Goal: Task Accomplishment & Management: Complete application form

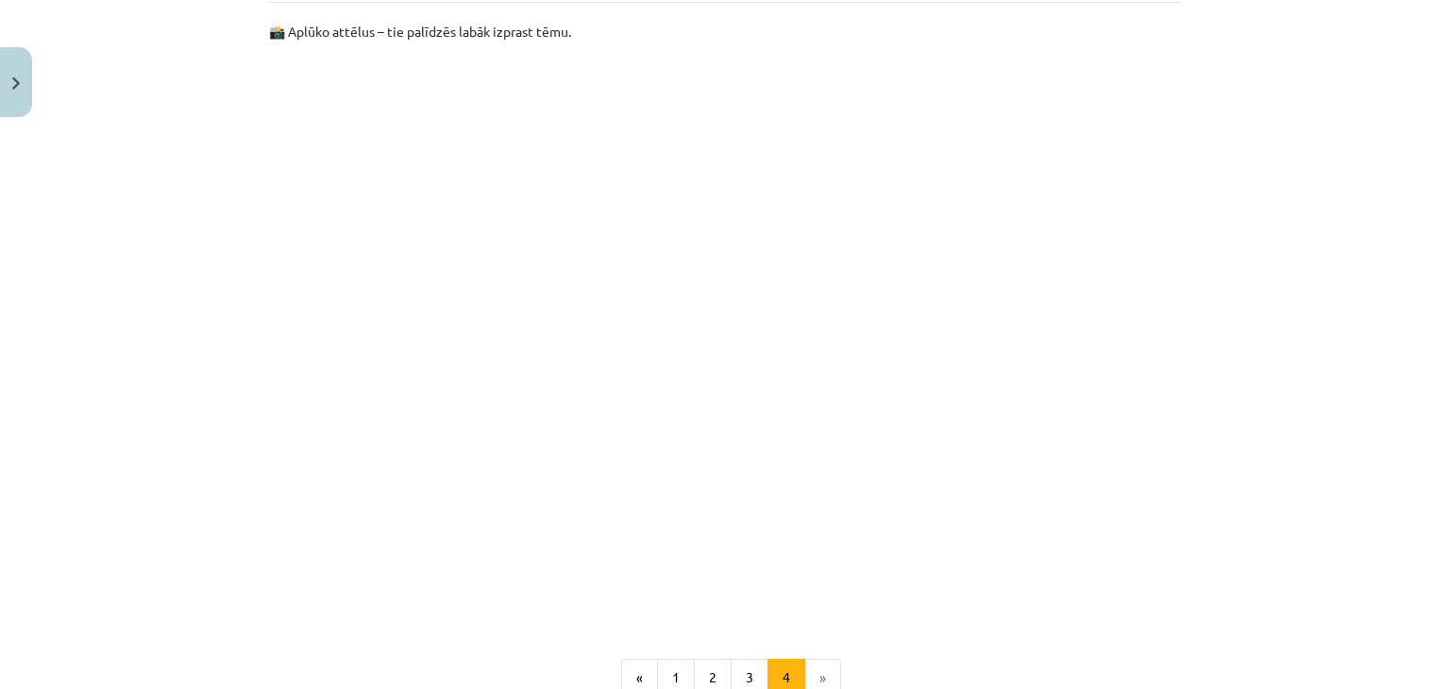
scroll to position [1125, 0]
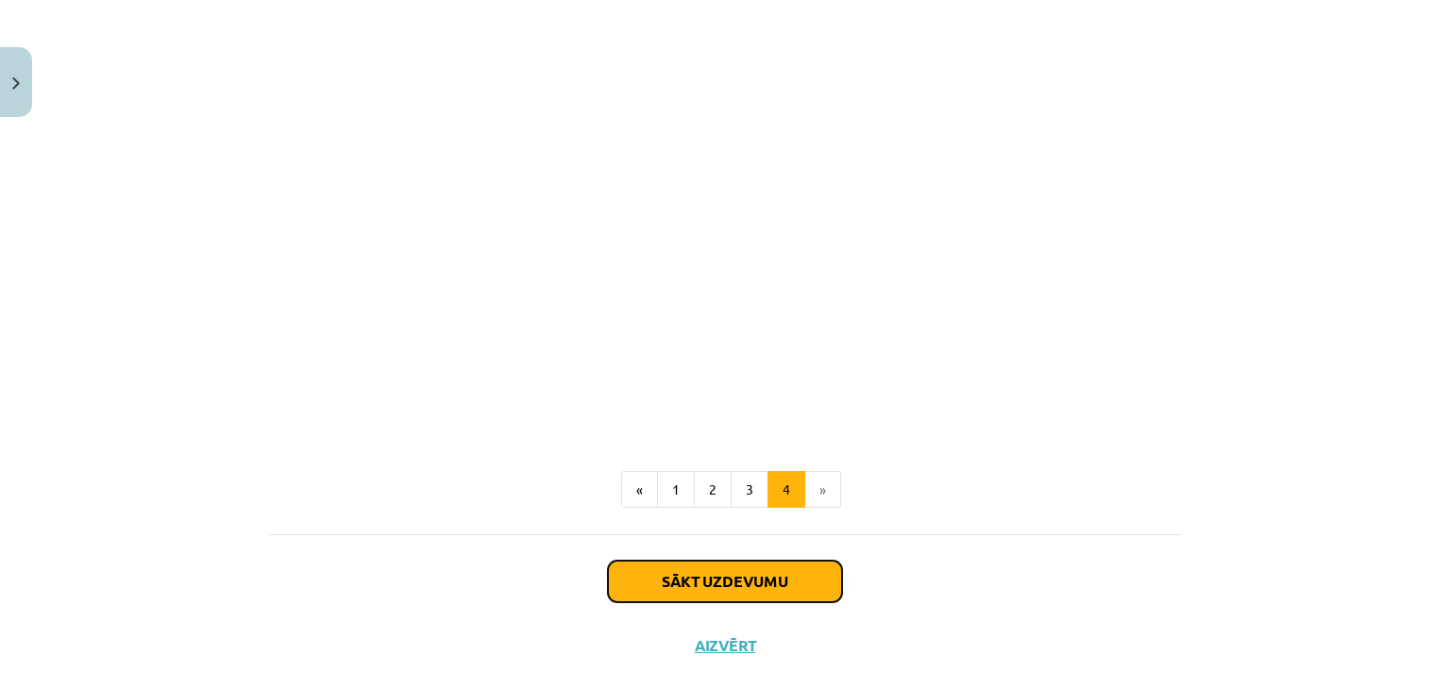
click at [710, 592] on button "Sākt uzdevumu" at bounding box center [725, 582] width 234 height 42
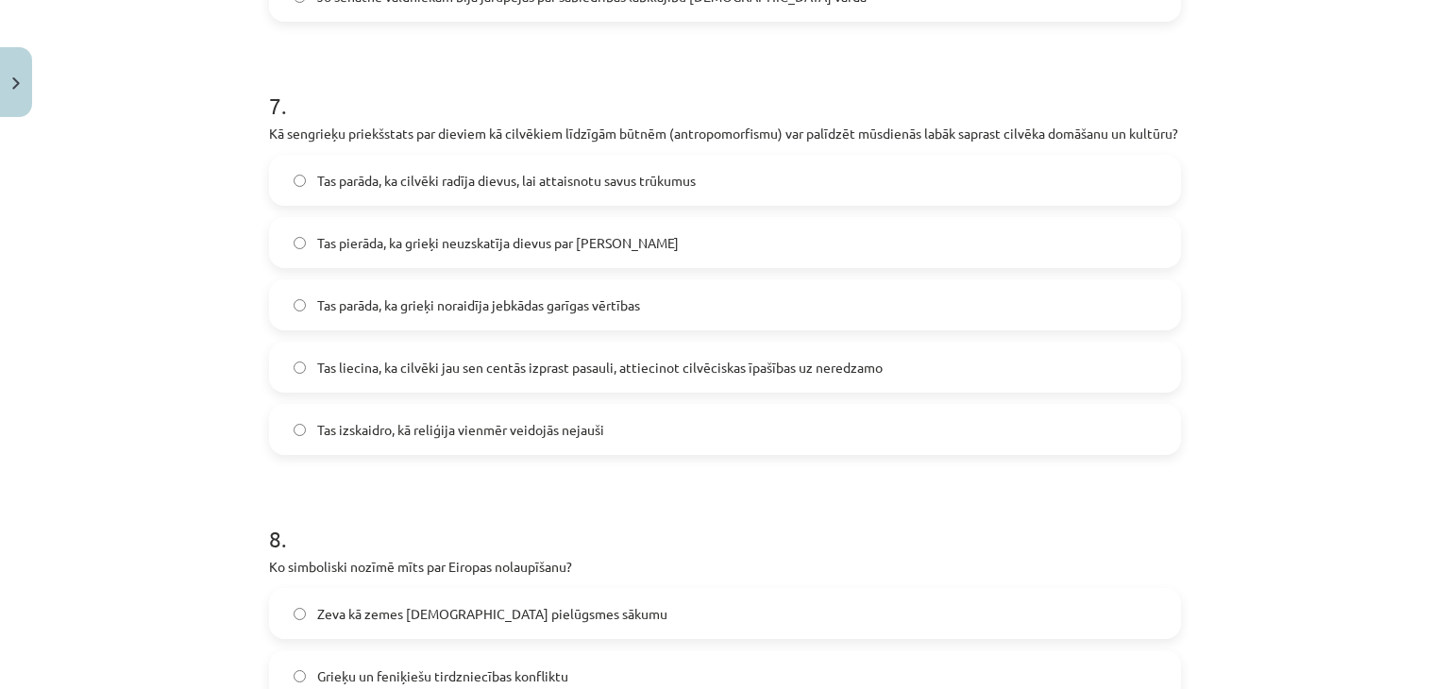
scroll to position [3726, 0]
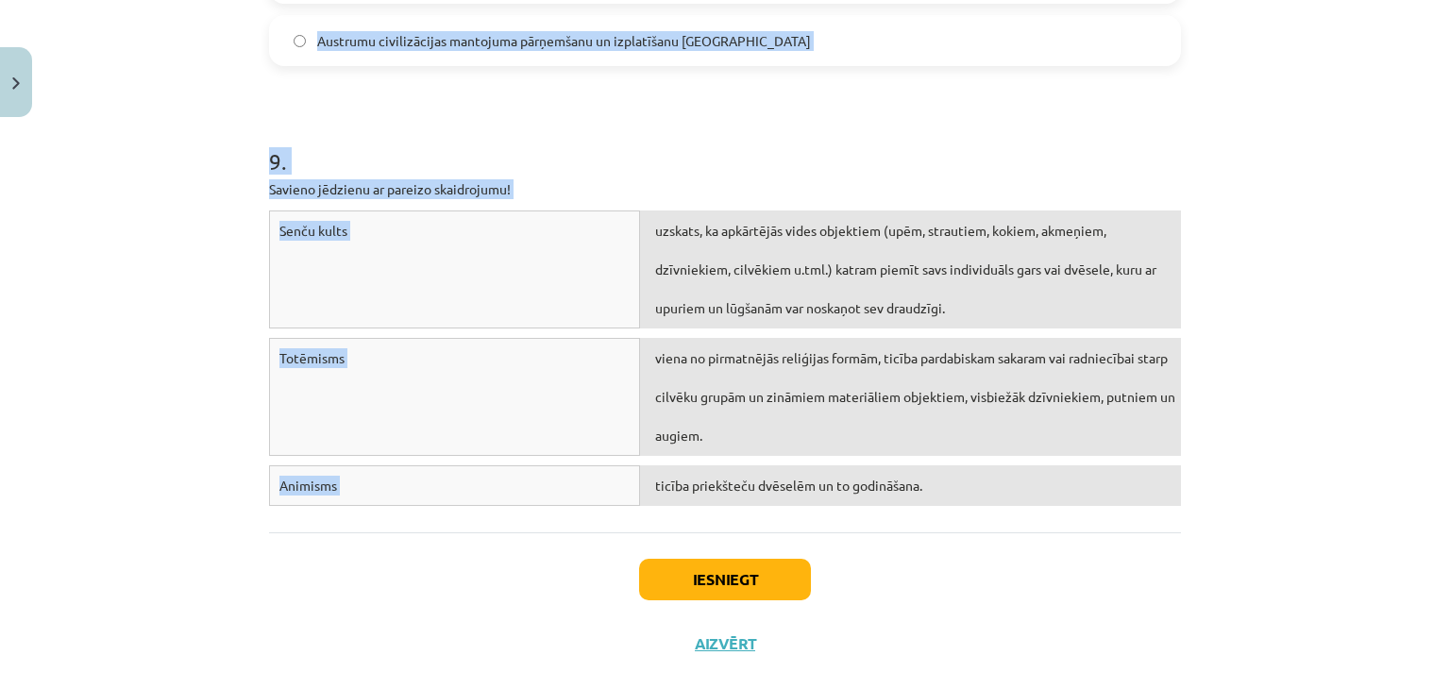
drag, startPoint x: 231, startPoint y: 412, endPoint x: 791, endPoint y: 440, distance: 560.4
click at [895, 545] on div "Mācību tēma: Vēsture i - 10. klases 1. ieskaites mācību materiāls #4 📜 2. daļa.…" at bounding box center [725, 344] width 1450 height 689
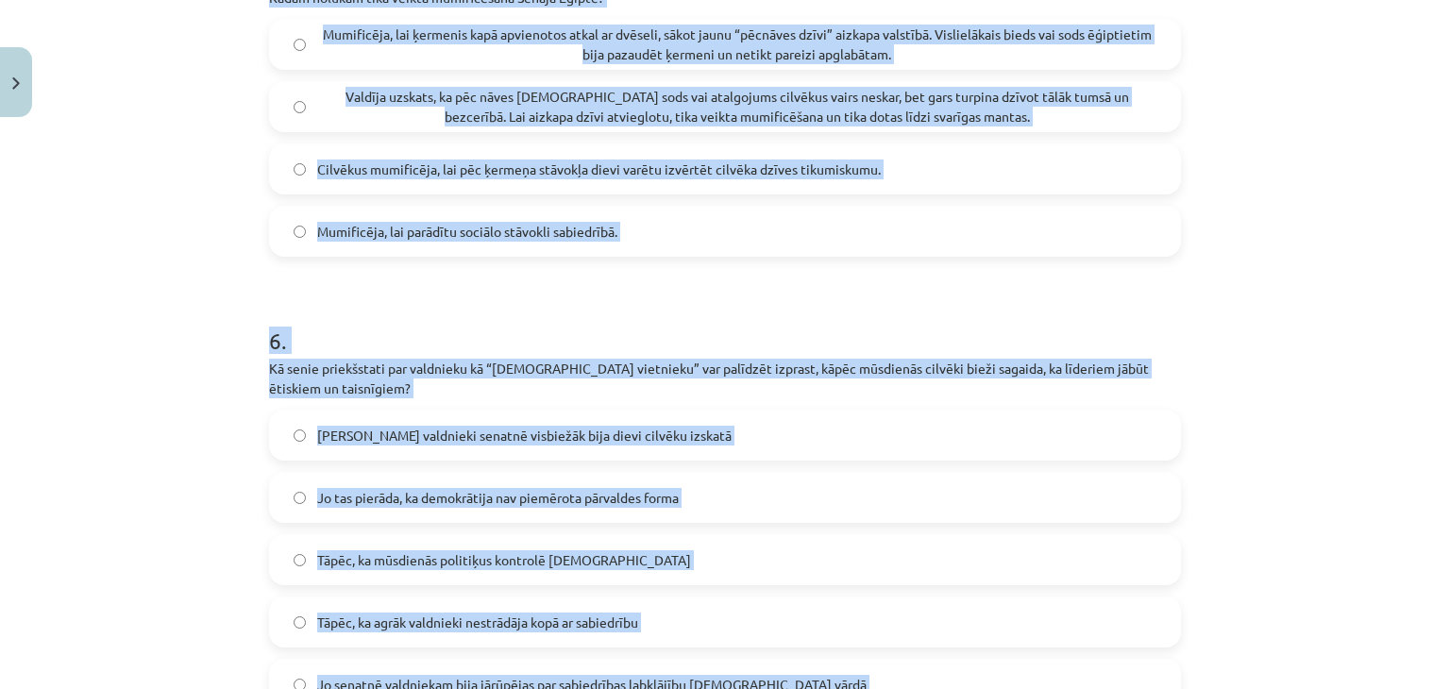
click at [168, 250] on div "Mācību tēma: Vēsture i - 10. klases 1. ieskaites mācību materiāls #4 📜 2. daļa.…" at bounding box center [725, 344] width 1450 height 689
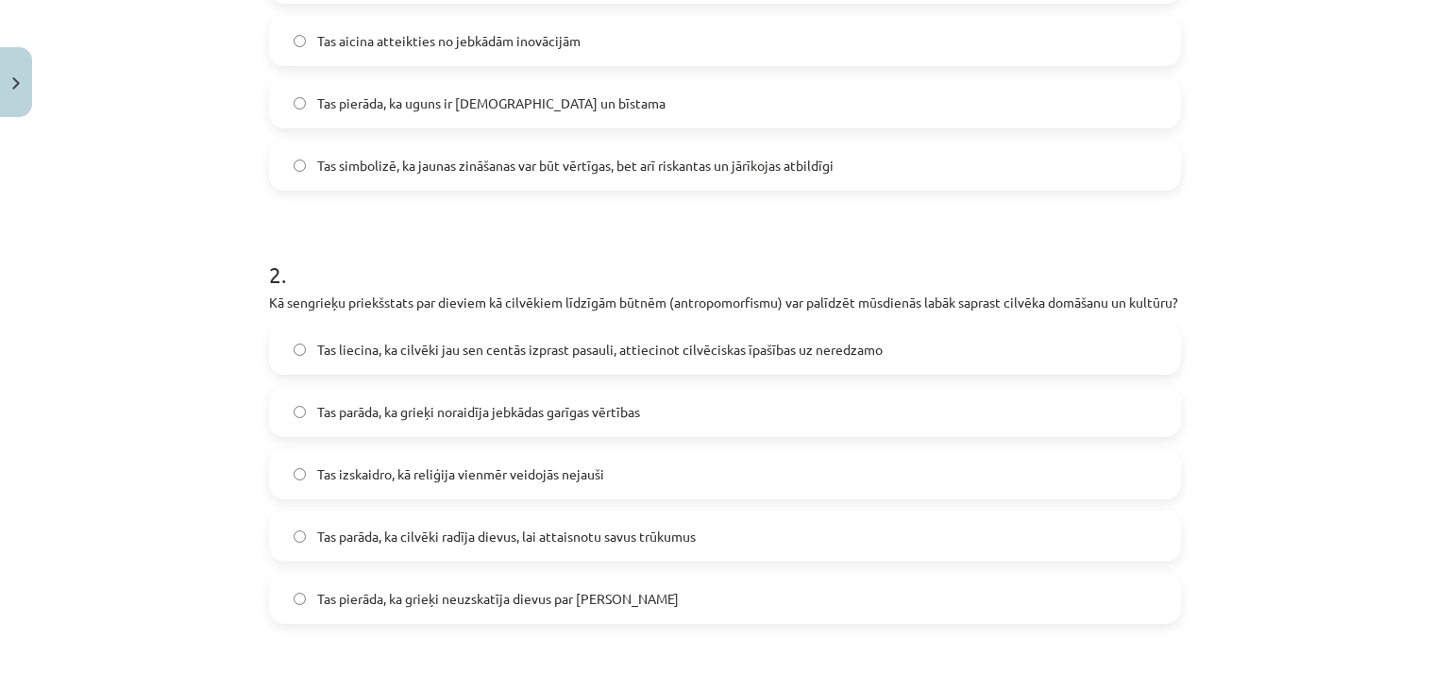
scroll to position [328, 0]
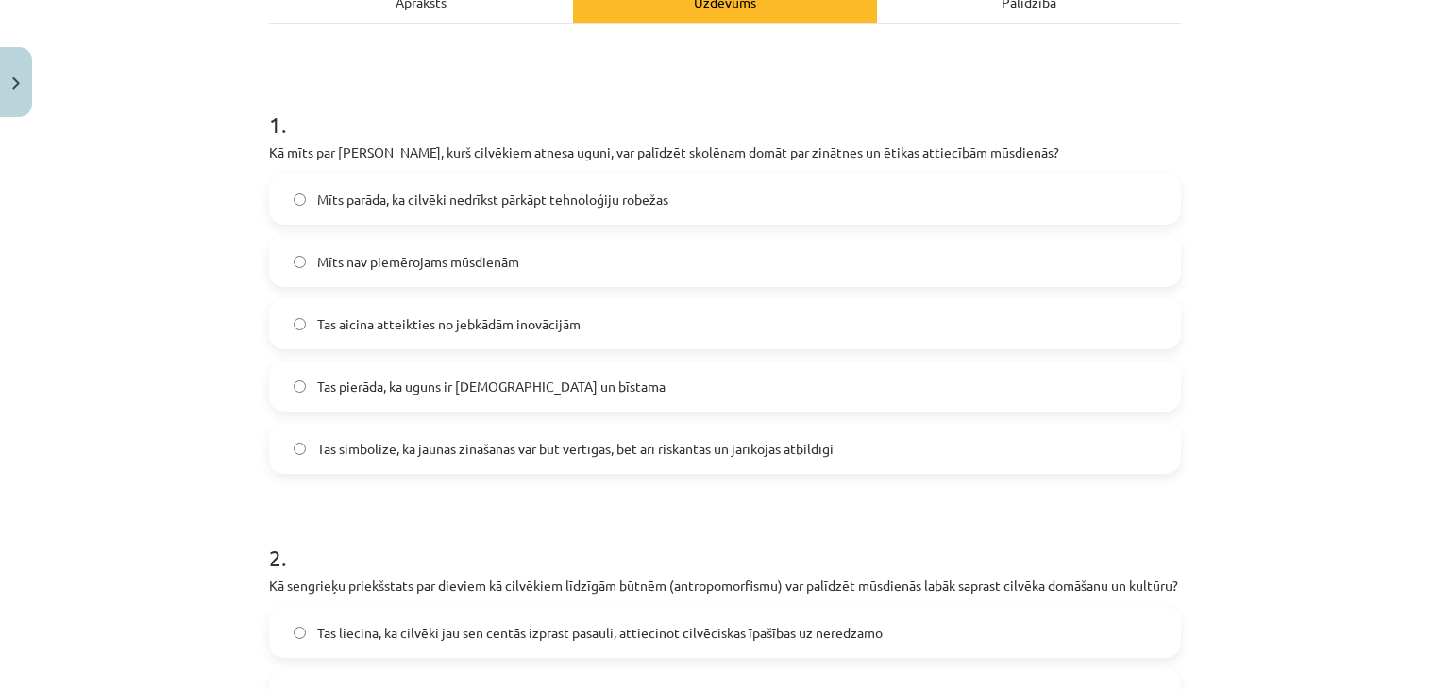
click at [472, 446] on span "Tas simbolizē, ka jaunas zināšanas var būt vērtīgas, bet arī riskantas un jārīk…" at bounding box center [575, 449] width 516 height 20
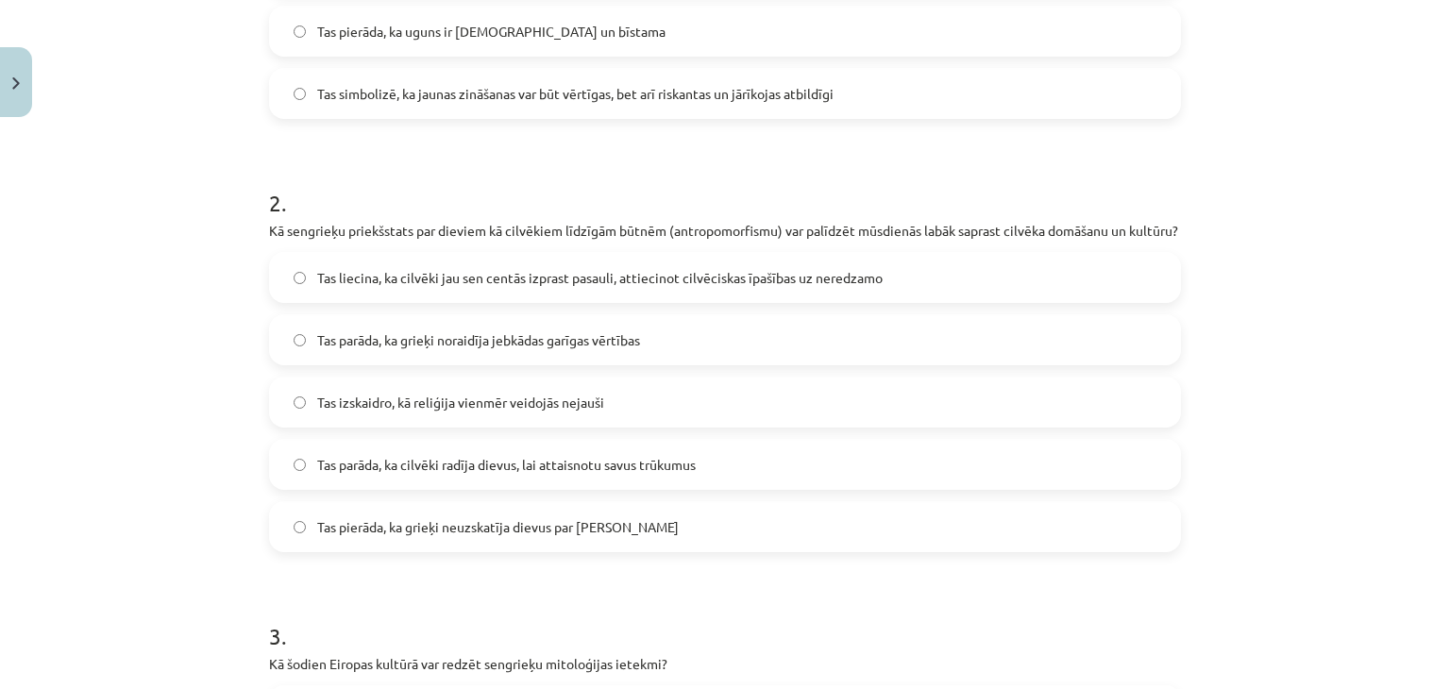
scroll to position [705, 0]
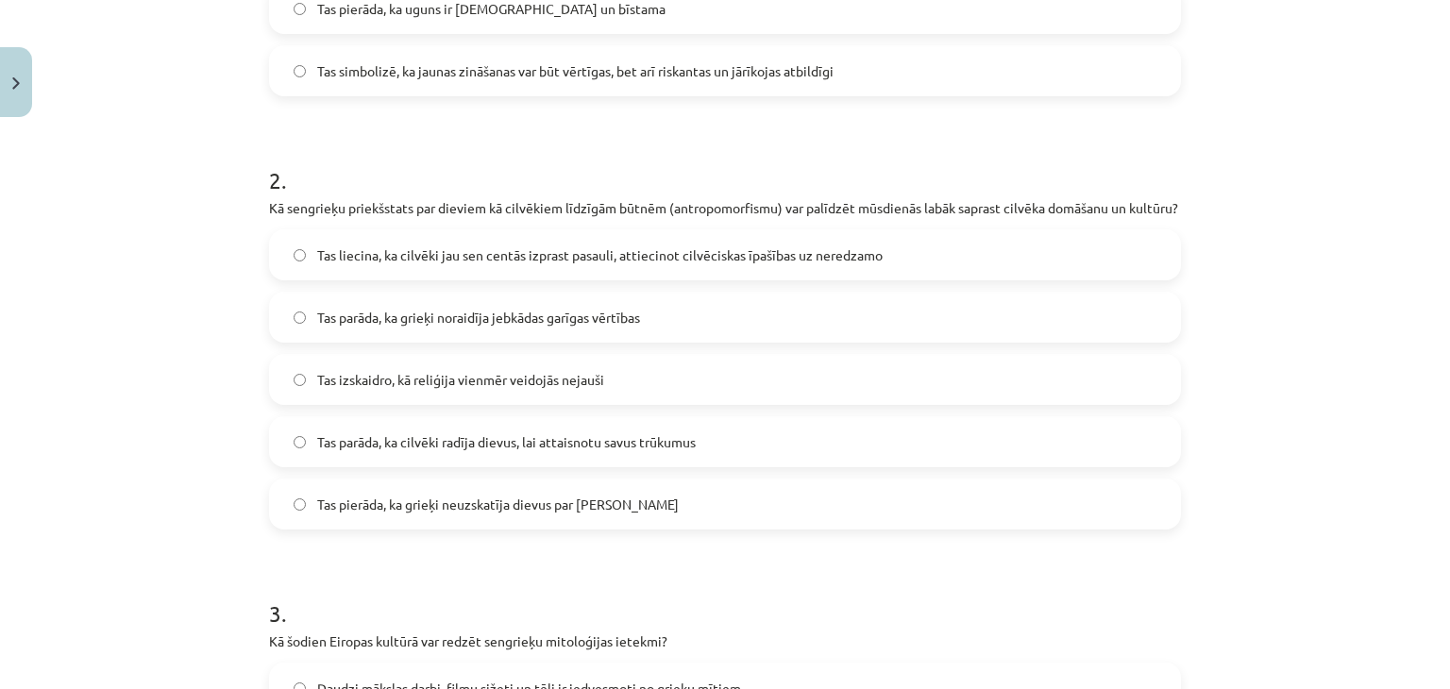
click at [472, 265] on span "Tas liecina, ka cilvēki jau sen centās izprast pasauli, attiecinot cilvēciskas …" at bounding box center [599, 255] width 565 height 20
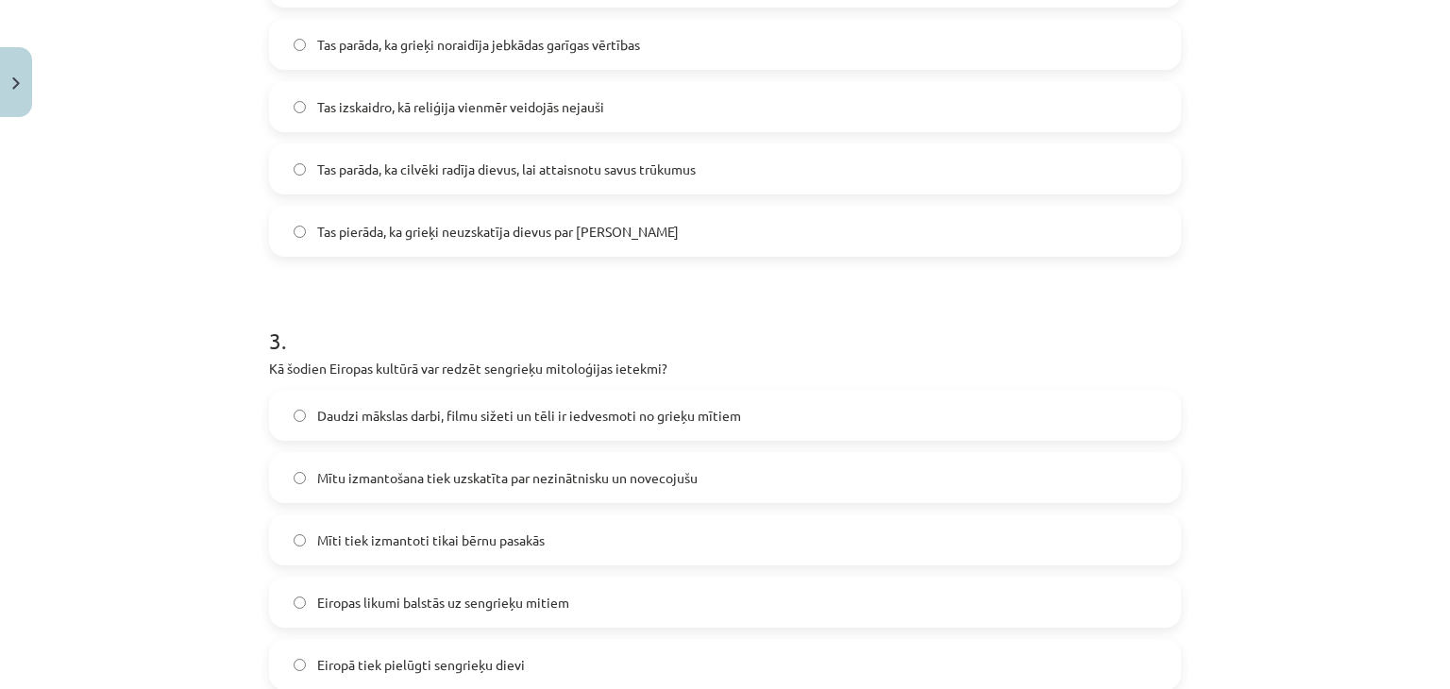
scroll to position [1083, 0]
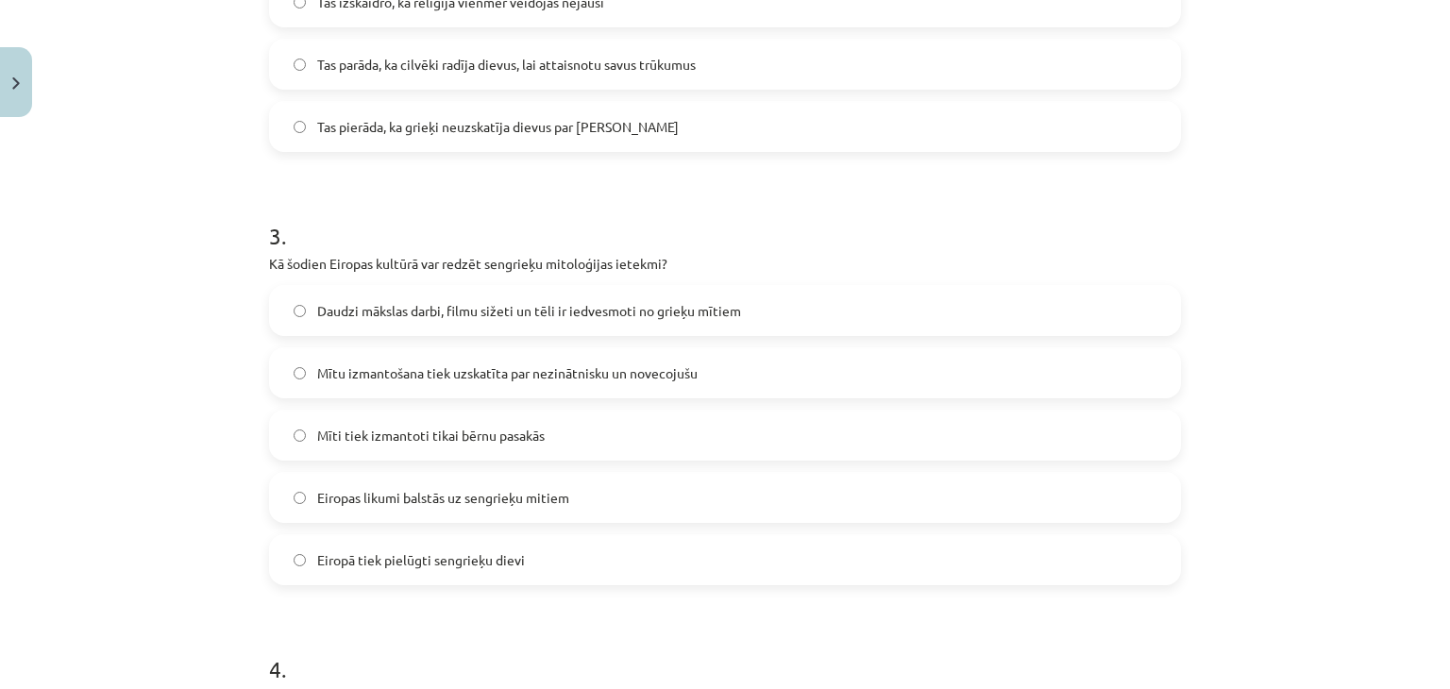
click at [425, 318] on label "Daudzi mākslas darbi, filmu sižeti un tēli ir iedvesmoti no grieķu mītiem" at bounding box center [725, 310] width 908 height 47
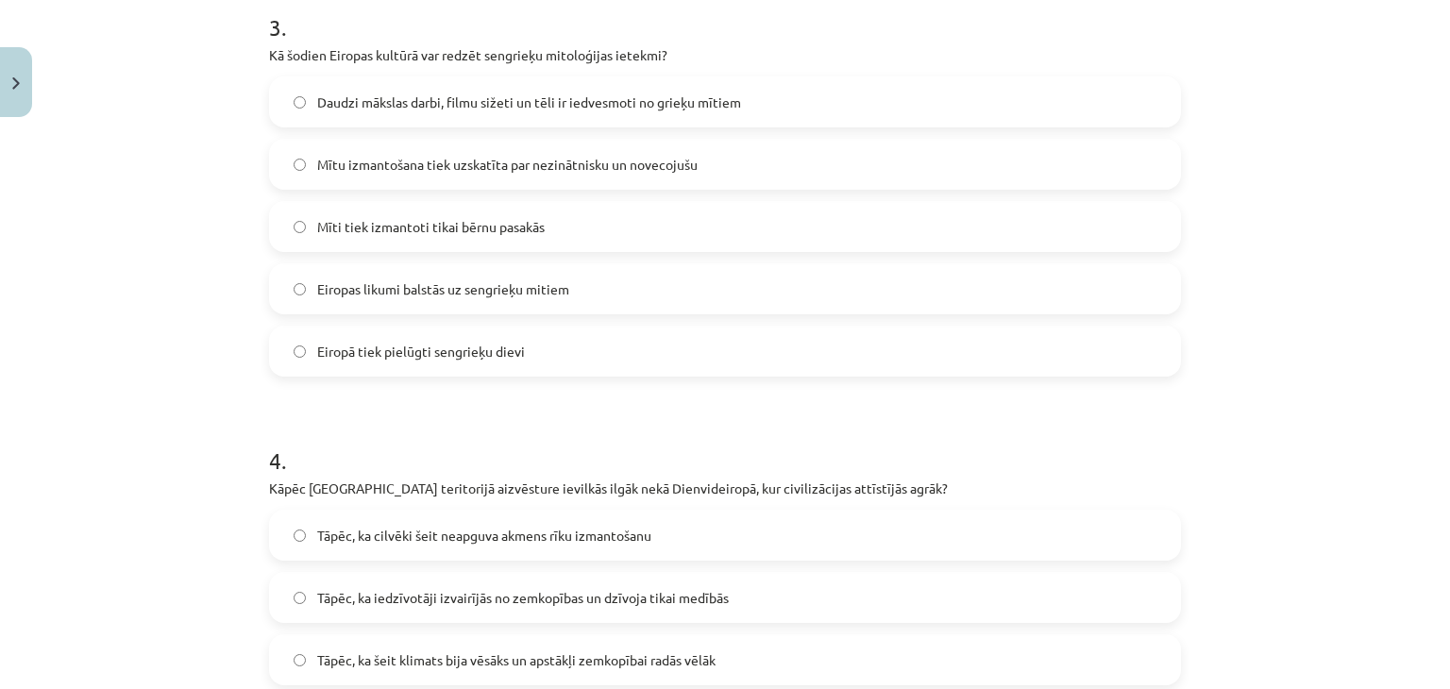
scroll to position [1460, 0]
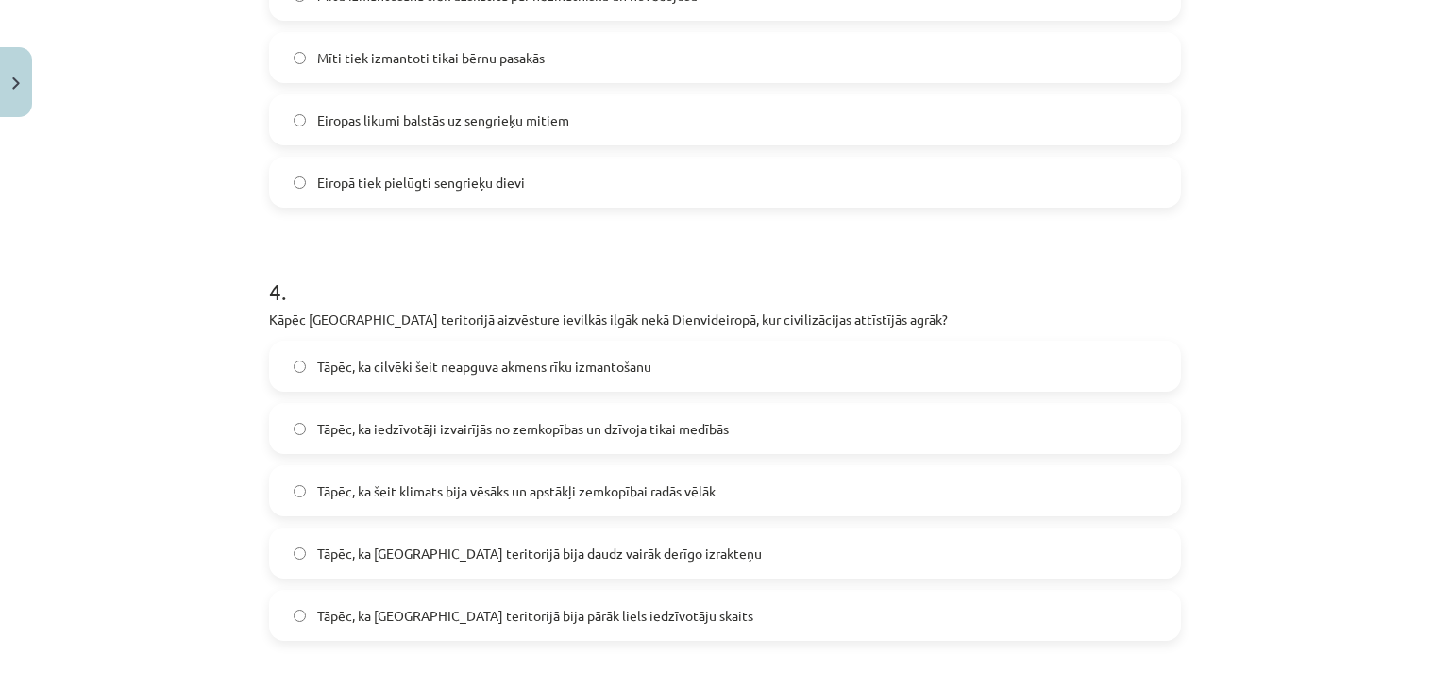
click at [513, 501] on span "Tāpēc, ka šeit klimats bija vēsāks un apstākļi zemkopībai radās vēlāk" at bounding box center [516, 491] width 398 height 20
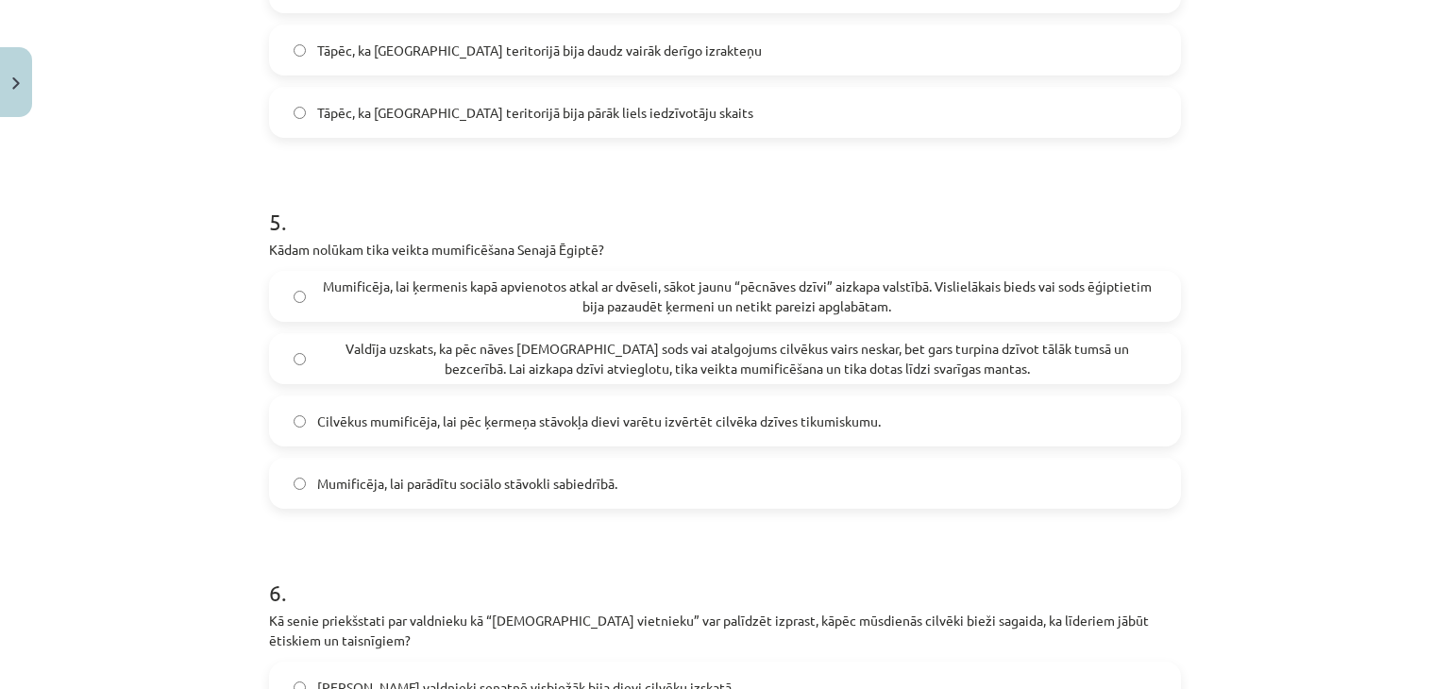
scroll to position [2027, 0]
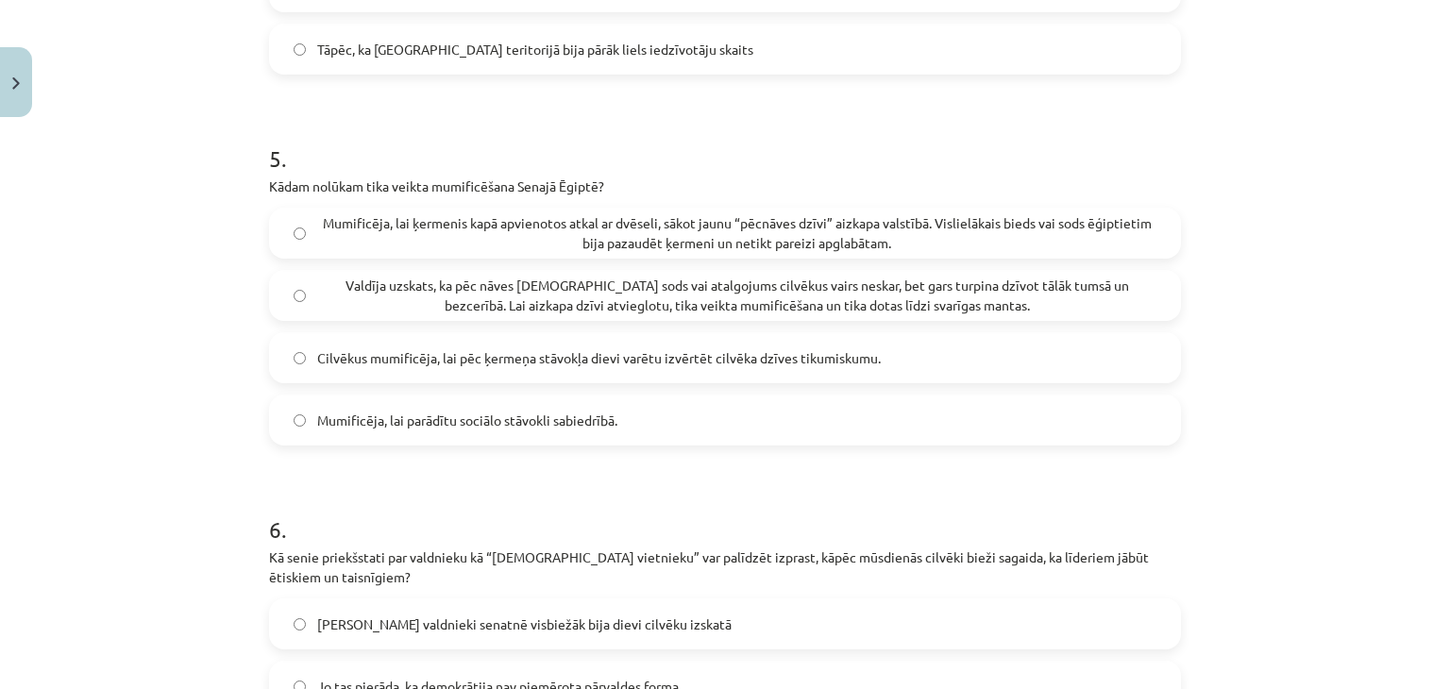
click at [475, 253] on span "Mumificēja, lai ķermenis kapā apvienotos atkal ar dvēseli, sākot jaunu “pēcnāve…" at bounding box center [736, 233] width 839 height 40
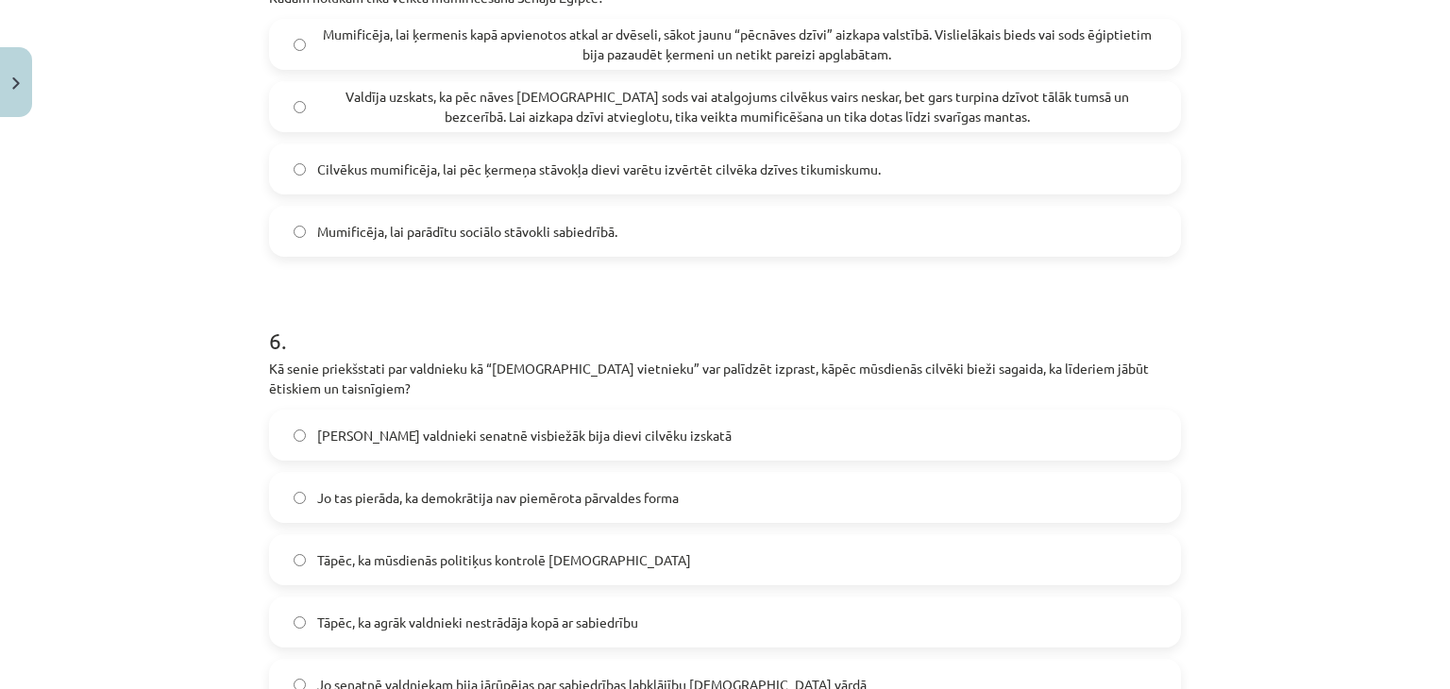
scroll to position [2404, 0]
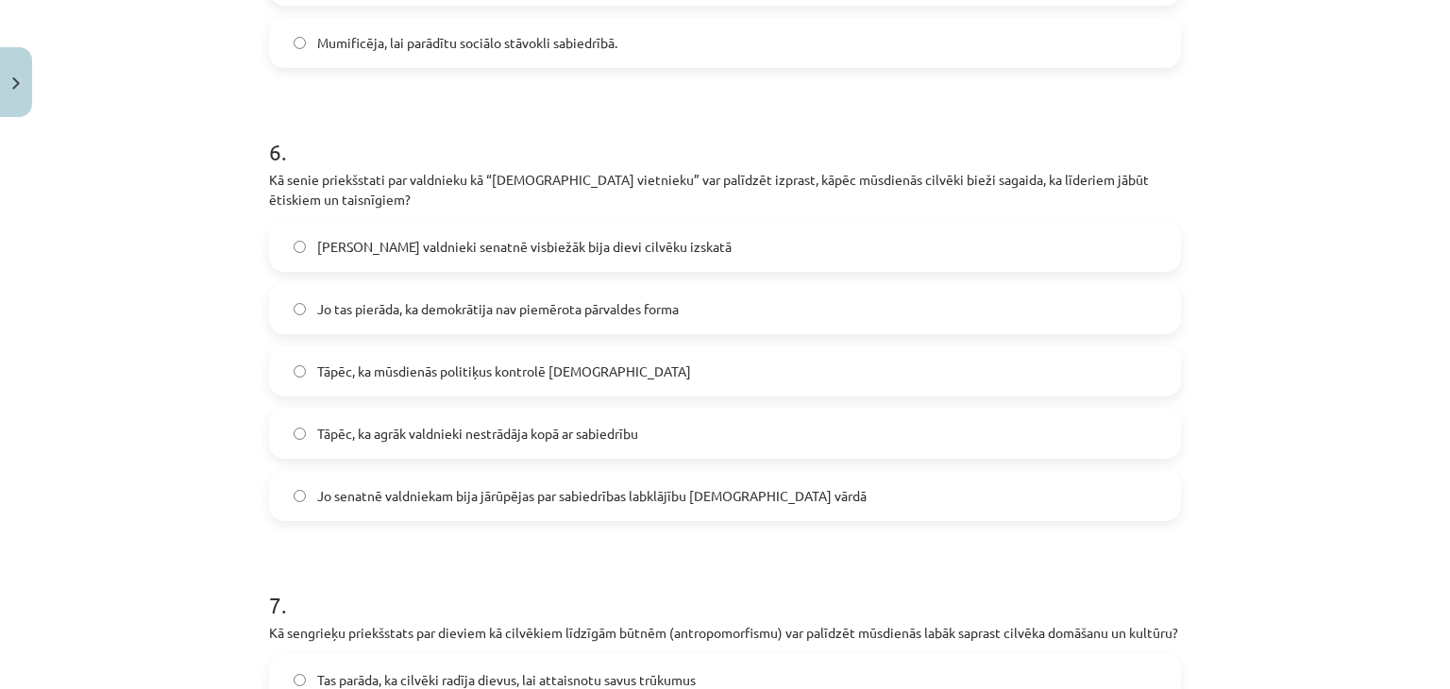
click at [451, 506] on span "Jo senatnē valdniekam bija jārūpējas par sabiedrības labklājību dievu vārdā" at bounding box center [591, 496] width 549 height 20
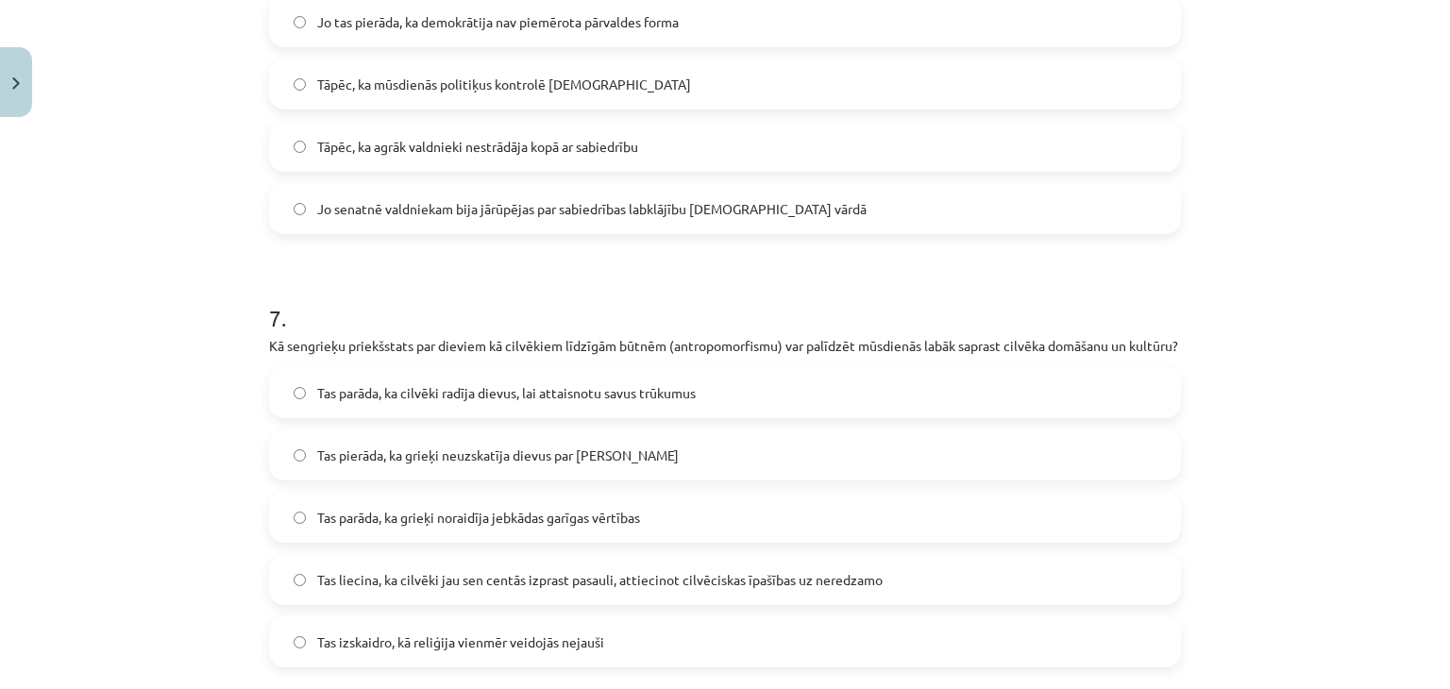
scroll to position [2782, 0]
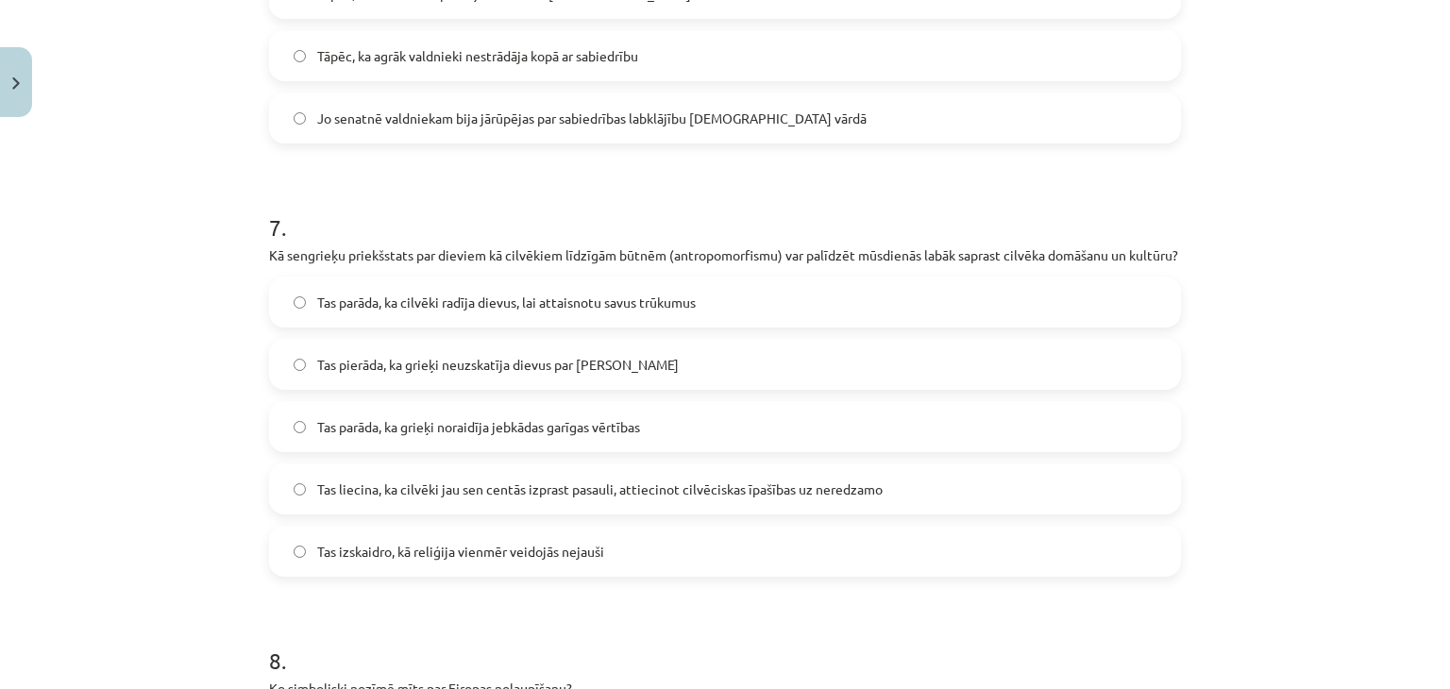
click at [413, 499] on span "Tas liecina, ka cilvēki jau sen centās izprast pasauli, attiecinot cilvēciskas …" at bounding box center [599, 490] width 565 height 20
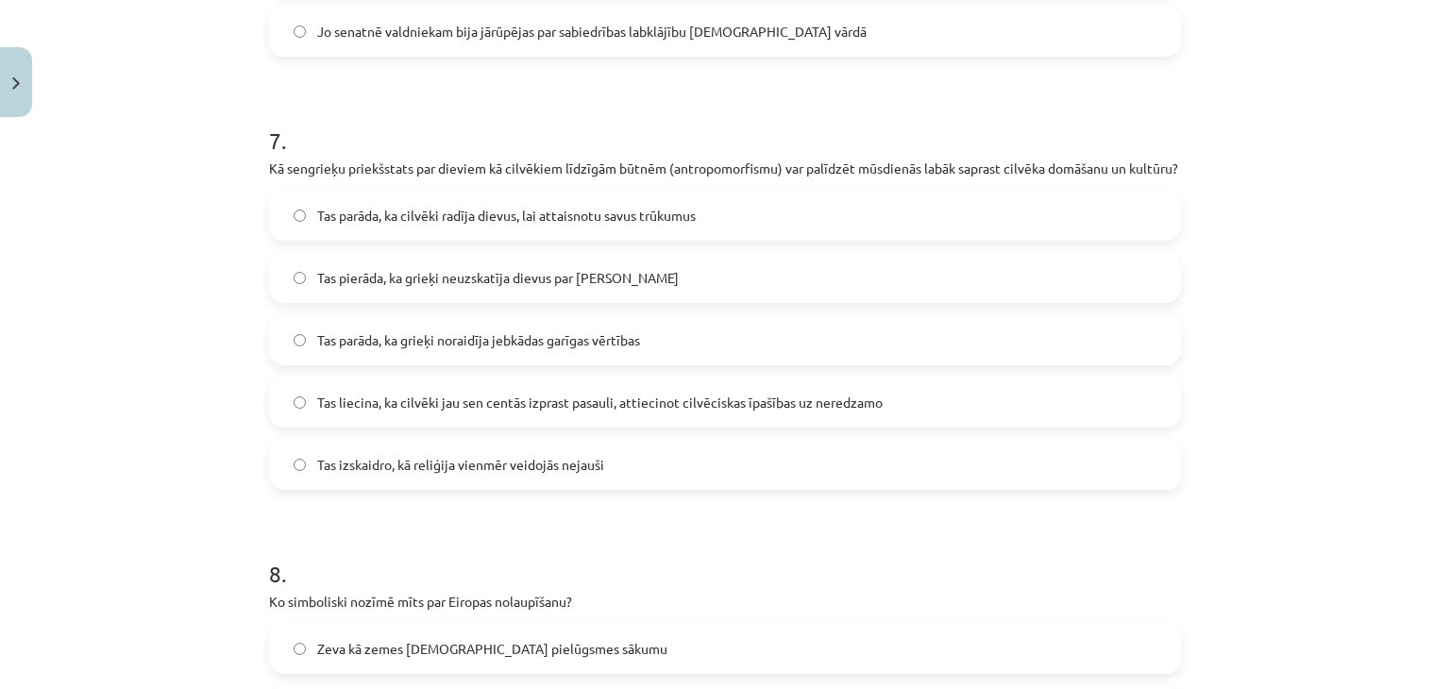
scroll to position [3159, 0]
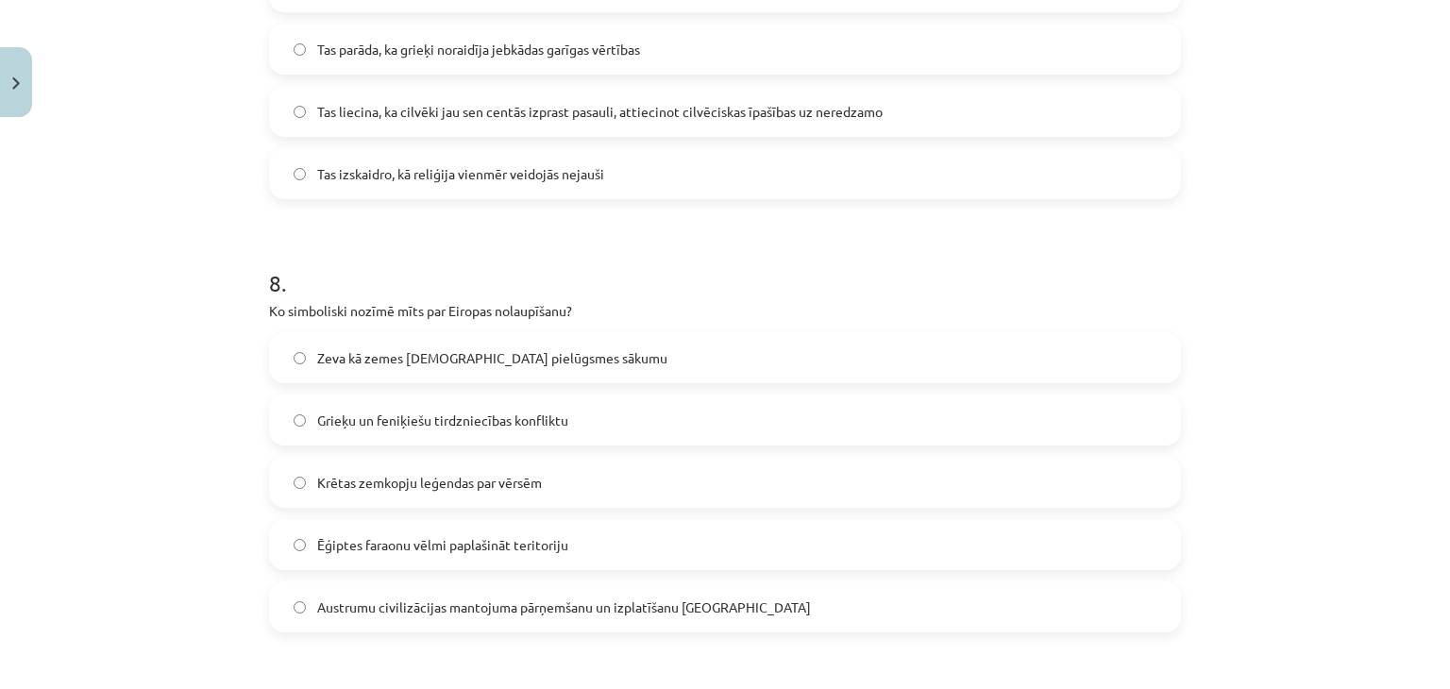
click at [419, 617] on span "Austrumu civilizācijas mantojuma pārņemšanu un izplatīšanu Eiropā" at bounding box center [564, 607] width 494 height 20
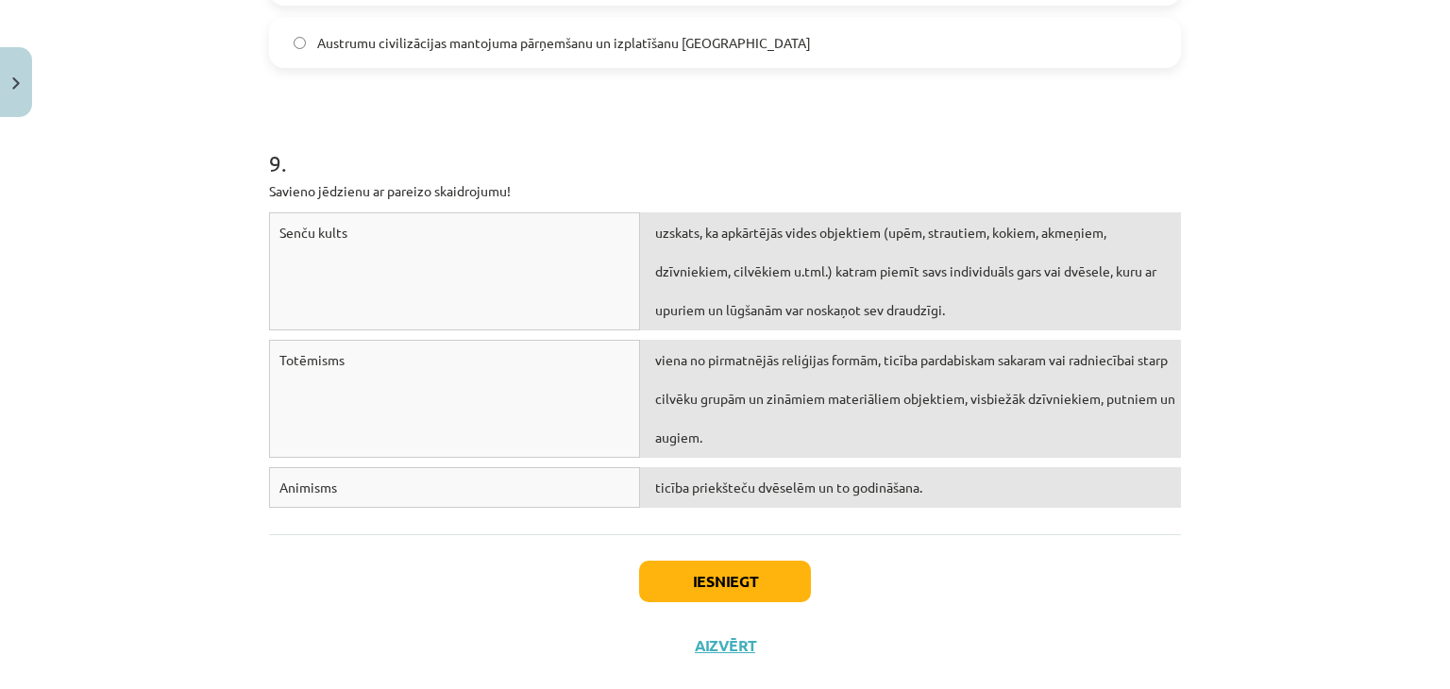
scroll to position [3726, 0]
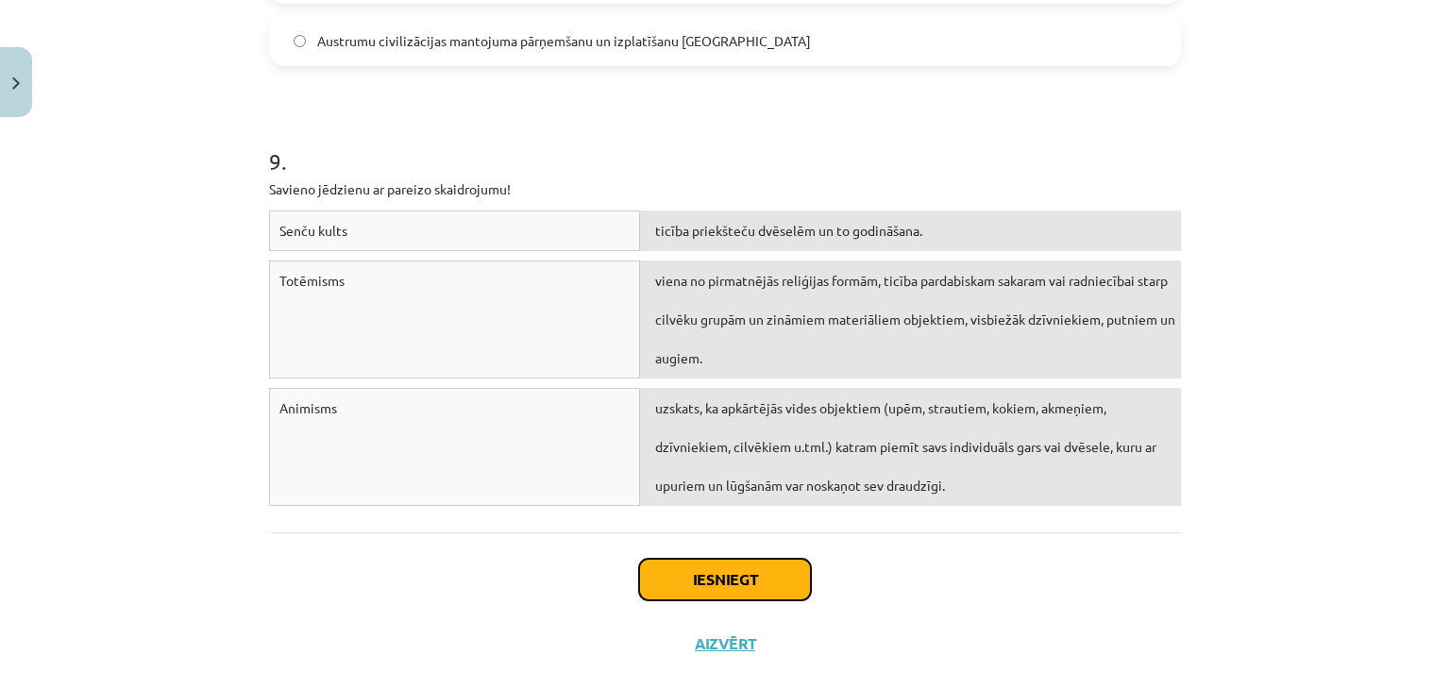
click at [740, 600] on button "Iesniegt" at bounding box center [725, 580] width 172 height 42
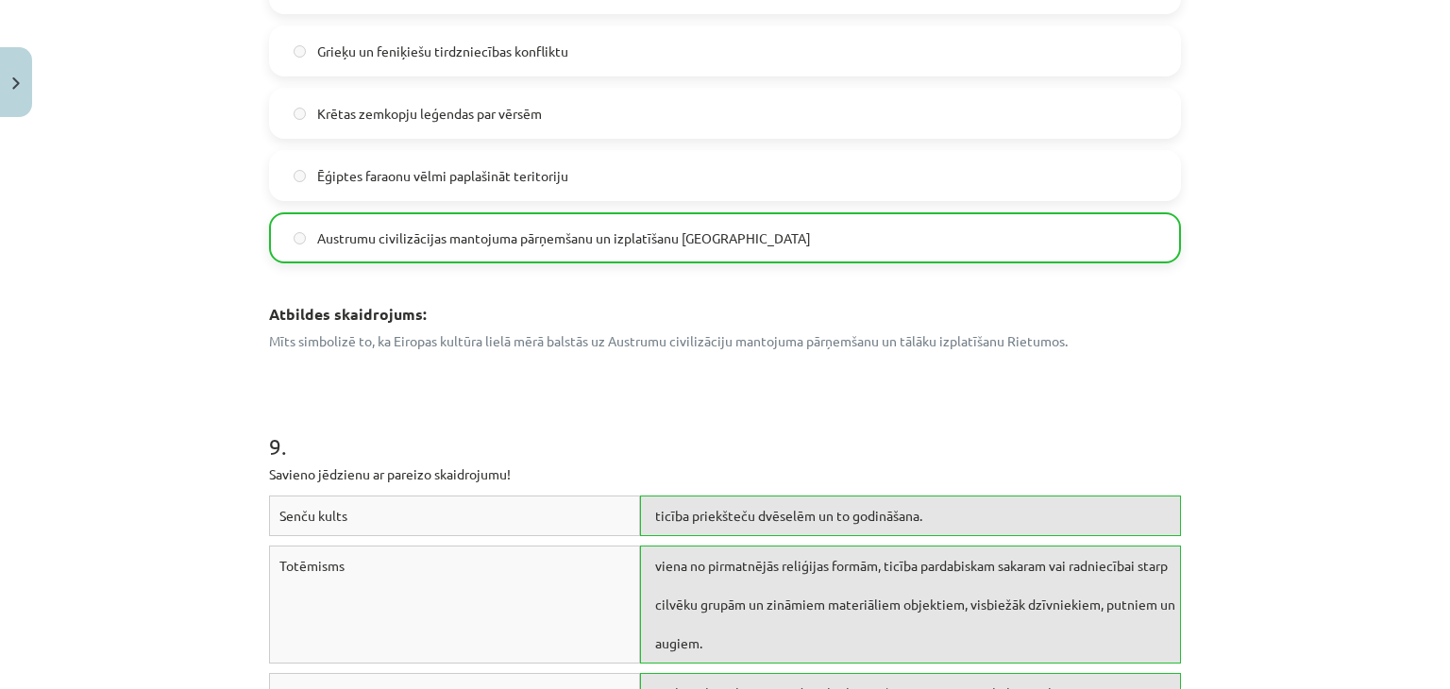
scroll to position [4531, 0]
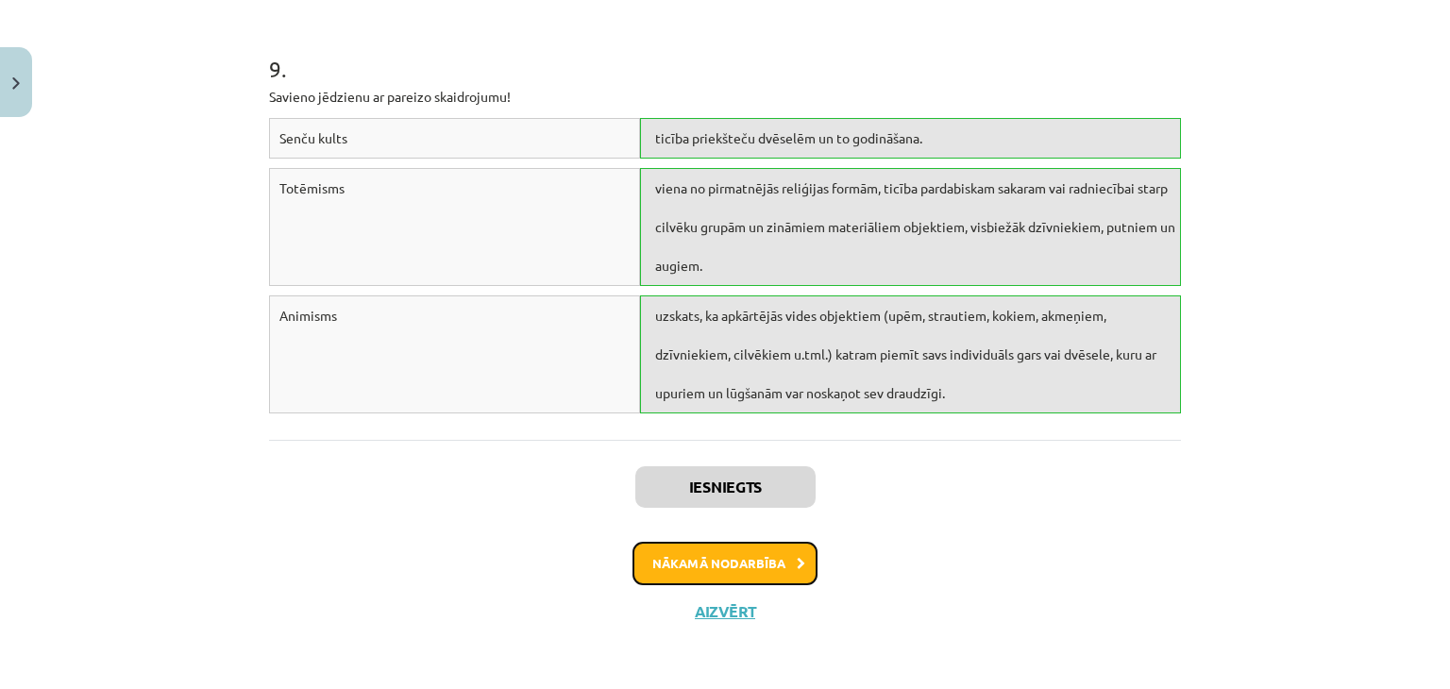
click at [755, 585] on button "Nākamā nodarbība" at bounding box center [724, 563] width 185 height 43
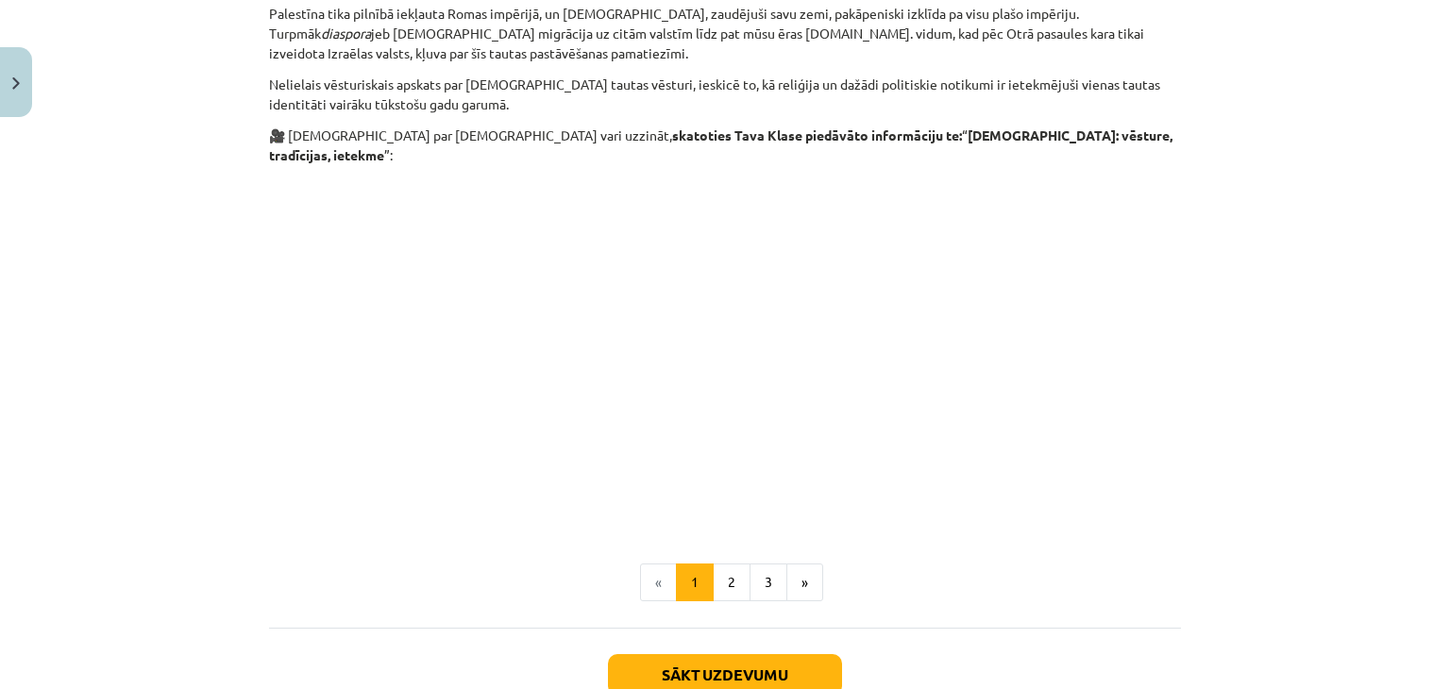
scroll to position [2997, 0]
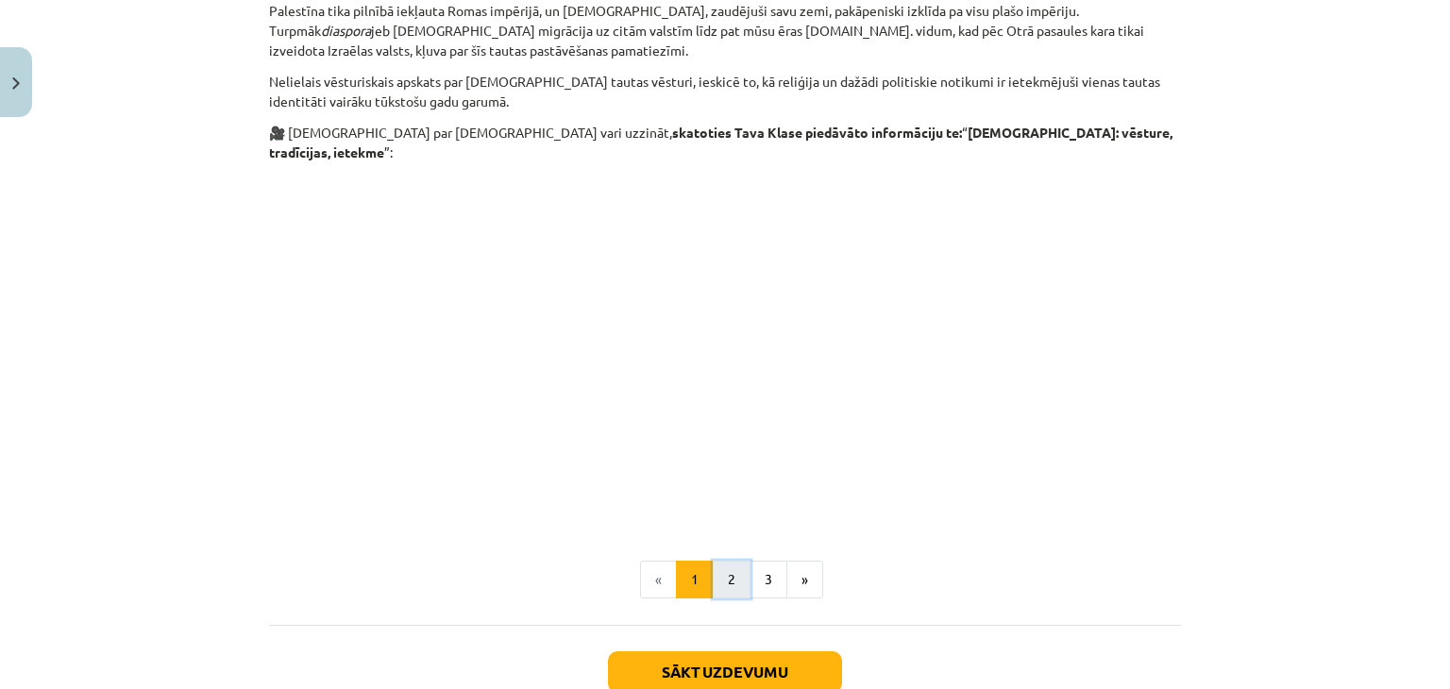
click at [728, 561] on button "2" at bounding box center [732, 580] width 38 height 38
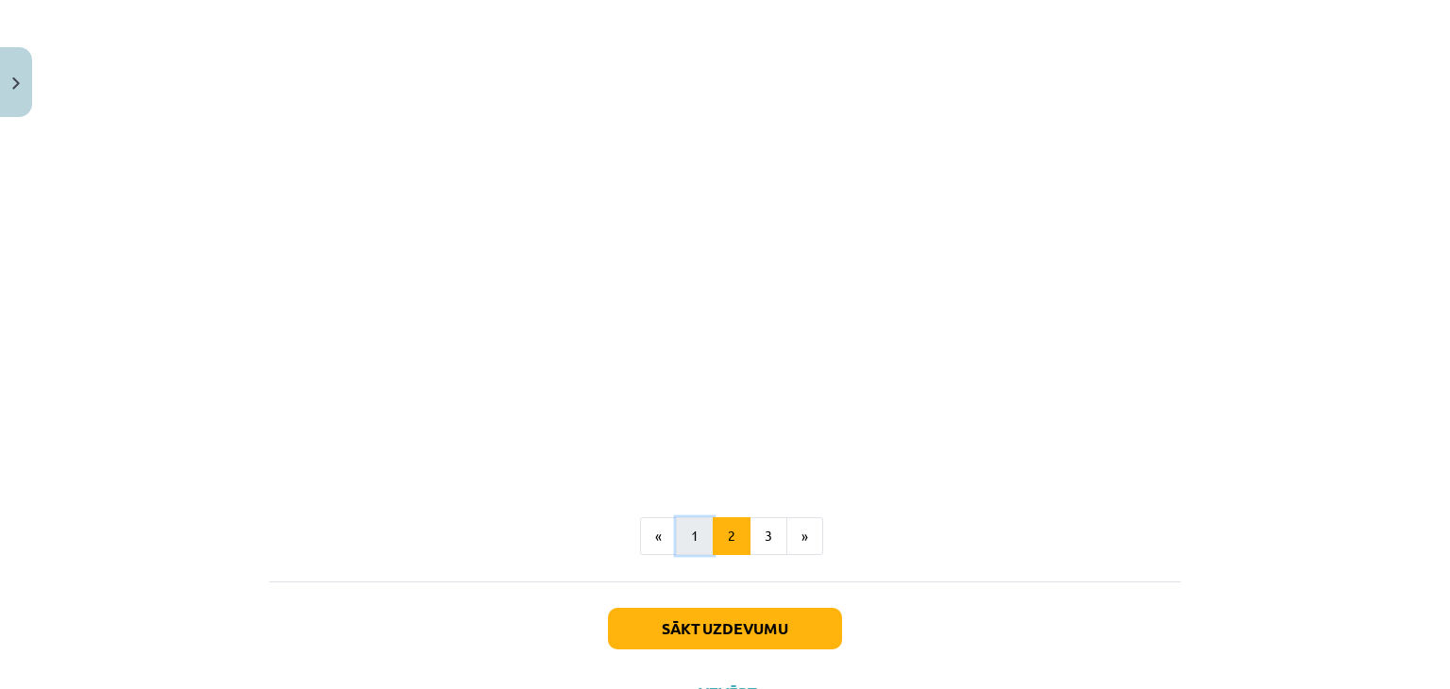
click at [678, 517] on button "1" at bounding box center [695, 536] width 38 height 38
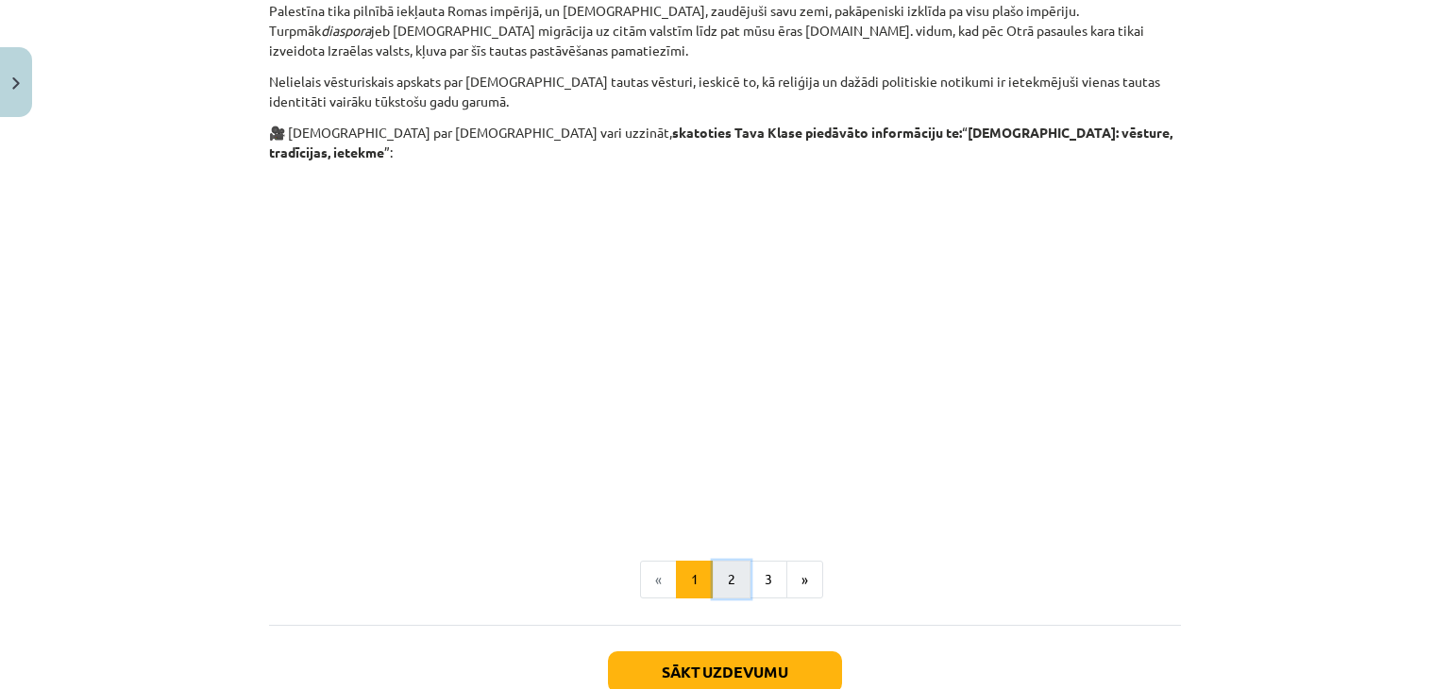
click at [738, 561] on button "2" at bounding box center [732, 580] width 38 height 38
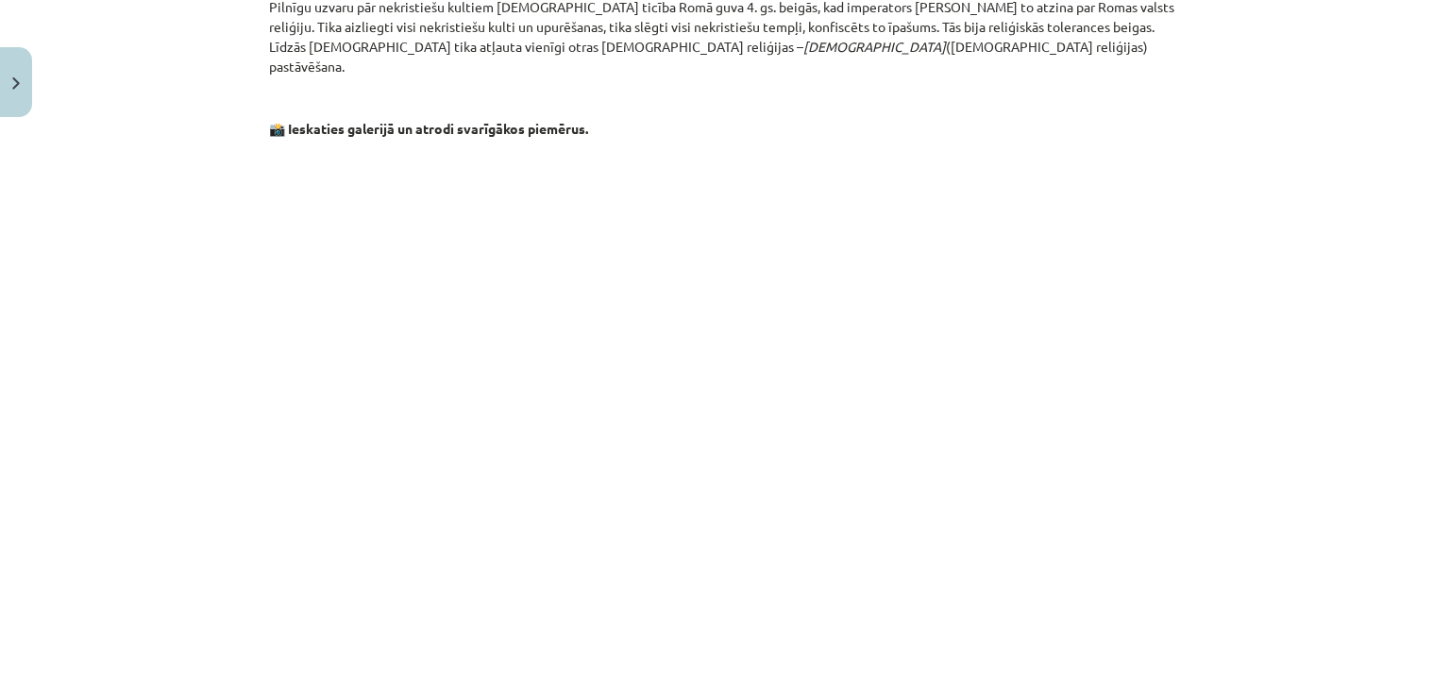
scroll to position [2836, 0]
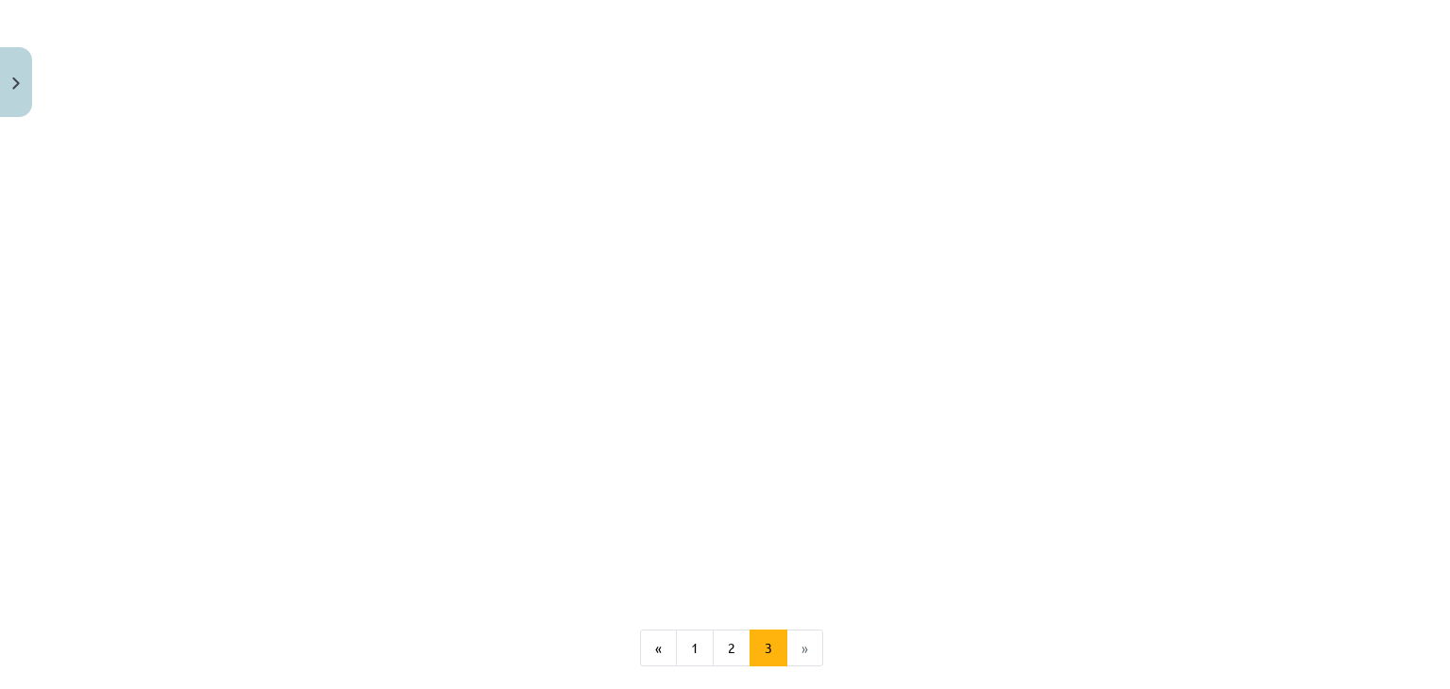
scroll to position [1122, 0]
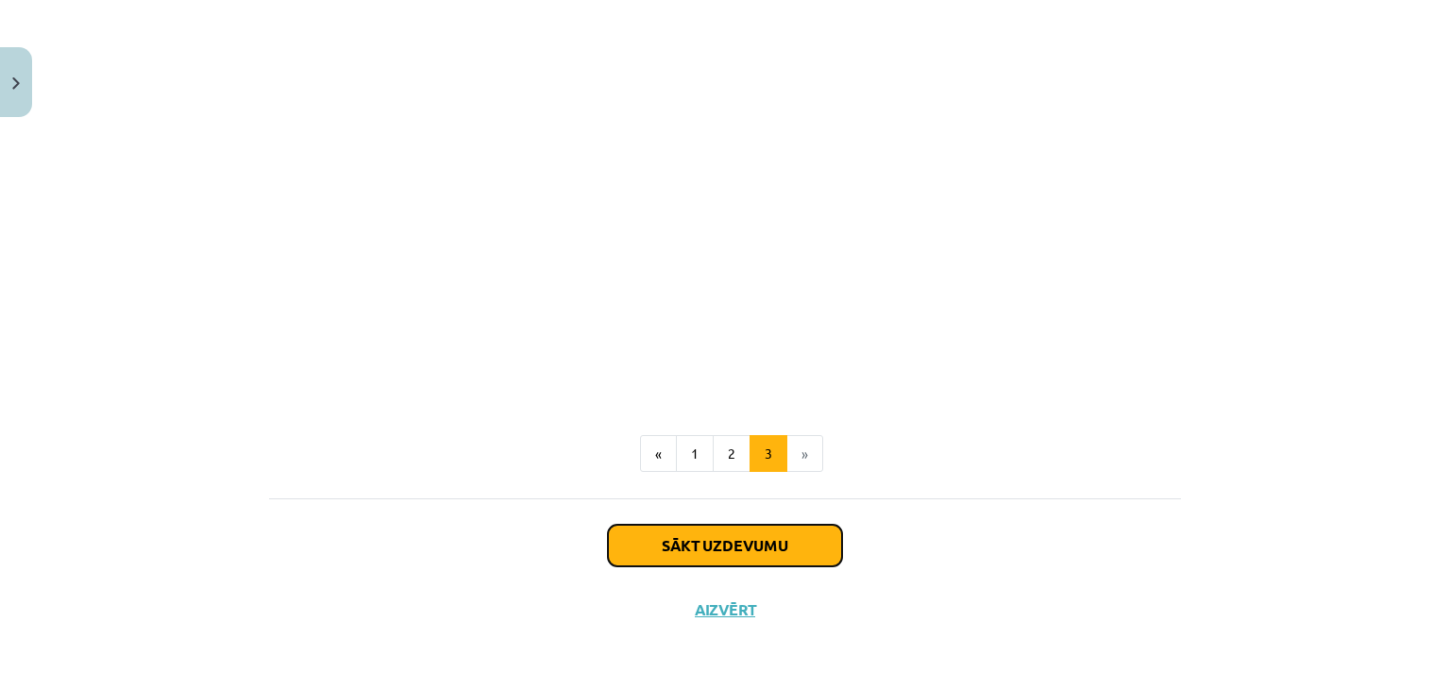
click at [759, 531] on button "Sākt uzdevumu" at bounding box center [725, 546] width 234 height 42
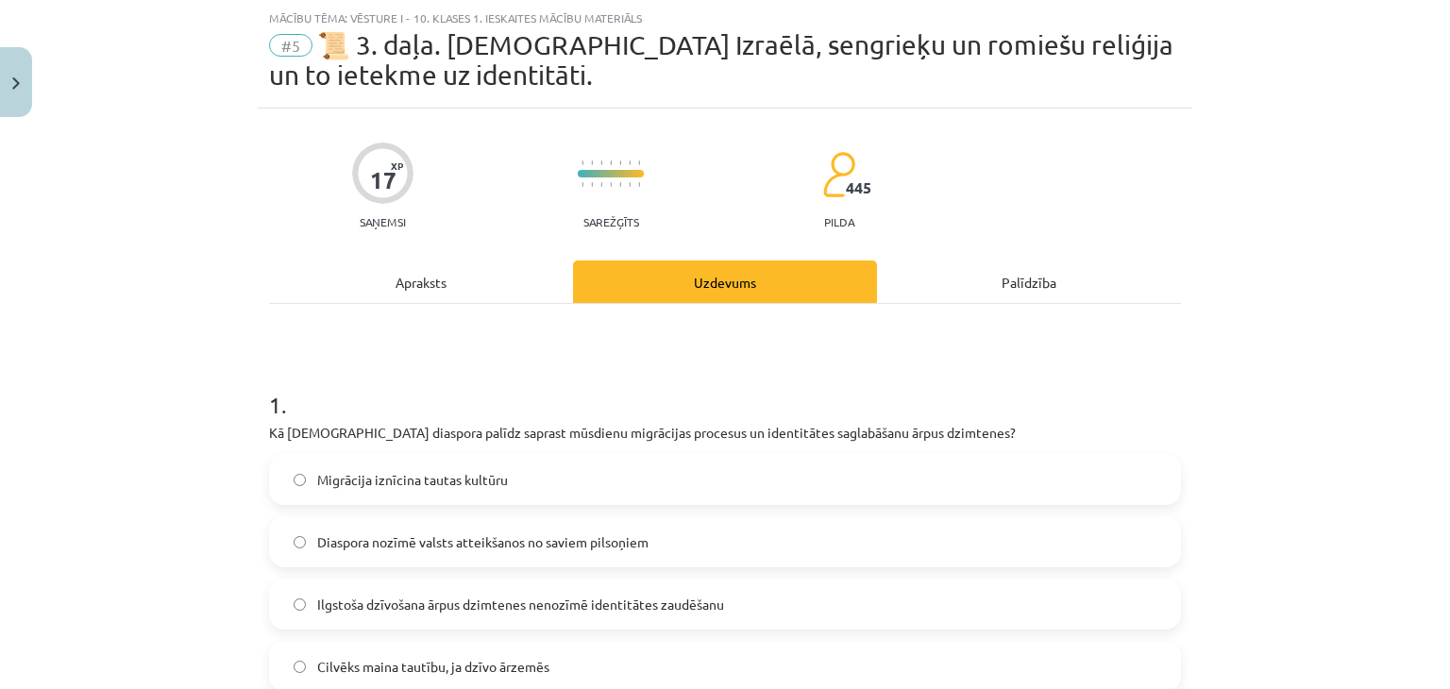
scroll to position [236, 0]
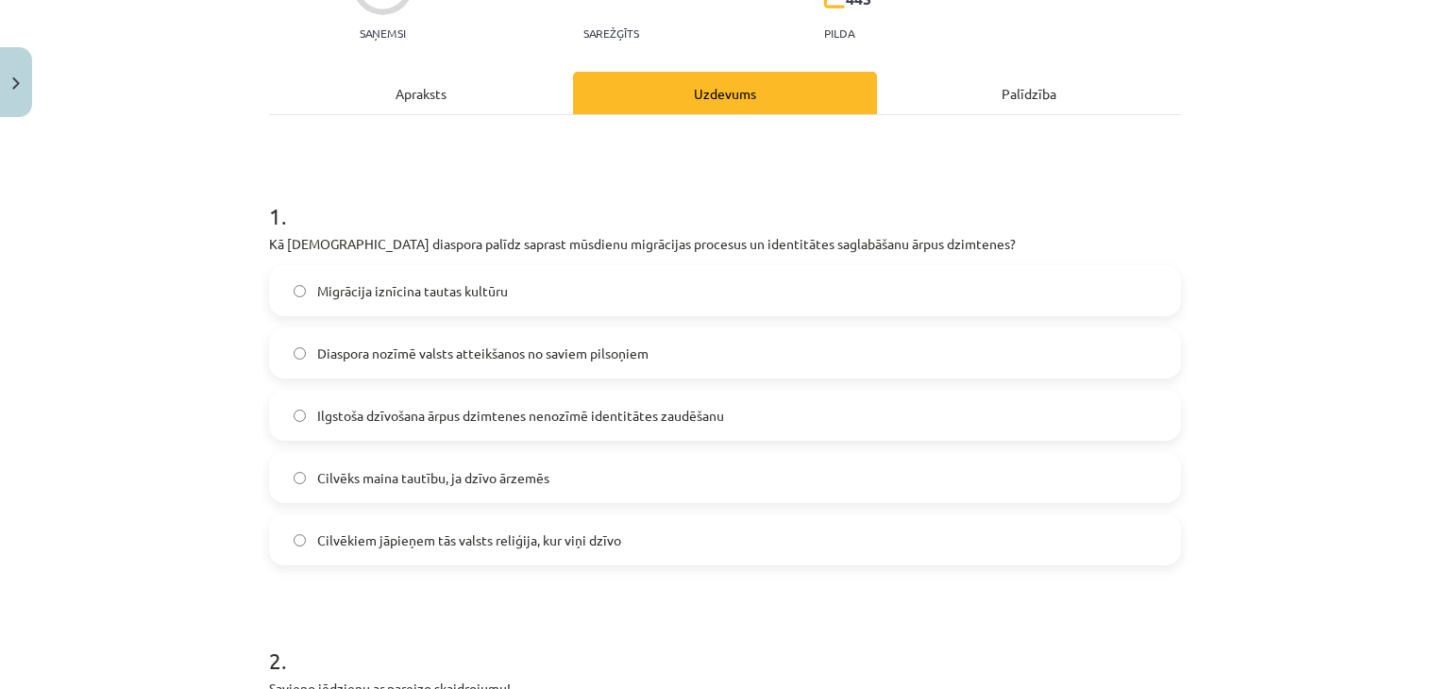
click at [585, 419] on span "Ilgstoša dzīvošana ārpus dzimtenes nenozīmē identitātes zaudēšanu" at bounding box center [520, 416] width 407 height 20
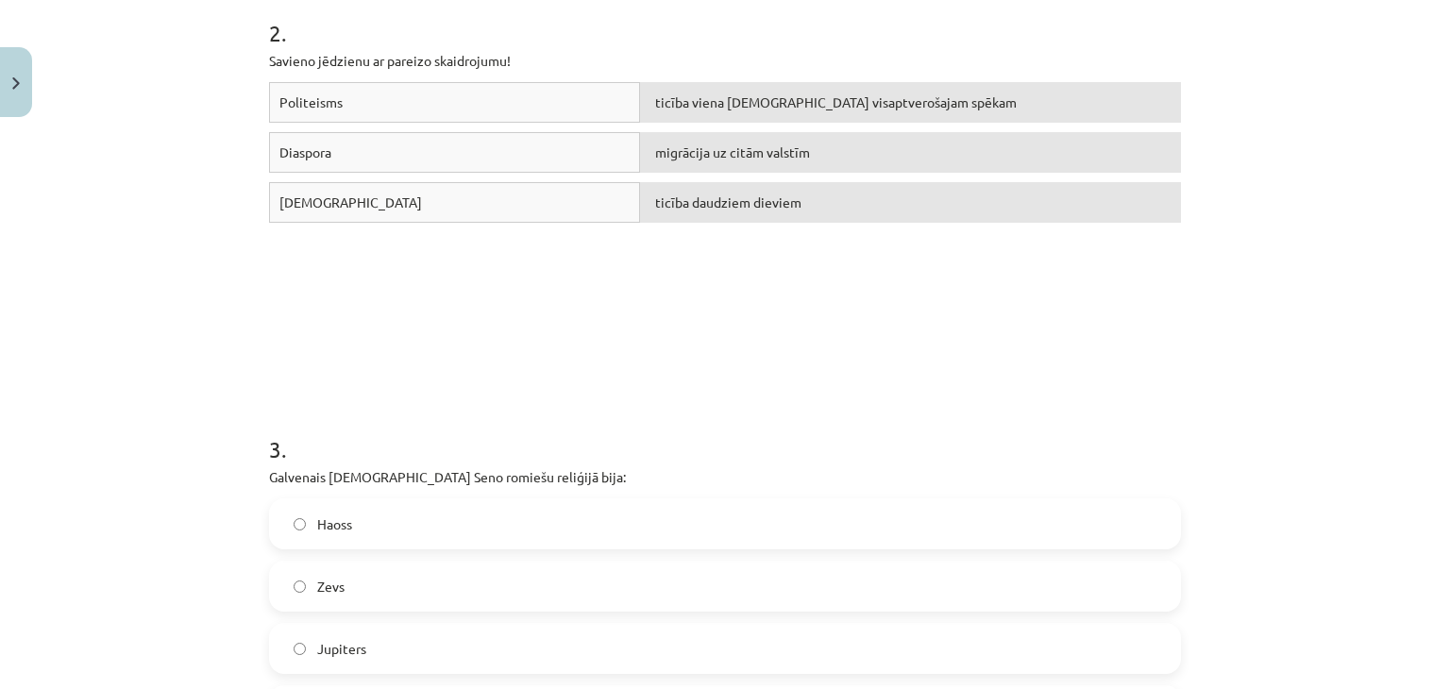
scroll to position [1052, 0]
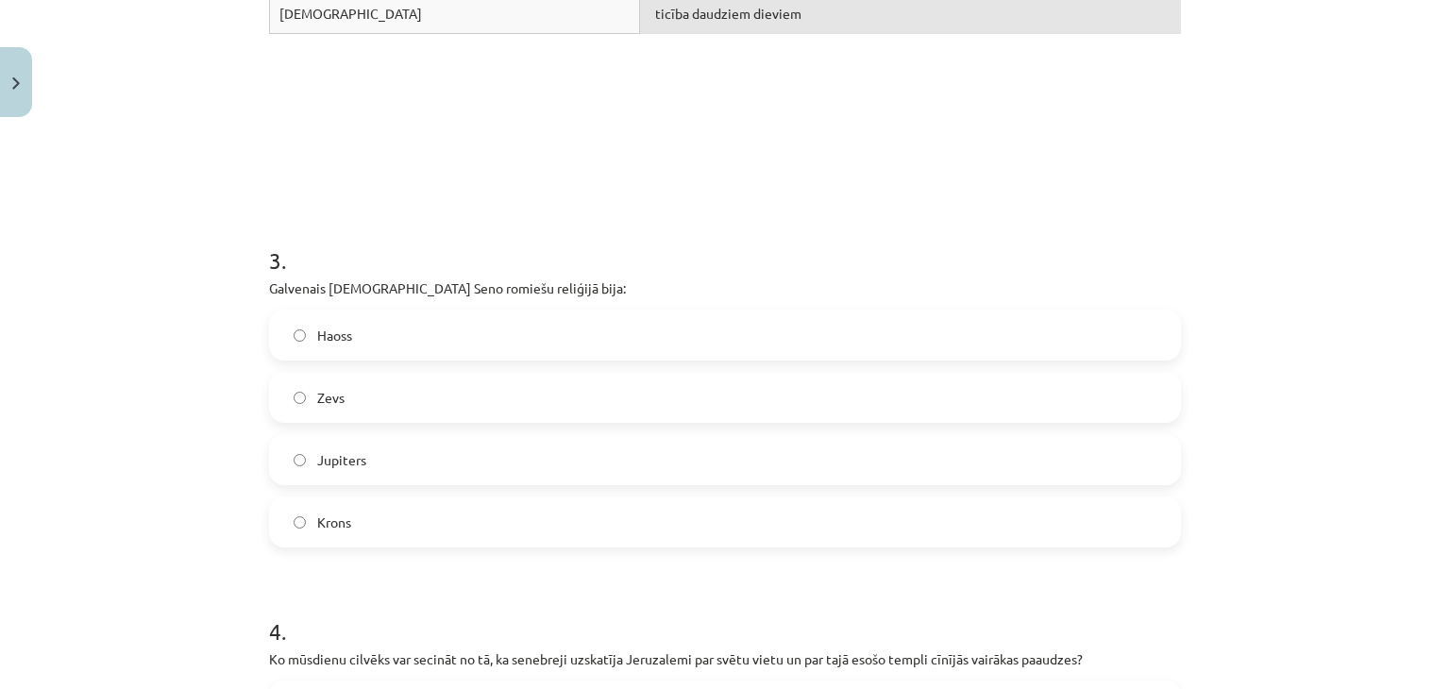
click at [438, 393] on label "Zevs" at bounding box center [725, 397] width 908 height 47
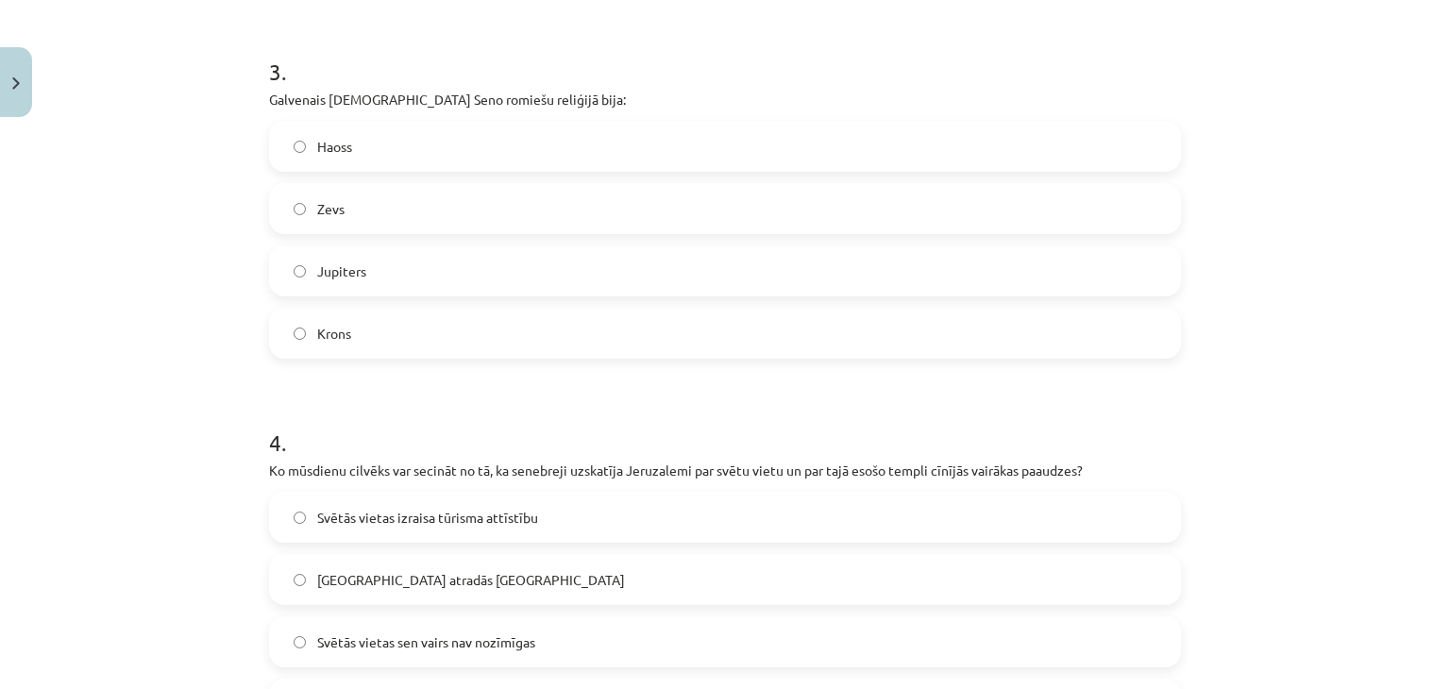
scroll to position [1430, 0]
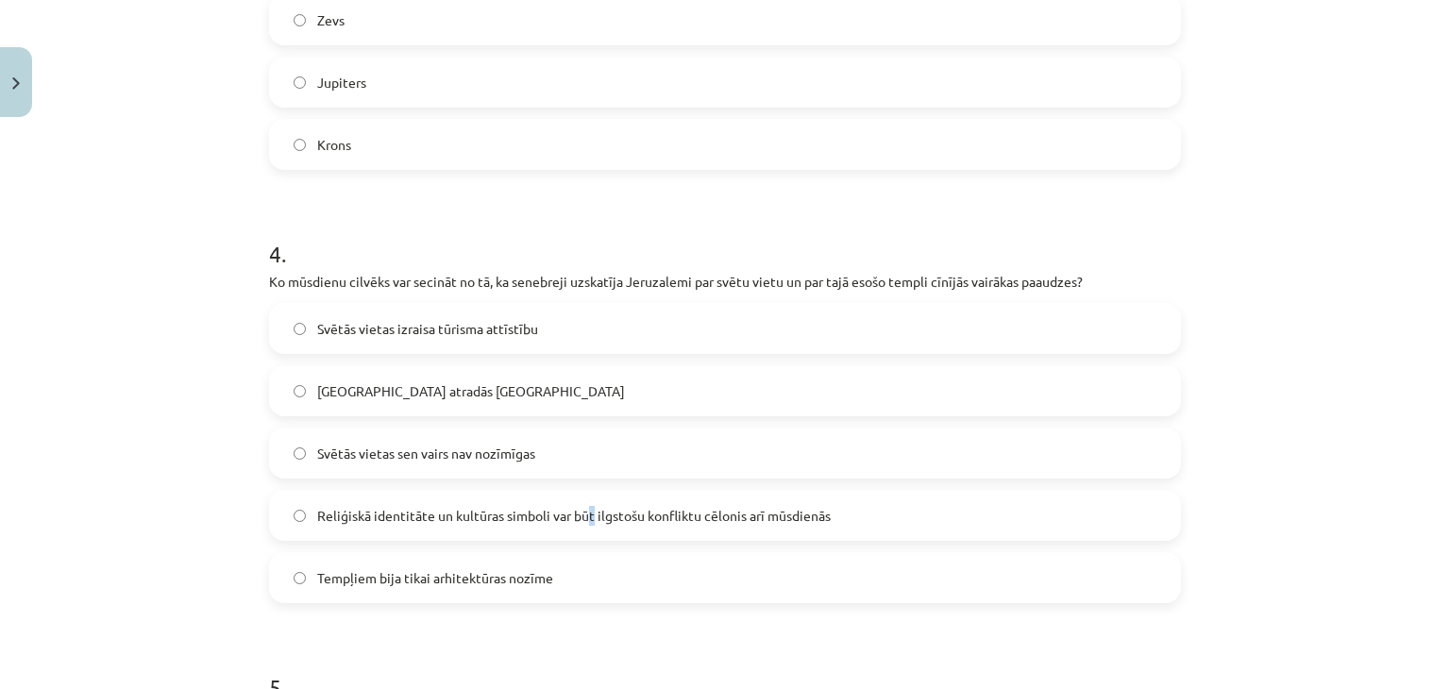
click at [585, 511] on span "Reliģiskā identitāte un kultūras simboli var būt ilgstošu konfliktu cēlonis arī…" at bounding box center [573, 516] width 513 height 20
click at [544, 522] on span "Reliģiskā identitāte un kultūras simboli var būt ilgstošu konfliktu cēlonis arī…" at bounding box center [573, 516] width 513 height 20
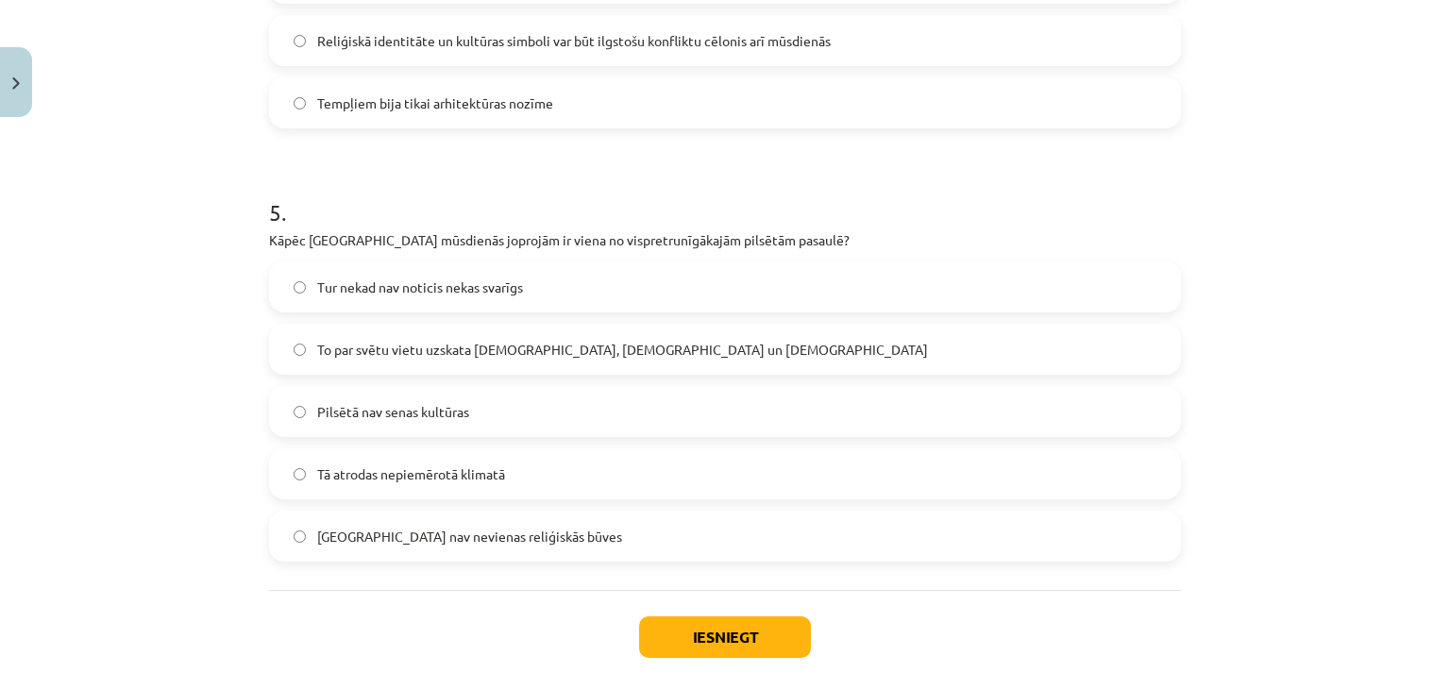
scroll to position [1996, 0]
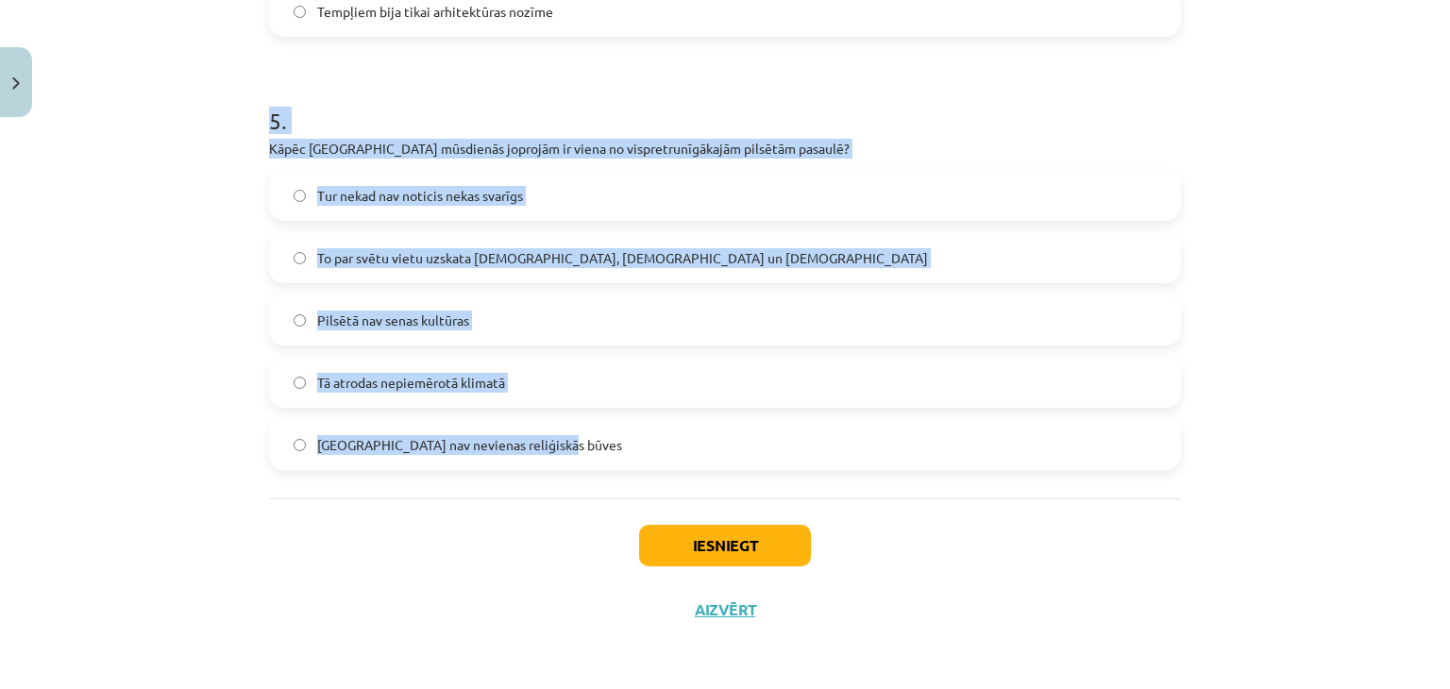
drag, startPoint x: 250, startPoint y: 116, endPoint x: 648, endPoint y: 456, distance: 523.6
drag, startPoint x: 189, startPoint y: 271, endPoint x: 287, endPoint y: 243, distance: 102.2
click at [189, 269] on div "Mācību tēma: Vēsture i - 10. klases 1. ieskaites mācību materiāls #5 📜 3. daļa.…" at bounding box center [725, 344] width 1450 height 689
drag, startPoint x: 347, startPoint y: 244, endPoint x: 360, endPoint y: 246, distance: 12.4
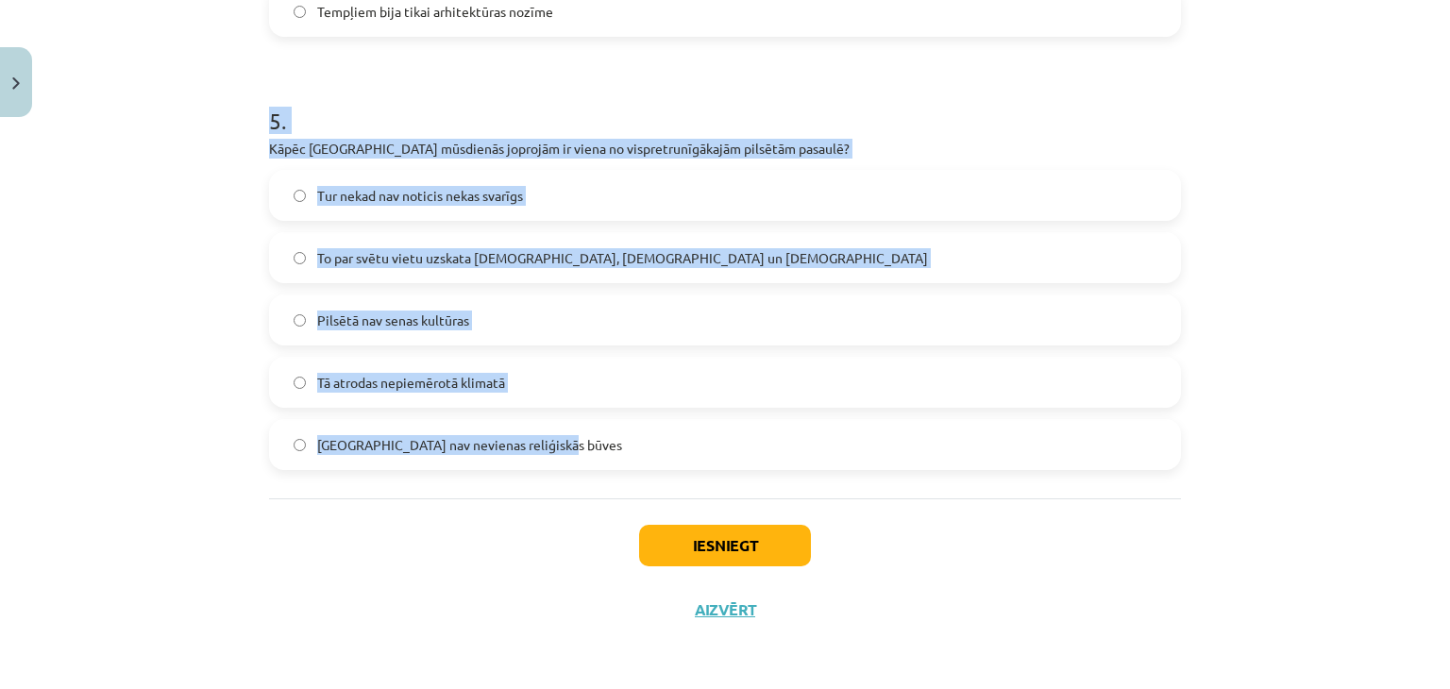
click at [350, 244] on label "To par svētu vietu uzskata ebreji, kristieši un musulmaņi" at bounding box center [725, 257] width 908 height 47
click at [151, 258] on div "Mācību tēma: Vēsture i - 10. klases 1. ieskaites mācību materiāls #5 📜 3. daļa.…" at bounding box center [725, 344] width 1450 height 689
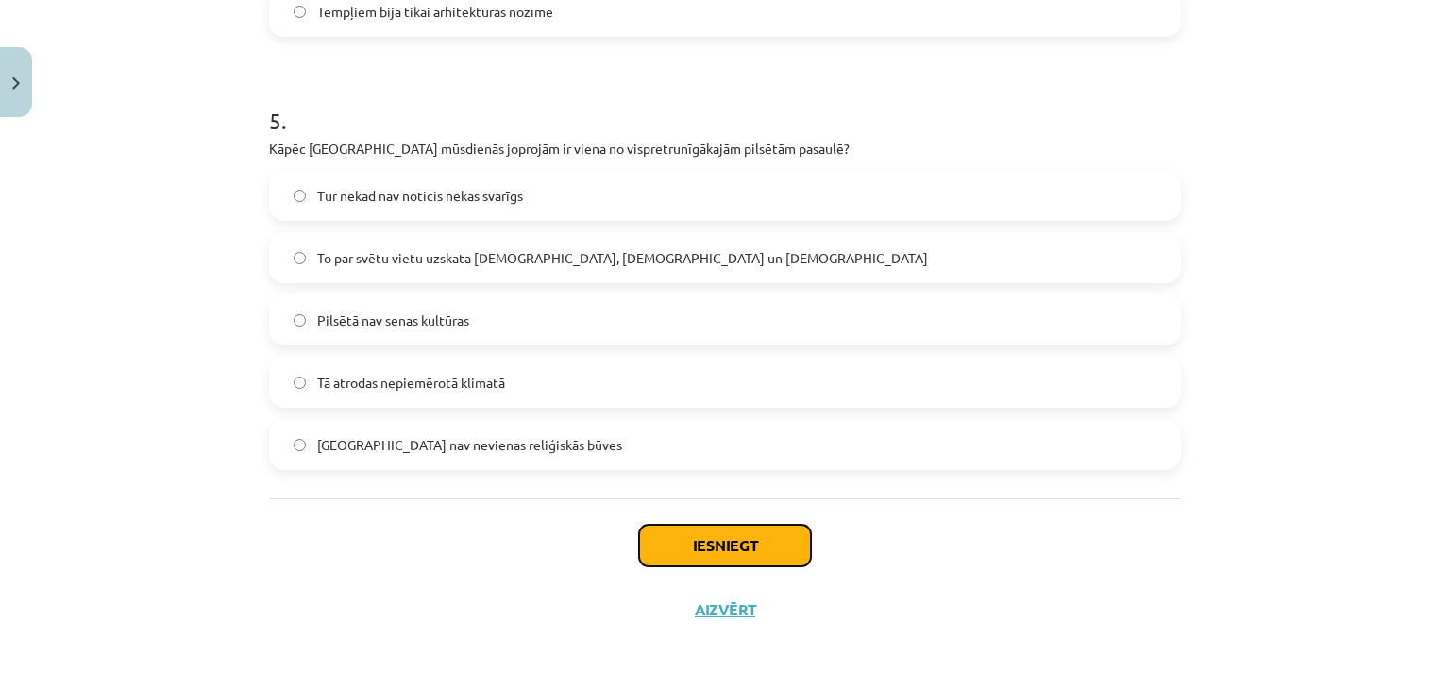
click at [748, 541] on button "Iesniegt" at bounding box center [725, 546] width 172 height 42
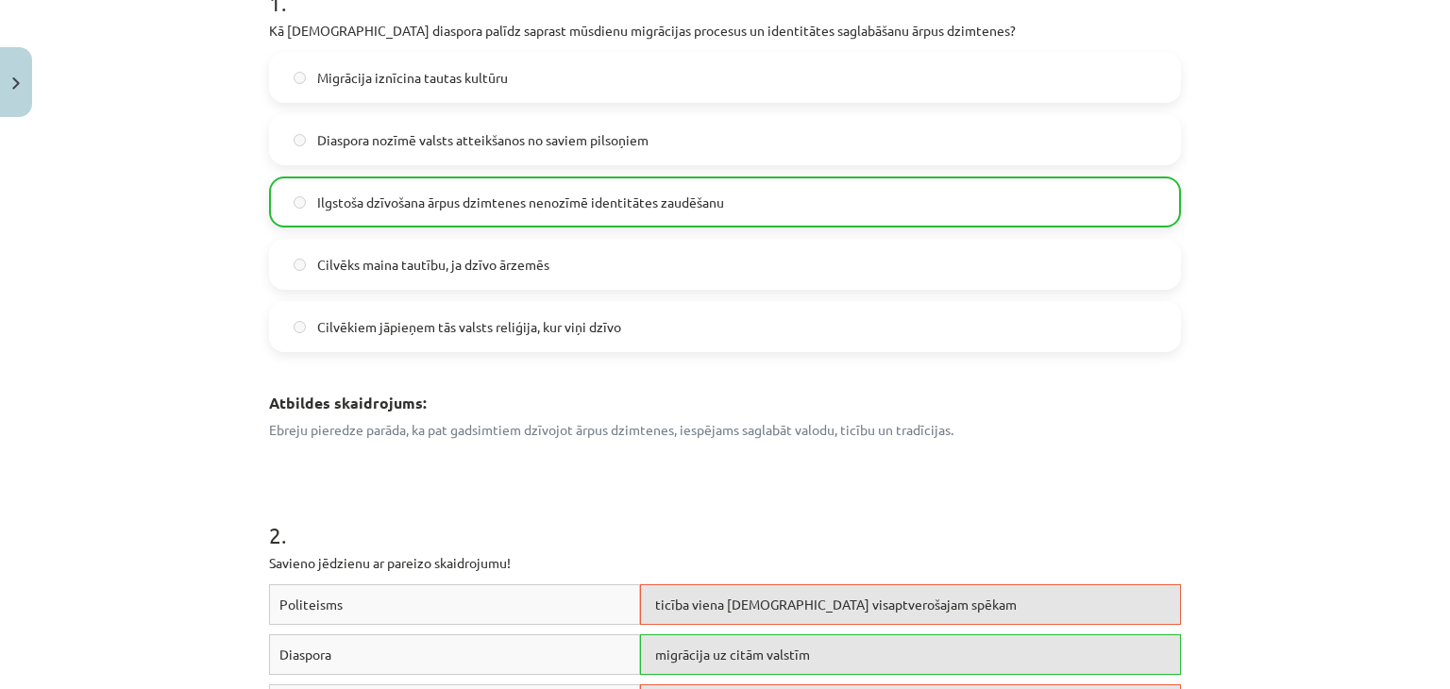
scroll to position [638, 0]
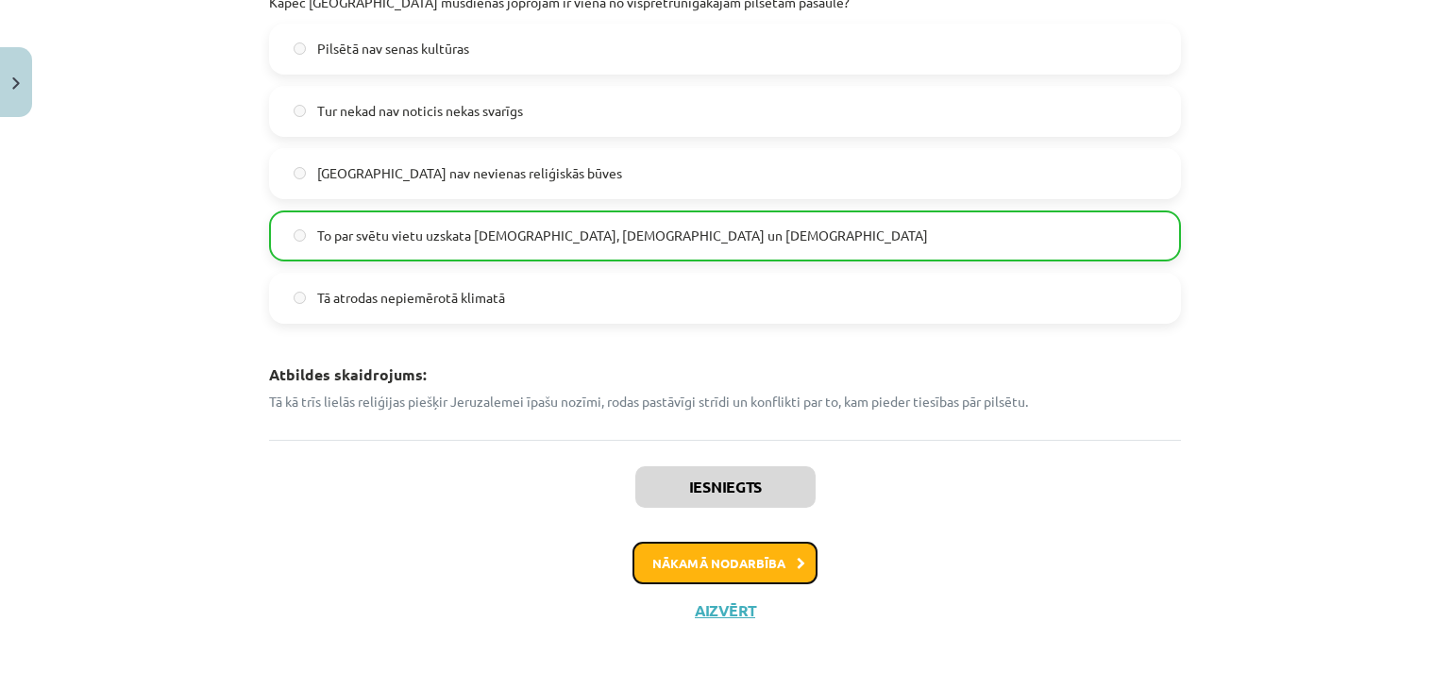
click at [728, 556] on button "Nākamā nodarbība" at bounding box center [724, 563] width 185 height 43
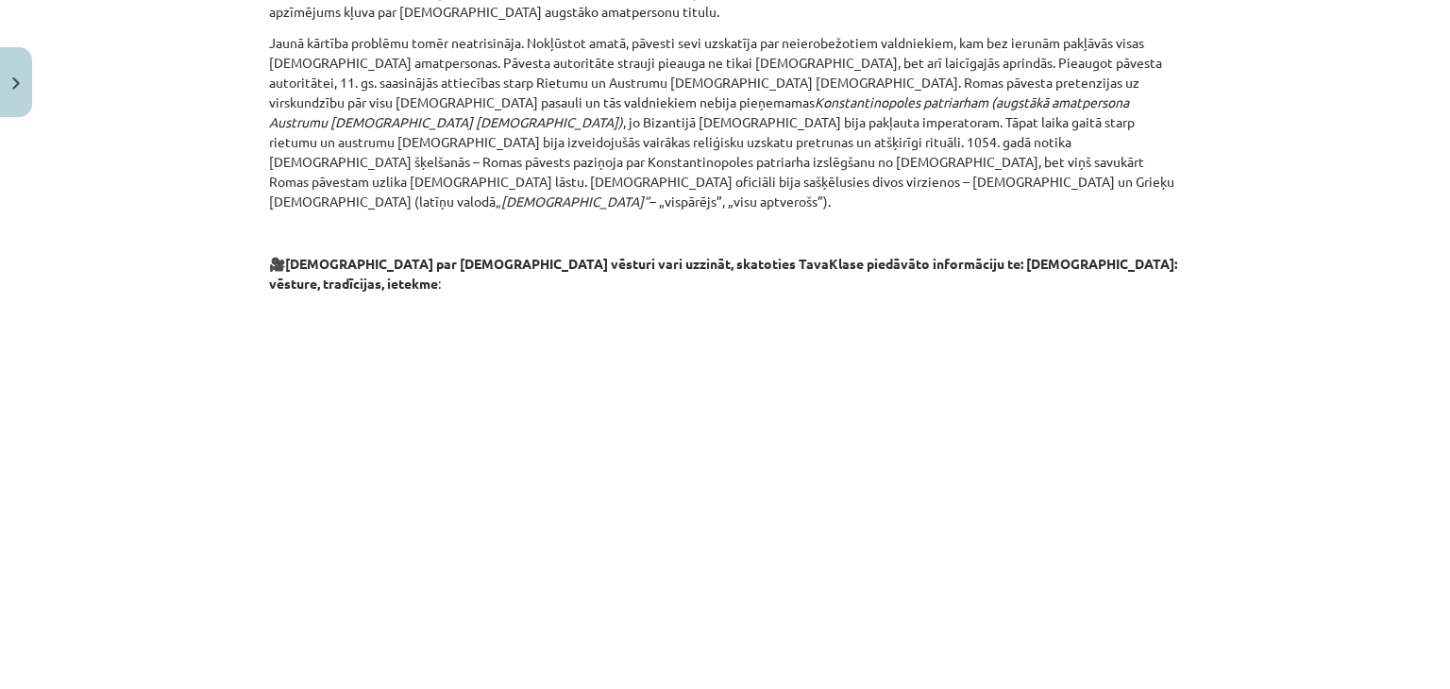
scroll to position [2992, 0]
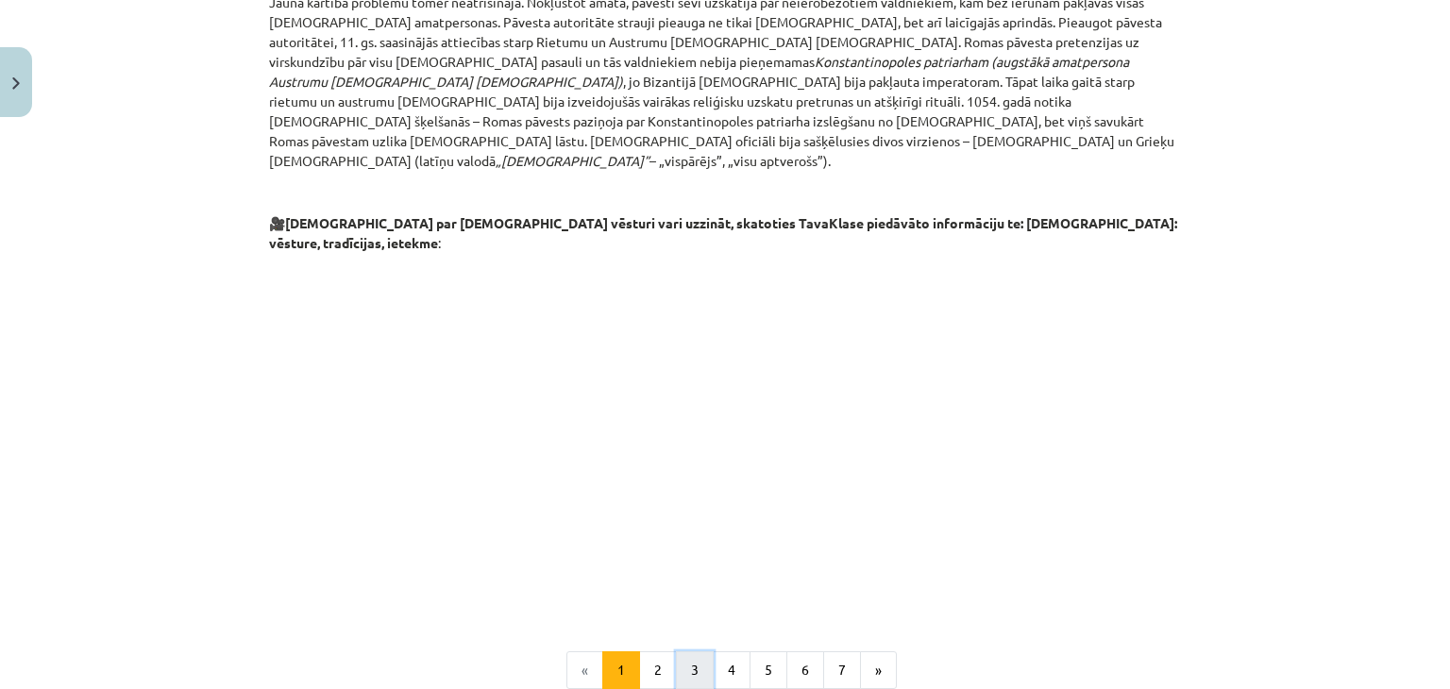
click at [676, 651] on button "3" at bounding box center [695, 670] width 38 height 38
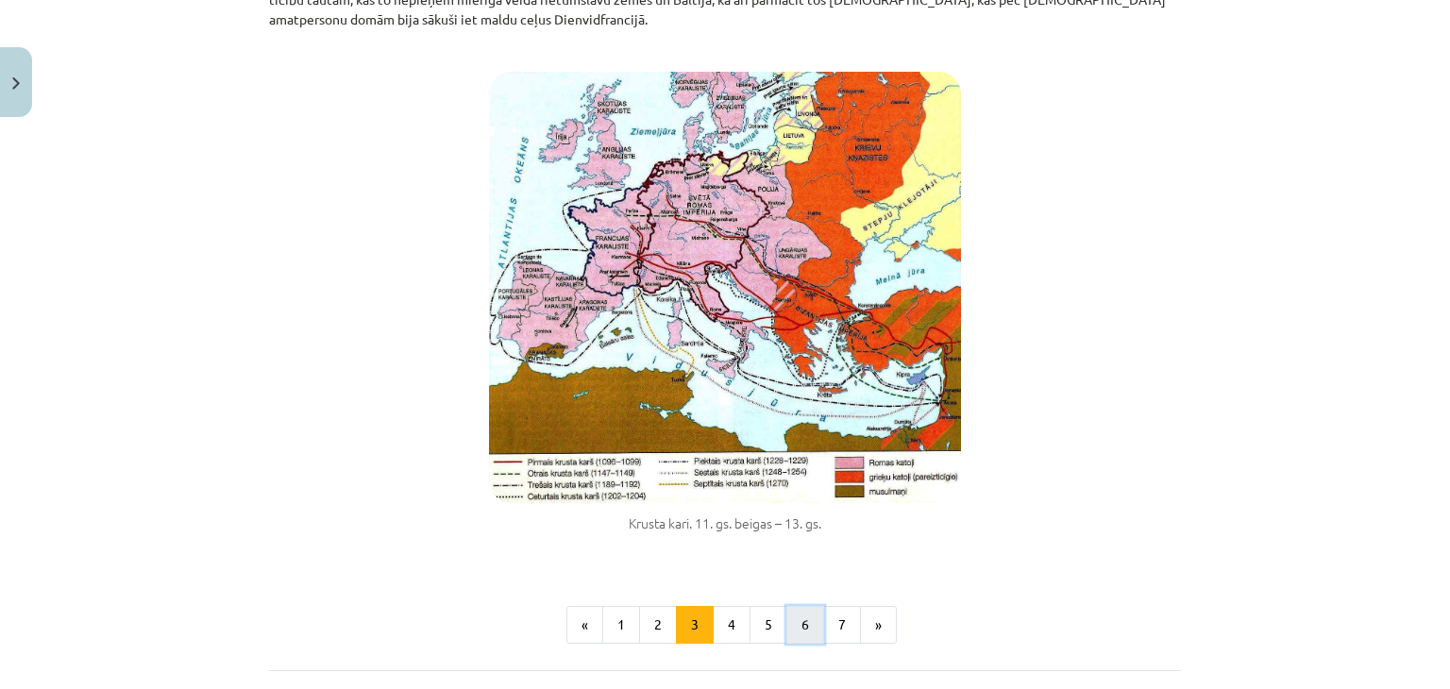
click at [789, 606] on button "6" at bounding box center [805, 625] width 38 height 38
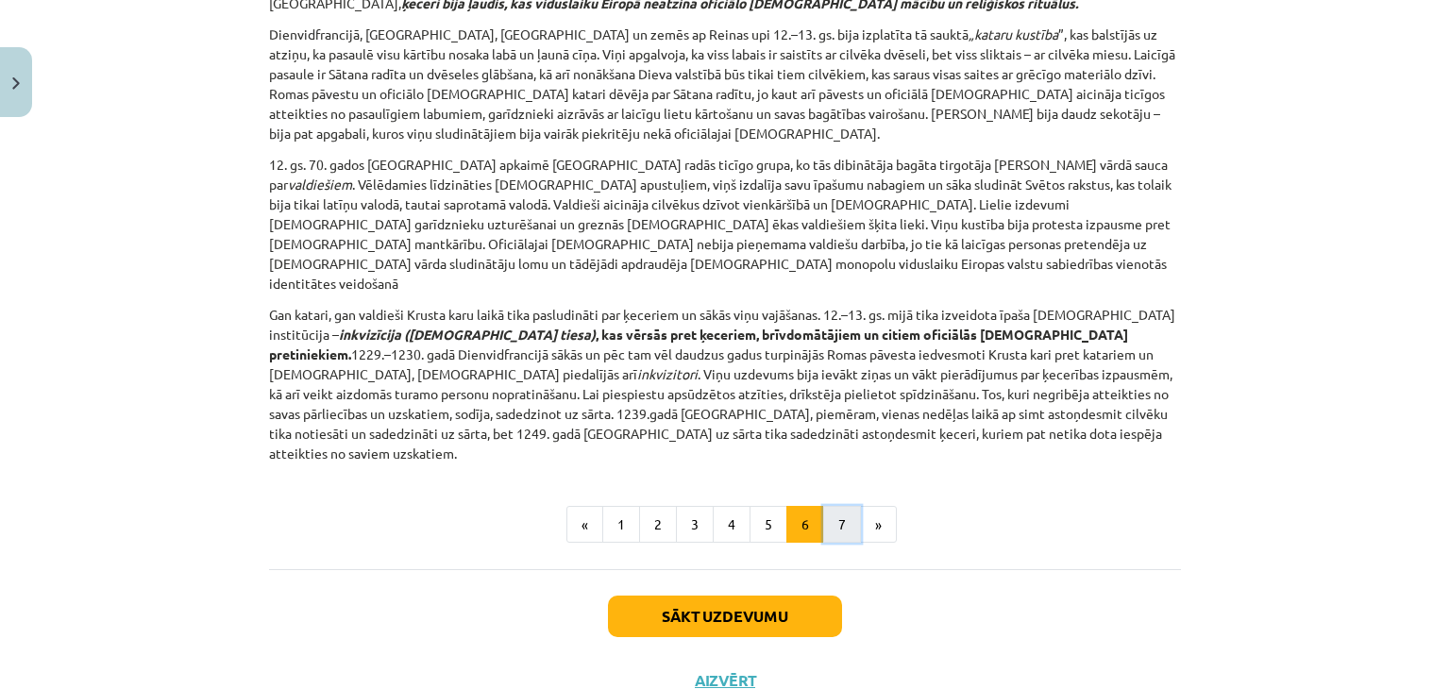
click at [824, 506] on button "7" at bounding box center [842, 525] width 38 height 38
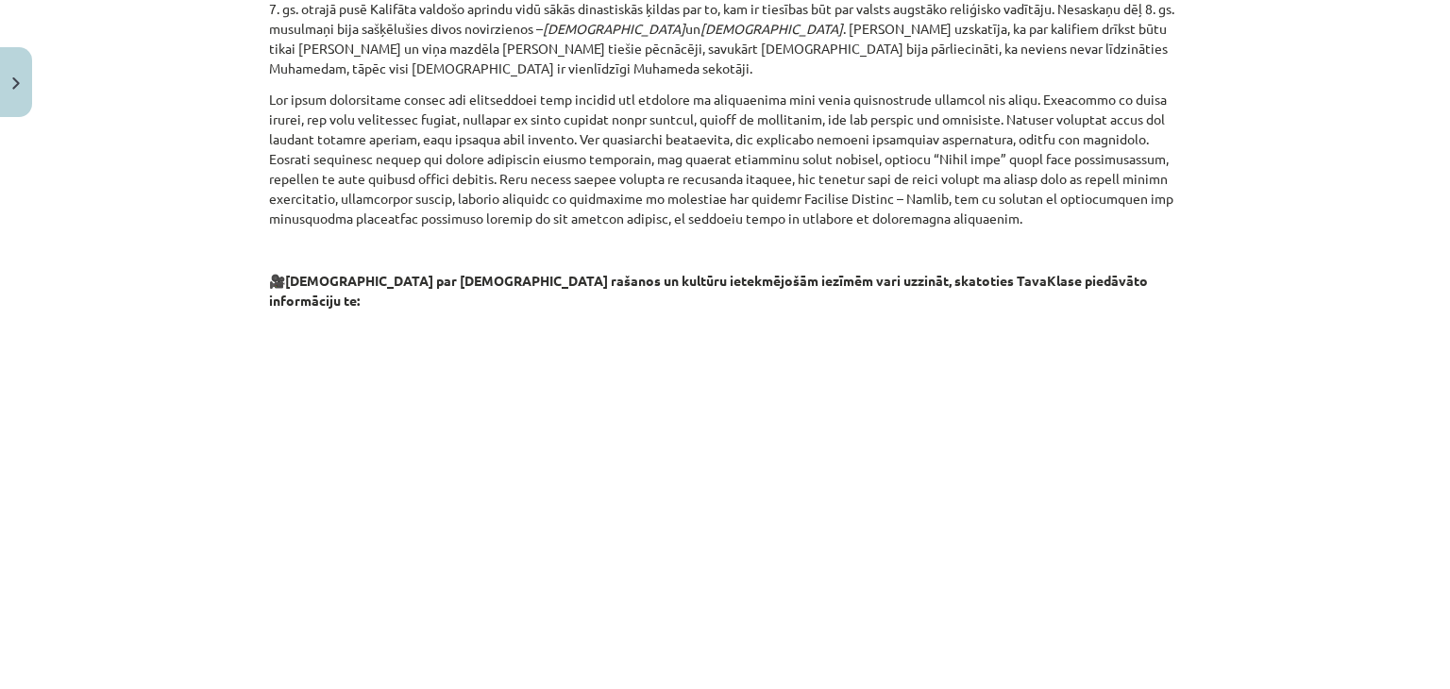
scroll to position [2057, 0]
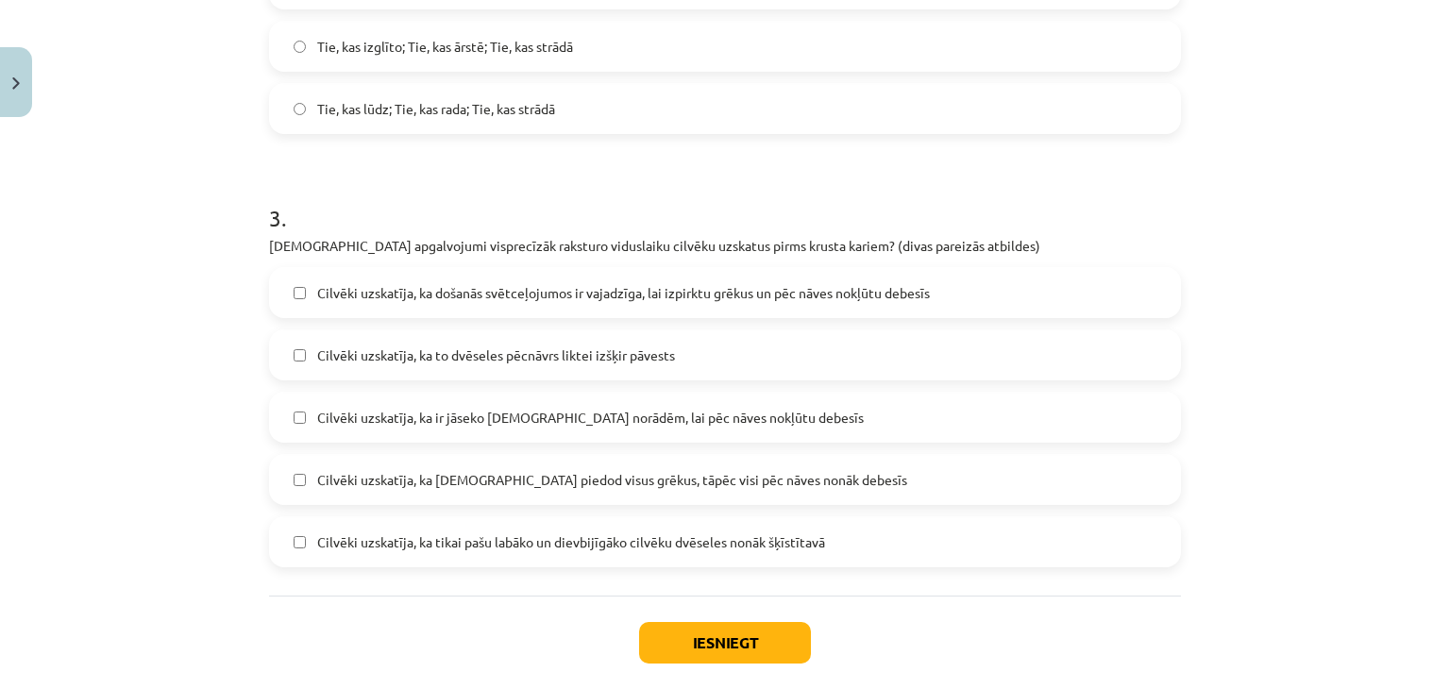
scroll to position [981, 0]
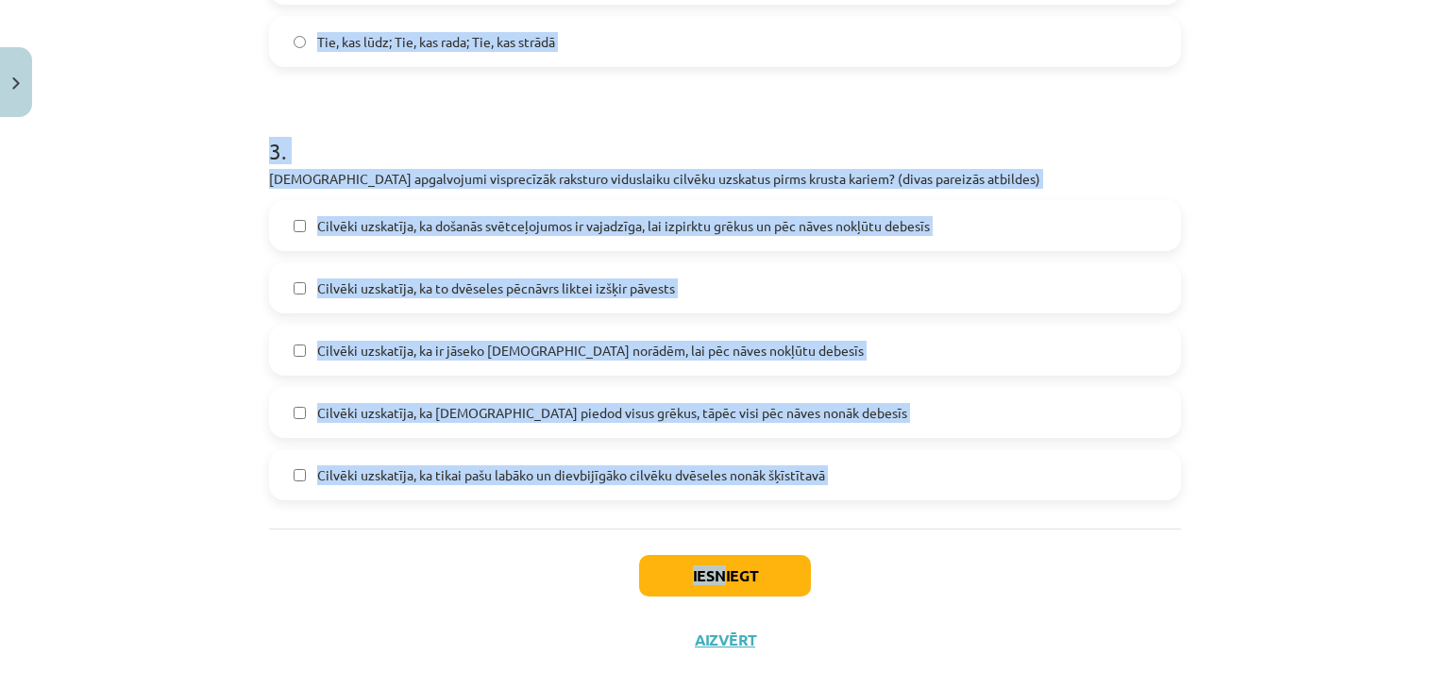
drag, startPoint x: 251, startPoint y: 182, endPoint x: 718, endPoint y: 497, distance: 563.6
click at [210, 255] on div "Mācību tēma: Vēsture i - 10. klases 1. ieskaites mācību materiāls #6 📜 4. daļa.…" at bounding box center [725, 344] width 1450 height 689
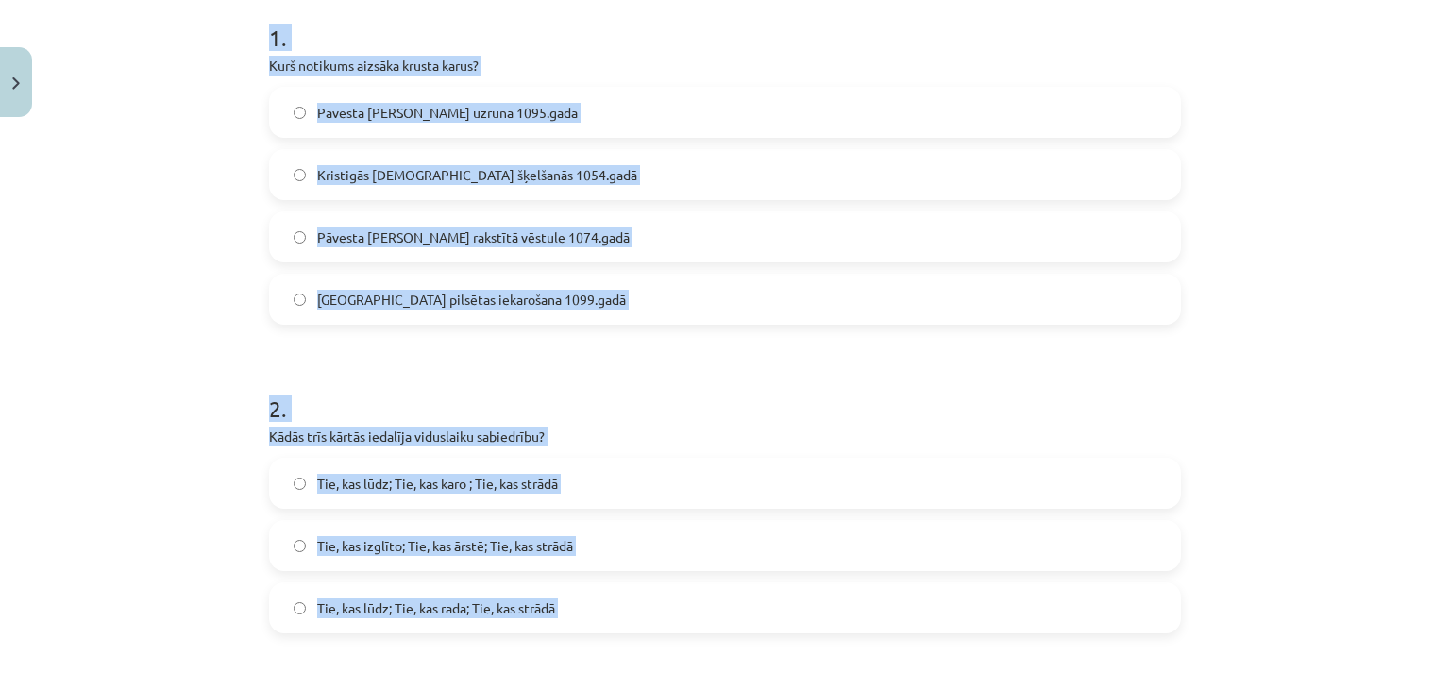
click at [227, 190] on div "Mācību tēma: Vēsture i - 10. klases 1. ieskaites mācību materiāls #6 📜 4. daļa.…" at bounding box center [725, 344] width 1450 height 689
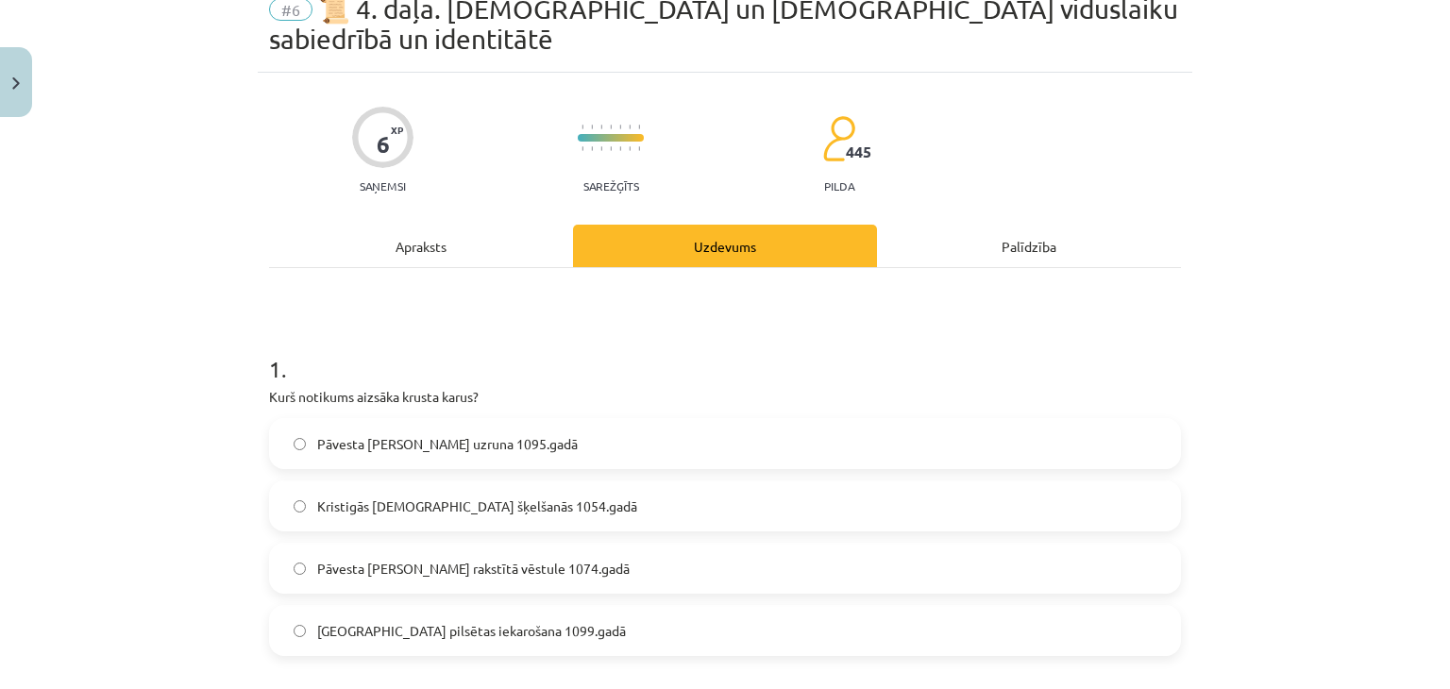
scroll to position [189, 0]
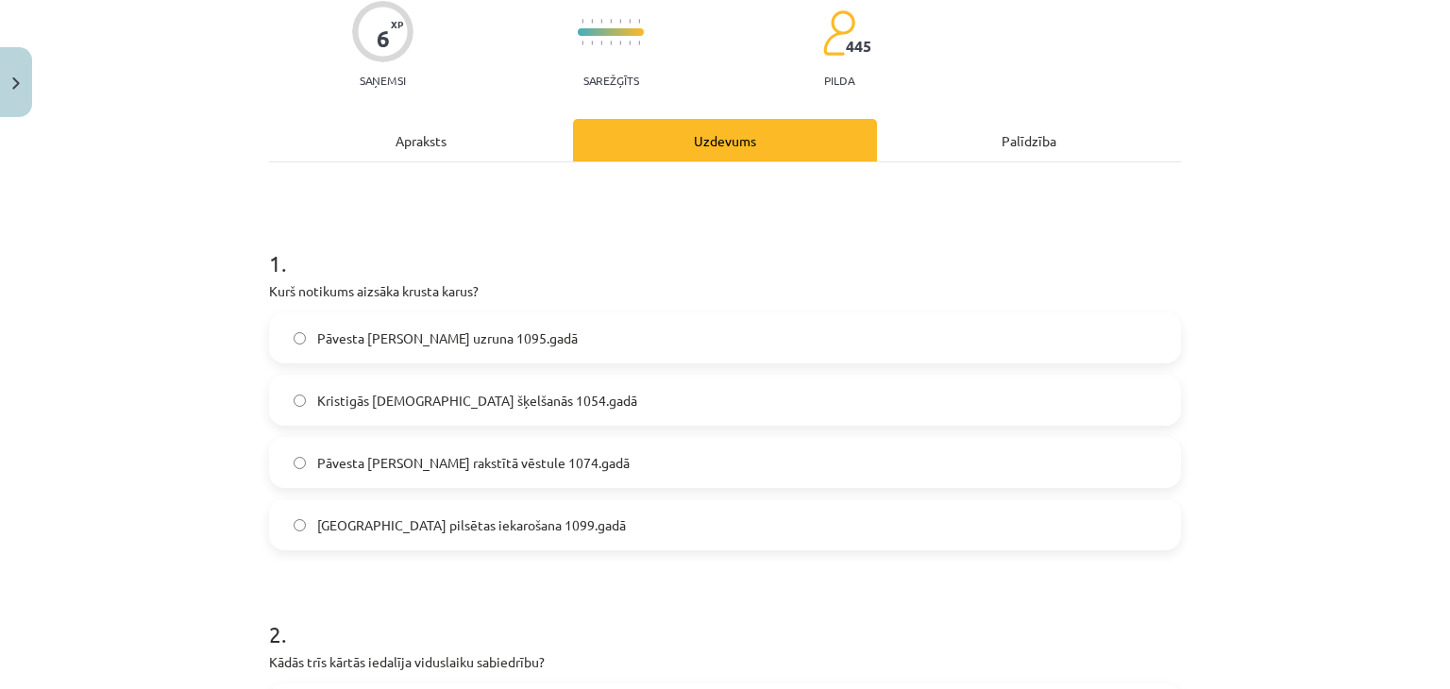
click at [553, 314] on label "Pāvesta Urbāna II uzruna 1095.gadā" at bounding box center [725, 337] width 908 height 47
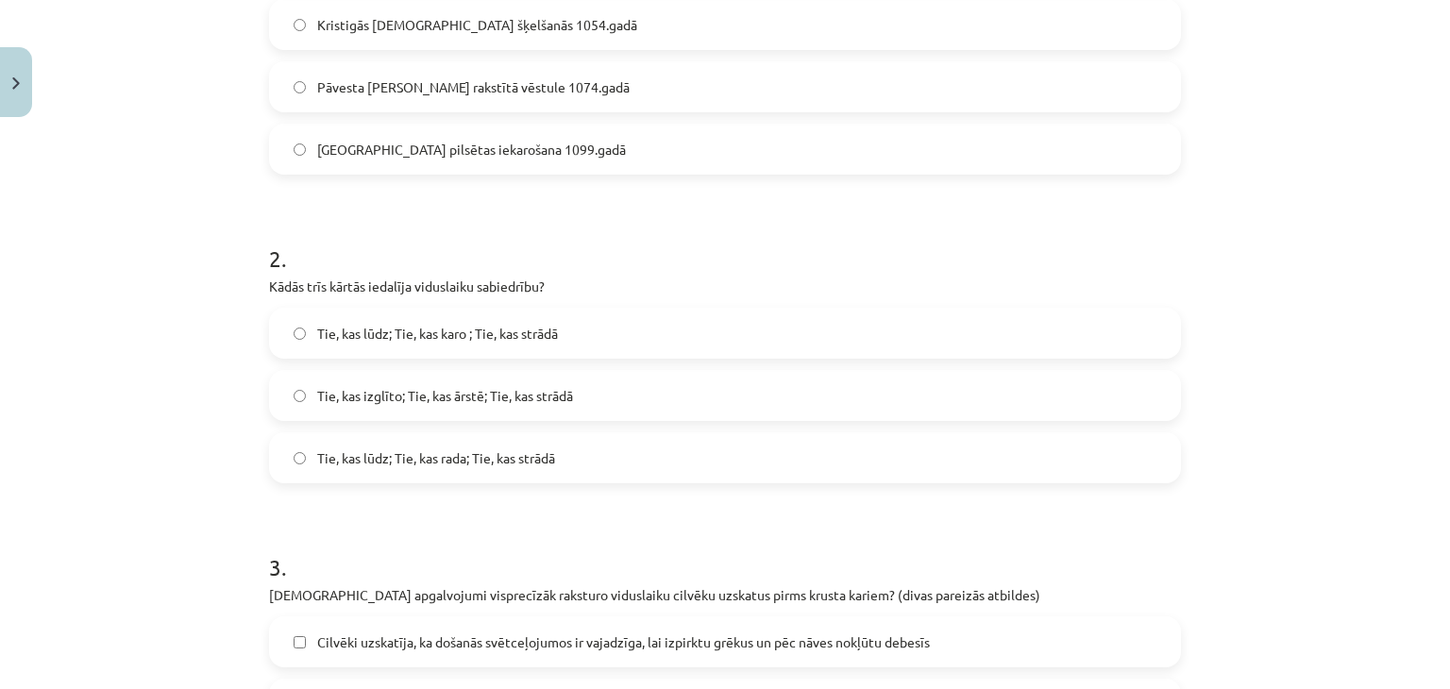
scroll to position [566, 0]
click at [511, 322] on span "Tie, kas lūdz; Tie, kas karo ; Tie, kas strādā" at bounding box center [437, 332] width 241 height 20
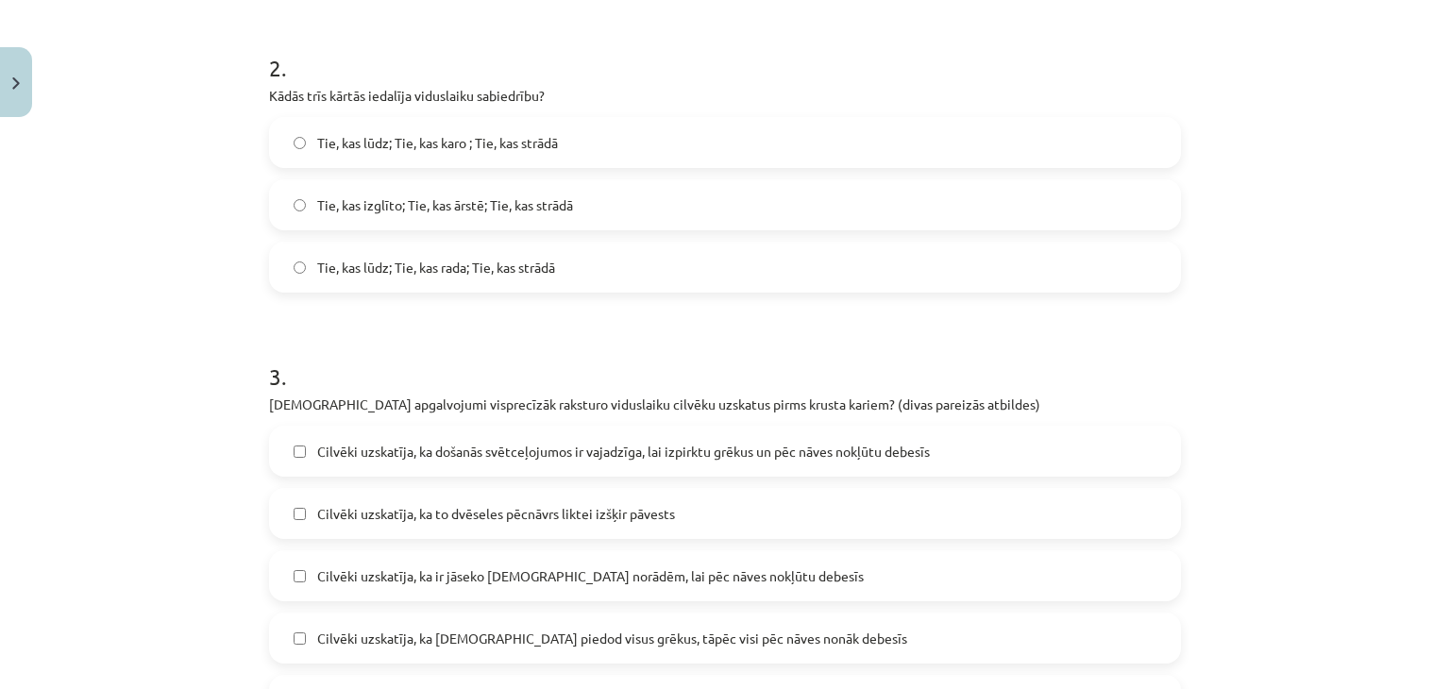
scroll to position [944, 0]
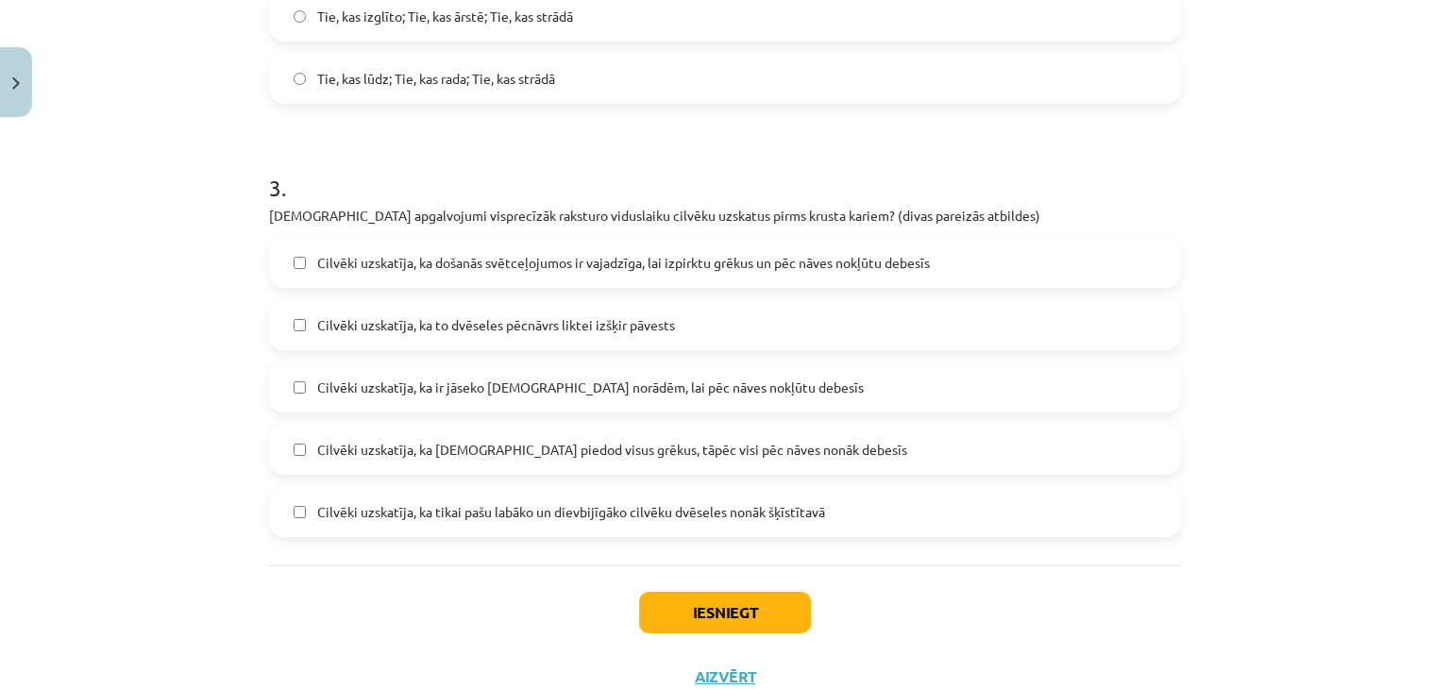
click at [608, 253] on span "Cilvēki uzskatīja, ka došanās svētceļojumos ir vajadzīga, lai izpirktu grēkus u…" at bounding box center [623, 263] width 613 height 20
click at [679, 592] on button "Iesniegt" at bounding box center [725, 613] width 172 height 42
click at [539, 378] on span "Cilvēki uzskatīja, ka ir jāseko kristīgās baznīcas norādēm, lai pēc nāves nokļū…" at bounding box center [590, 388] width 547 height 20
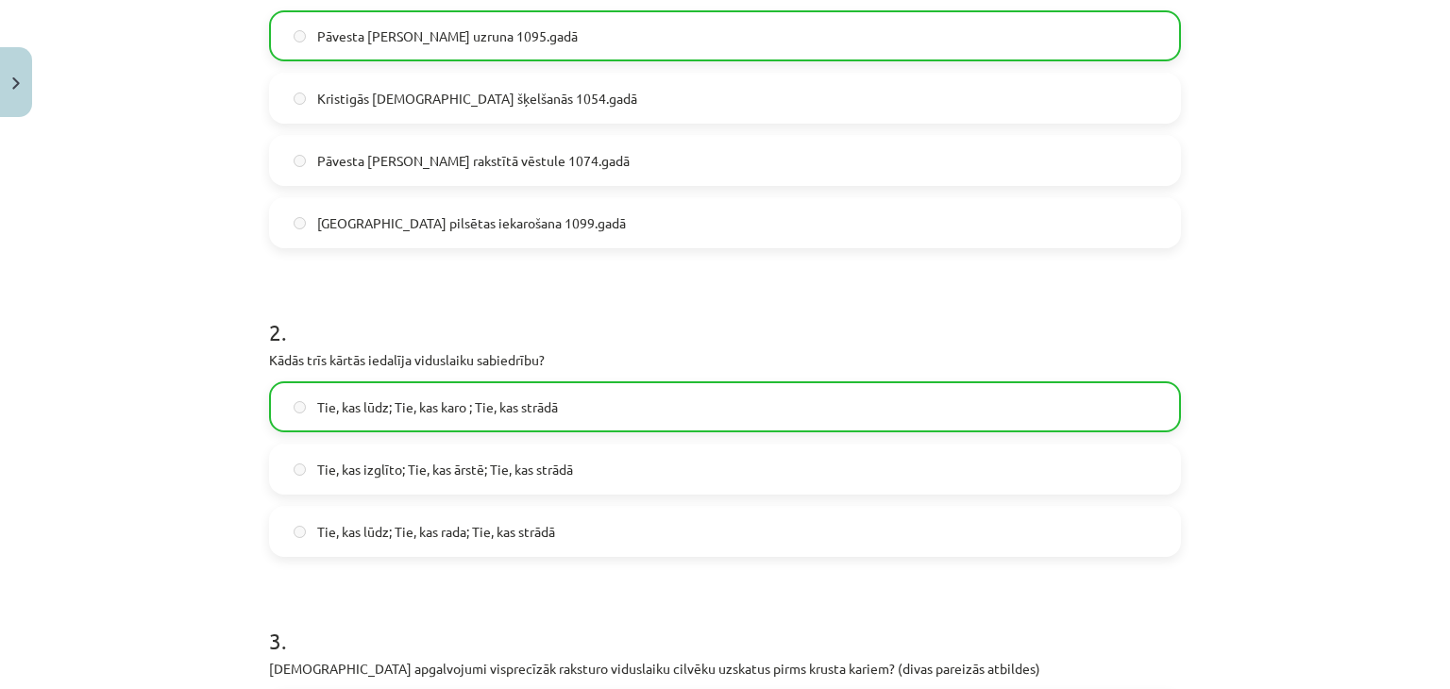
scroll to position [0, 0]
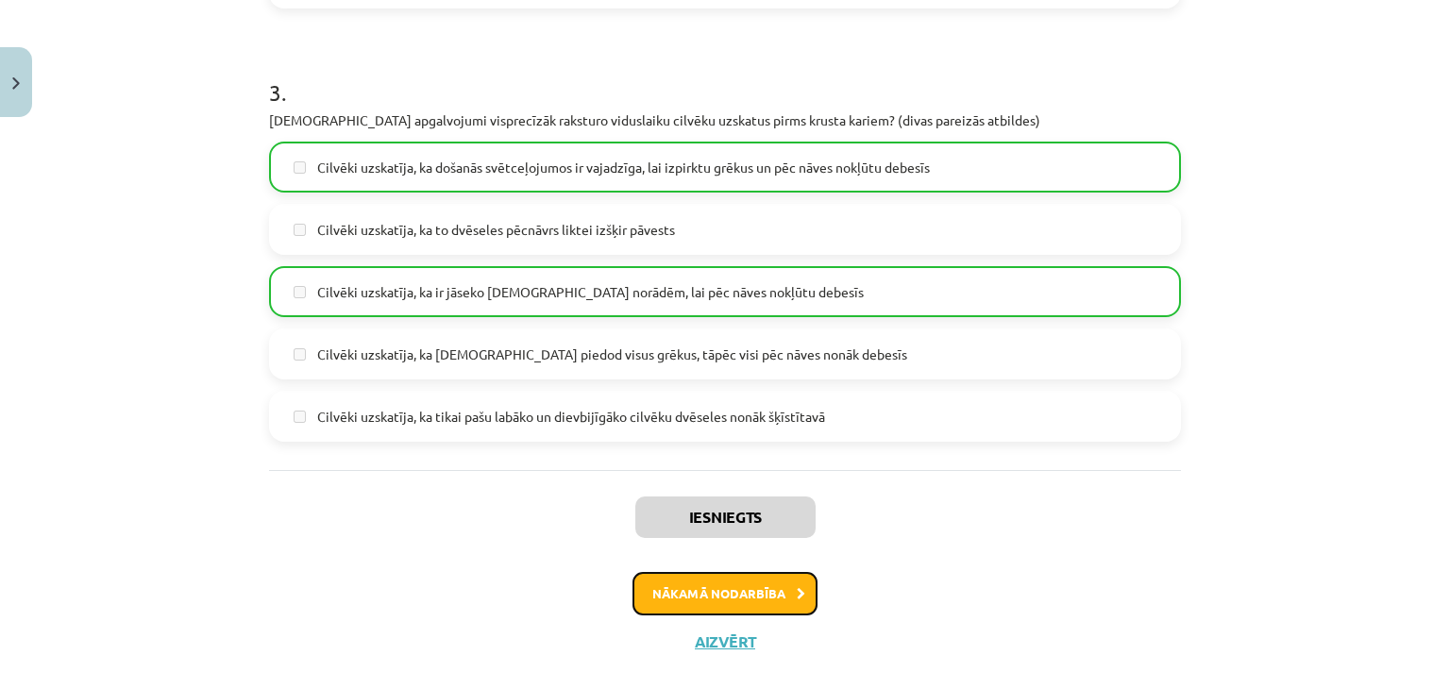
click at [754, 572] on button "Nākamā nodarbība" at bounding box center [724, 593] width 185 height 43
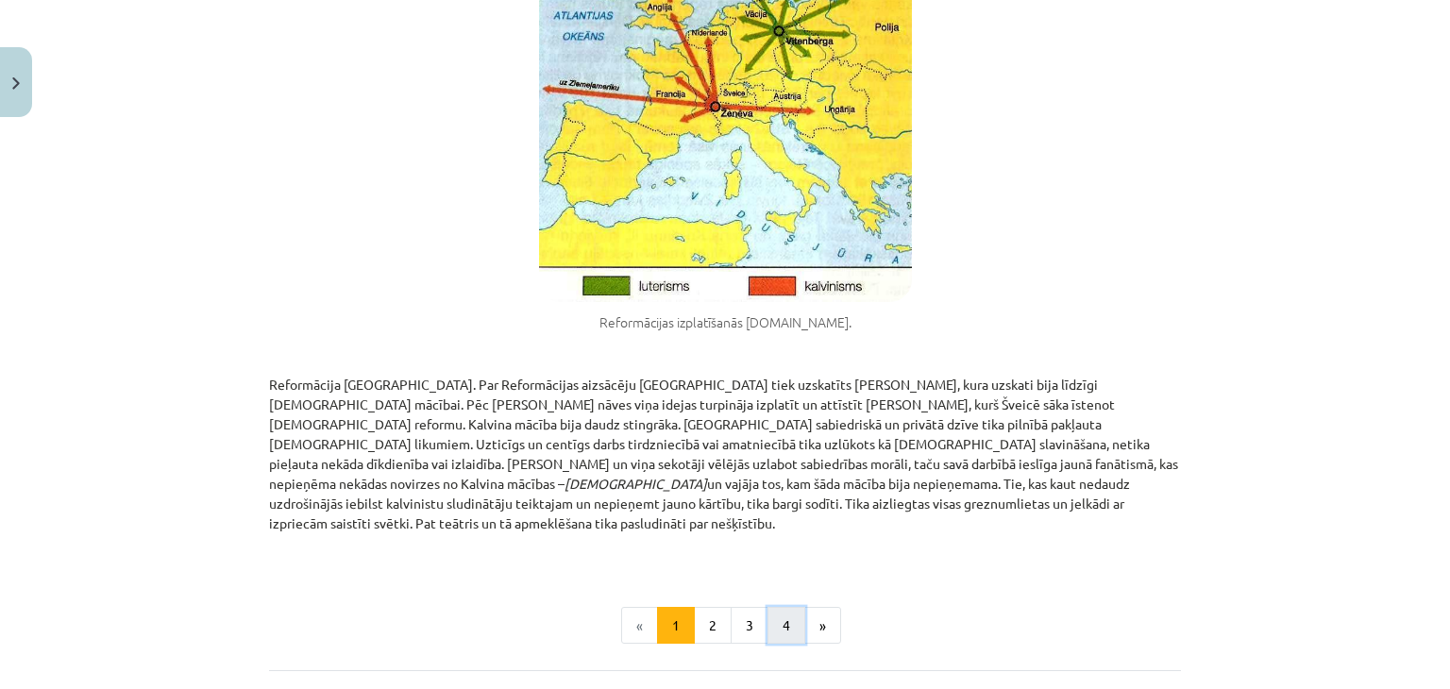
click at [778, 607] on button "4" at bounding box center [786, 626] width 38 height 38
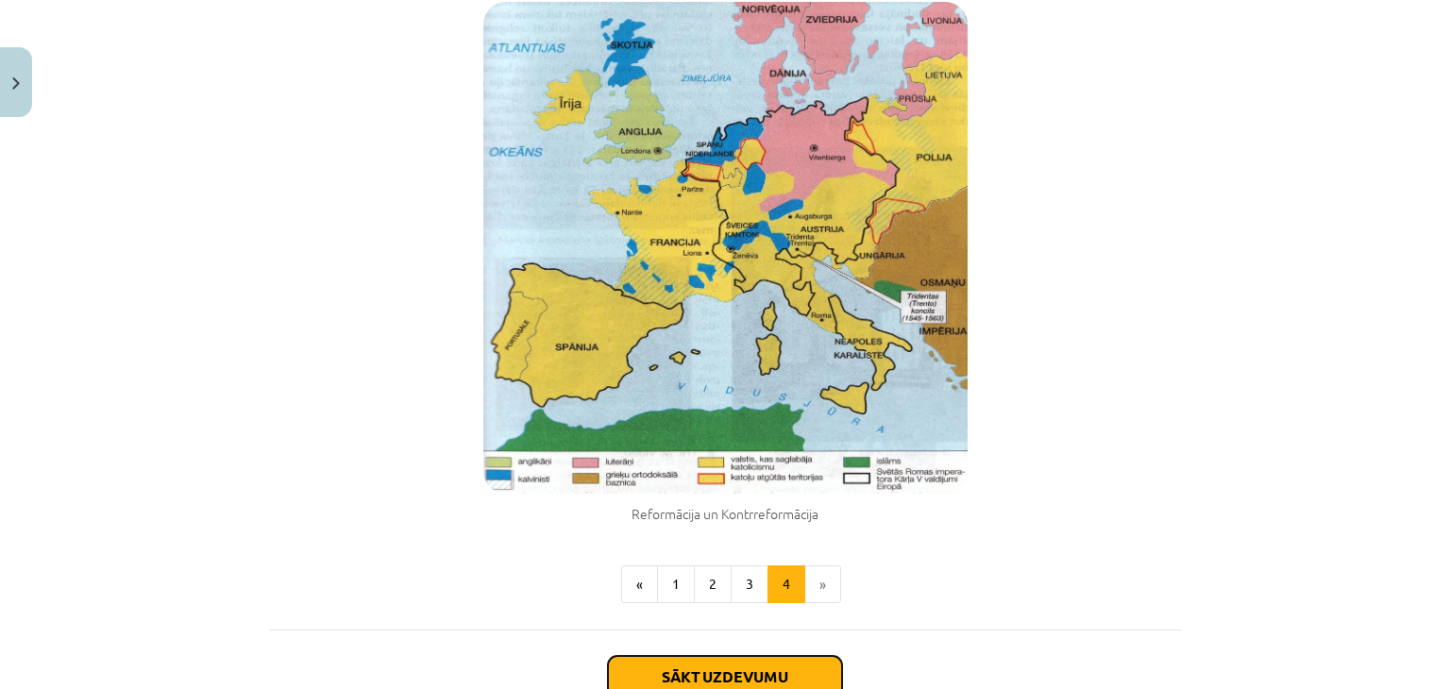
click at [740, 656] on button "Sākt uzdevumu" at bounding box center [725, 677] width 234 height 42
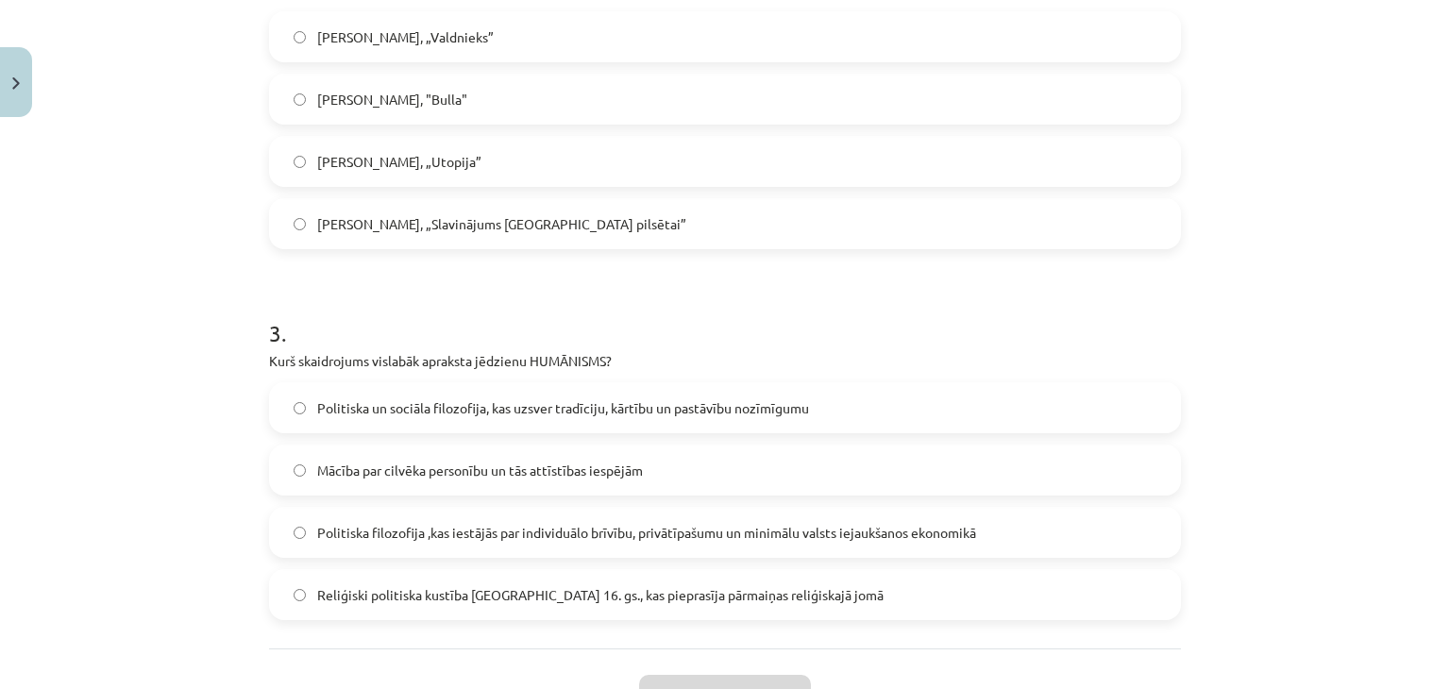
scroll to position [1278, 0]
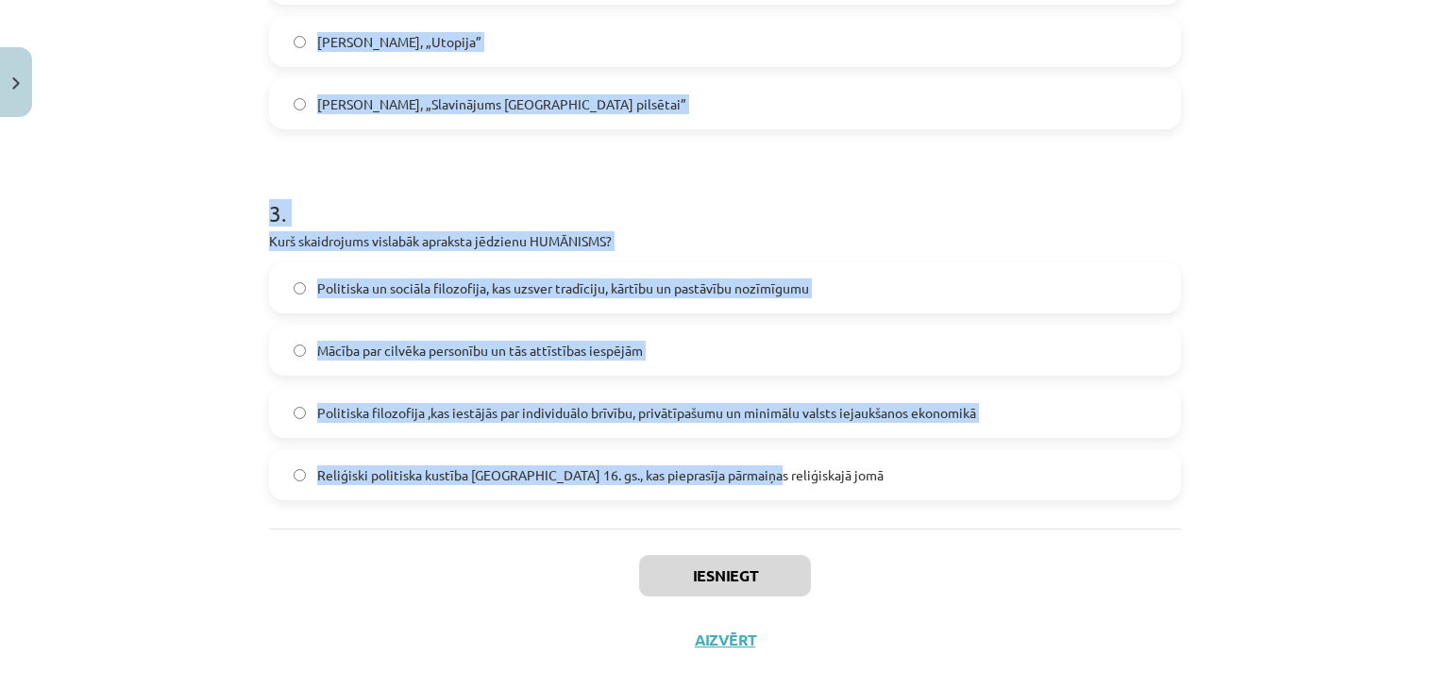
drag, startPoint x: 265, startPoint y: 429, endPoint x: 732, endPoint y: 479, distance: 469.9
click at [744, 495] on div "Mācību tēma: Vēsture i - 10. klases 1. ieskaites mācību materiāls #7 📜 5. daļa.…" at bounding box center [725, 344] width 1450 height 689
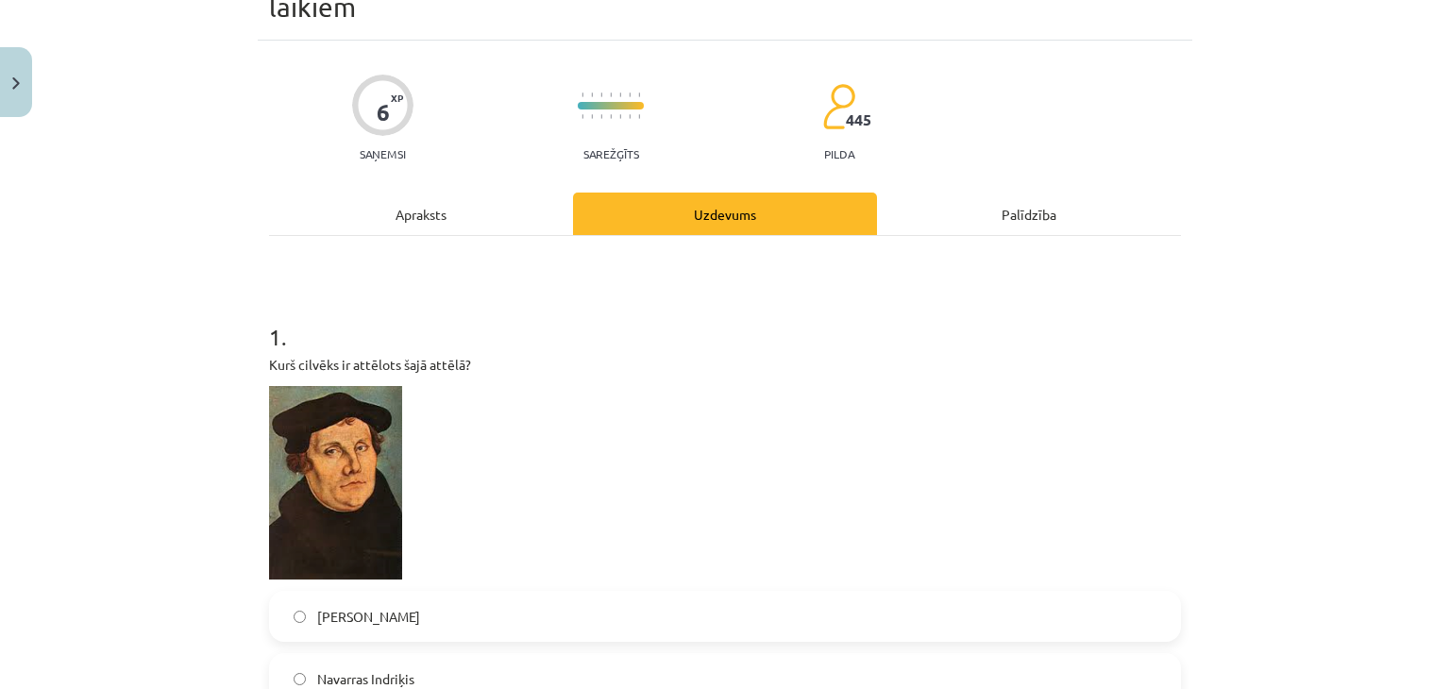
click at [269, 202] on div "Apraksts" at bounding box center [421, 214] width 304 height 42
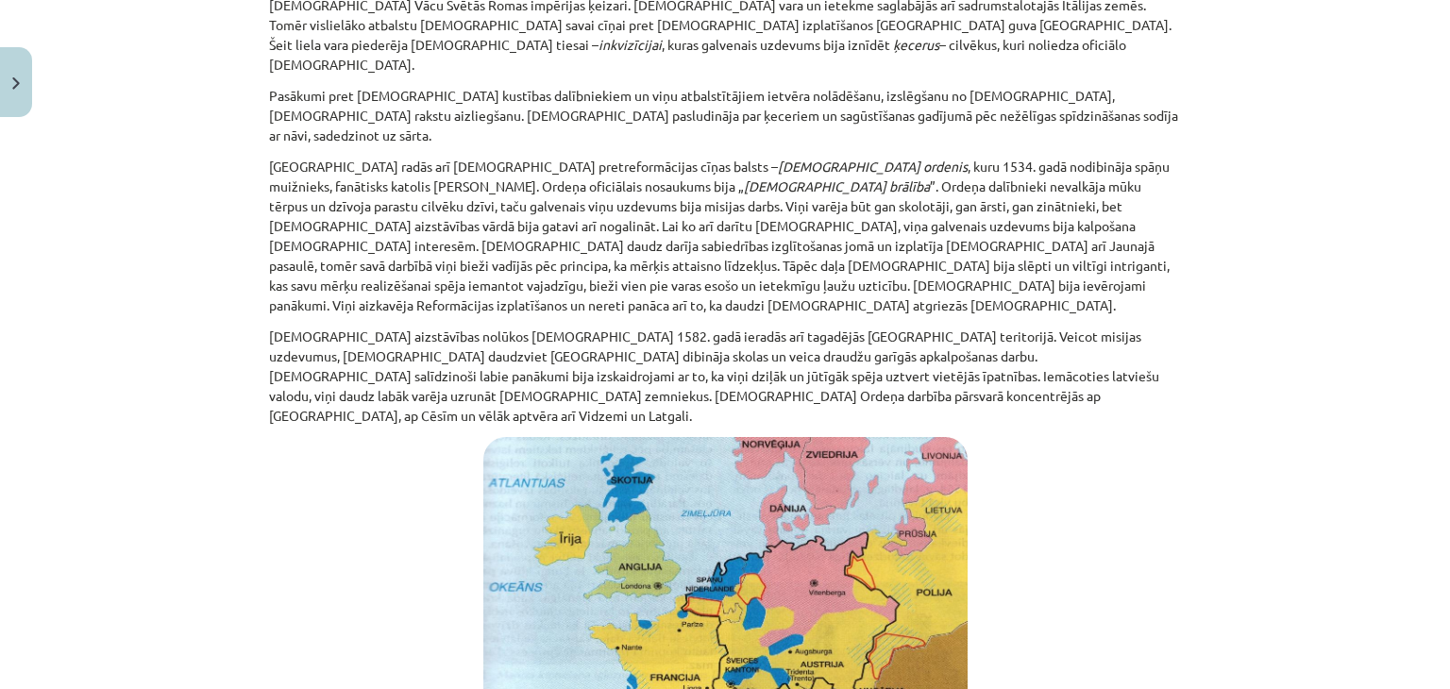
scroll to position [1049, 0]
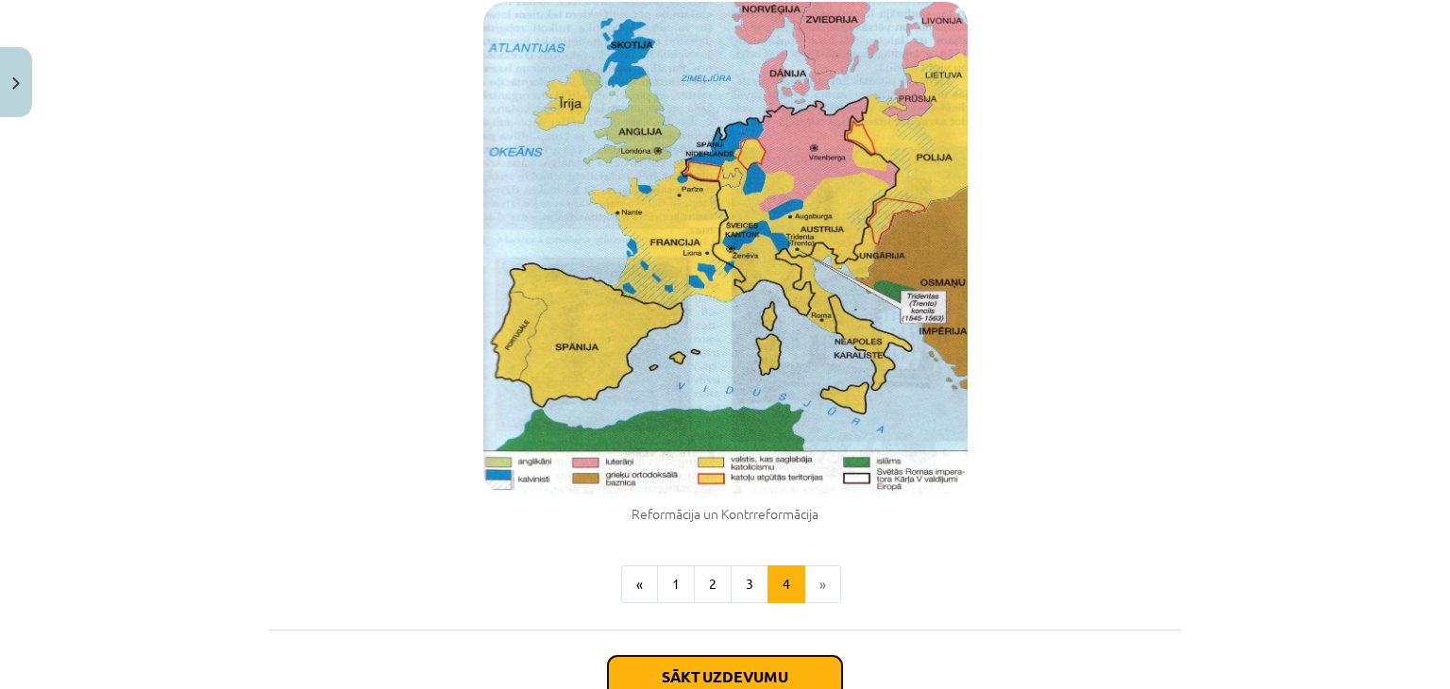
click at [766, 656] on button "Sākt uzdevumu" at bounding box center [725, 677] width 234 height 42
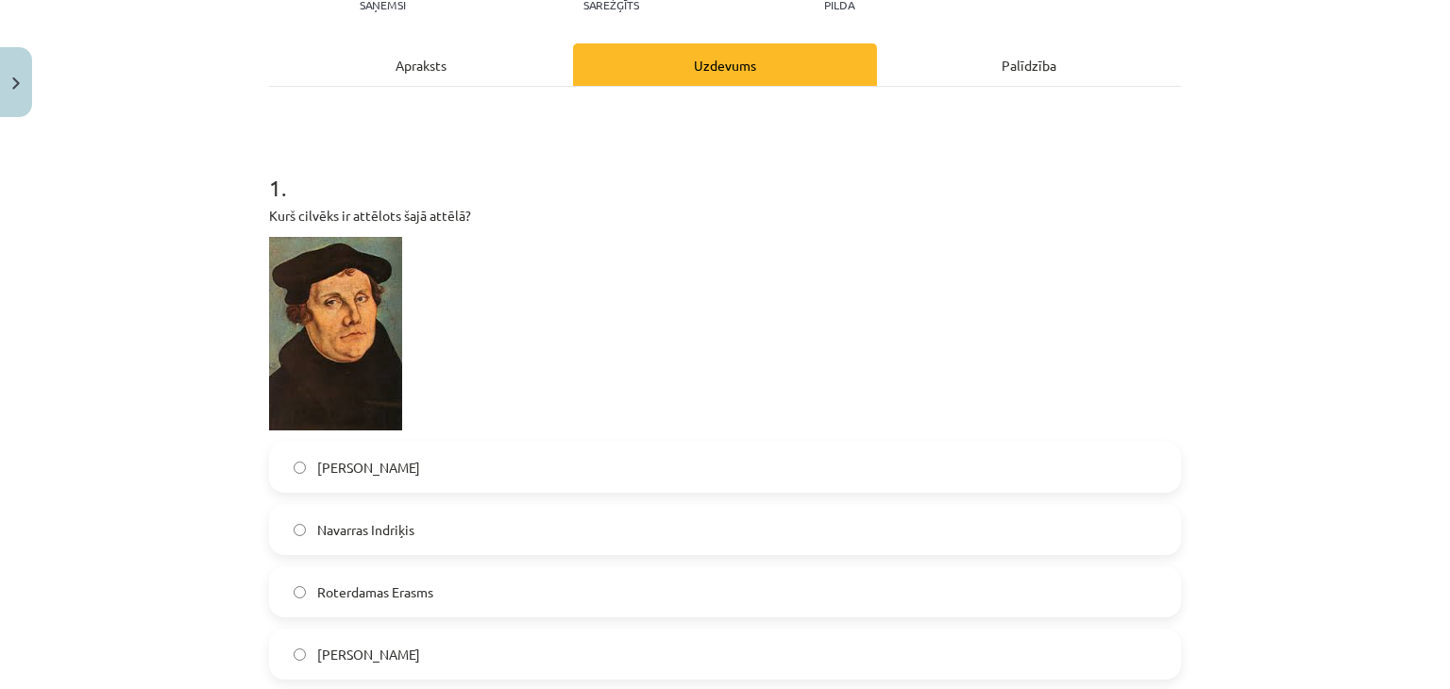
scroll to position [430, 0]
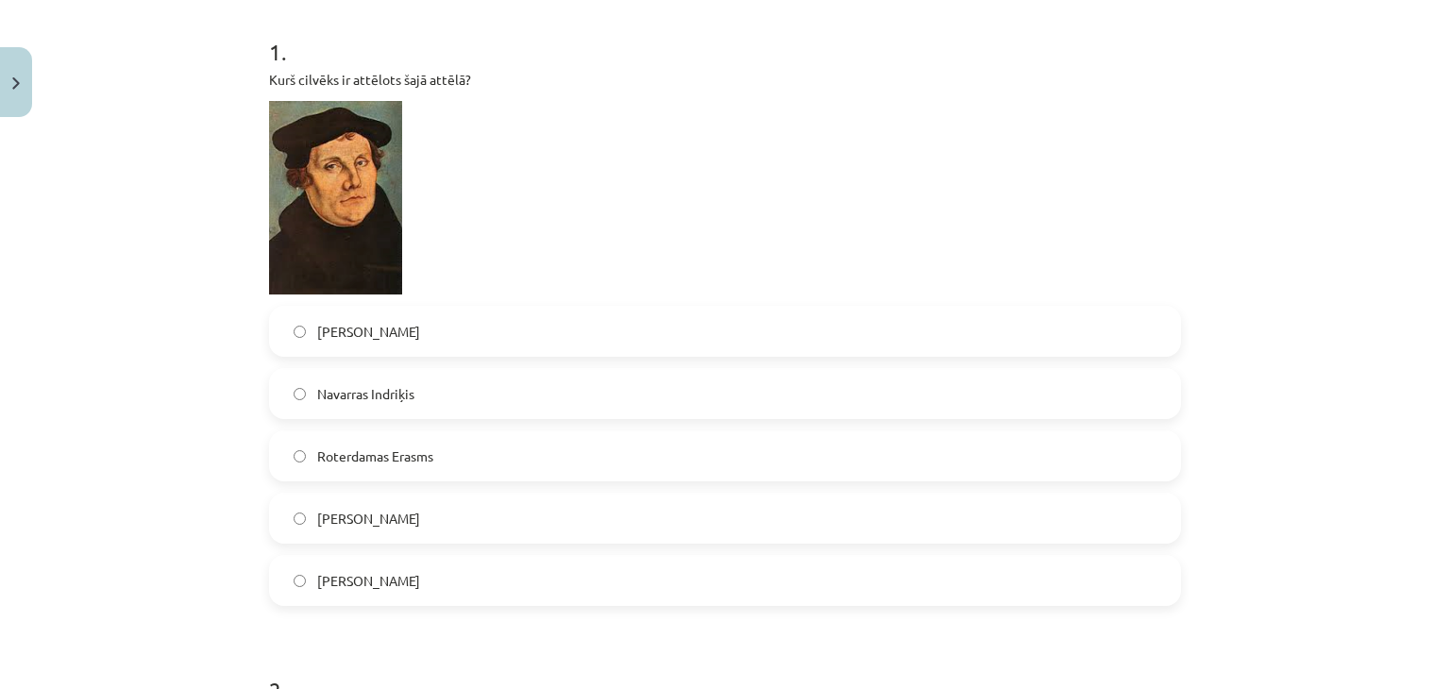
click at [463, 308] on label "Martiņš Luters" at bounding box center [725, 331] width 908 height 47
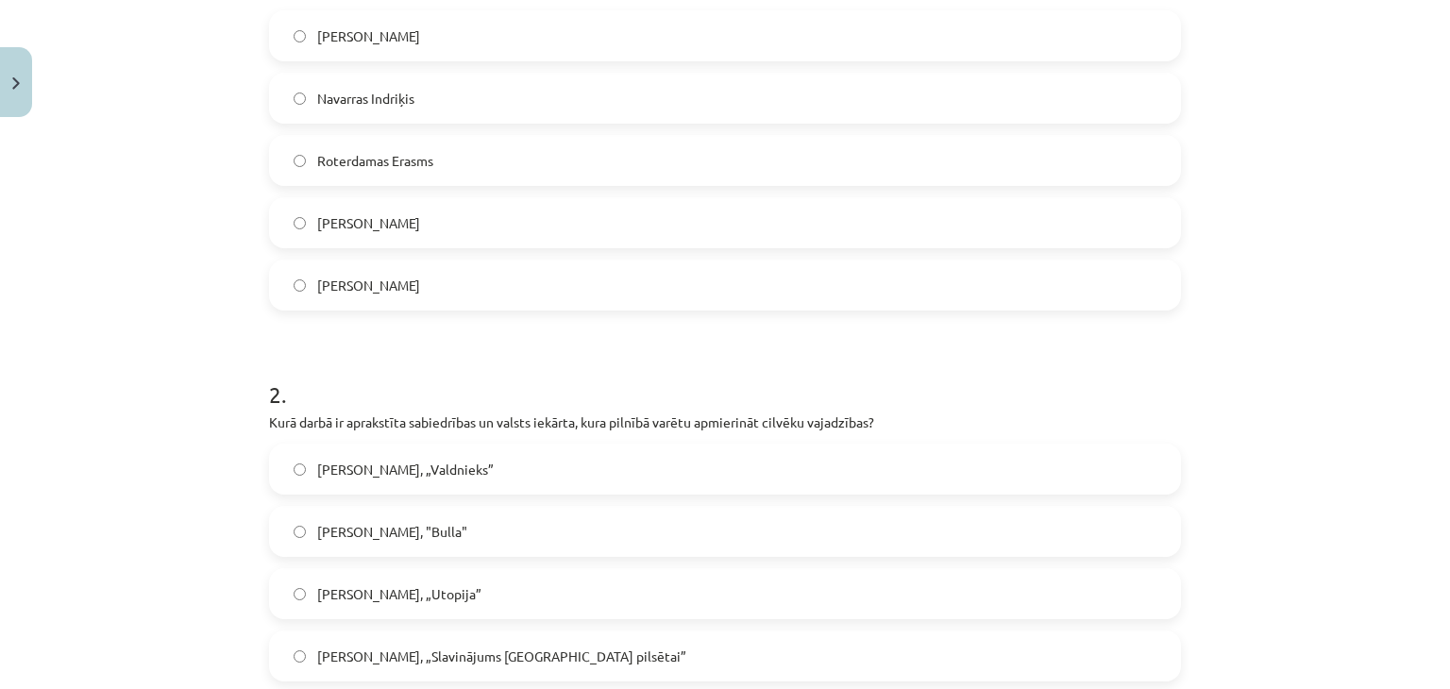
scroll to position [808, 0]
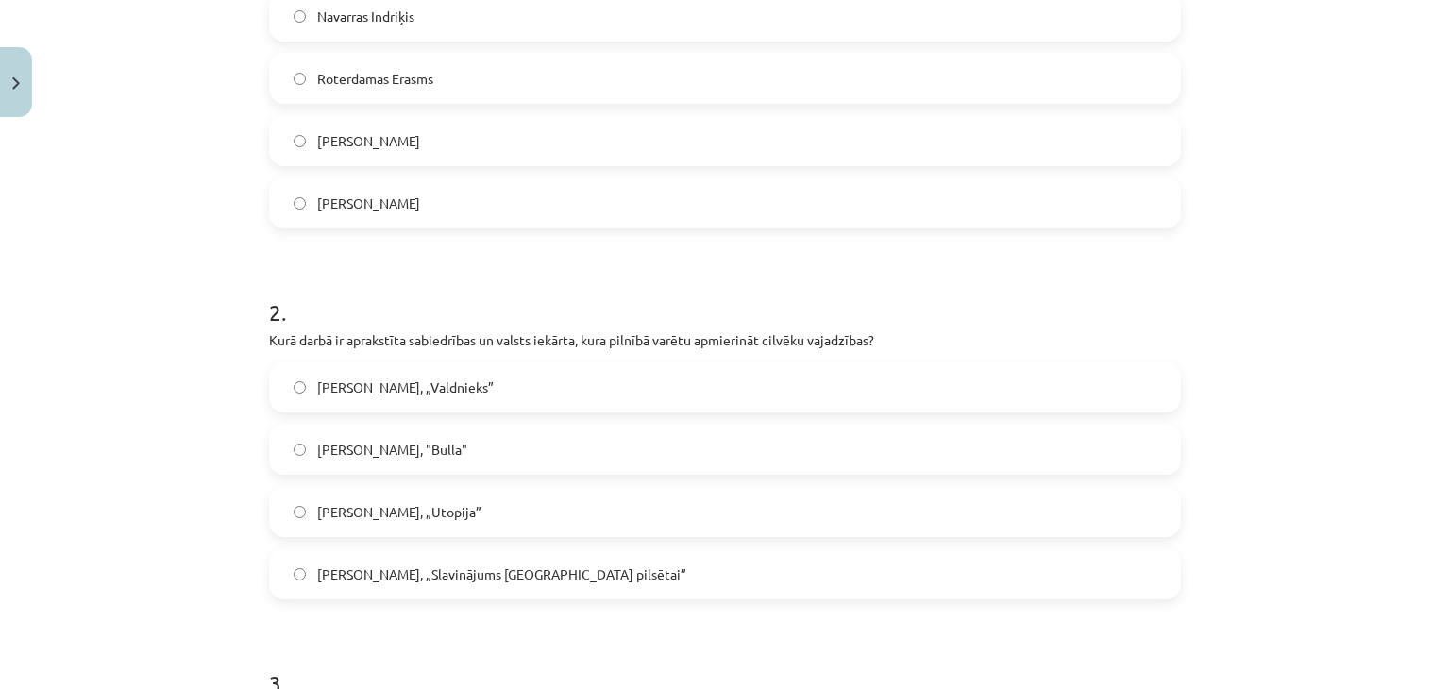
click at [409, 502] on span "Tomass Mors, „Utopija”" at bounding box center [399, 512] width 164 height 20
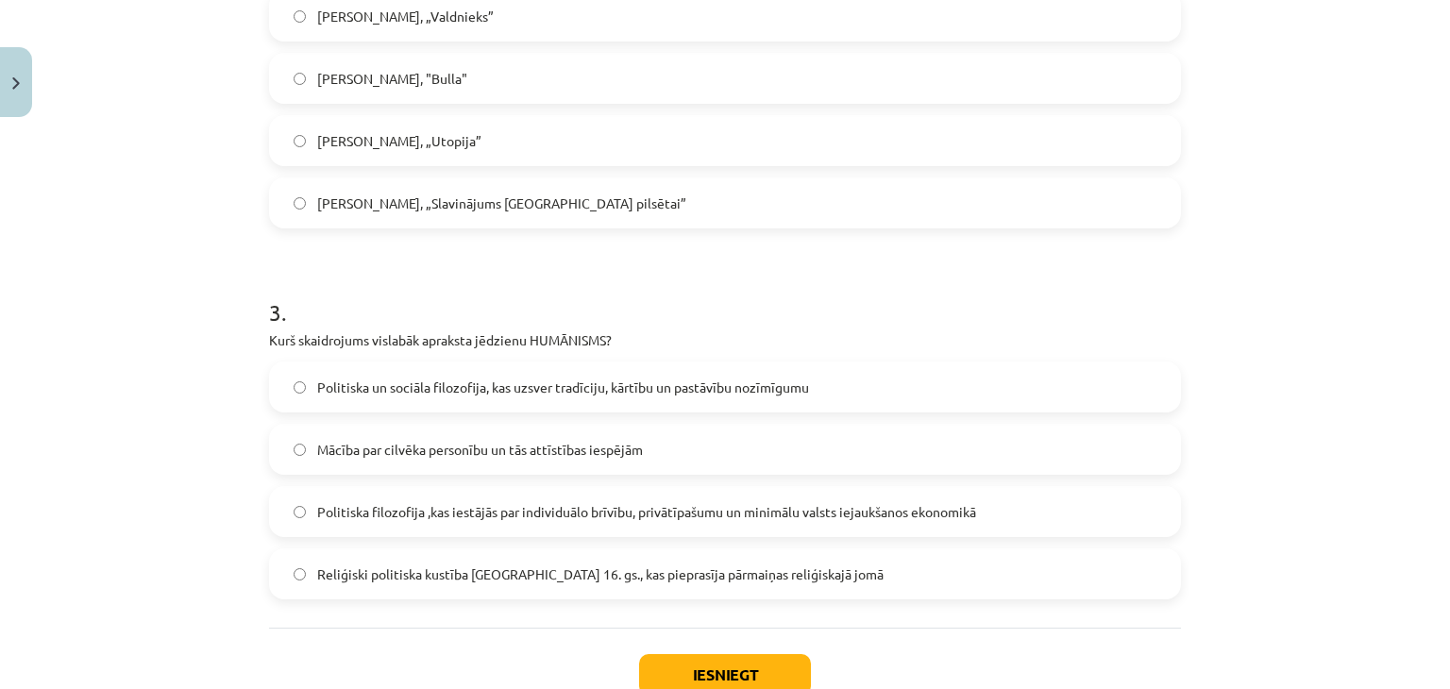
scroll to position [1186, 0]
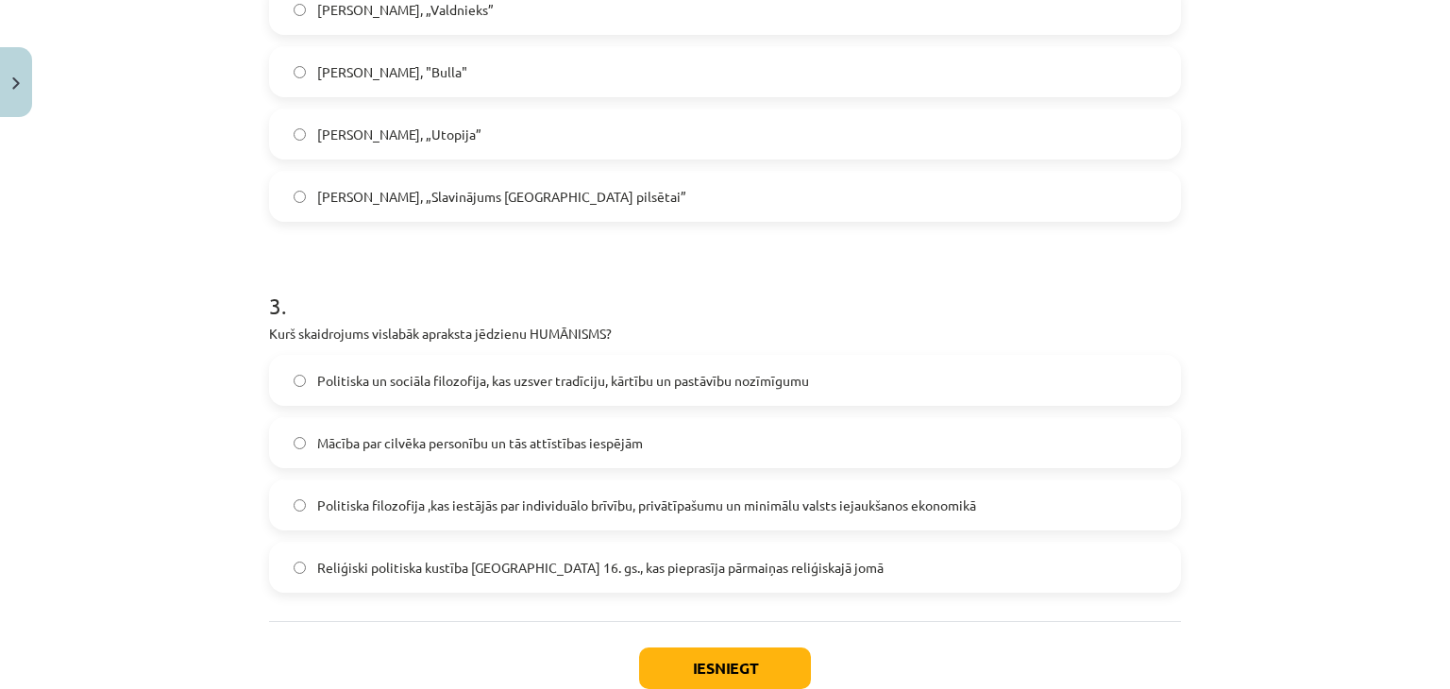
click at [495, 433] on span "Mācība par cilvēka personību un tās attīstības iespējām" at bounding box center [480, 443] width 326 height 20
click at [681, 648] on button "Iesniegt" at bounding box center [725, 669] width 172 height 42
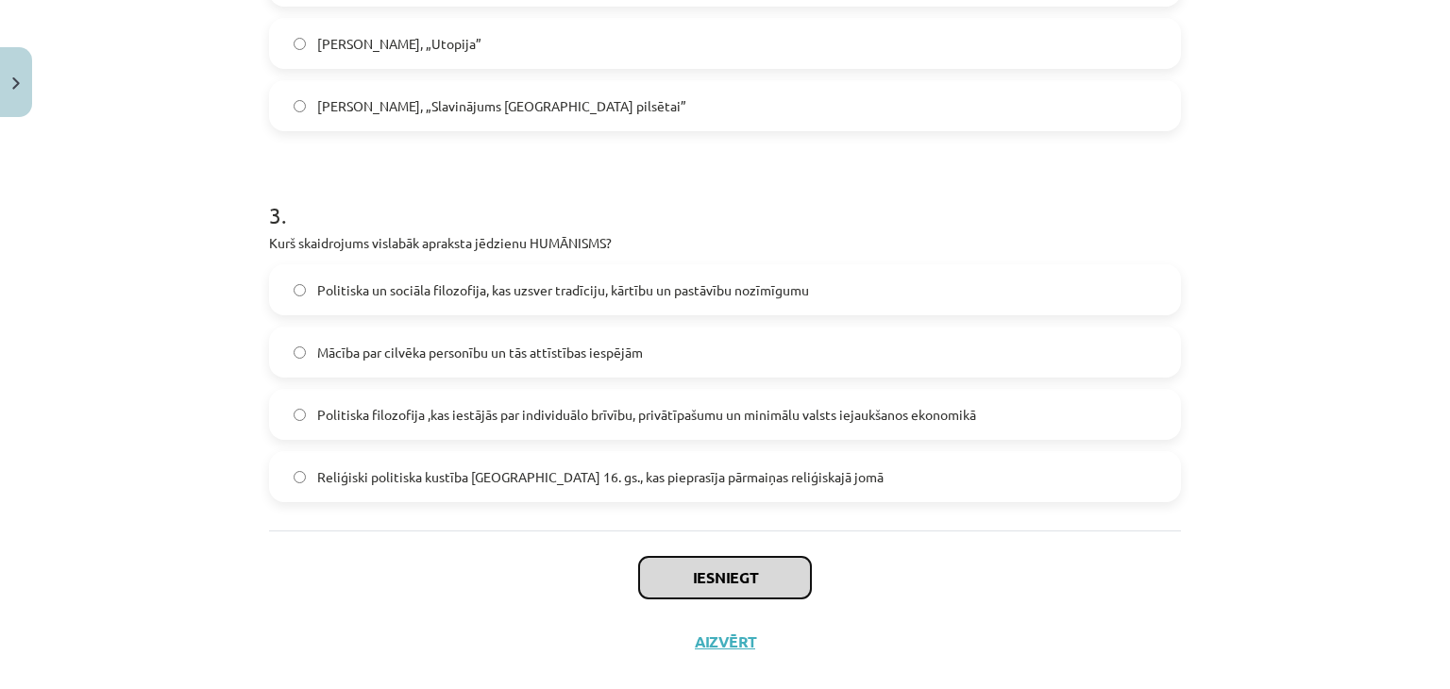
scroll to position [1278, 0]
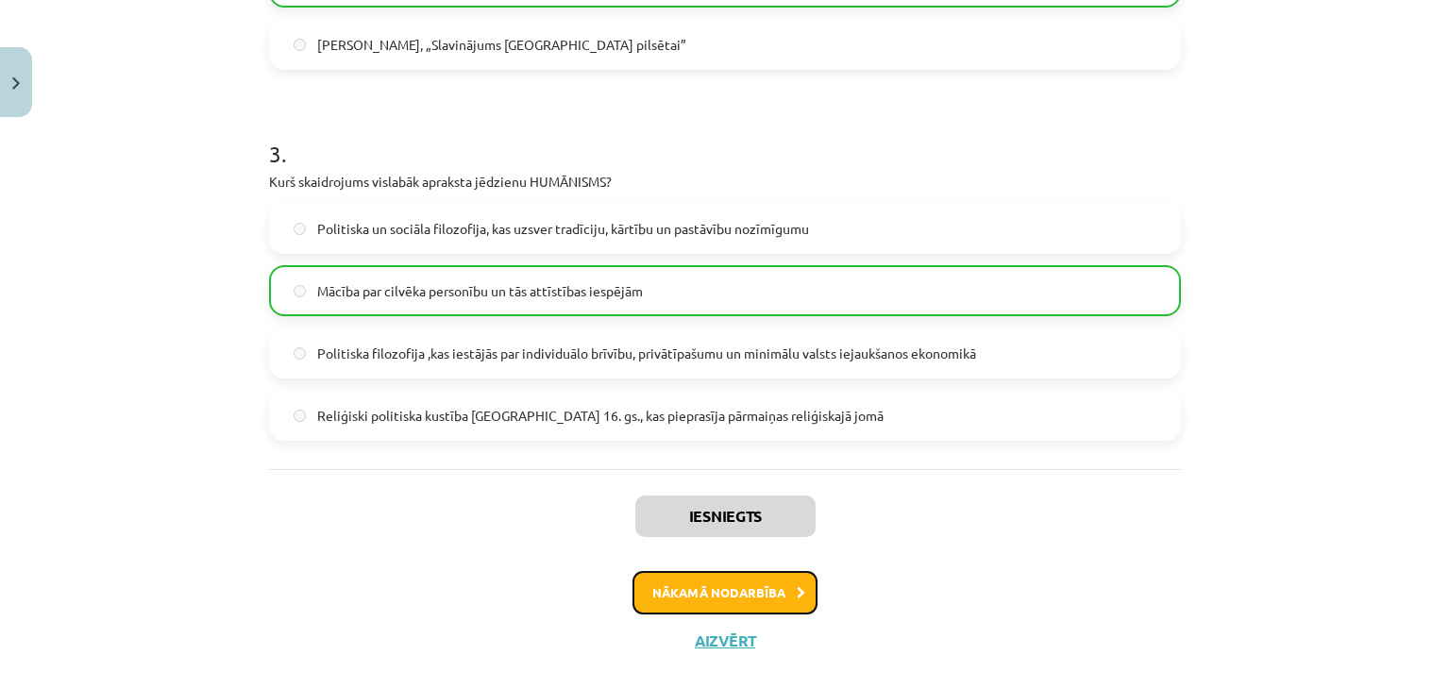
click at [759, 571] on button "Nākamā nodarbība" at bounding box center [724, 592] width 185 height 43
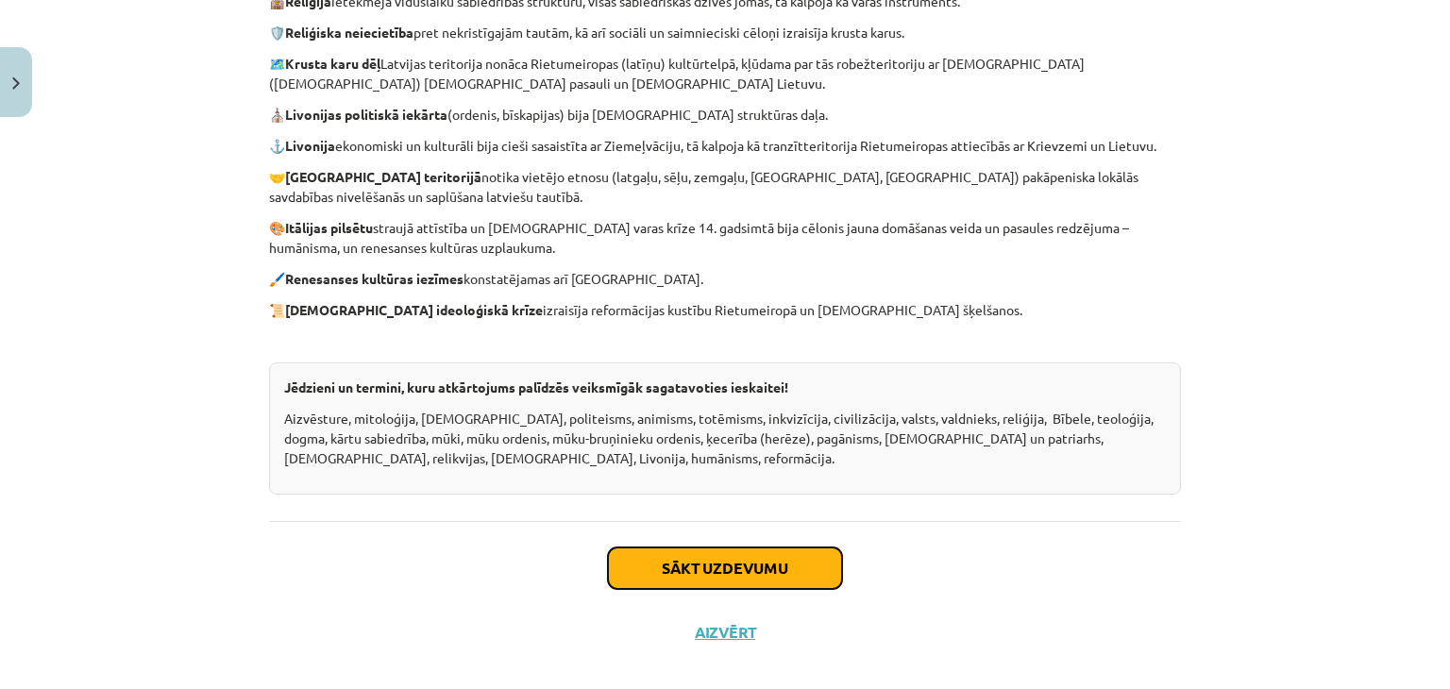
click at [756, 578] on button "Sākt uzdevumu" at bounding box center [725, 568] width 234 height 42
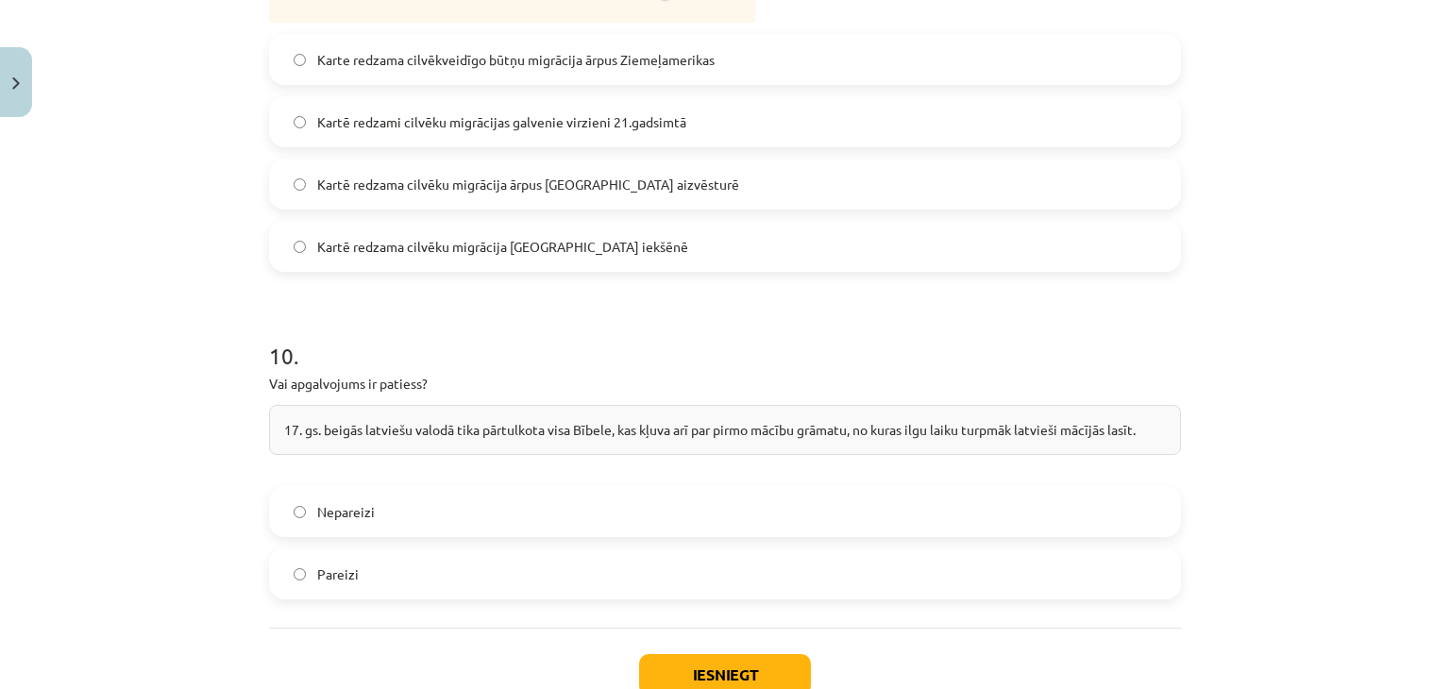
scroll to position [4248, 0]
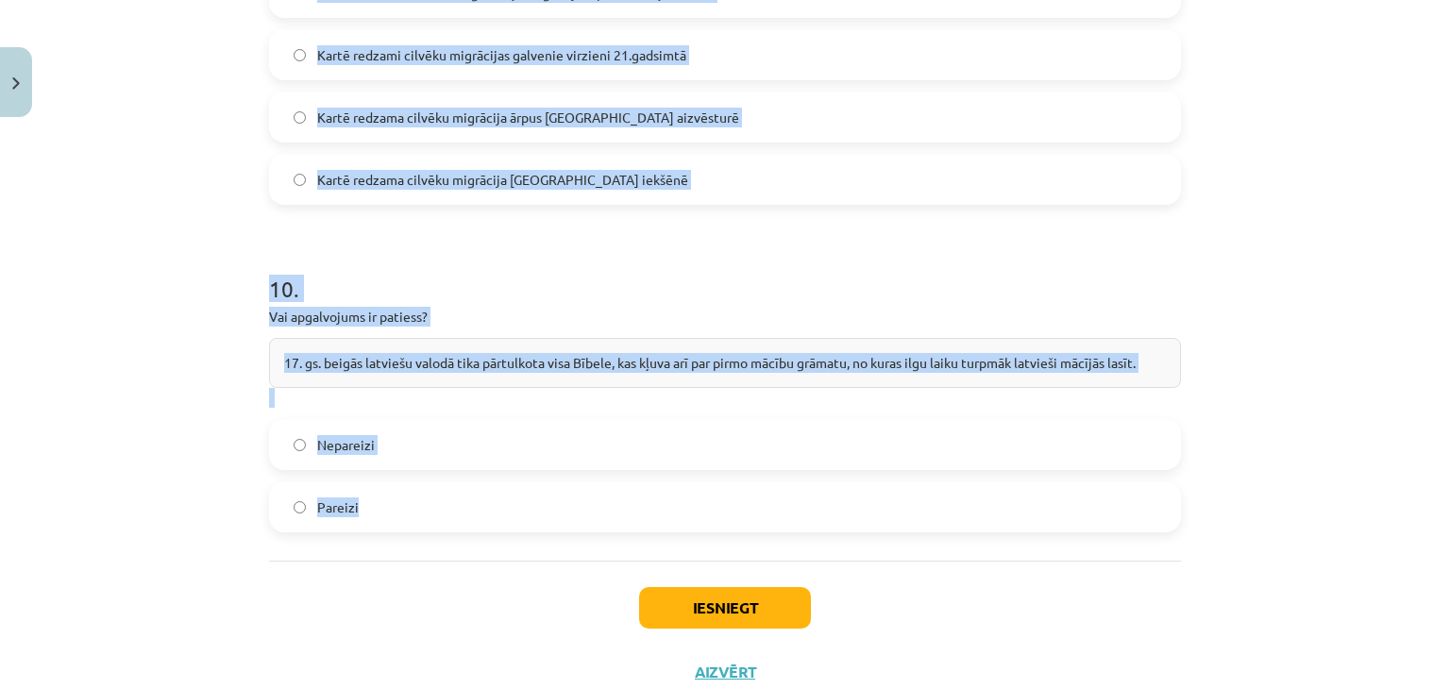
drag, startPoint x: 282, startPoint y: 391, endPoint x: 918, endPoint y: 438, distance: 637.9
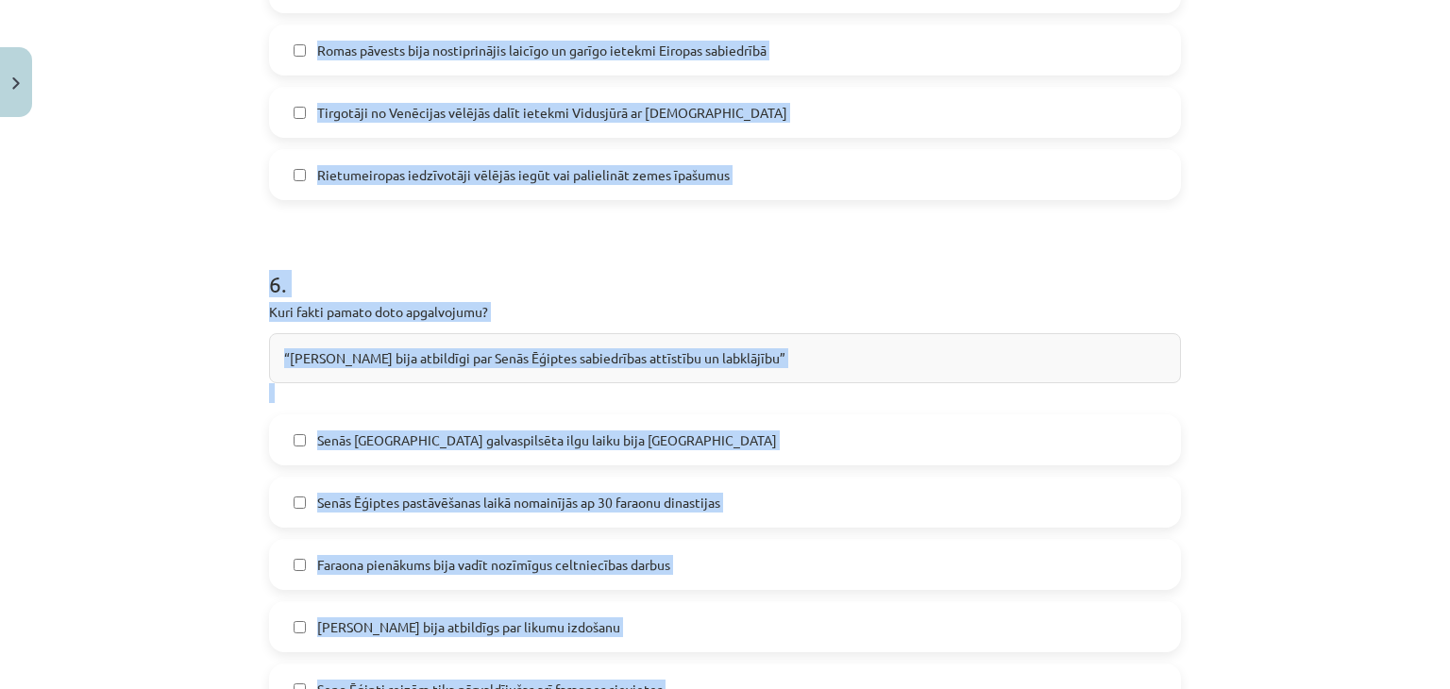
click at [227, 264] on div "Mācību tēma: Vēsture i - 10. klases 1. ieskaites mācību materiāls #8 ✅ ​Kopsavi…" at bounding box center [725, 344] width 1450 height 689
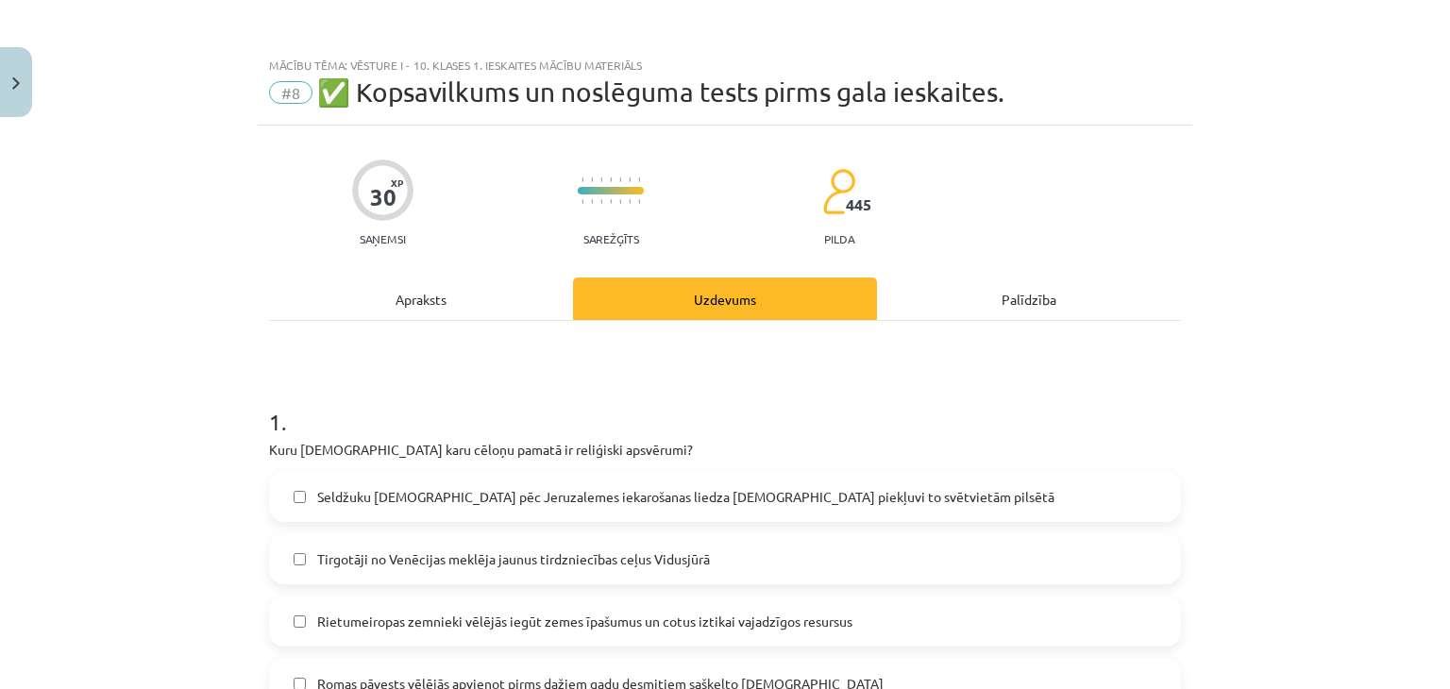
scroll to position [189, 0]
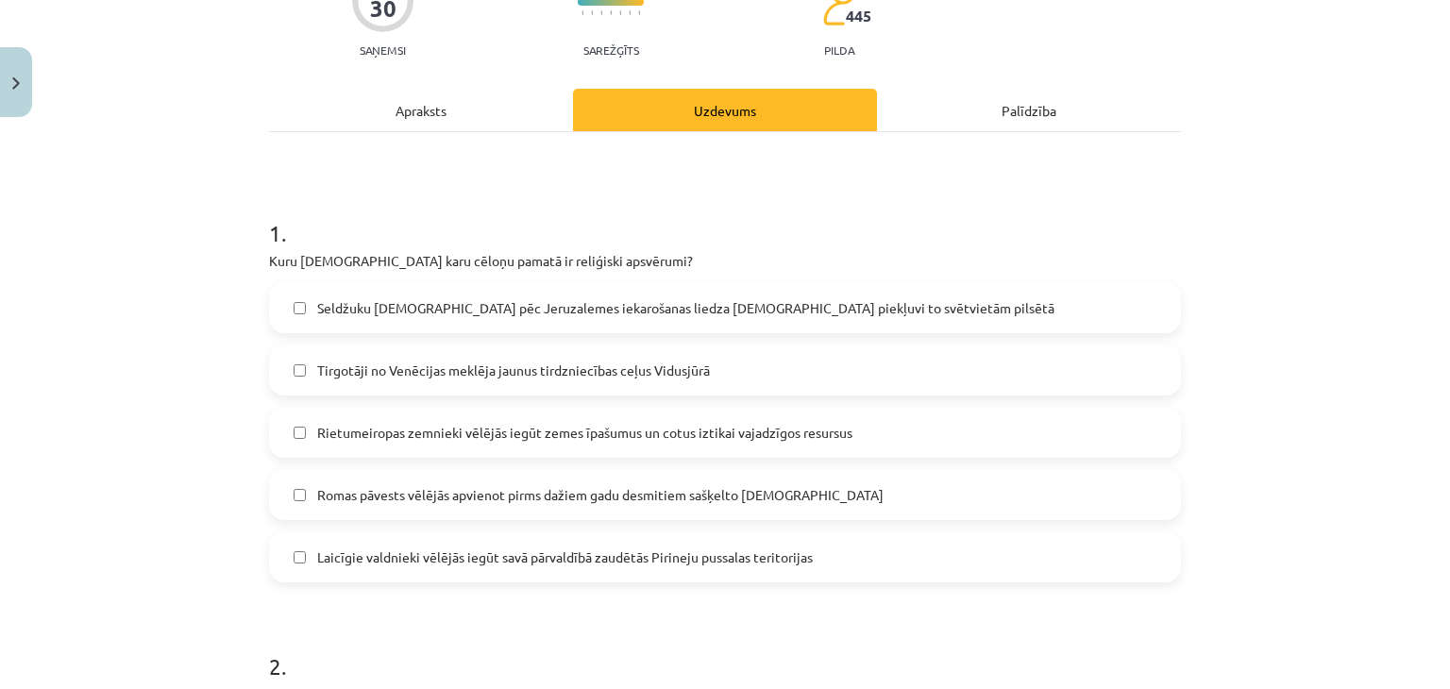
click at [495, 307] on span "Seldžuku musulmaņi pēc Jeruzalemes iekarošanas liedza kristiešiem piekļuvi to s…" at bounding box center [685, 308] width 737 height 20
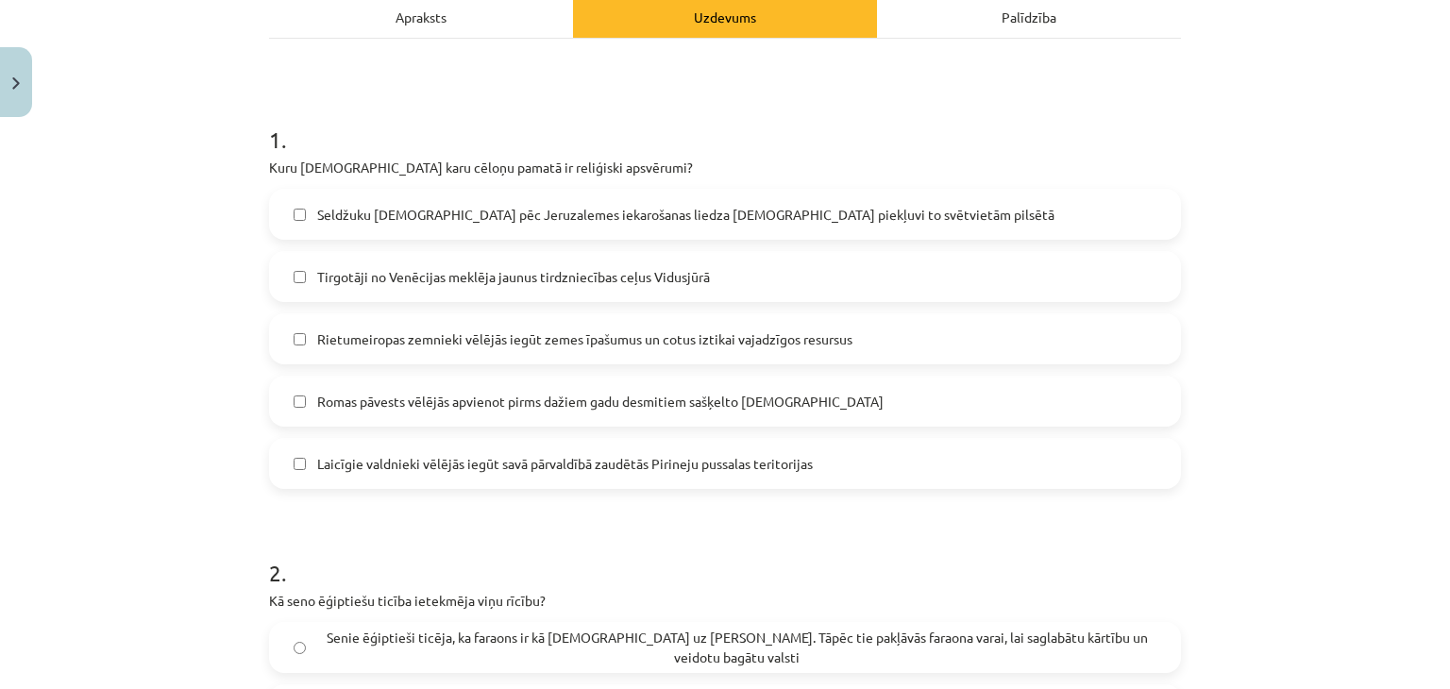
scroll to position [566, 0]
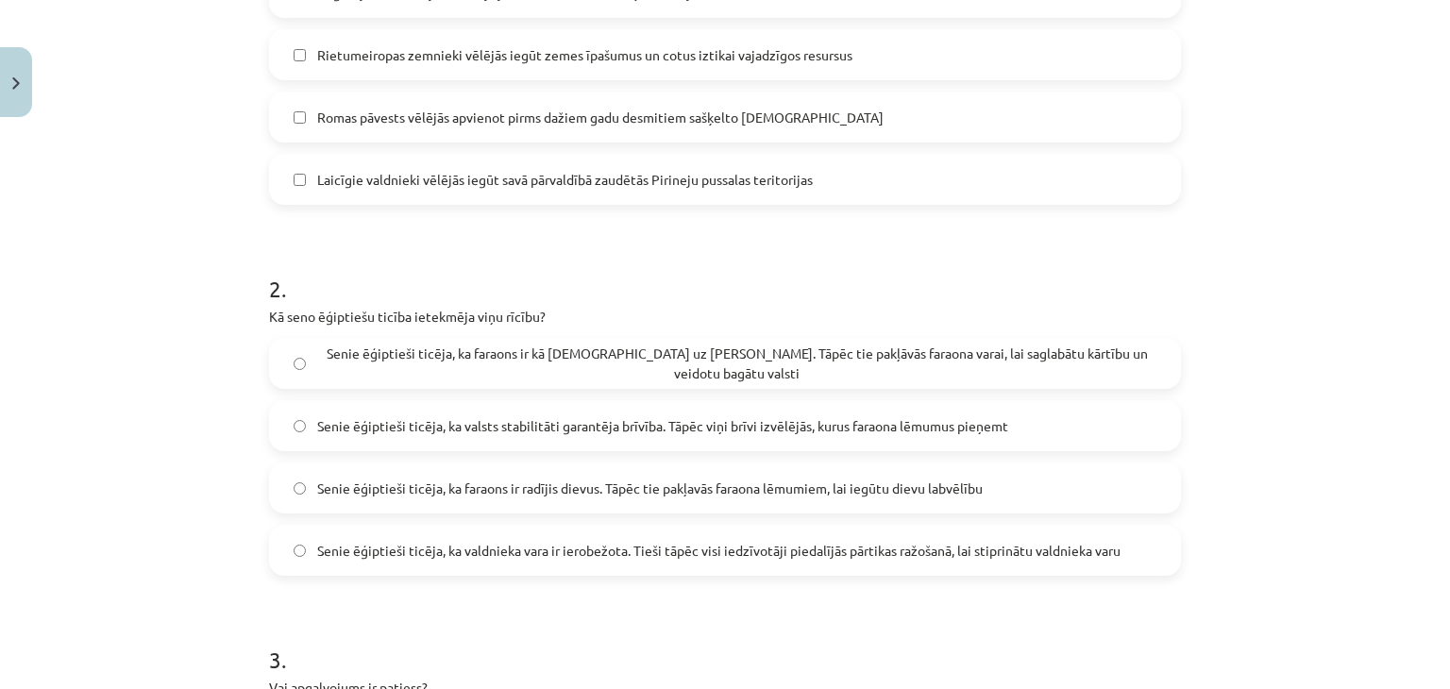
click at [463, 424] on span "Senie ēģiptieši ticēja, ka valsts stabilitāti garantēja brīvība. Tāpēc viņi brī…" at bounding box center [662, 426] width 691 height 20
click at [635, 363] on span "Senie ēģiptieši ticēja, ka faraons ir kā dievs uz Zemes. Tāpēc tie pakļāvās far…" at bounding box center [736, 364] width 839 height 40
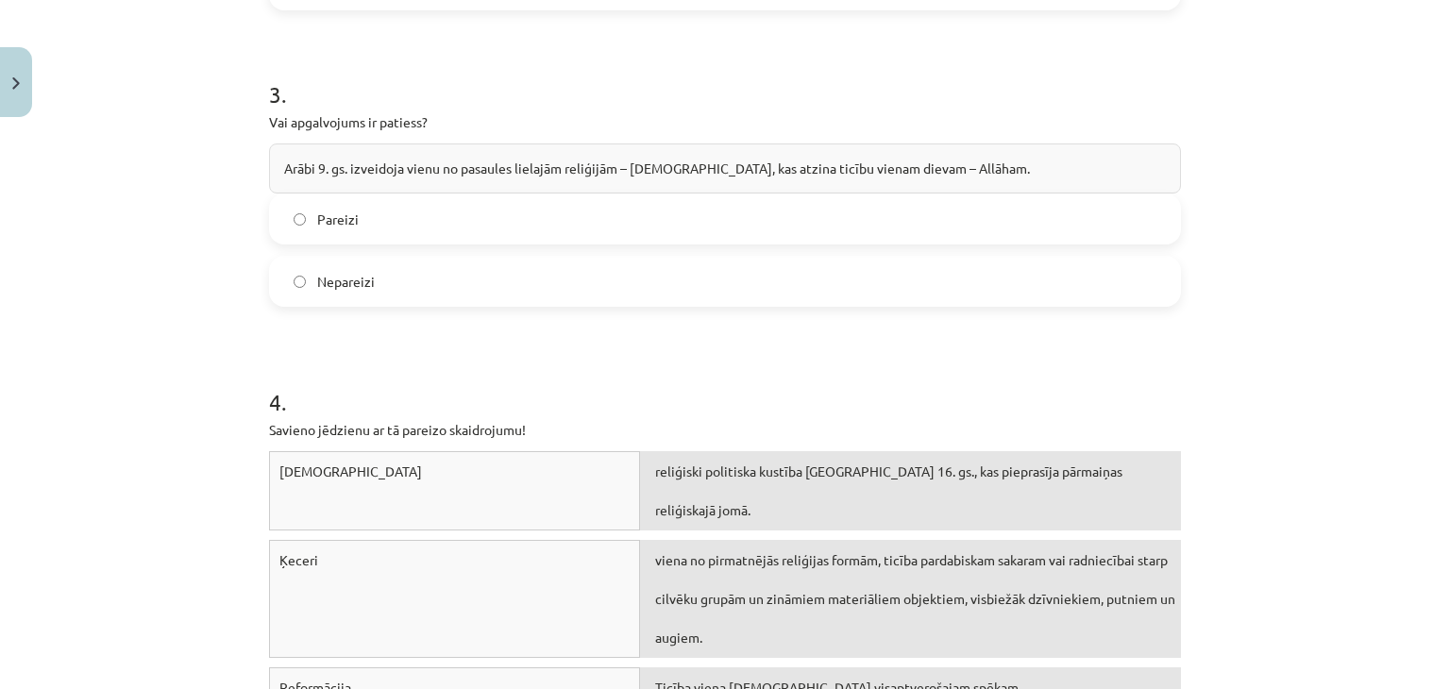
scroll to position [1133, 0]
click at [408, 268] on label "Nepareizi" at bounding box center [725, 280] width 908 height 47
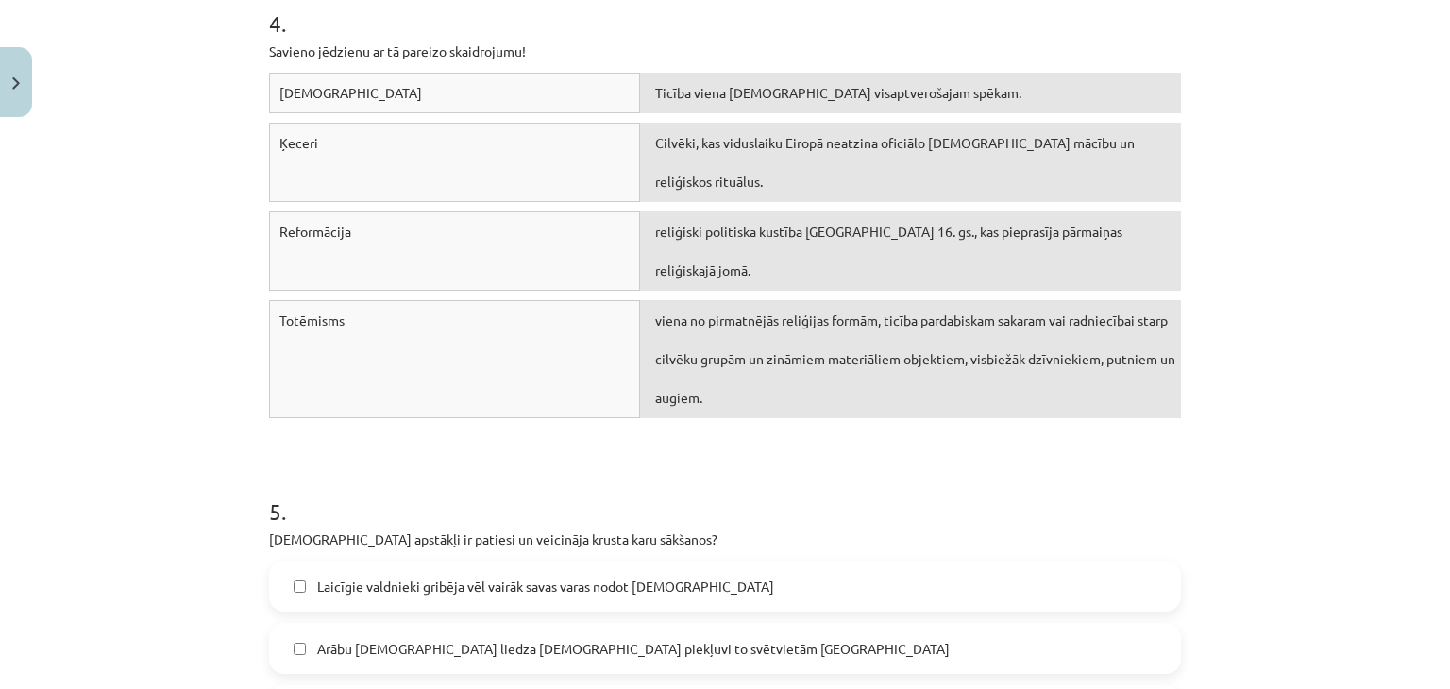
scroll to position [1699, 0]
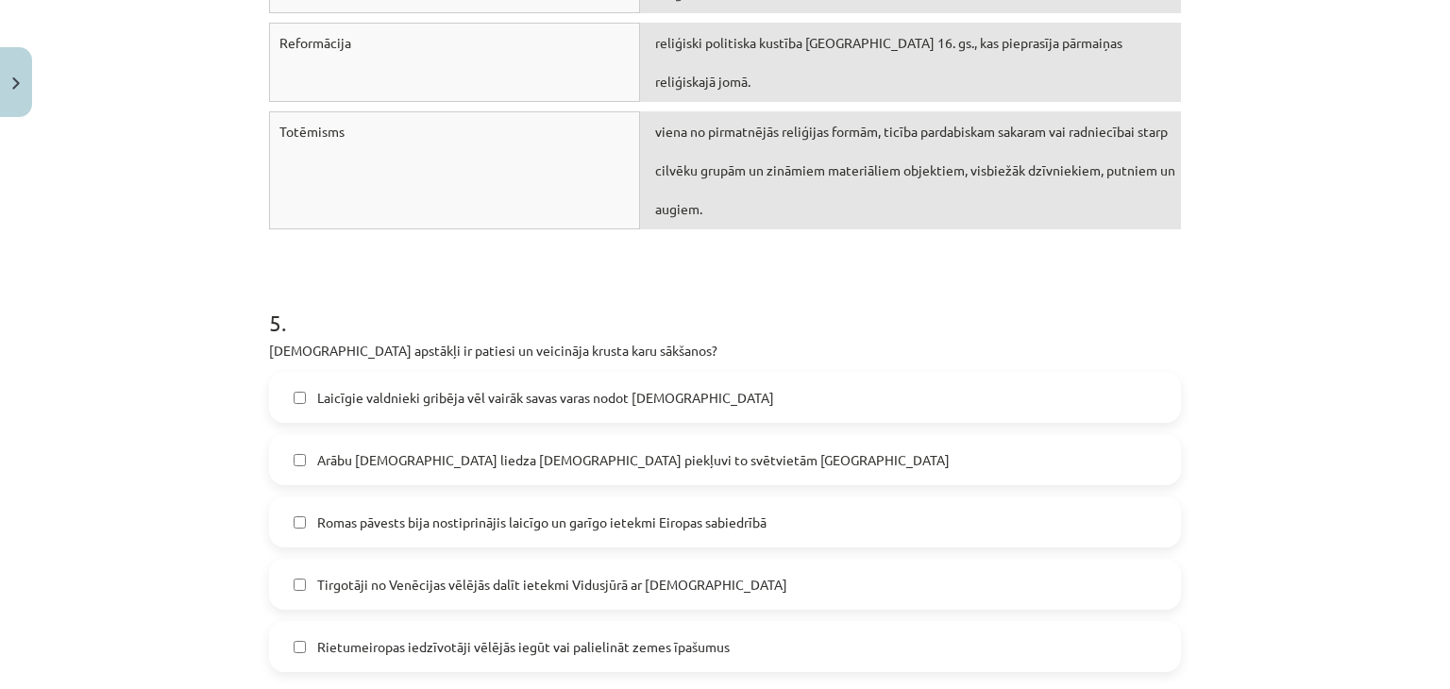
click at [510, 450] on span "Arābu musulmaņi liedza kristiešiem piekļuvi to svētvietām Jeruzālemē" at bounding box center [633, 460] width 632 height 20
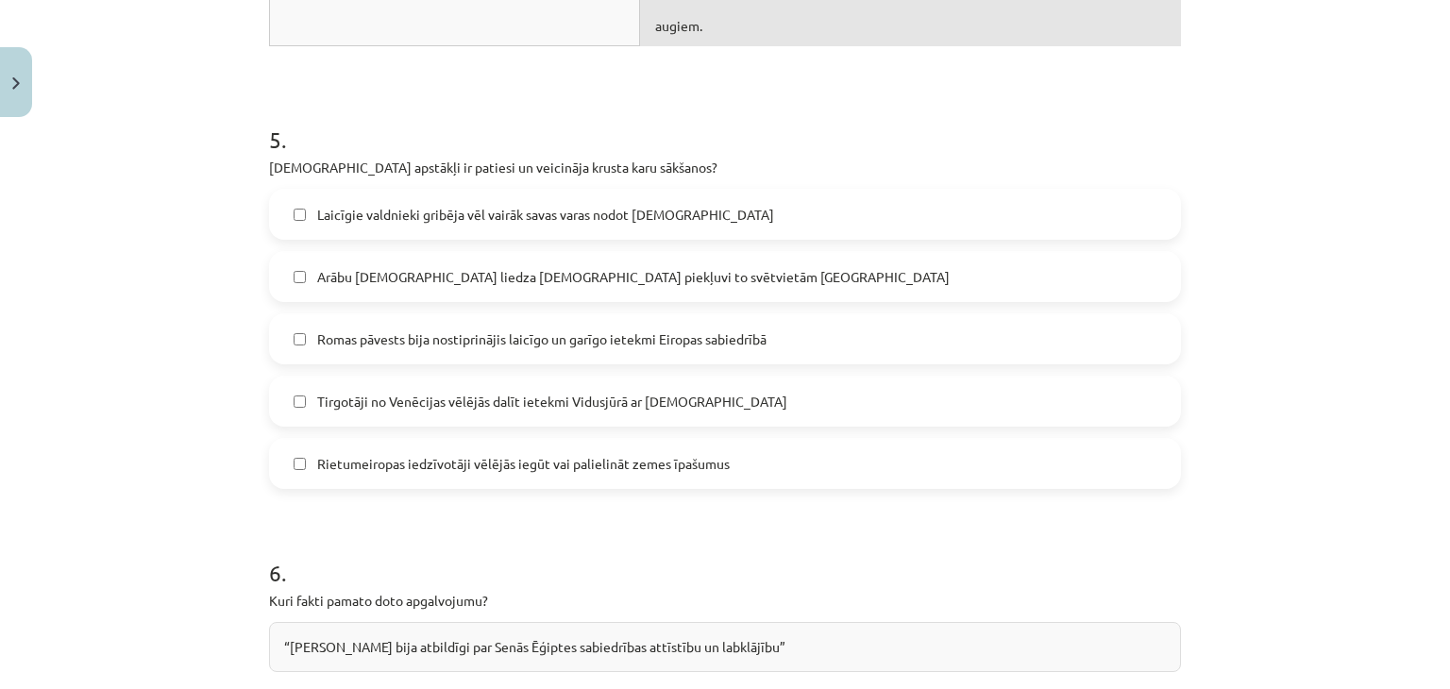
scroll to position [1888, 0]
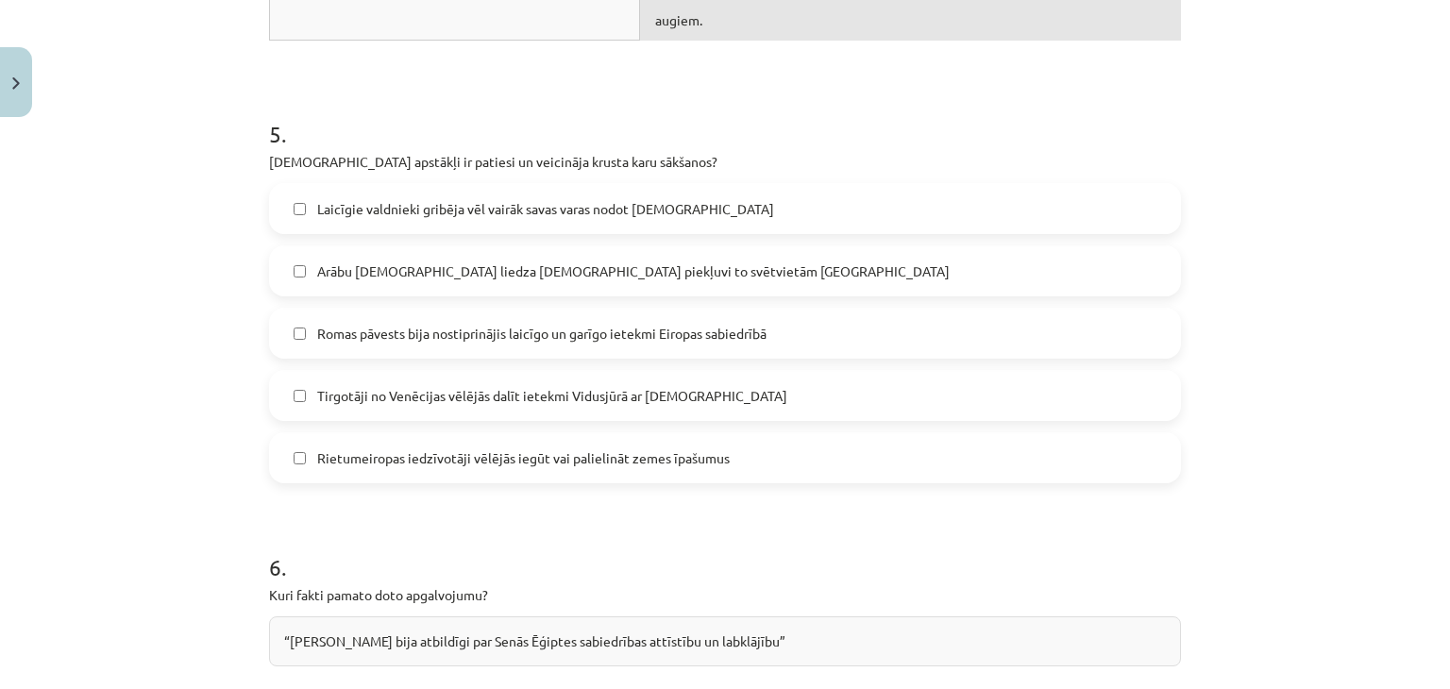
click at [345, 372] on label "Tirgotāji no Venēcijas vēlējās dalīt ietekmi Vidusjūrā ar musulmaņiem" at bounding box center [725, 395] width 908 height 47
click at [407, 386] on span "Tirgotāji no Venēcijas vēlējās dalīt ietekmi Vidusjūrā ar musulmaņiem" at bounding box center [552, 396] width 470 height 20
click at [388, 310] on label "Romas pāvests bija nostiprinājis laicīgo un garīgo ietekmi Eiropas sabiedrībā" at bounding box center [725, 333] width 908 height 47
click at [381, 448] on span "Rietumeiropas iedzīvotāji vēlējās iegūt vai palielināt zemes īpašumus" at bounding box center [523, 458] width 412 height 20
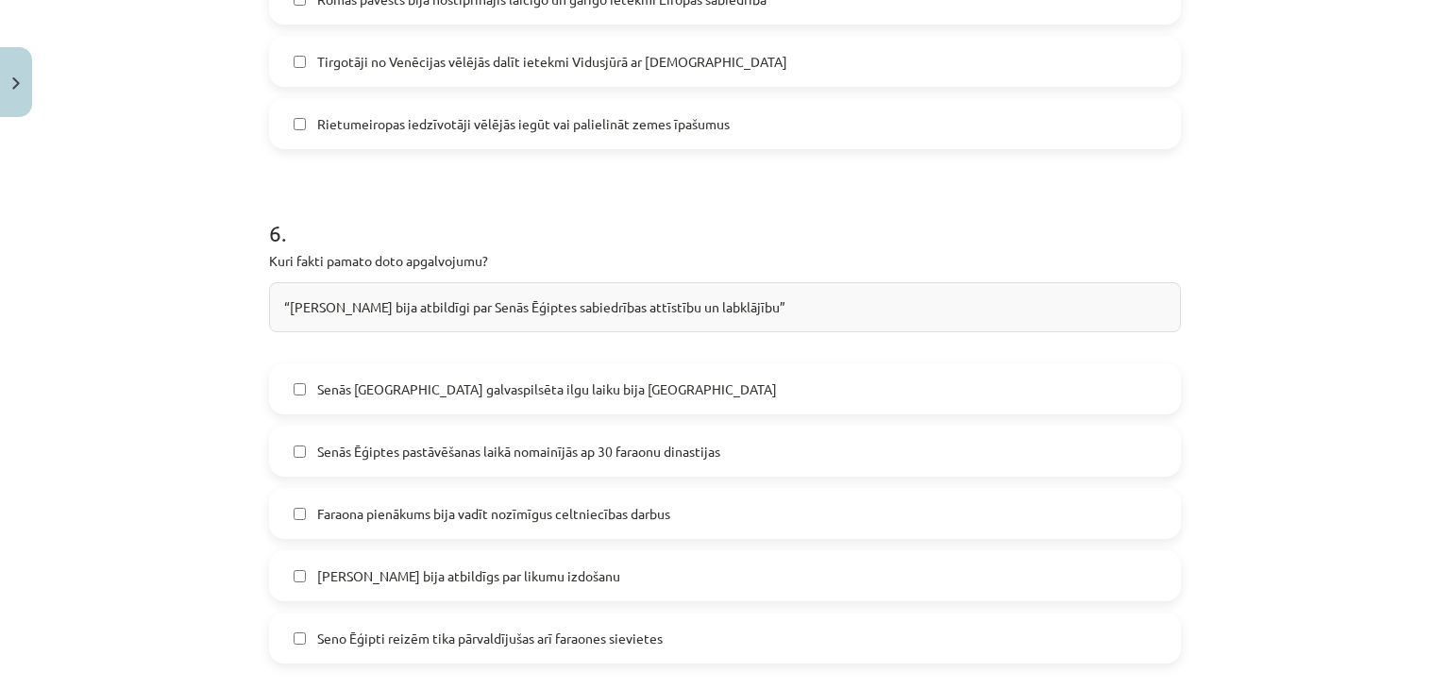
scroll to position [2265, 0]
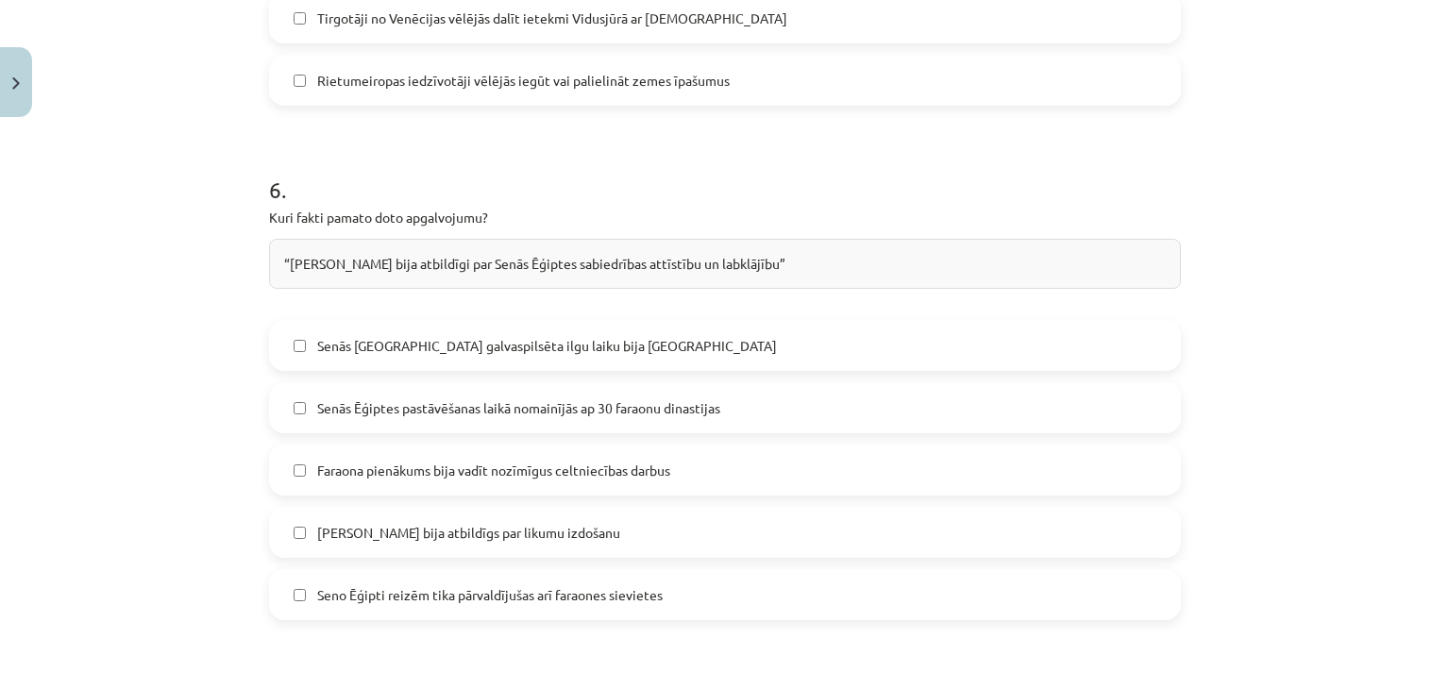
click at [466, 446] on label "Faraona pienākums bija vadīt nozīmīgus celtniecības darbus" at bounding box center [725, 469] width 908 height 47
click at [511, 523] on span "Faraons bija atbildīgs par likumu izdošanu" at bounding box center [468, 533] width 303 height 20
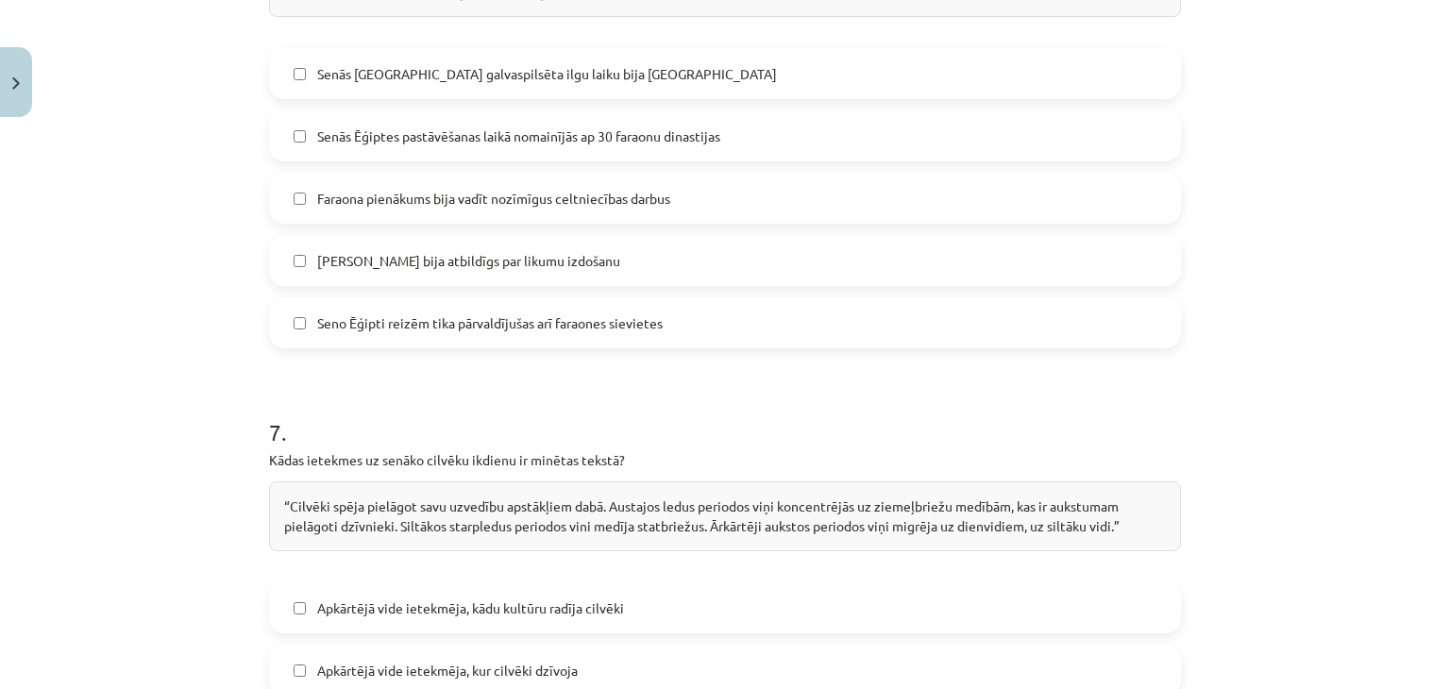
scroll to position [2832, 0]
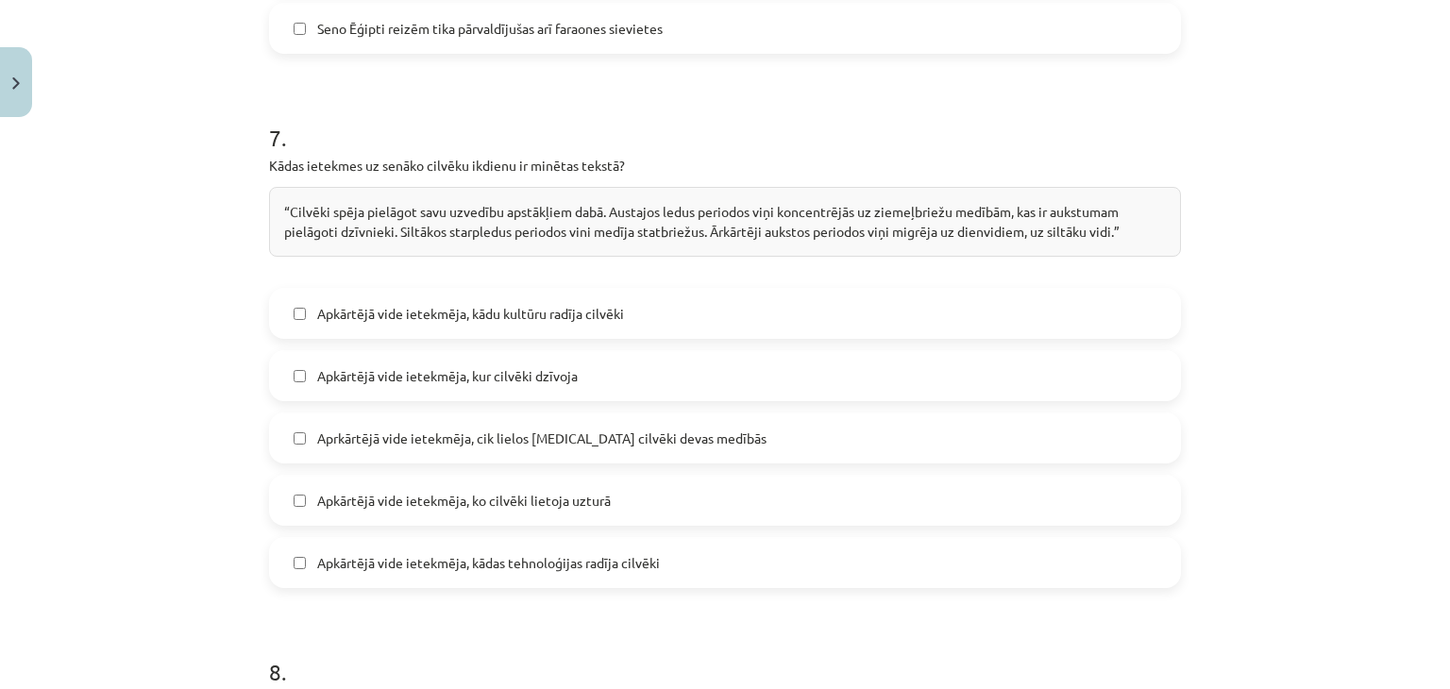
click at [555, 366] on span "Apkārtējā vide ietekmēja, kur cilvēki dzīvoja" at bounding box center [447, 376] width 261 height 20
click at [608, 477] on label "Apkārtējā vide ietekmēja, ko cilvēki lietoja uzturā" at bounding box center [725, 500] width 908 height 47
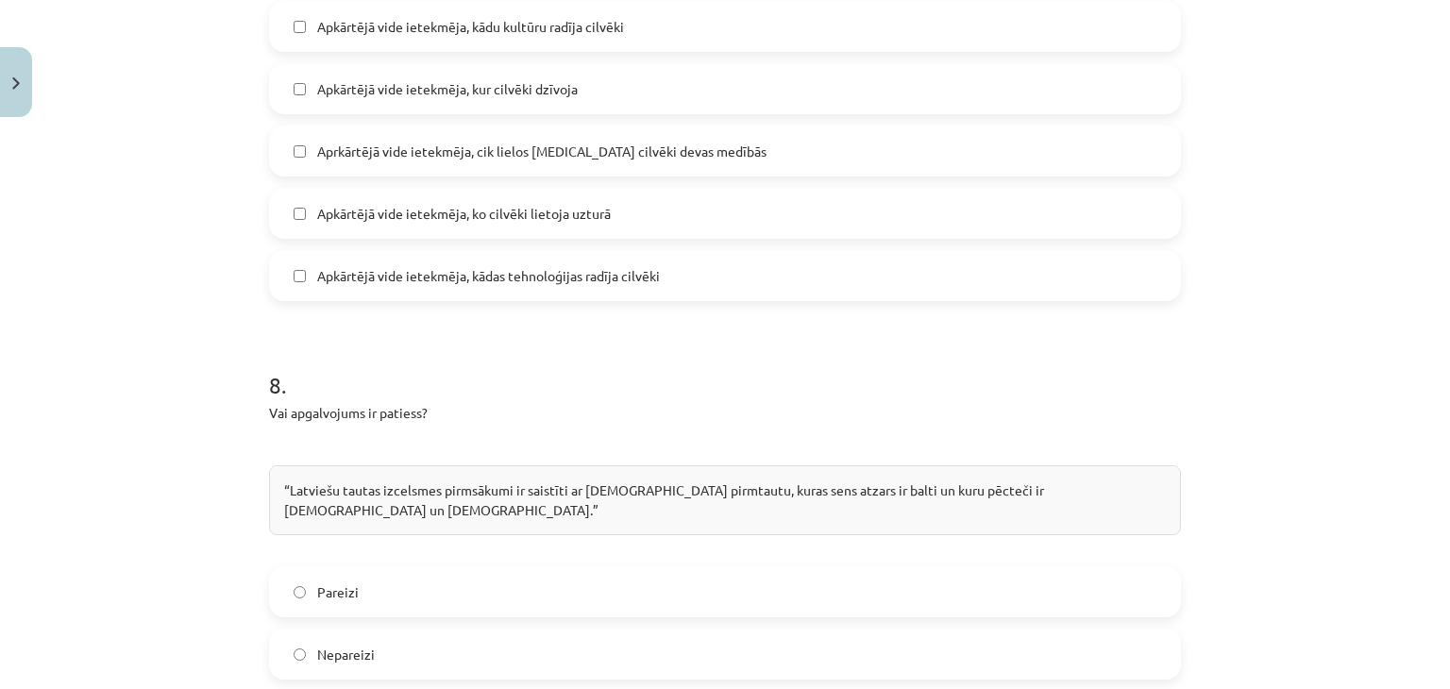
scroll to position [3209, 0]
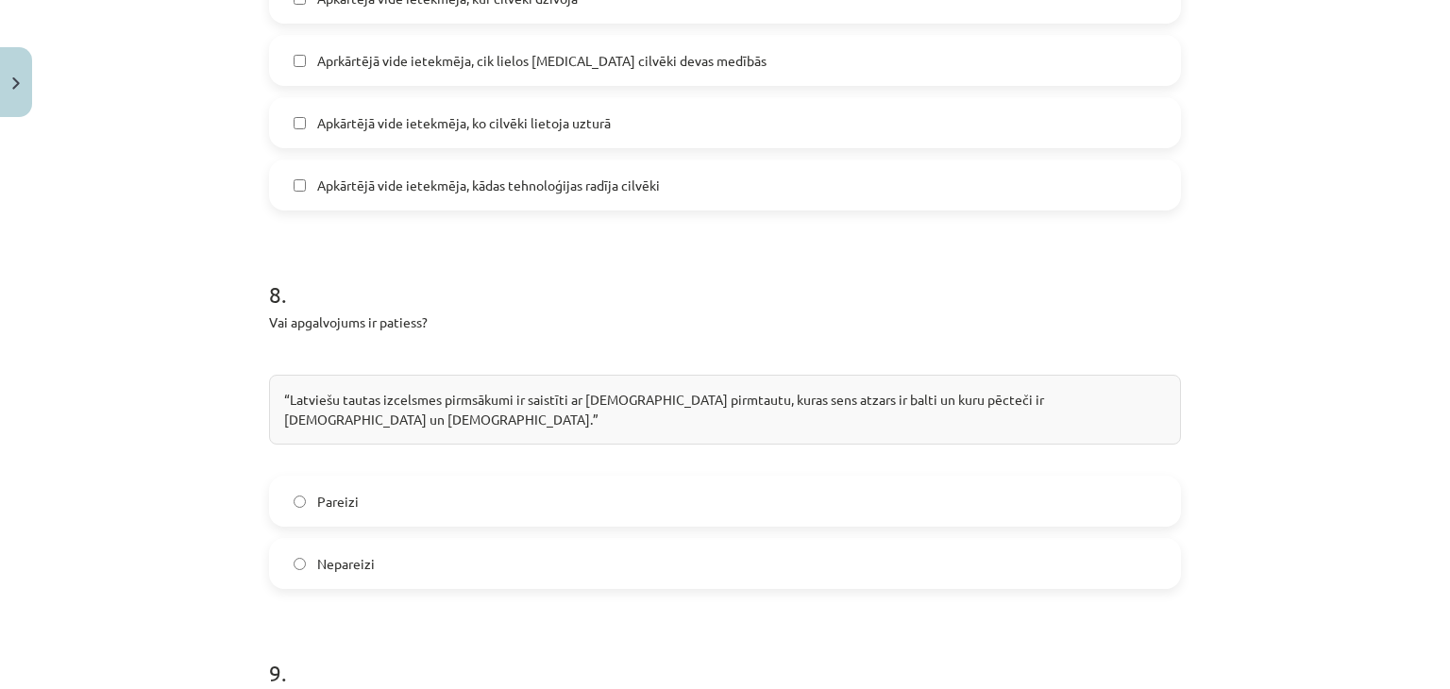
drag, startPoint x: 383, startPoint y: 425, endPoint x: 421, endPoint y: 379, distance: 59.0
click at [381, 478] on label "Pareizi" at bounding box center [725, 501] width 908 height 47
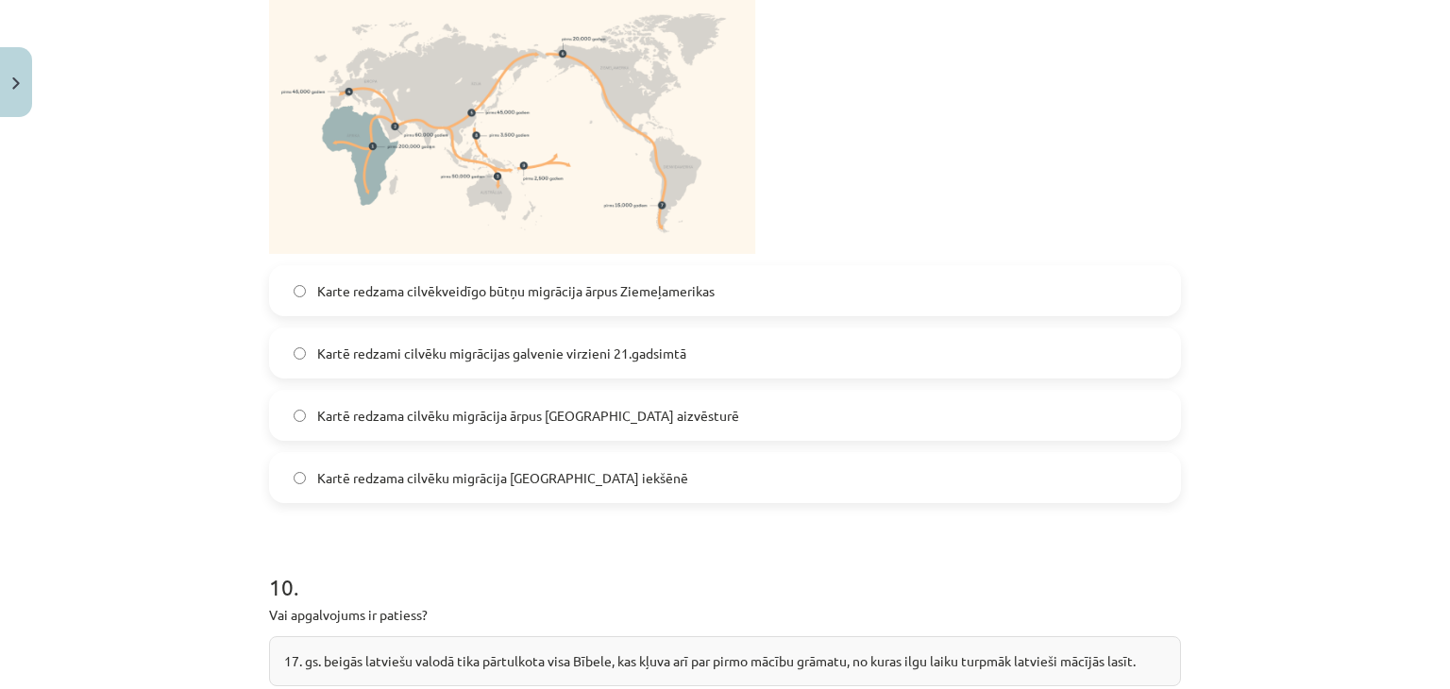
scroll to position [3964, 0]
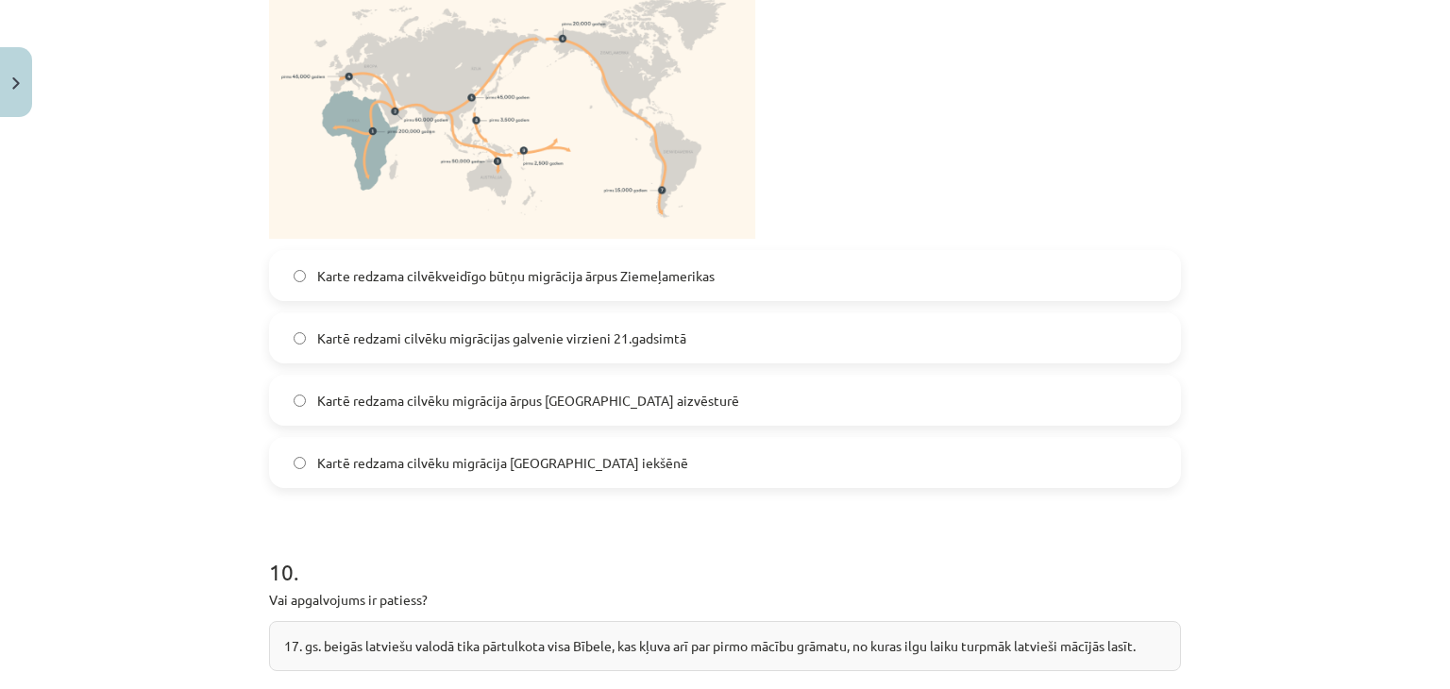
click at [478, 391] on span "Kartē redzama cilvēku migrācija ārpus Āfrikas aizvēsturē" at bounding box center [528, 401] width 422 height 20
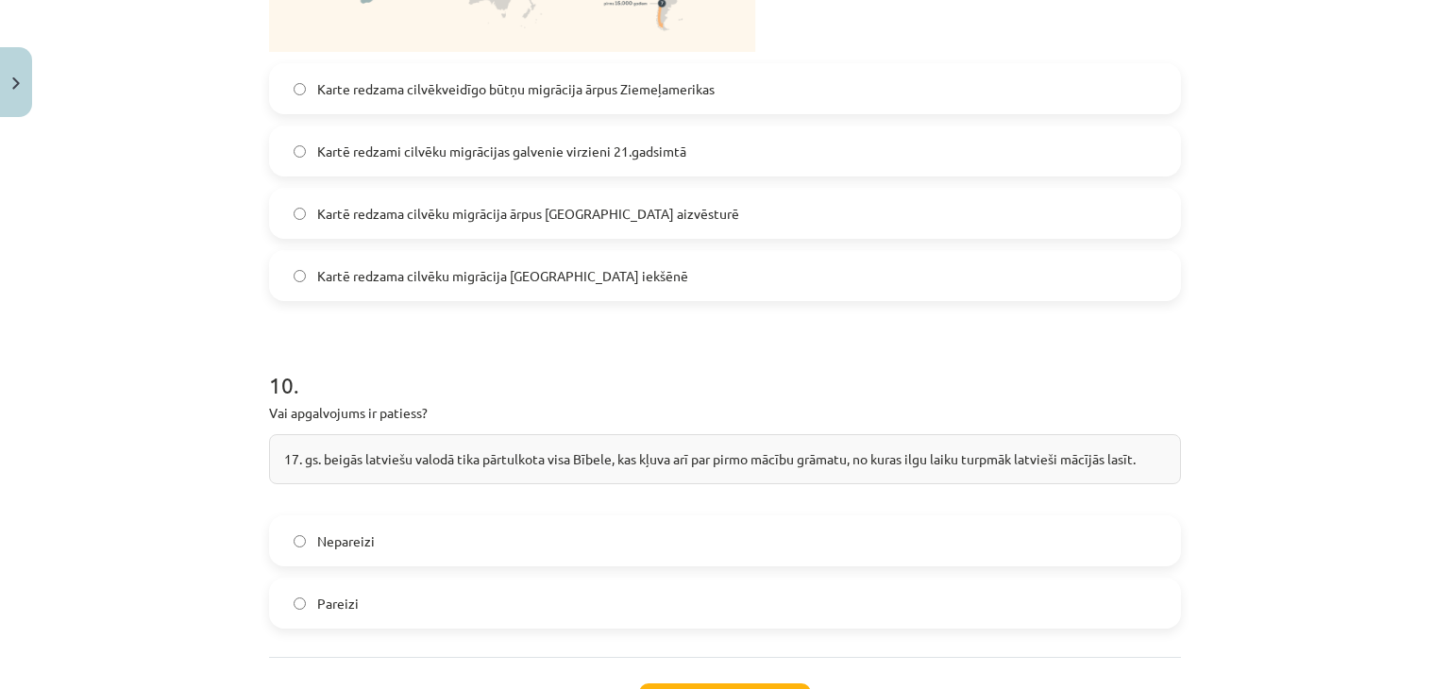
scroll to position [4153, 0]
click at [472, 578] on label "Pareizi" at bounding box center [725, 601] width 908 height 47
click at [683, 681] on button "Iesniegt" at bounding box center [725, 702] width 172 height 42
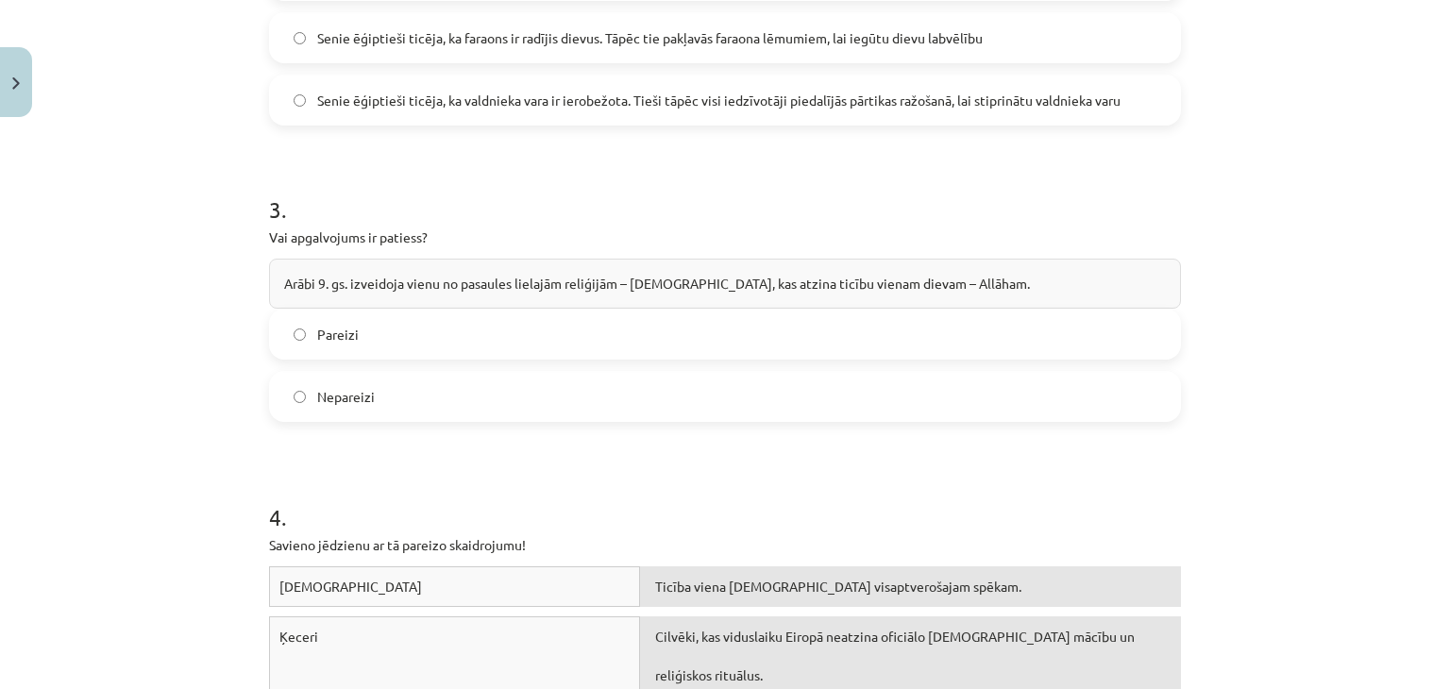
scroll to position [1321, 0]
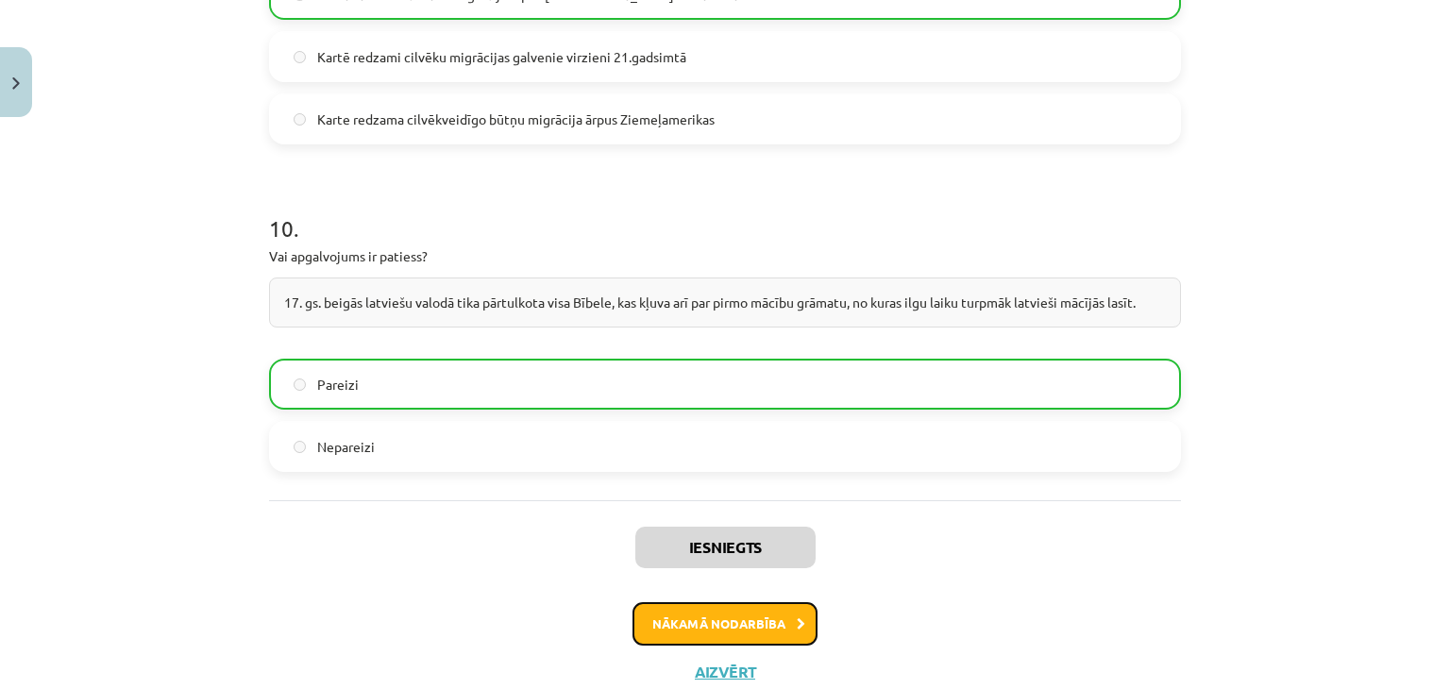
click at [758, 602] on button "Nākamā nodarbība" at bounding box center [724, 623] width 185 height 43
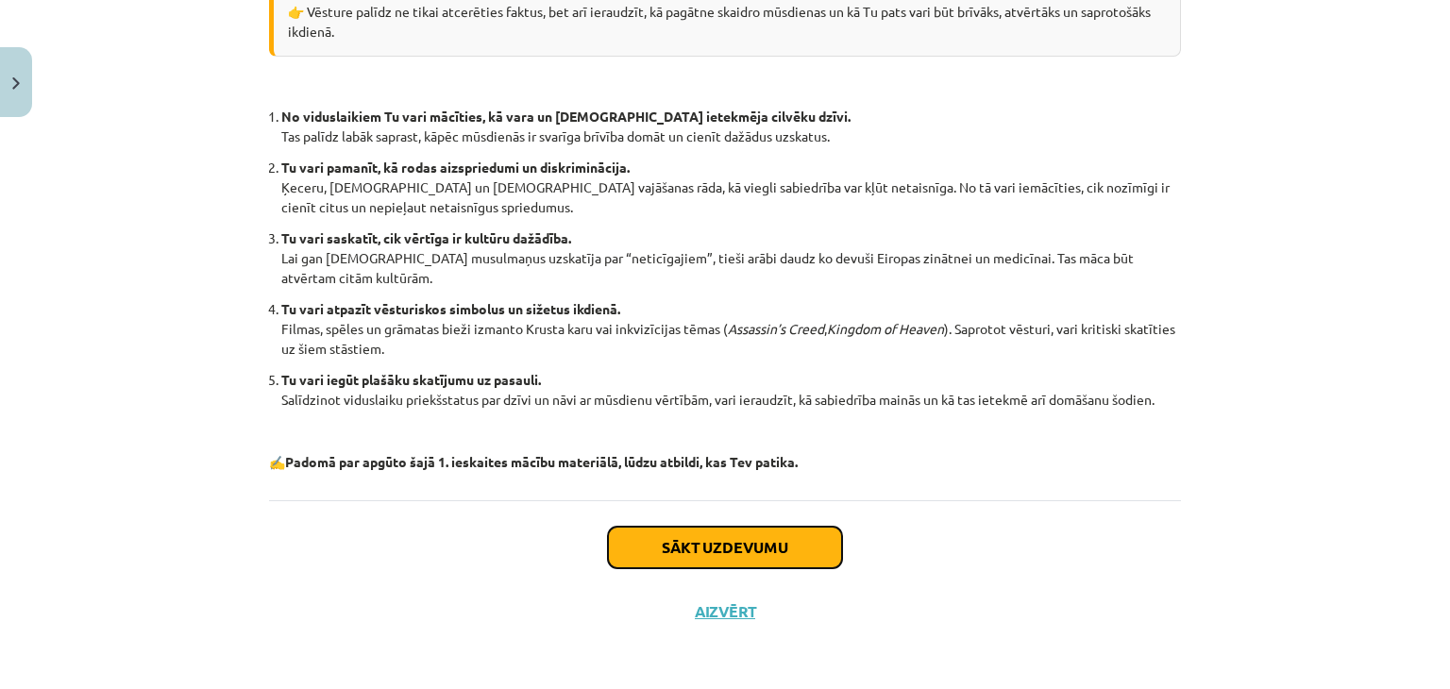
click at [653, 535] on button "Sākt uzdevumu" at bounding box center [725, 548] width 234 height 42
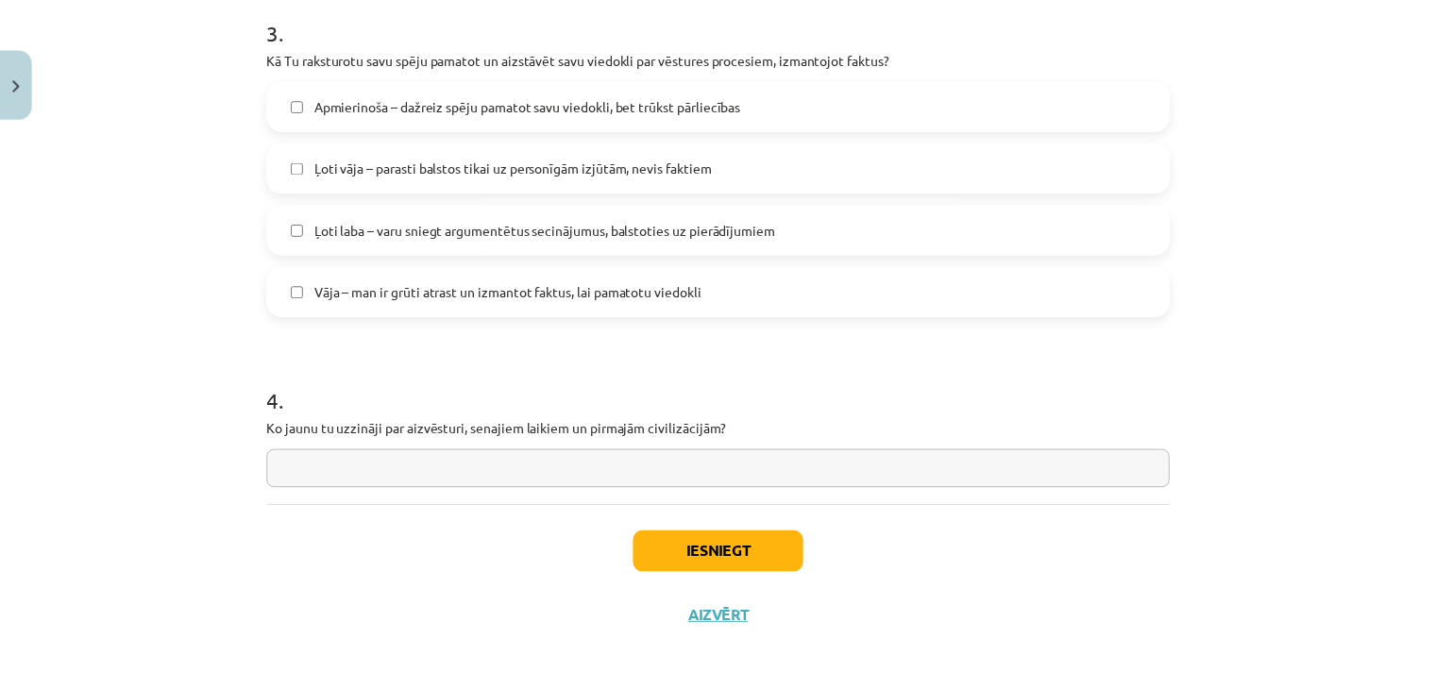
scroll to position [1140, 0]
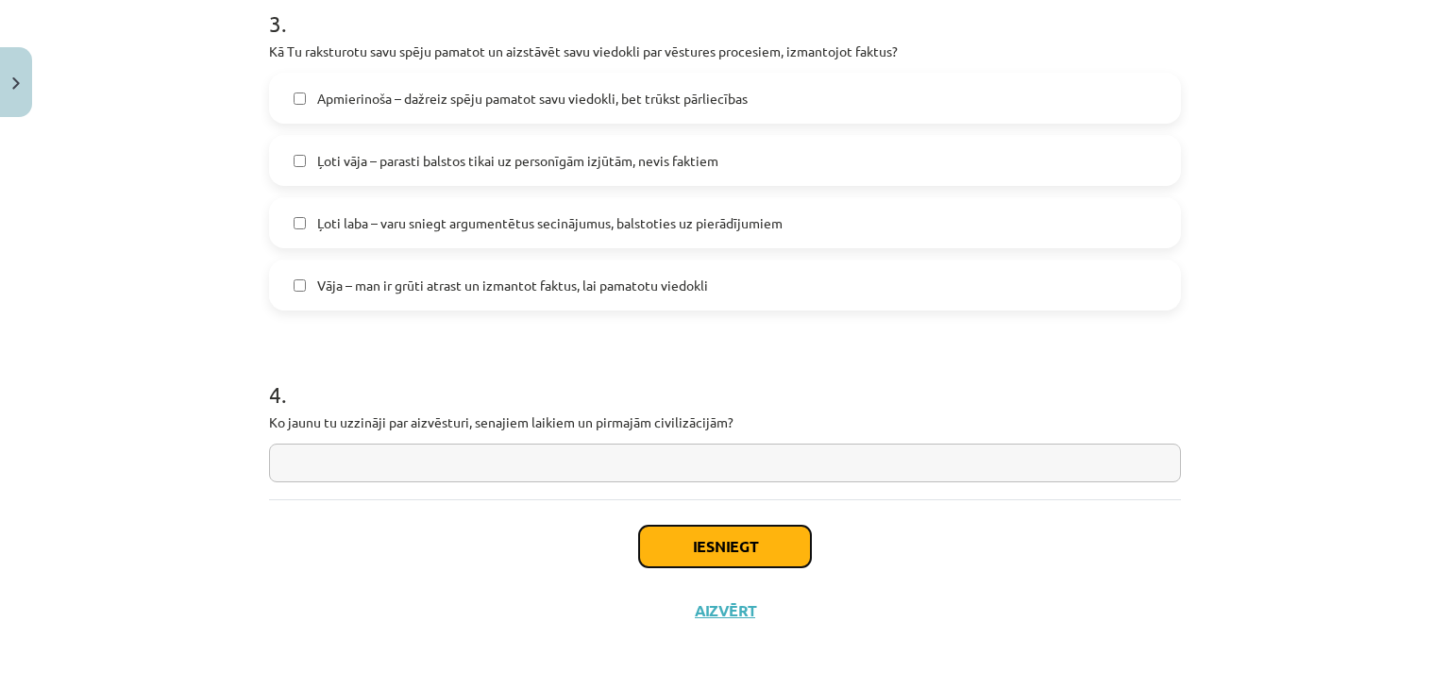
click at [700, 547] on button "Iesniegt" at bounding box center [725, 547] width 172 height 42
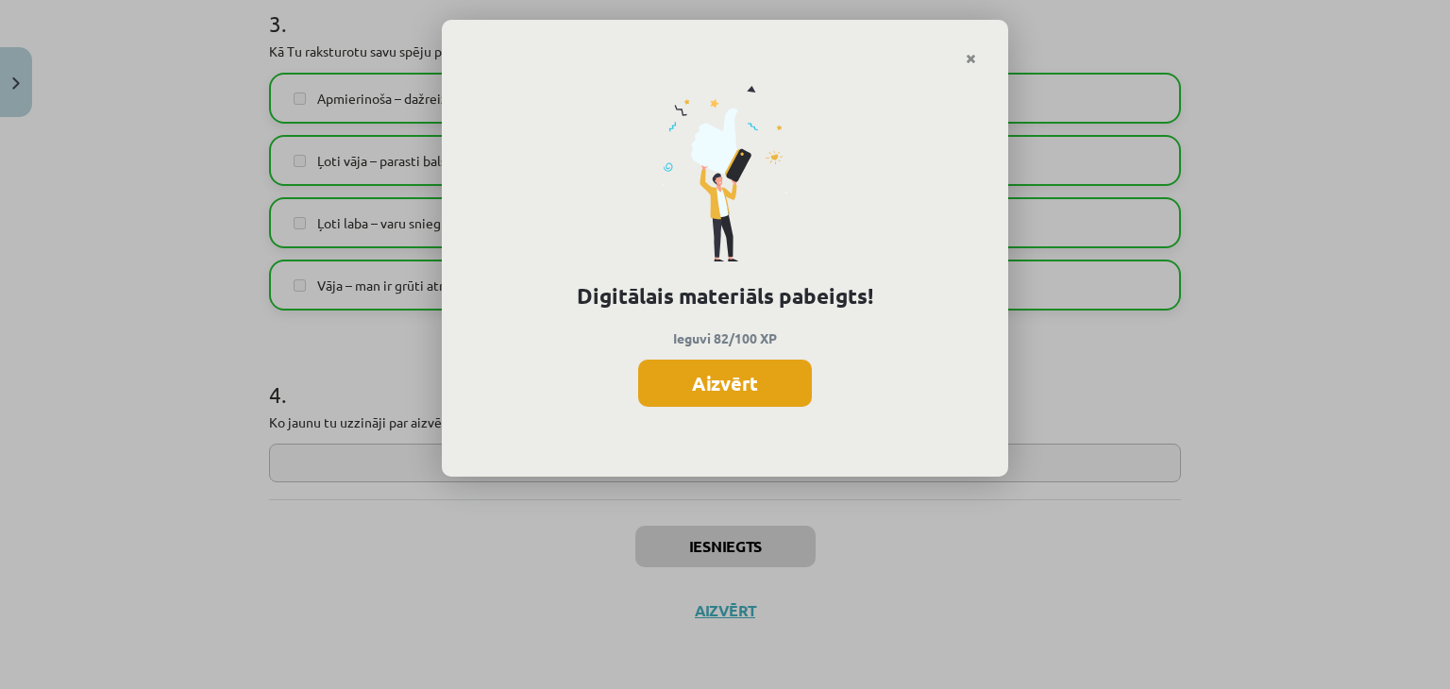
click at [760, 375] on button "Aizvērt" at bounding box center [725, 383] width 174 height 47
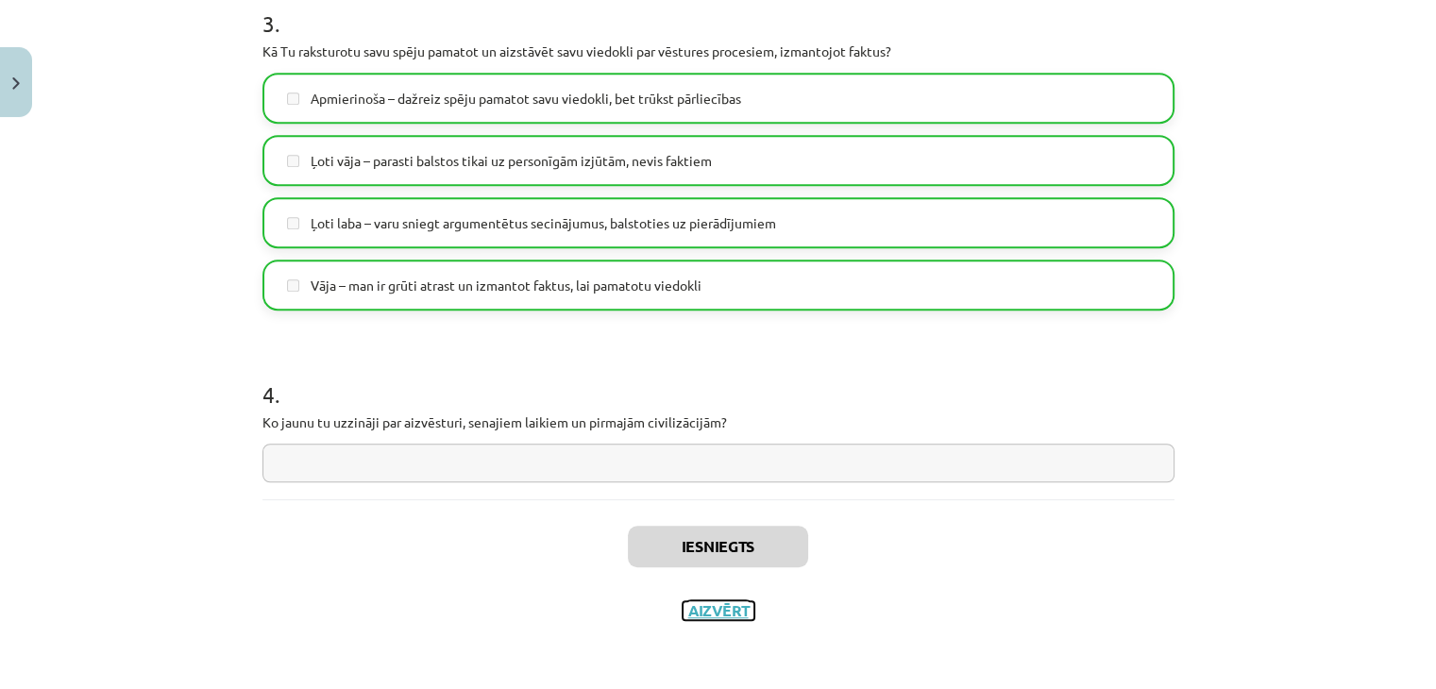
click at [725, 617] on button "Aizvērt" at bounding box center [718, 610] width 72 height 19
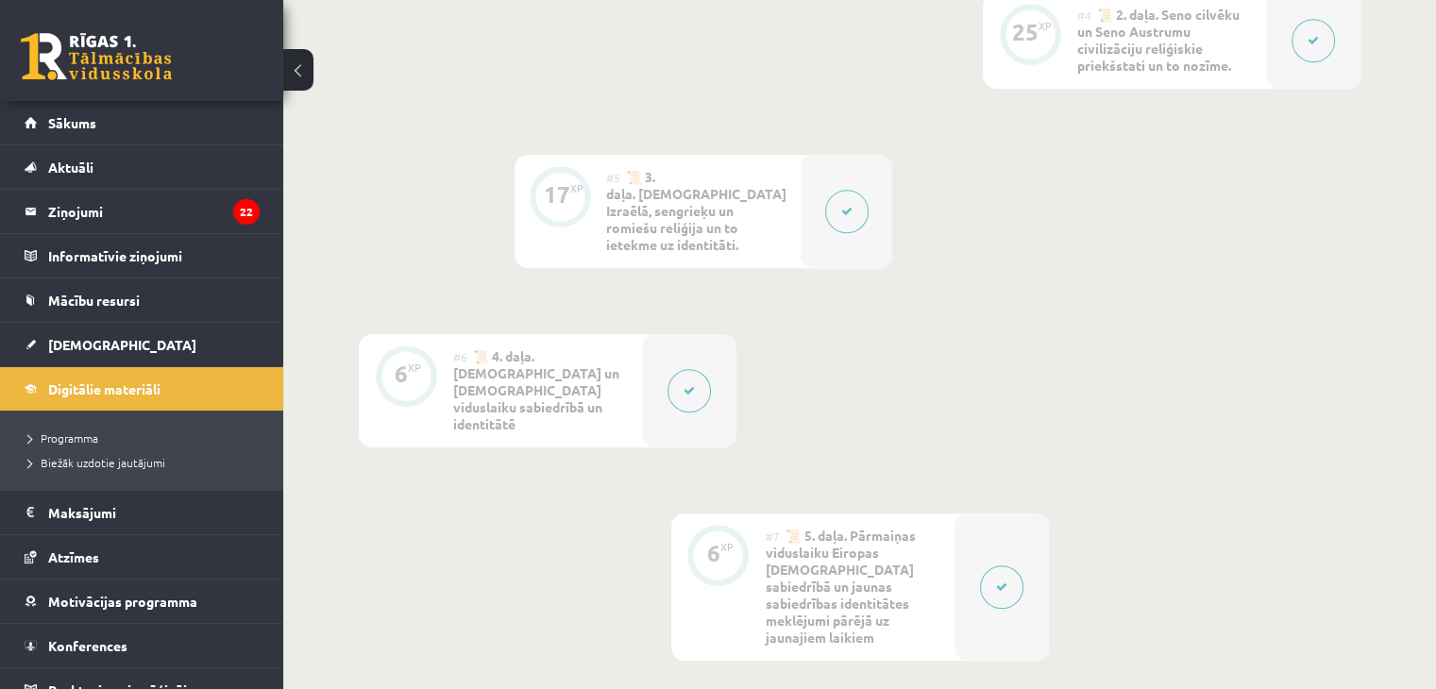
scroll to position [939, 0]
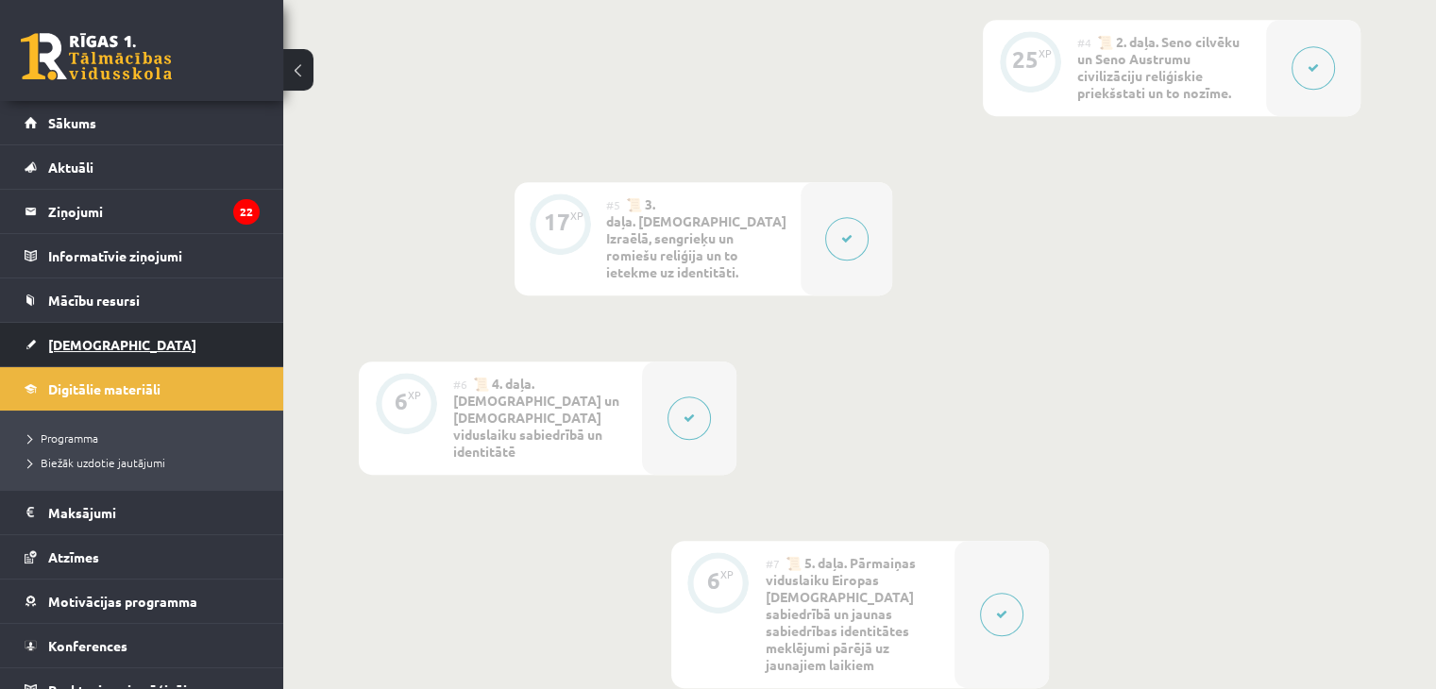
click at [97, 334] on link "[DEMOGRAPHIC_DATA]" at bounding box center [142, 344] width 235 height 43
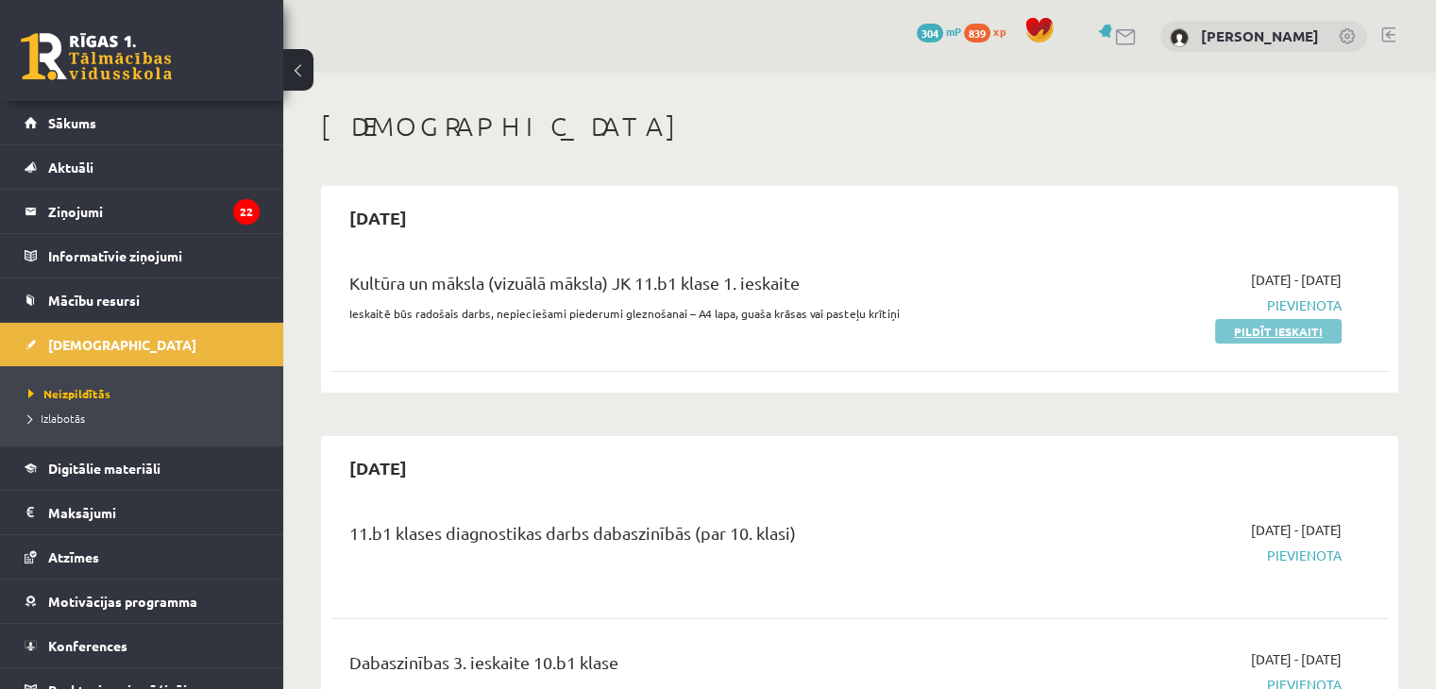
click at [1261, 330] on link "Pildīt ieskaiti" at bounding box center [1278, 331] width 126 height 25
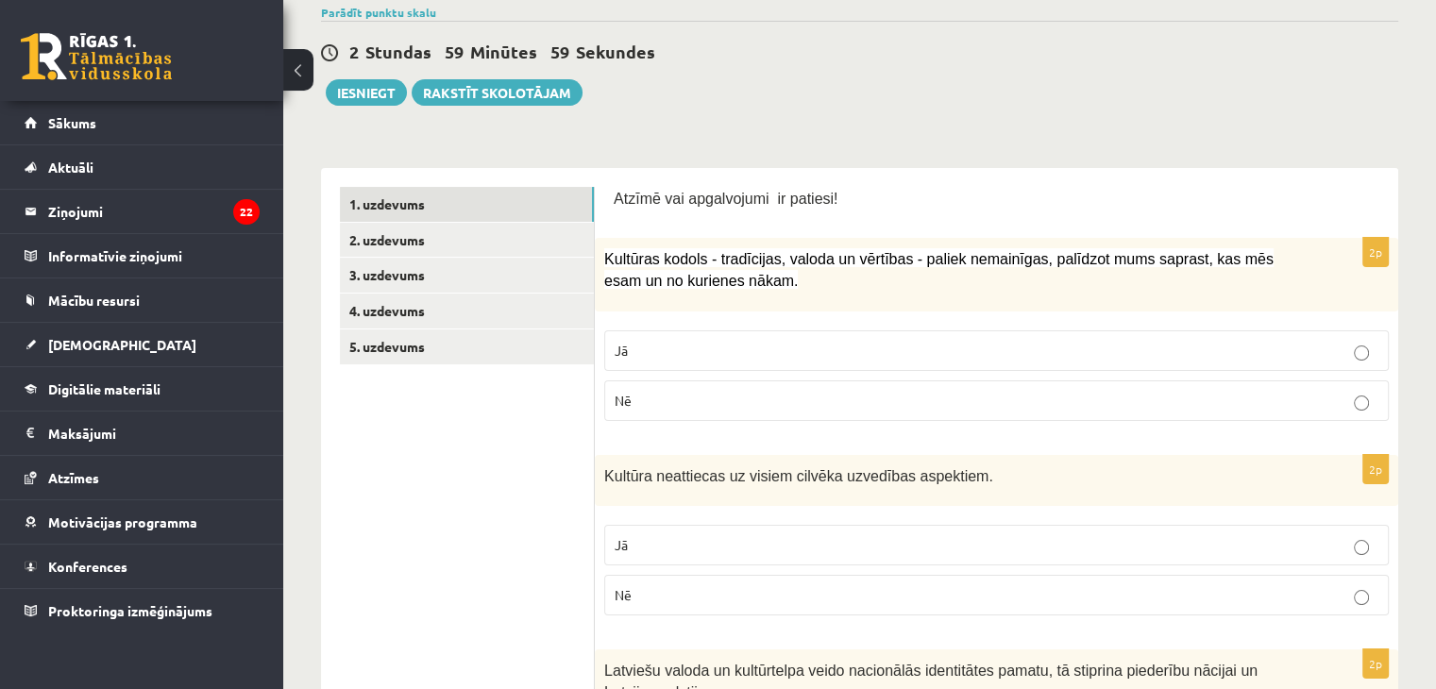
scroll to position [189, 0]
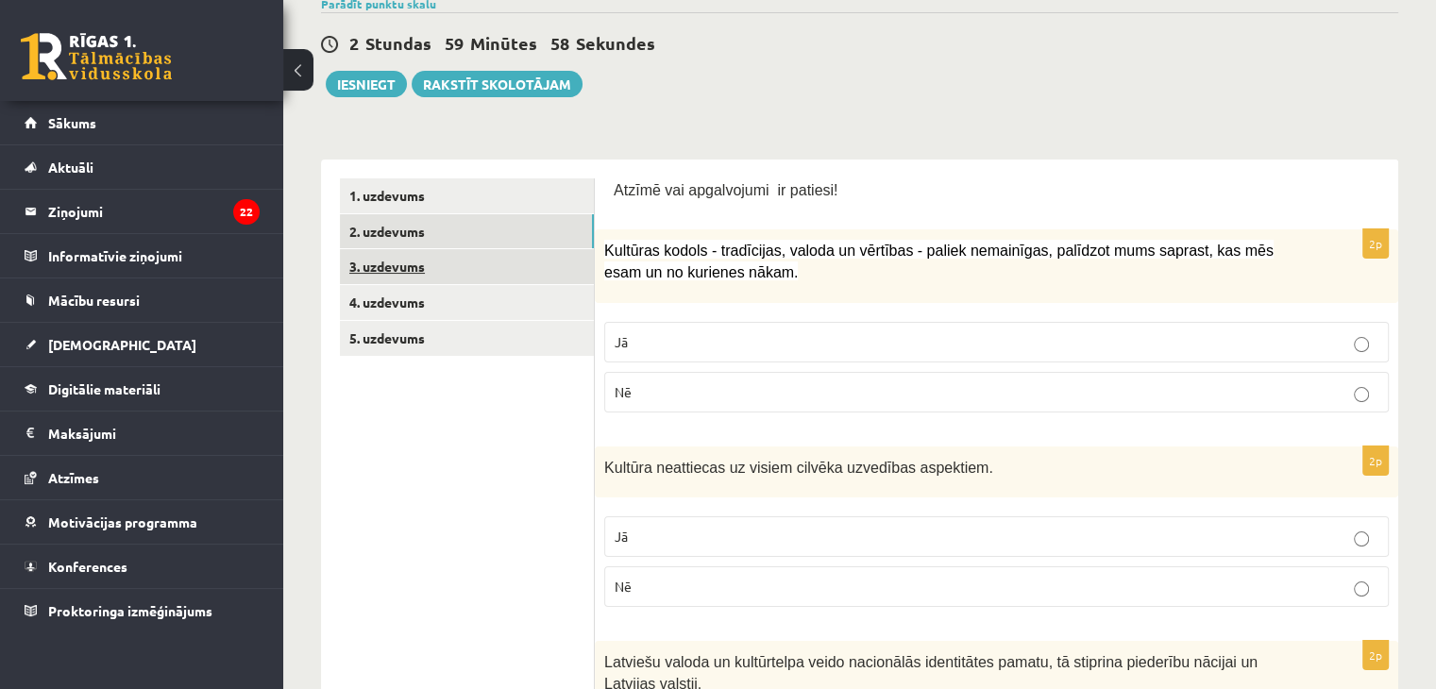
click at [462, 257] on link "3. uzdevums" at bounding box center [467, 266] width 254 height 35
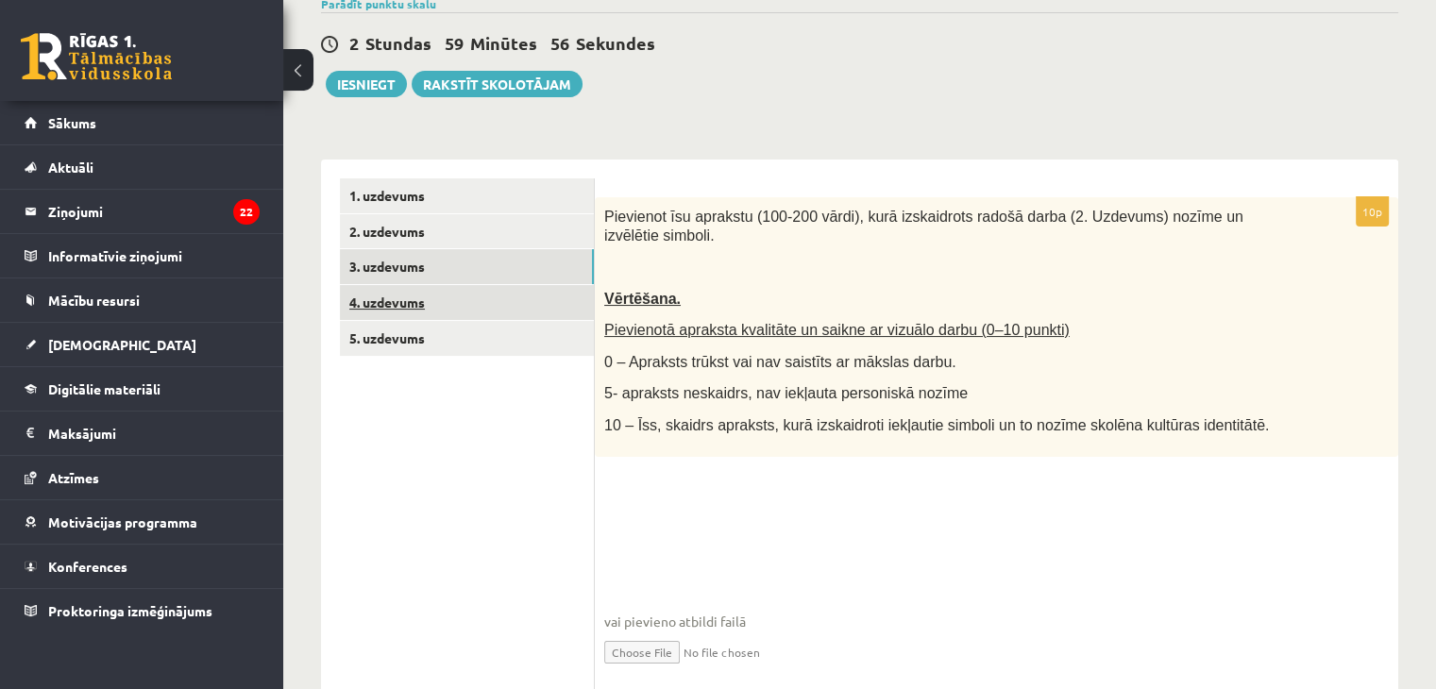
click at [450, 311] on link "4. uzdevums" at bounding box center [467, 302] width 254 height 35
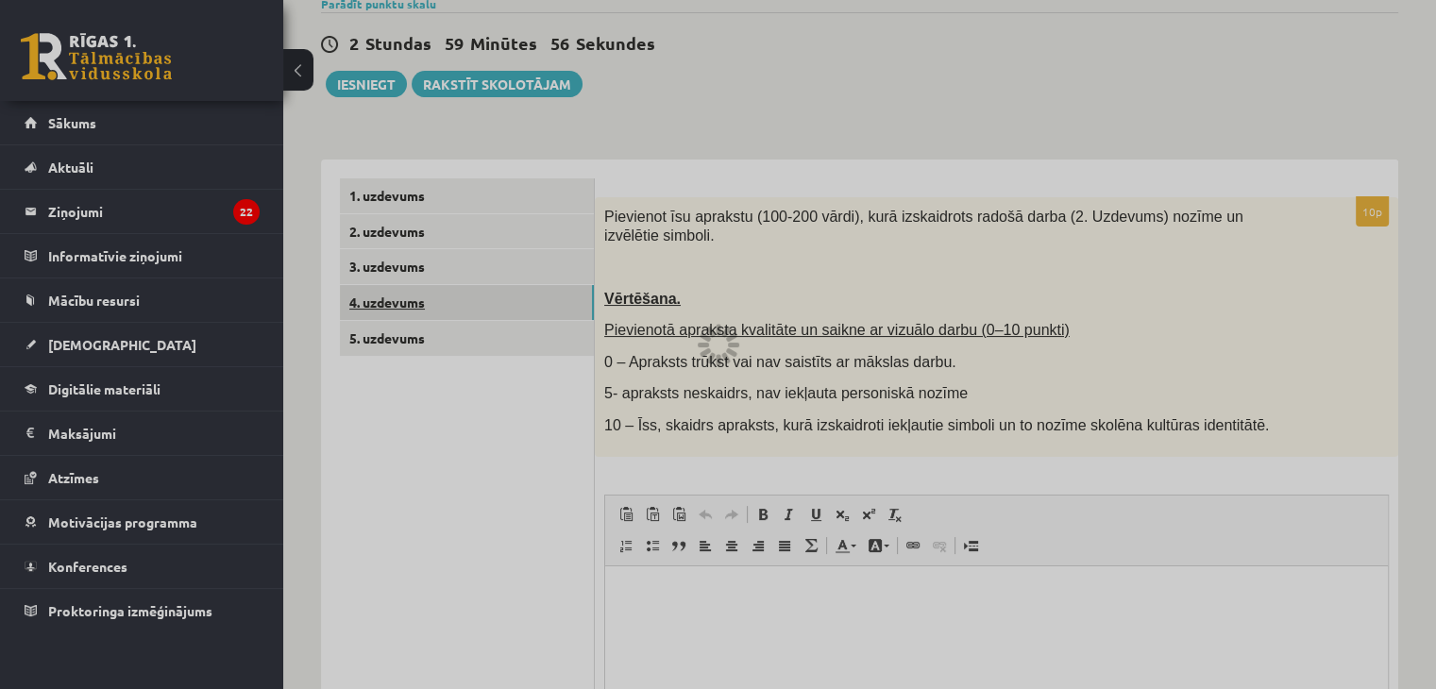
scroll to position [0, 0]
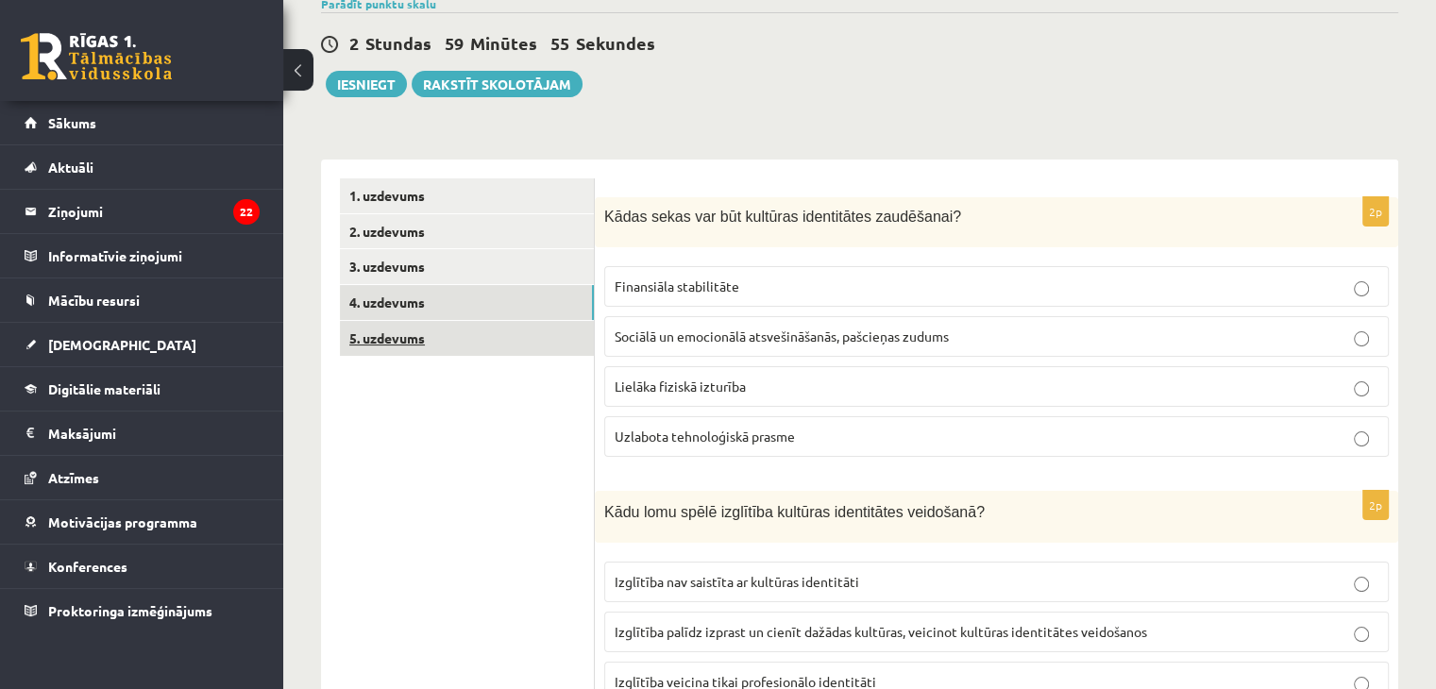
click at [460, 337] on link "5. uzdevums" at bounding box center [467, 338] width 254 height 35
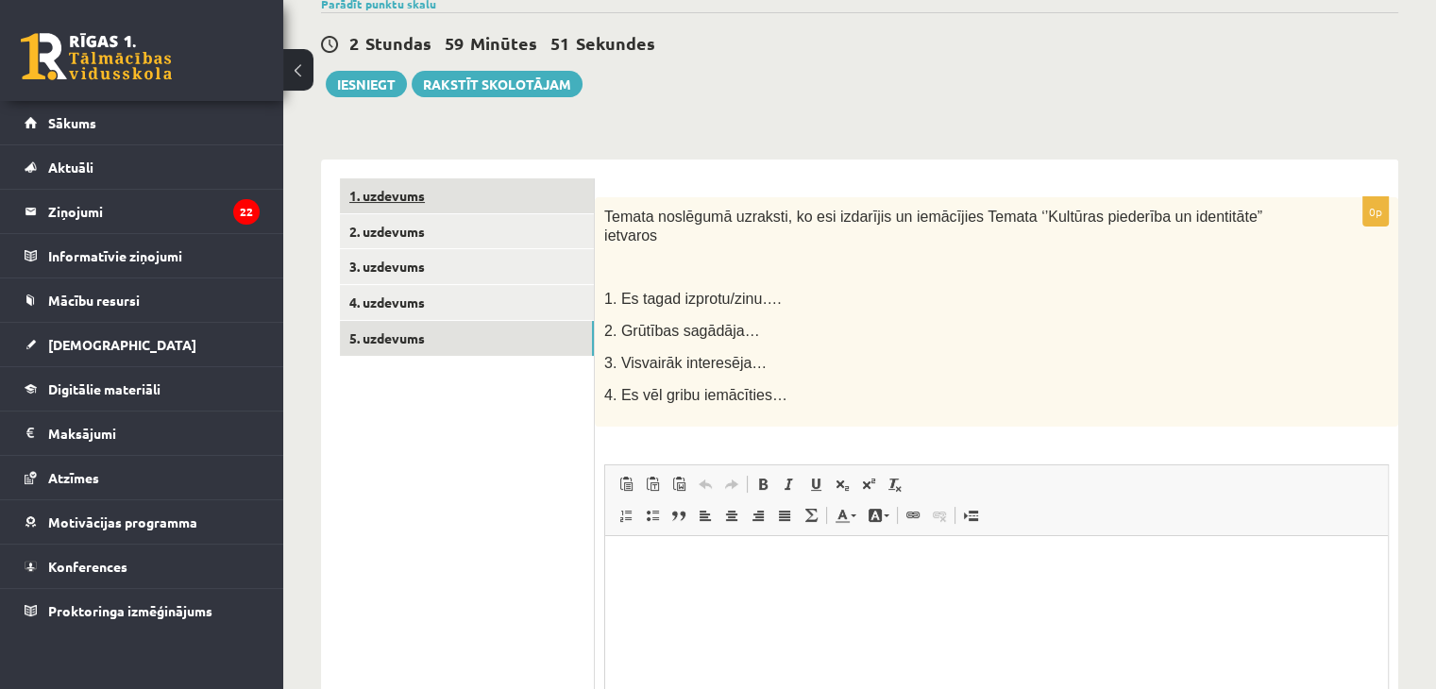
click at [495, 201] on link "1. uzdevums" at bounding box center [467, 195] width 254 height 35
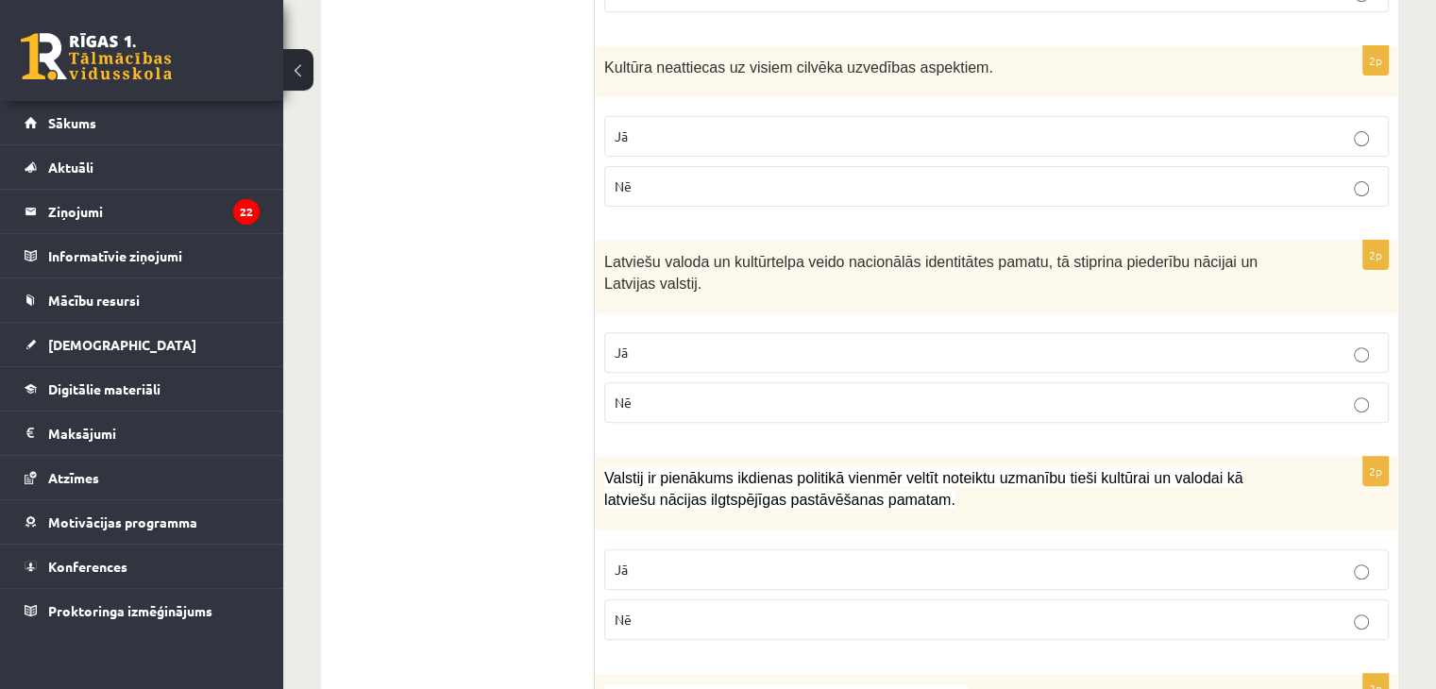
scroll to position [331, 0]
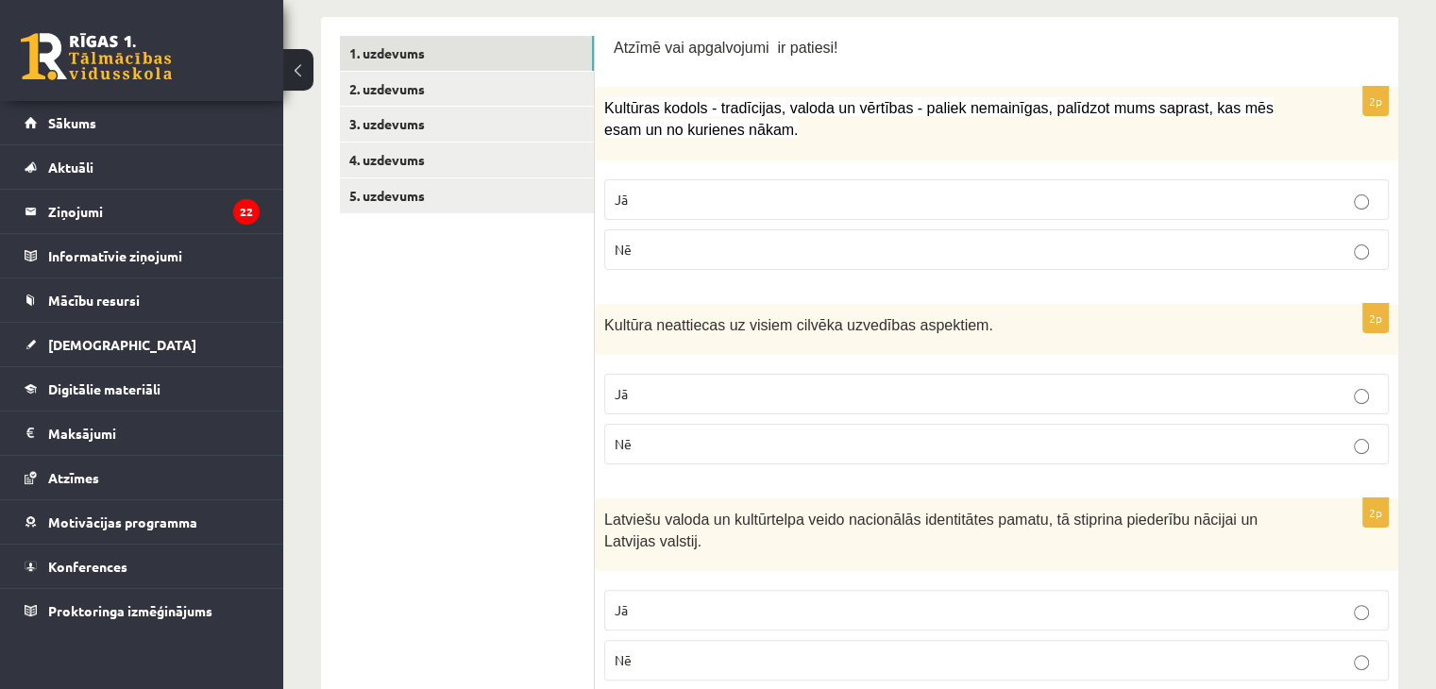
click at [826, 212] on label "Jā" at bounding box center [996, 199] width 784 height 41
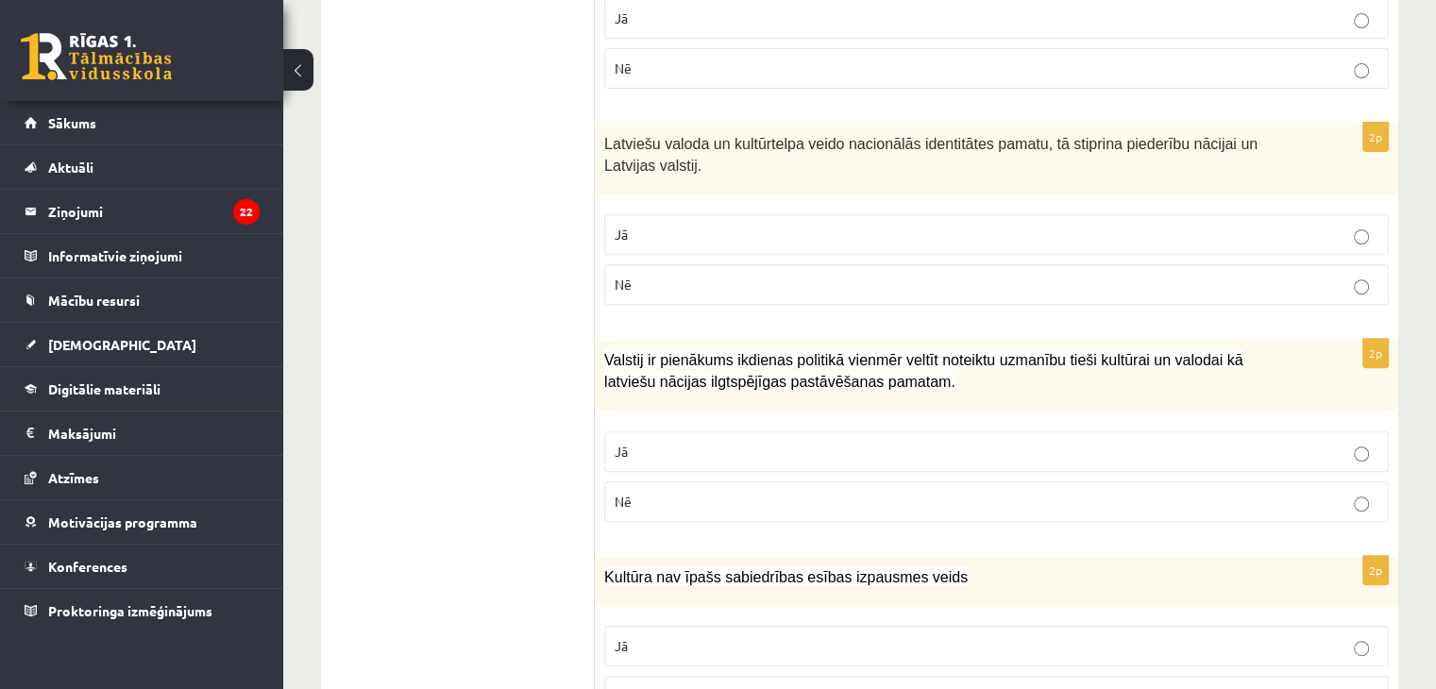
scroll to position [709, 0]
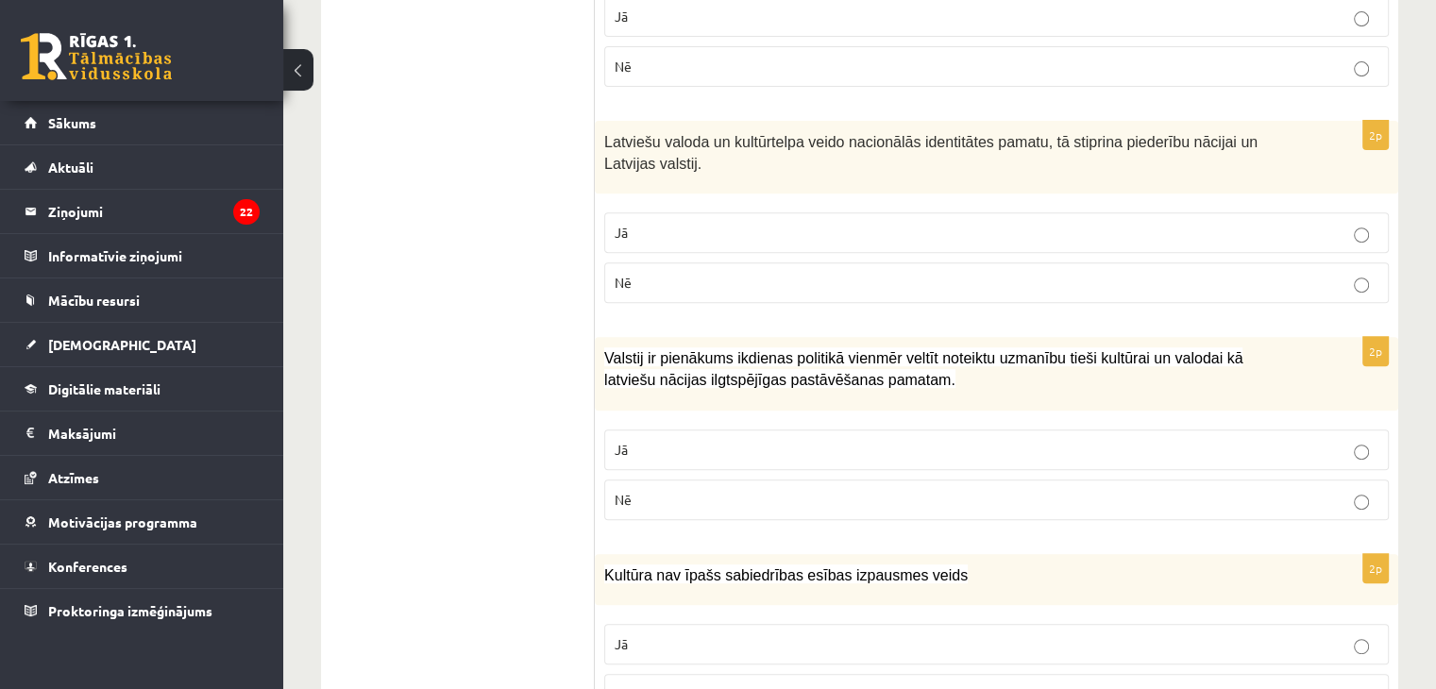
click at [720, 227] on p "Jā" at bounding box center [996, 233] width 764 height 20
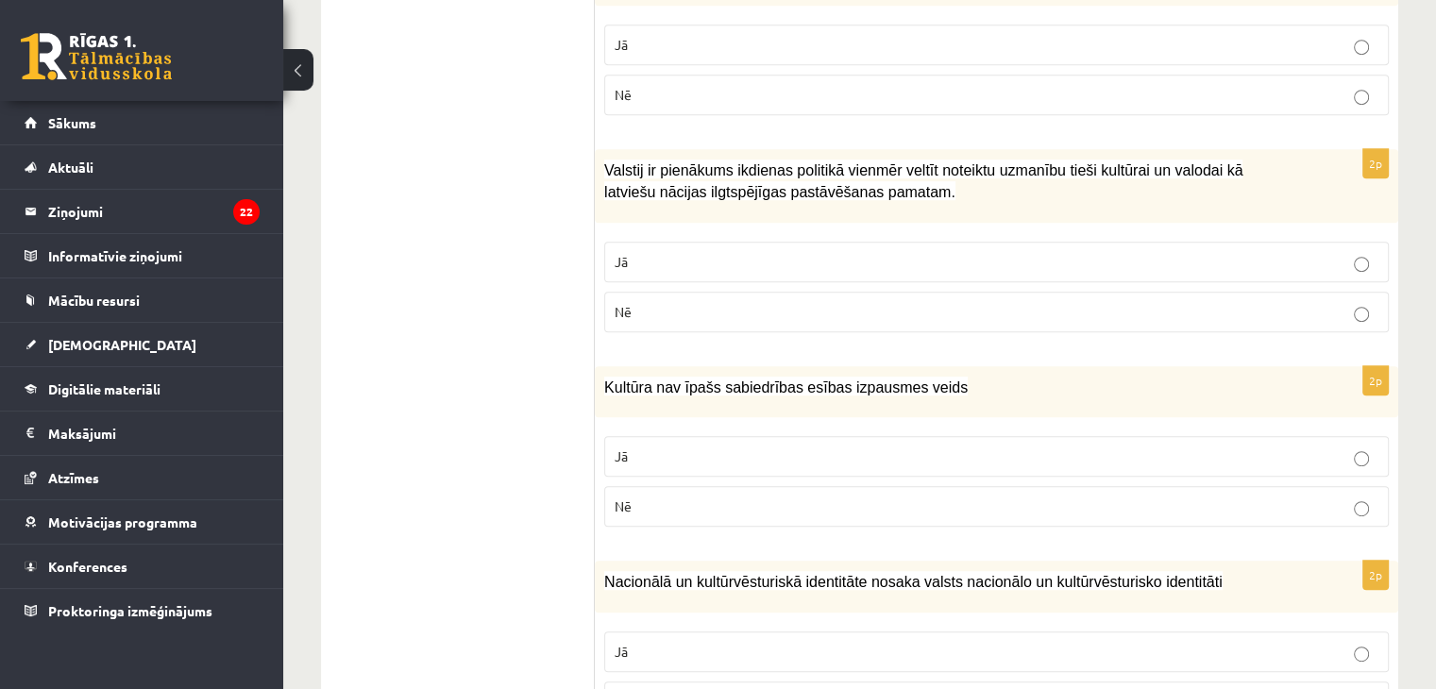
scroll to position [898, 0]
click at [759, 256] on p "Jā" at bounding box center [996, 261] width 764 height 20
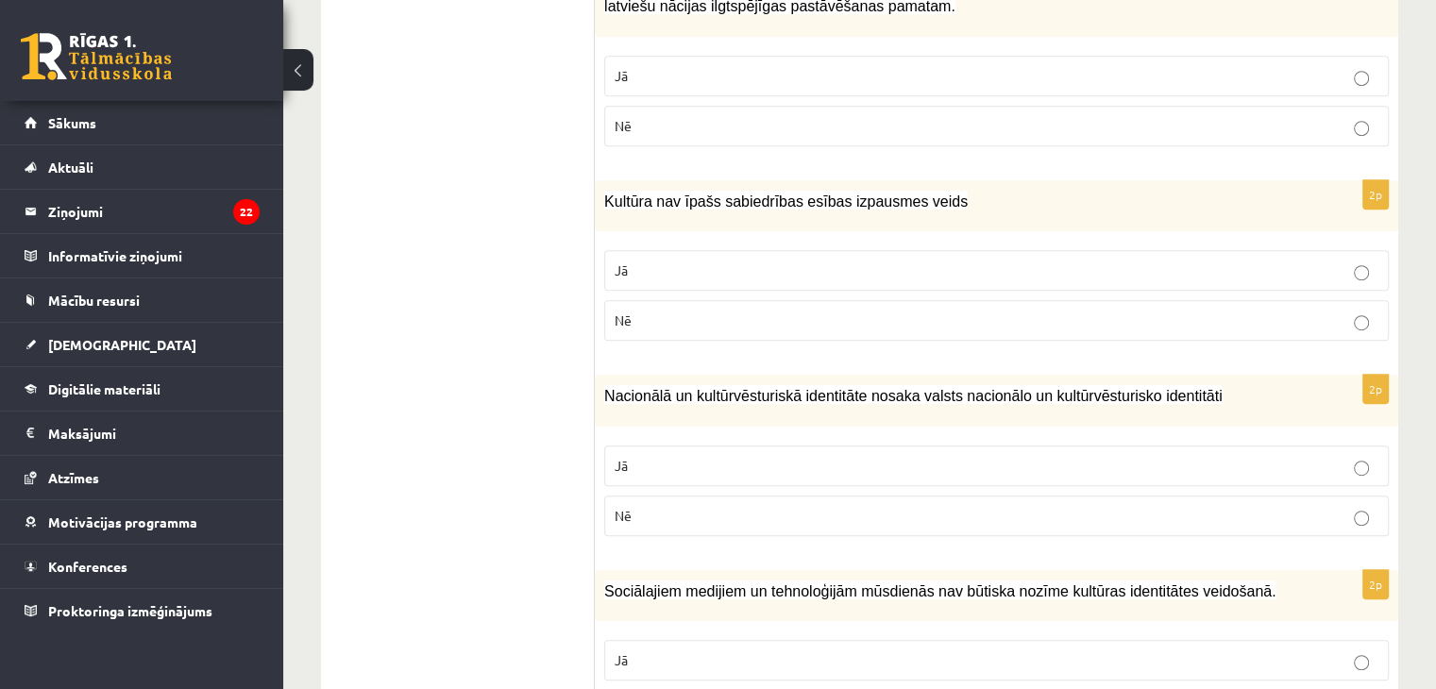
scroll to position [1086, 0]
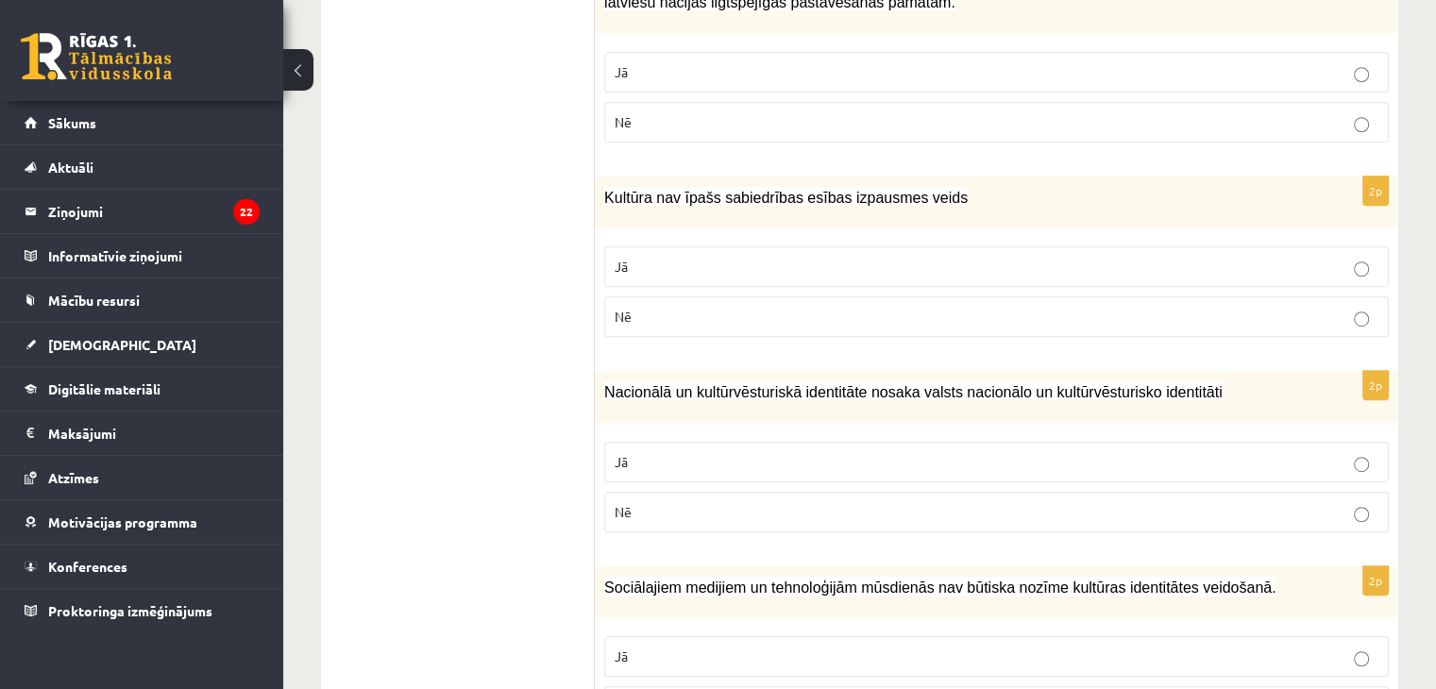
click at [802, 298] on label "Nē" at bounding box center [996, 316] width 784 height 41
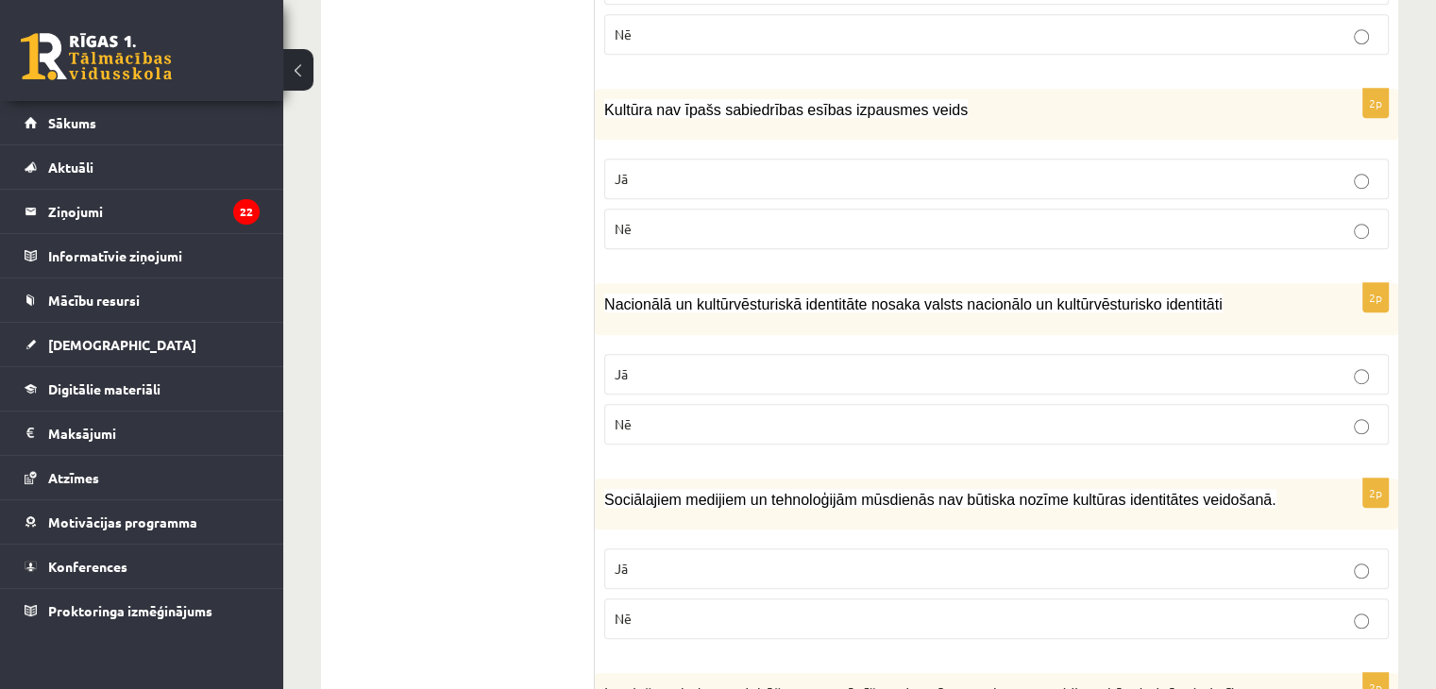
scroll to position [1275, 0]
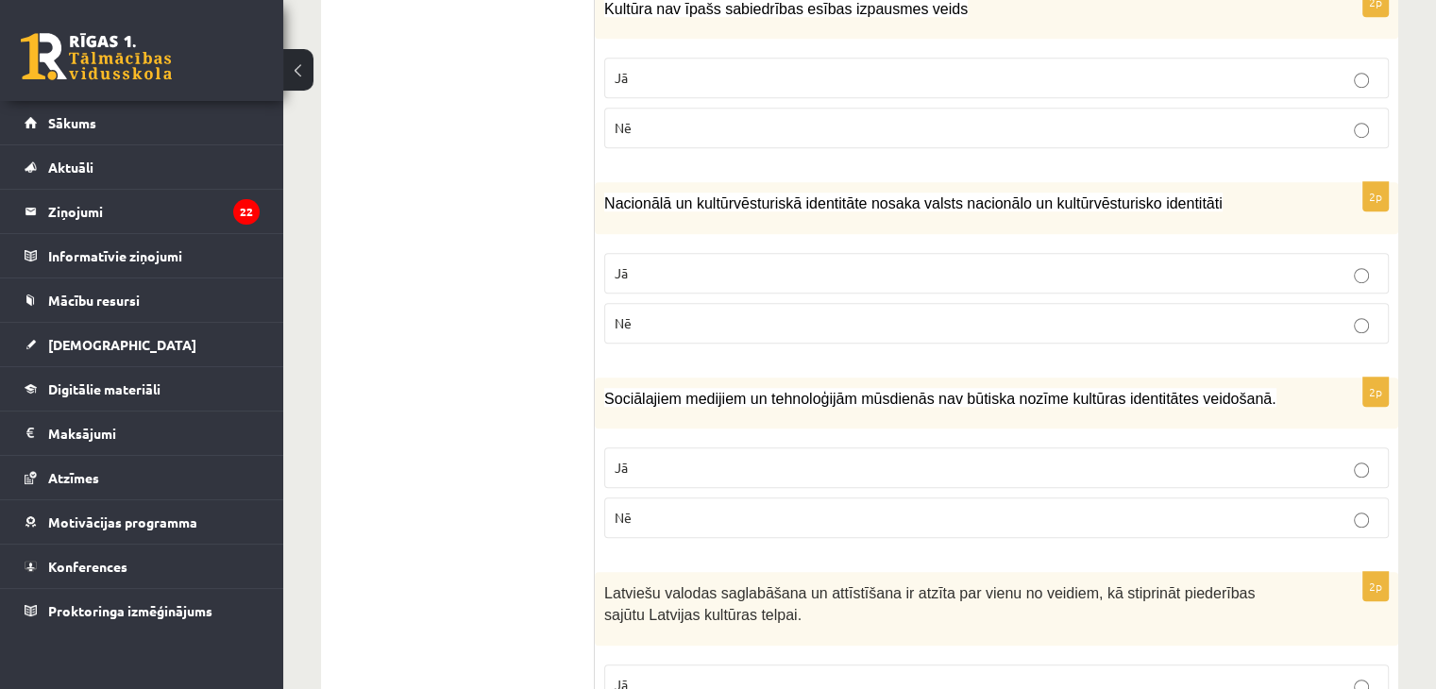
click at [867, 254] on label "Jā" at bounding box center [996, 273] width 784 height 41
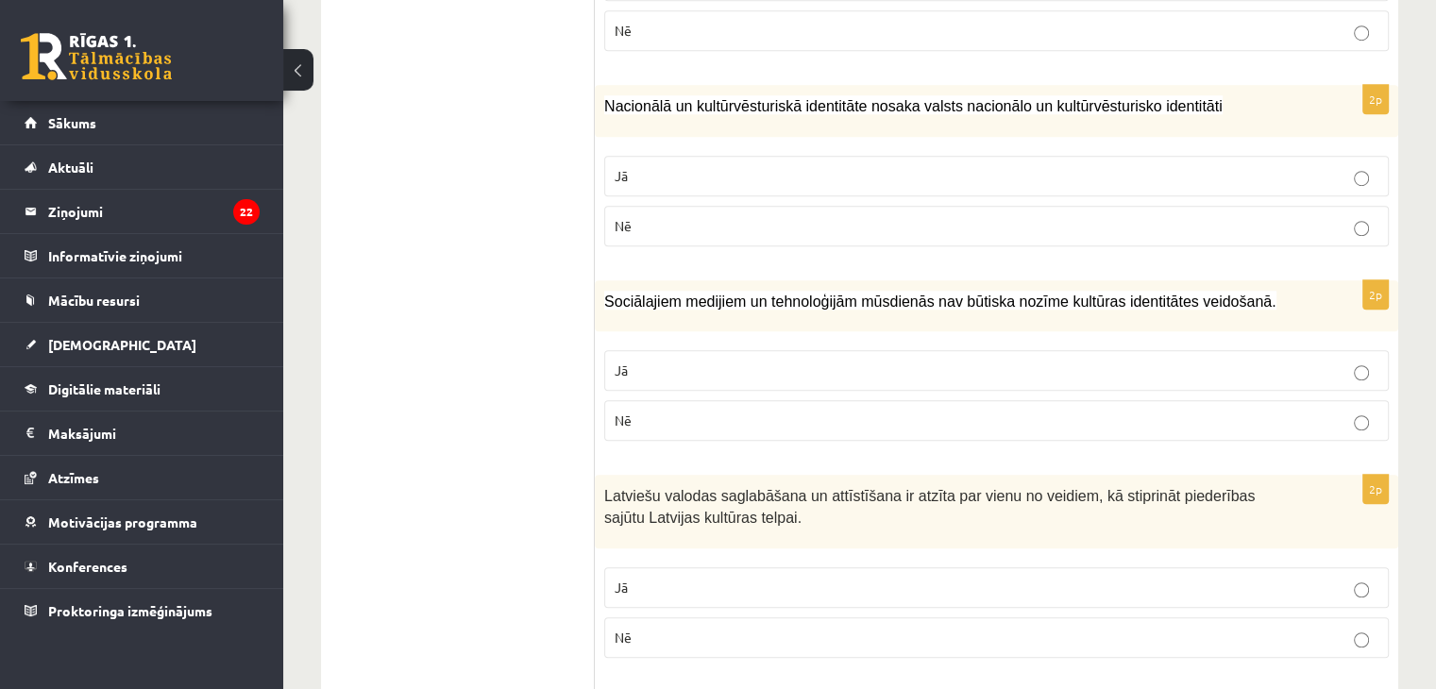
scroll to position [1464, 0]
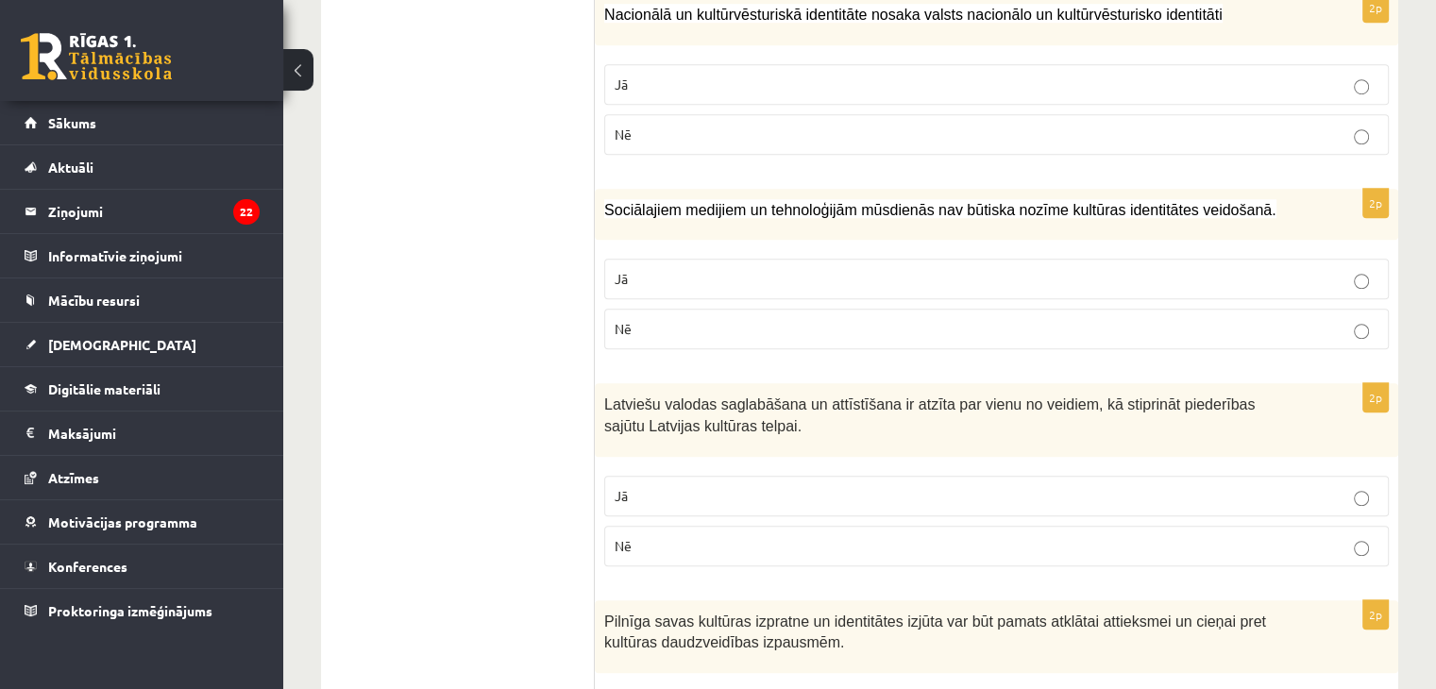
click at [915, 309] on label "Nē" at bounding box center [996, 329] width 784 height 41
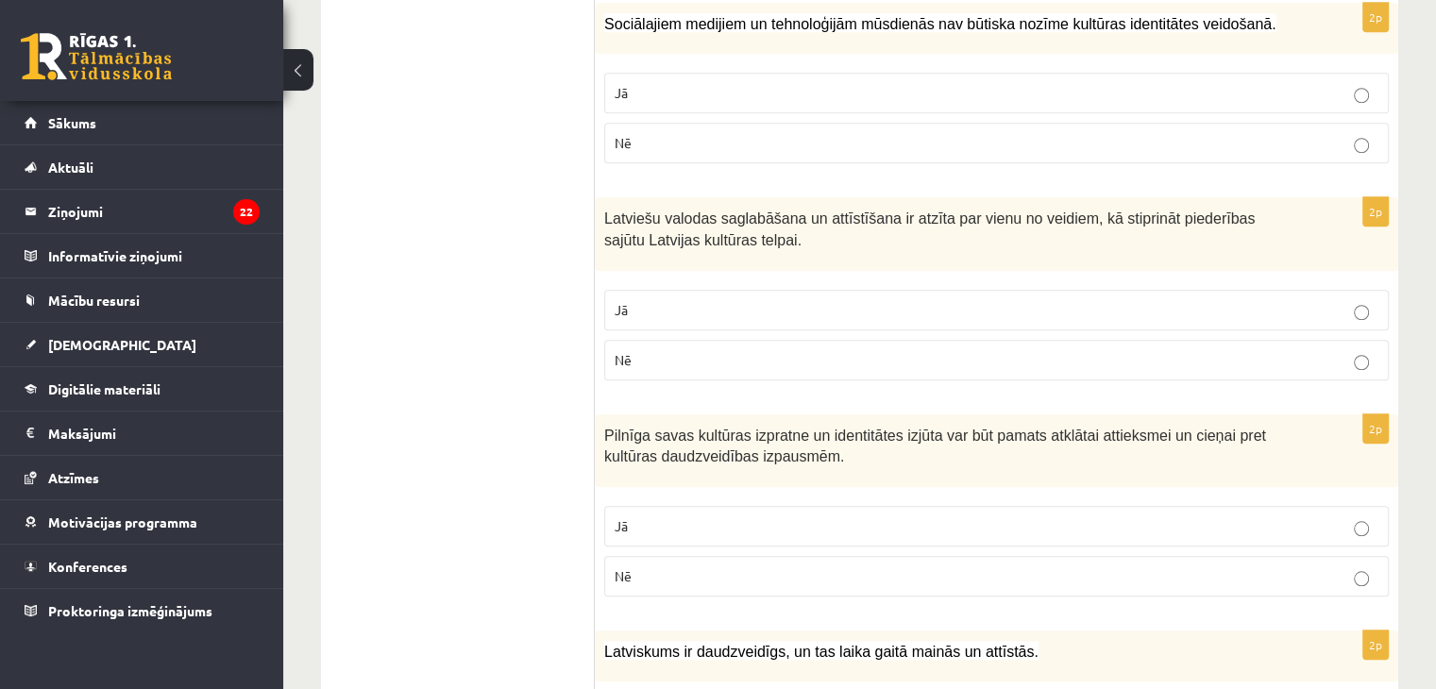
scroll to position [1653, 0]
click at [755, 297] on p "Jā" at bounding box center [996, 307] width 764 height 20
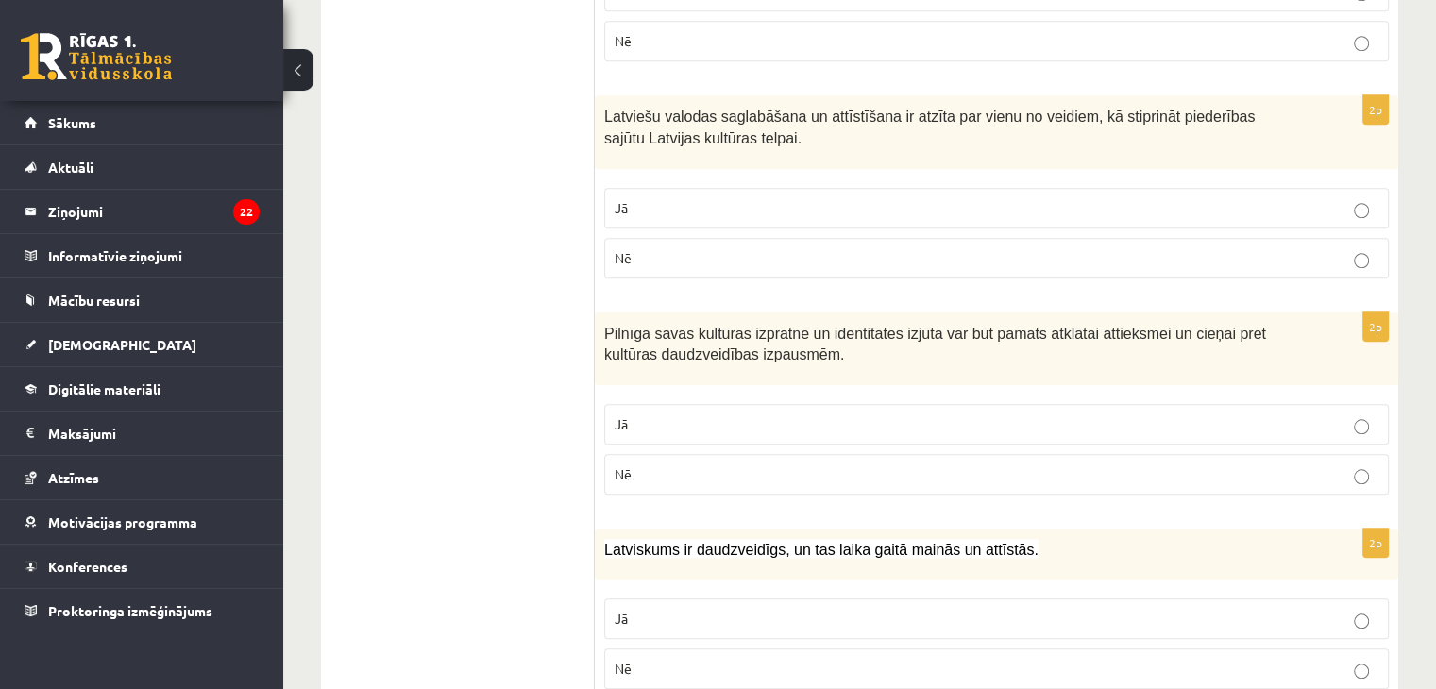
scroll to position [1842, 0]
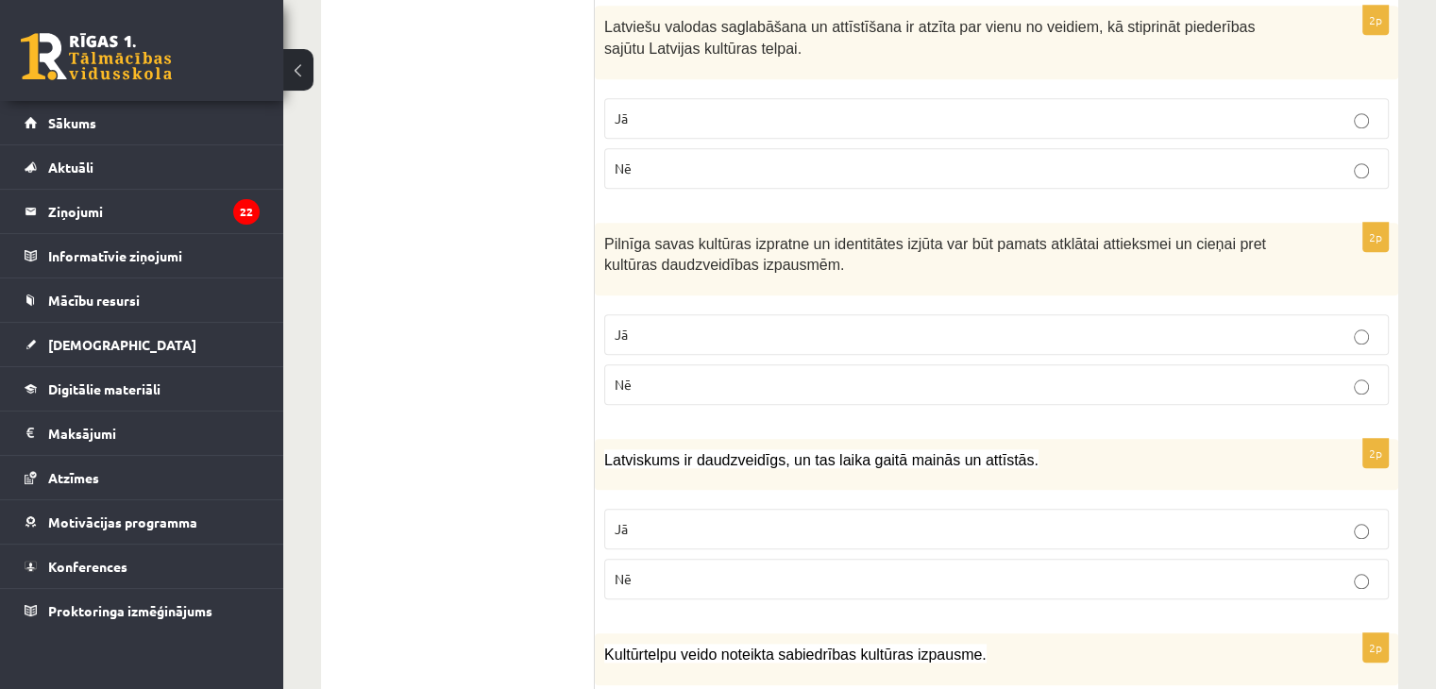
click at [707, 314] on label "Jā" at bounding box center [996, 334] width 784 height 41
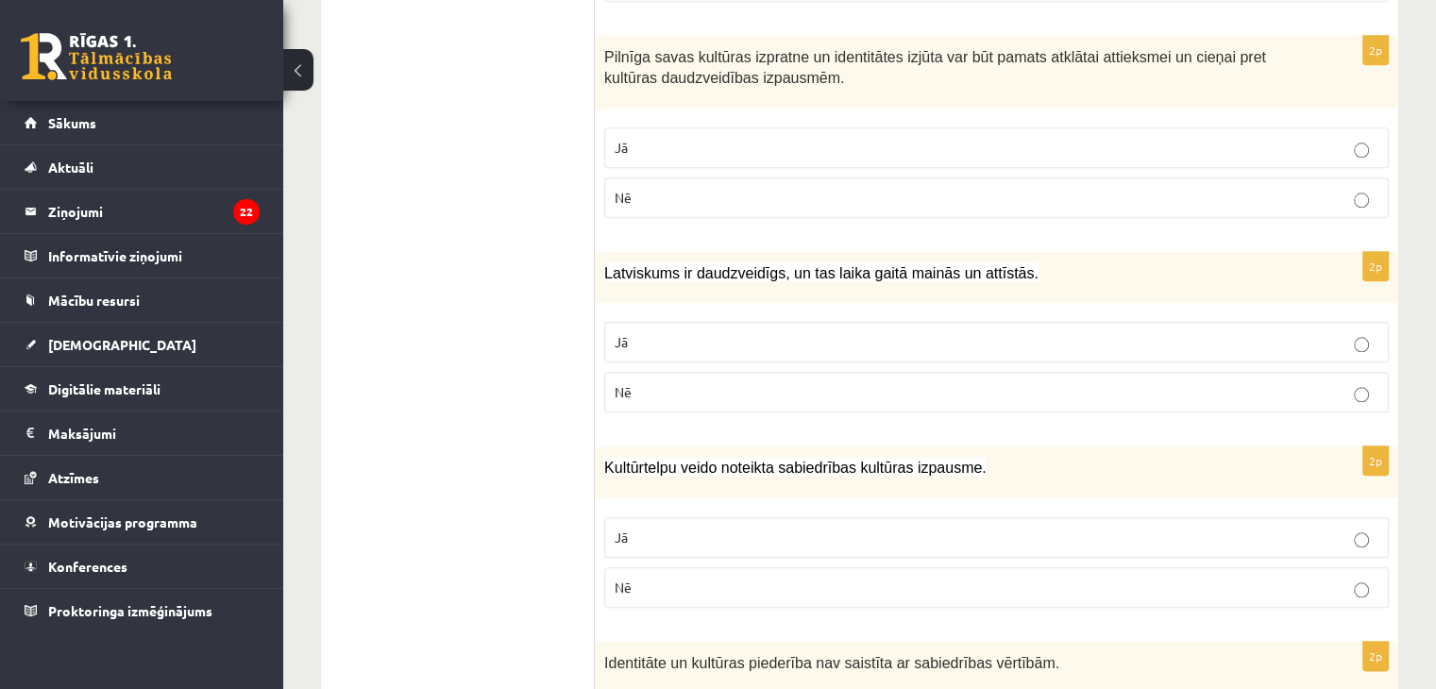
scroll to position [2030, 0]
click at [816, 331] on p "Jā" at bounding box center [996, 340] width 764 height 20
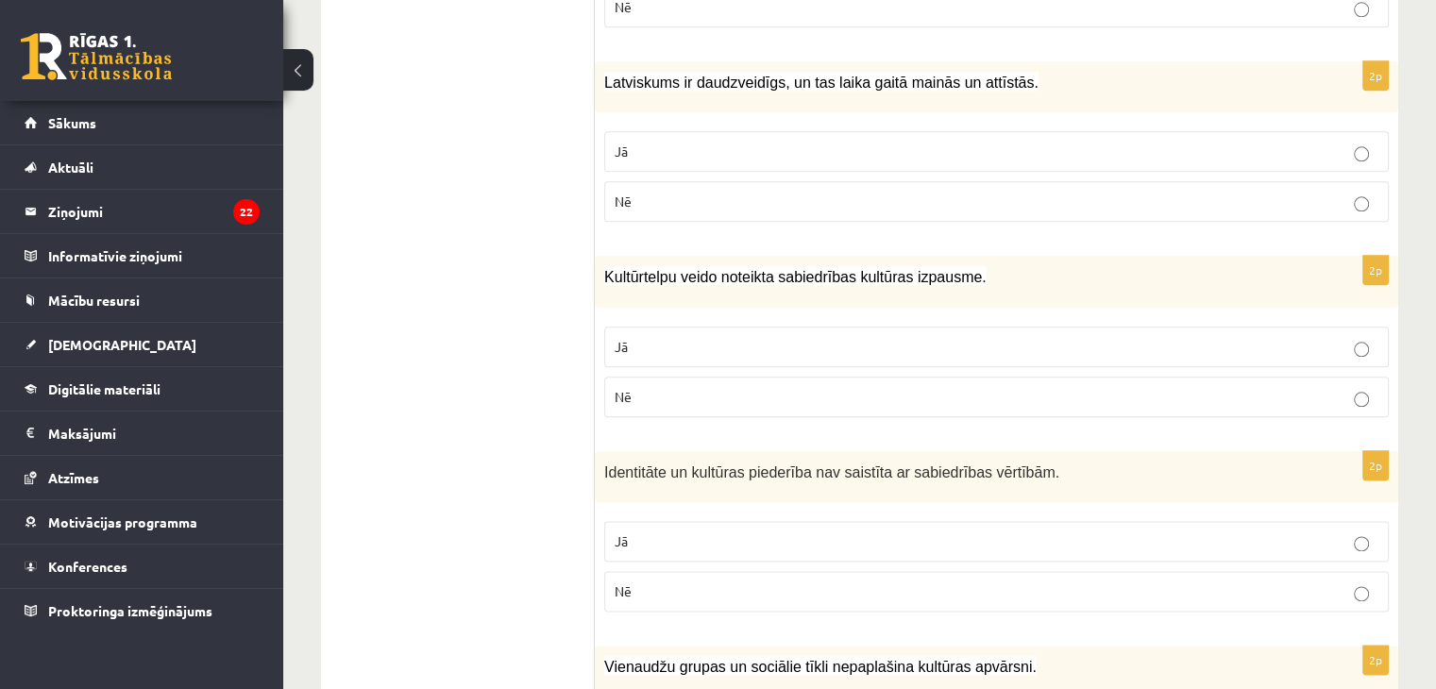
click at [799, 327] on label "Jā" at bounding box center [996, 347] width 784 height 41
click at [783, 337] on p "Jā" at bounding box center [996, 347] width 764 height 20
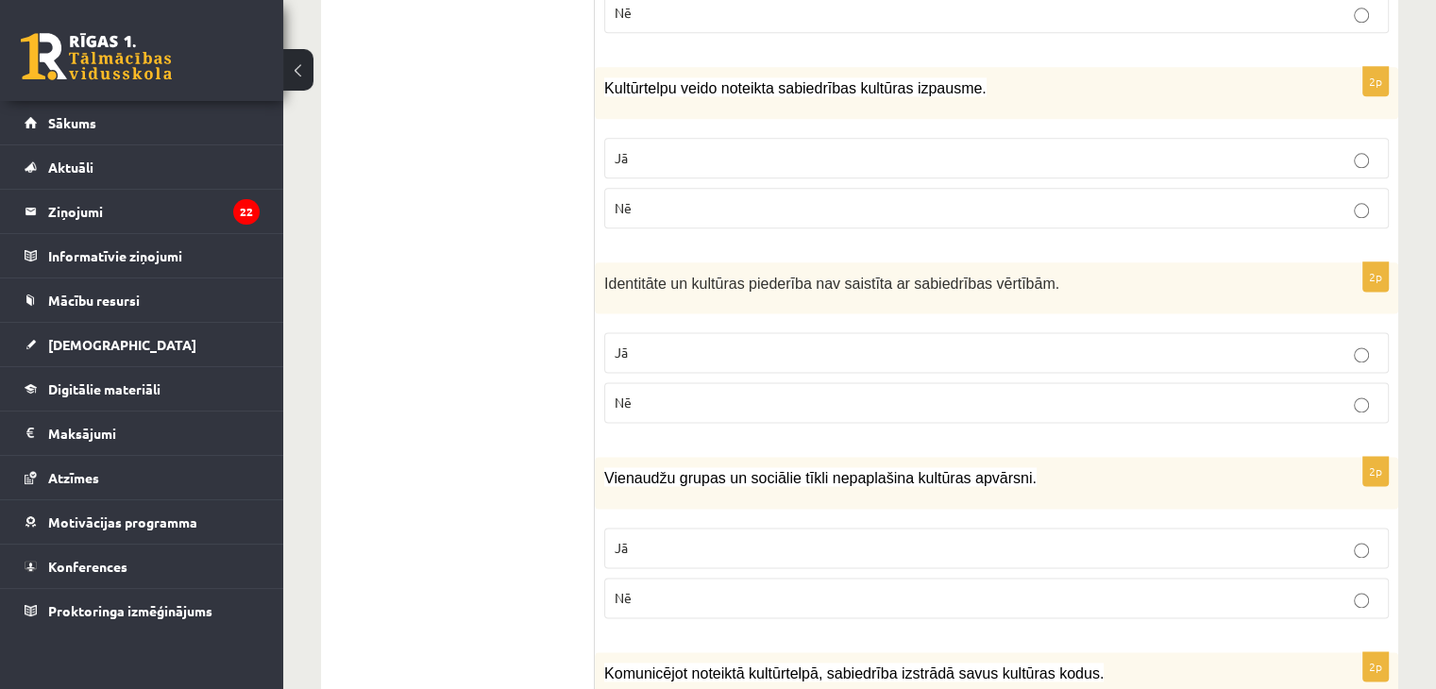
scroll to position [2597, 0]
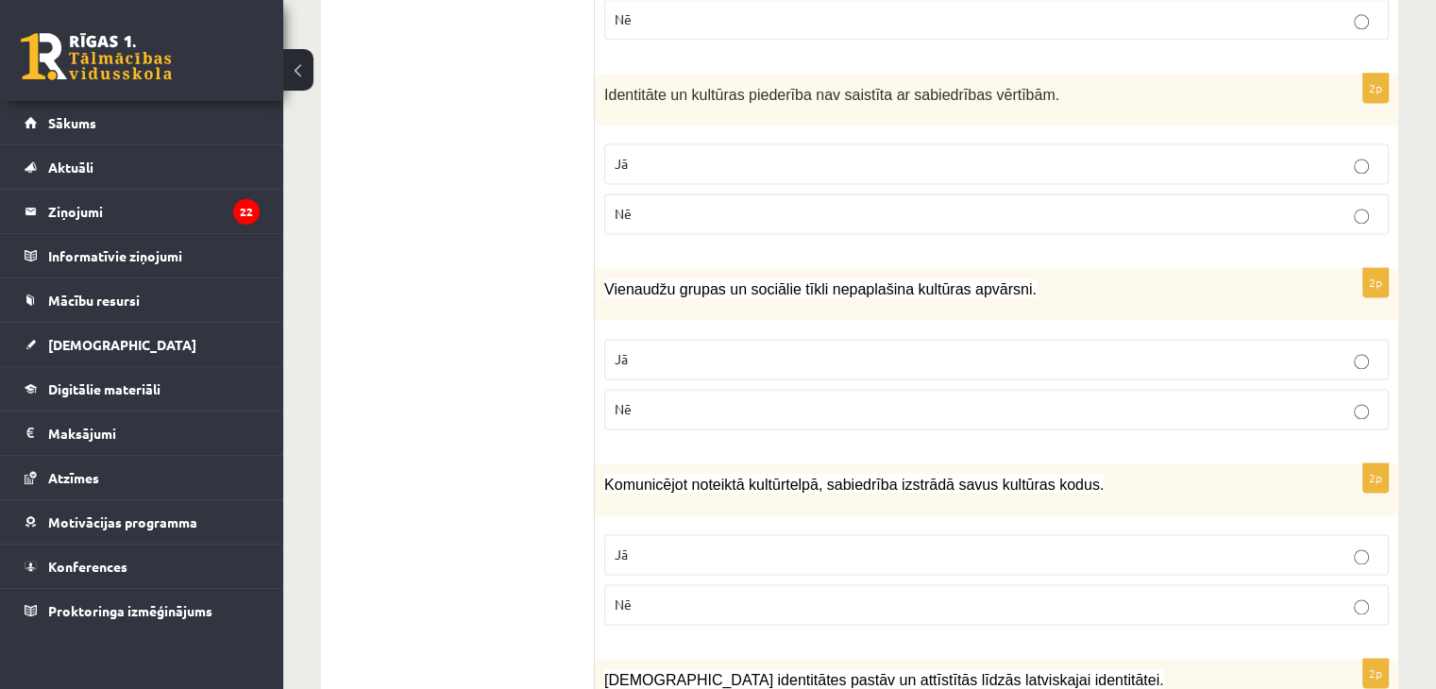
click at [782, 389] on label "Nē" at bounding box center [996, 409] width 784 height 41
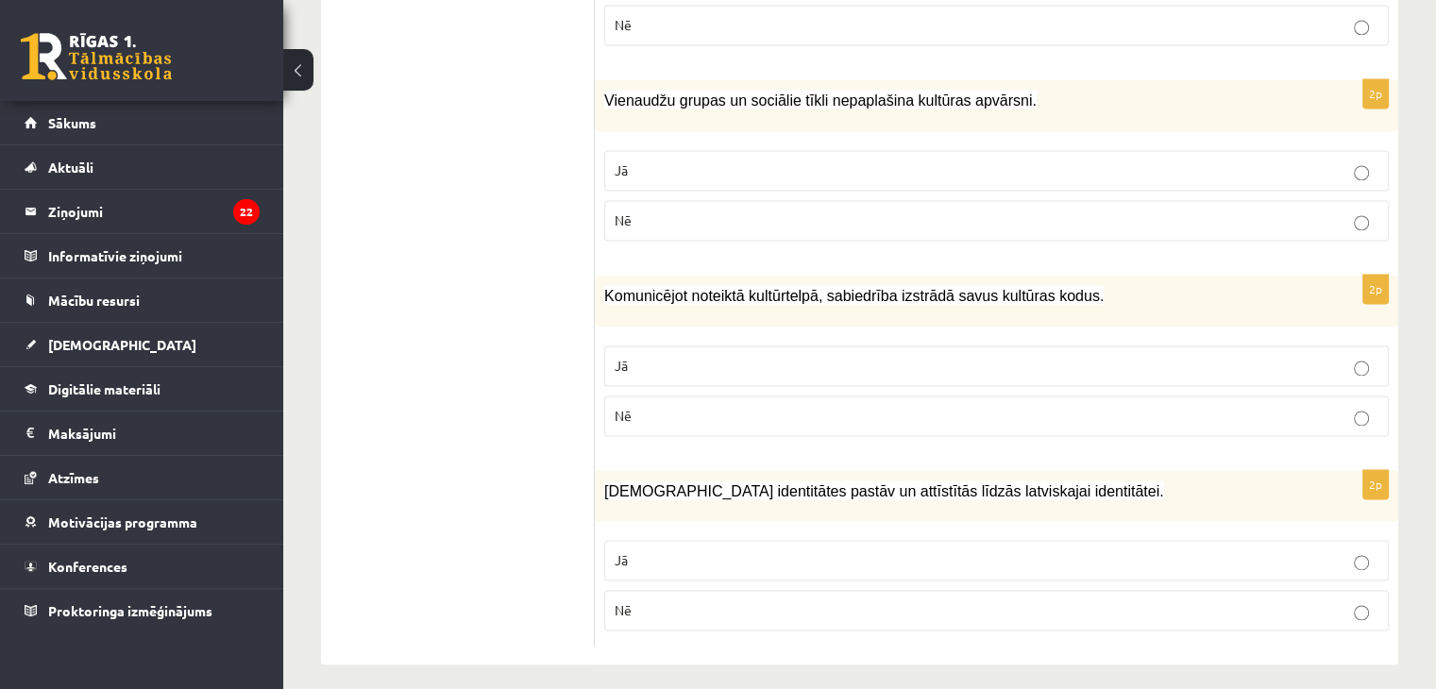
click at [793, 356] on p "Jā" at bounding box center [996, 366] width 764 height 20
click at [840, 550] on p "Jā" at bounding box center [996, 560] width 764 height 20
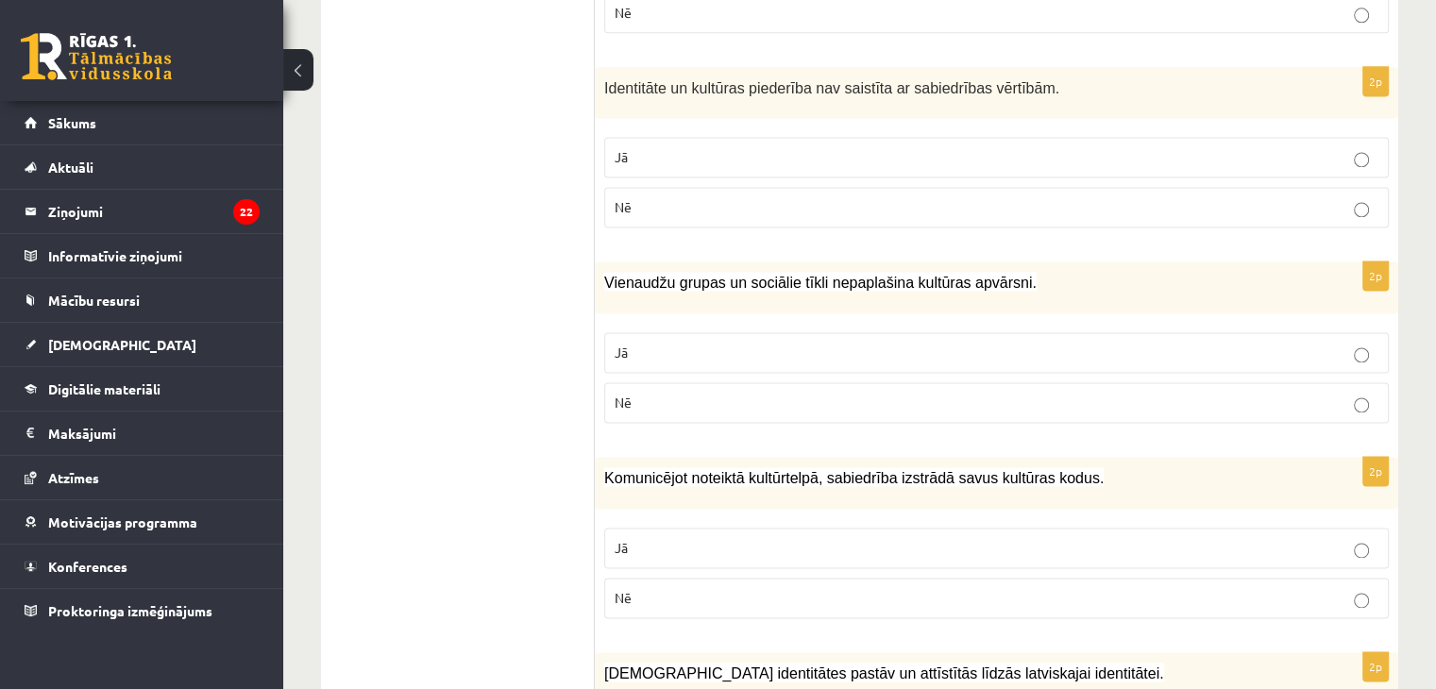
scroll to position [2408, 0]
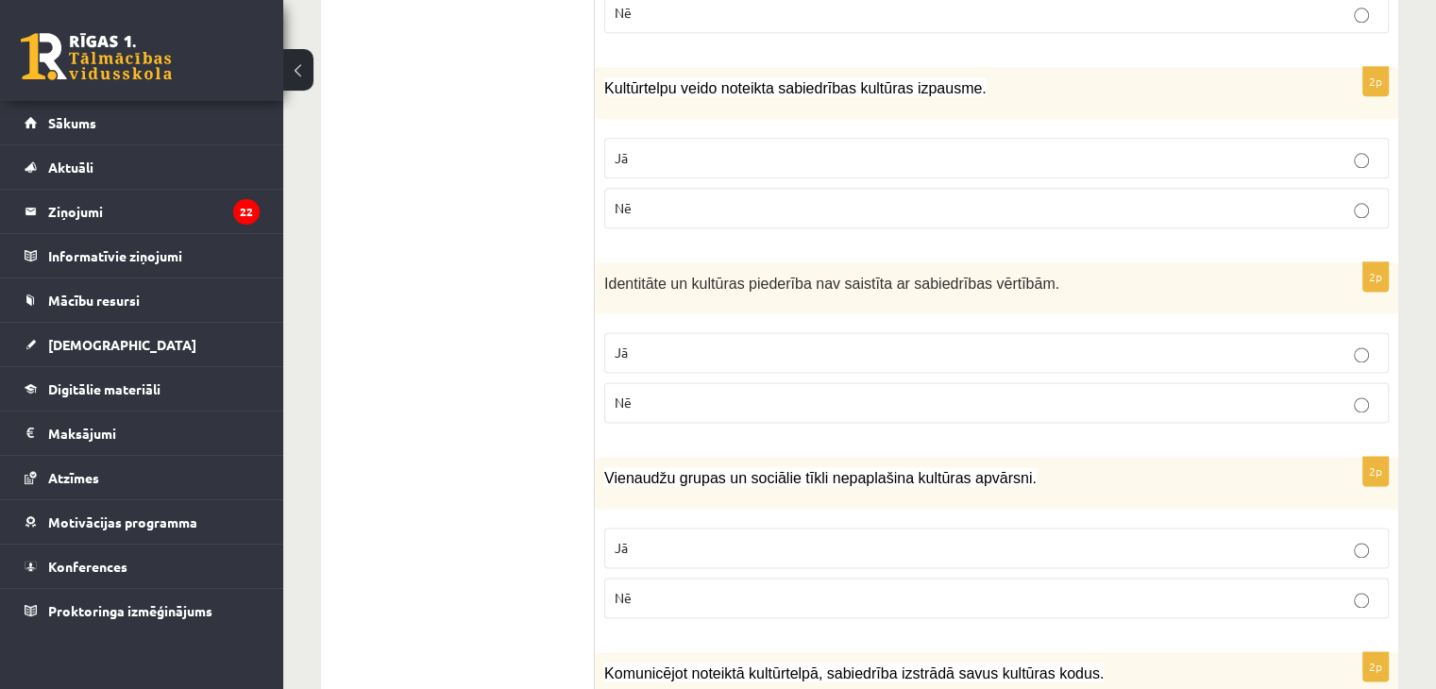
click at [740, 393] on p "Nē" at bounding box center [996, 403] width 764 height 20
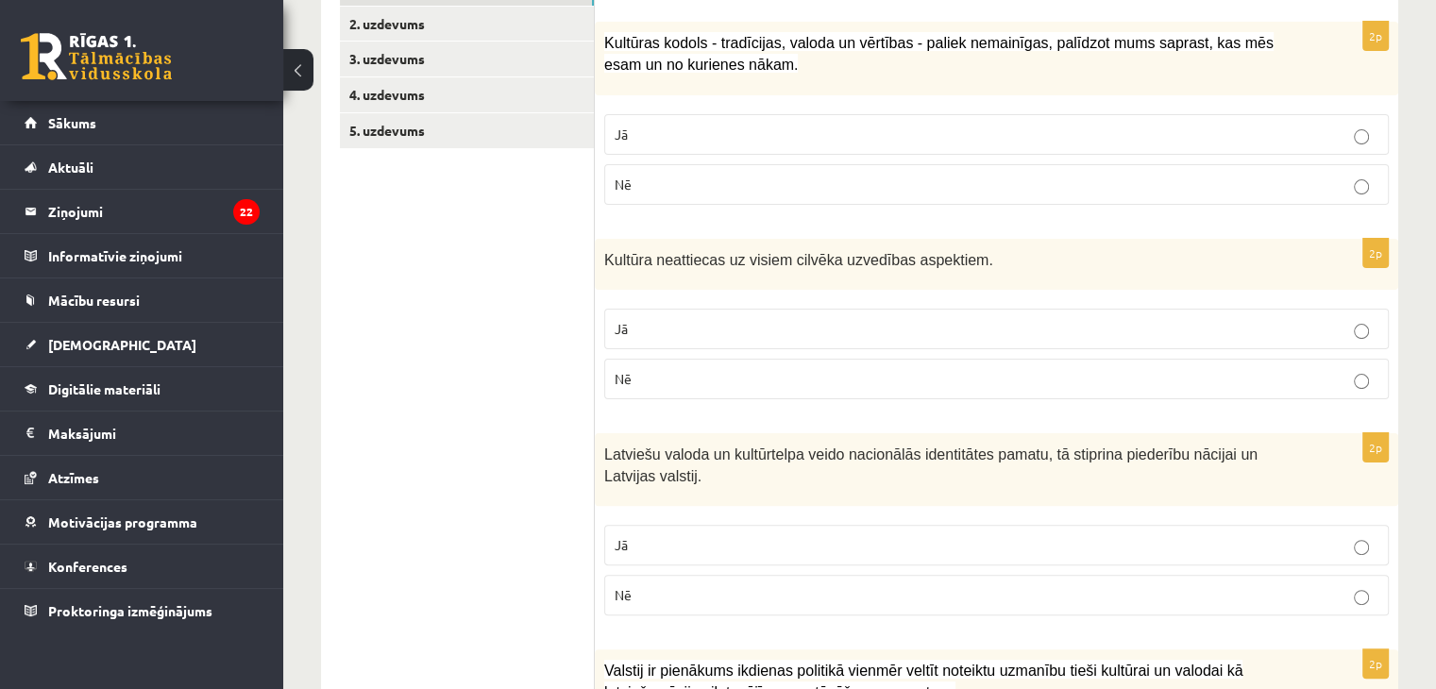
scroll to position [331, 0]
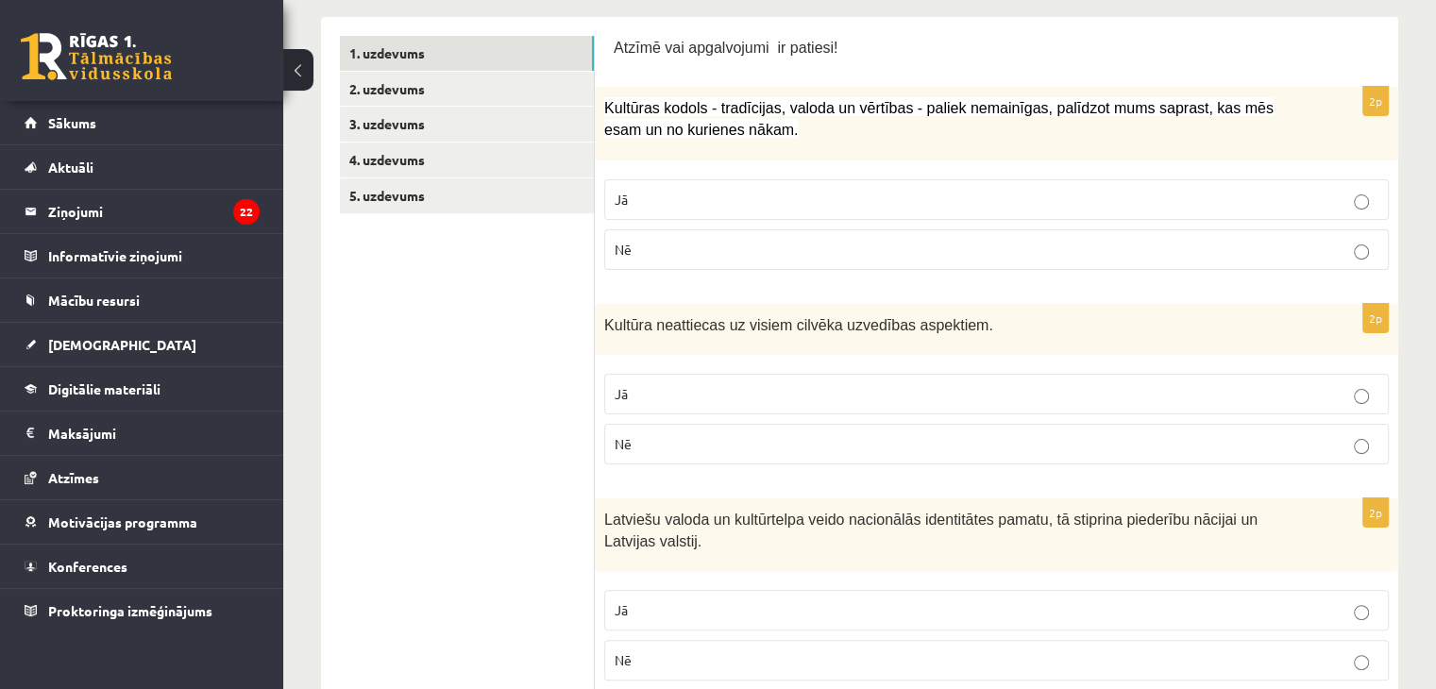
click at [819, 447] on p "Nē" at bounding box center [996, 444] width 764 height 20
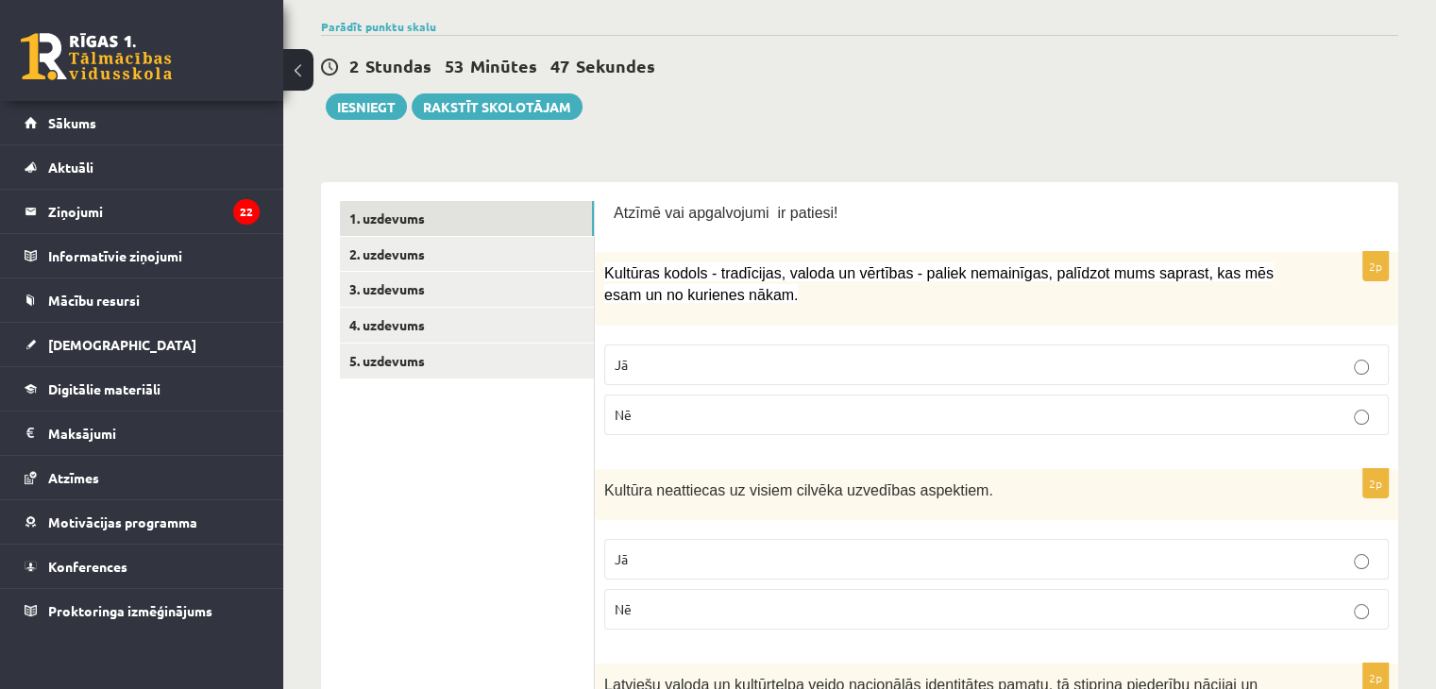
scroll to position [0, 0]
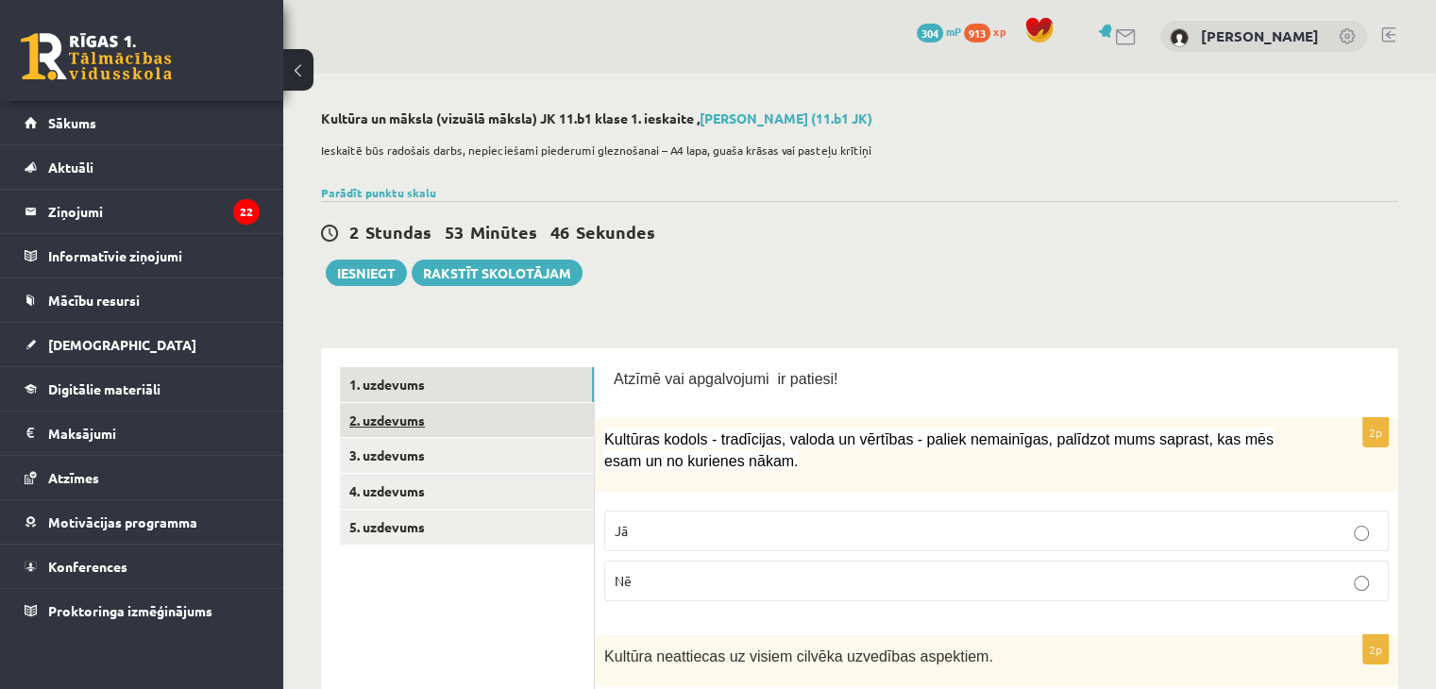
click at [410, 433] on link "2. uzdevums" at bounding box center [467, 420] width 254 height 35
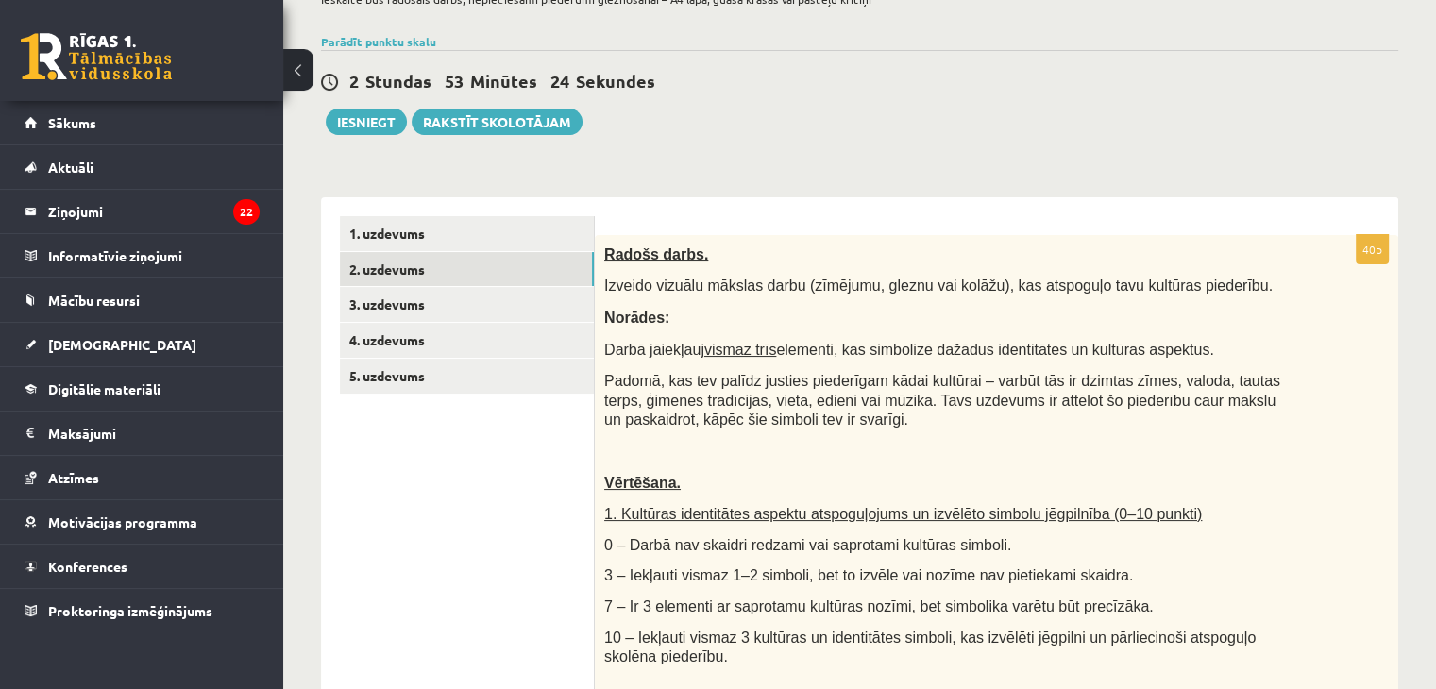
scroll to position [150, 0]
click at [499, 306] on link "3. uzdevums" at bounding box center [467, 305] width 254 height 35
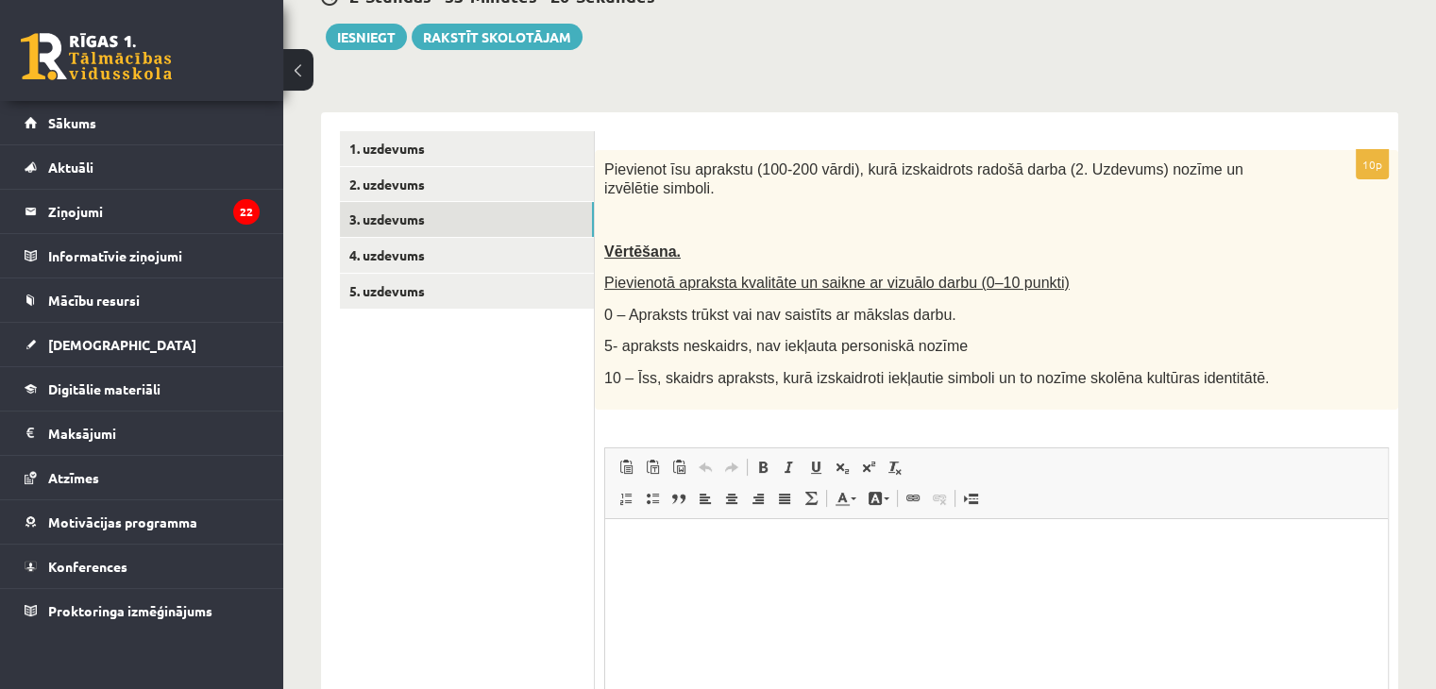
scroll to position [0, 0]
click at [445, 257] on link "4. uzdevums" at bounding box center [467, 255] width 254 height 35
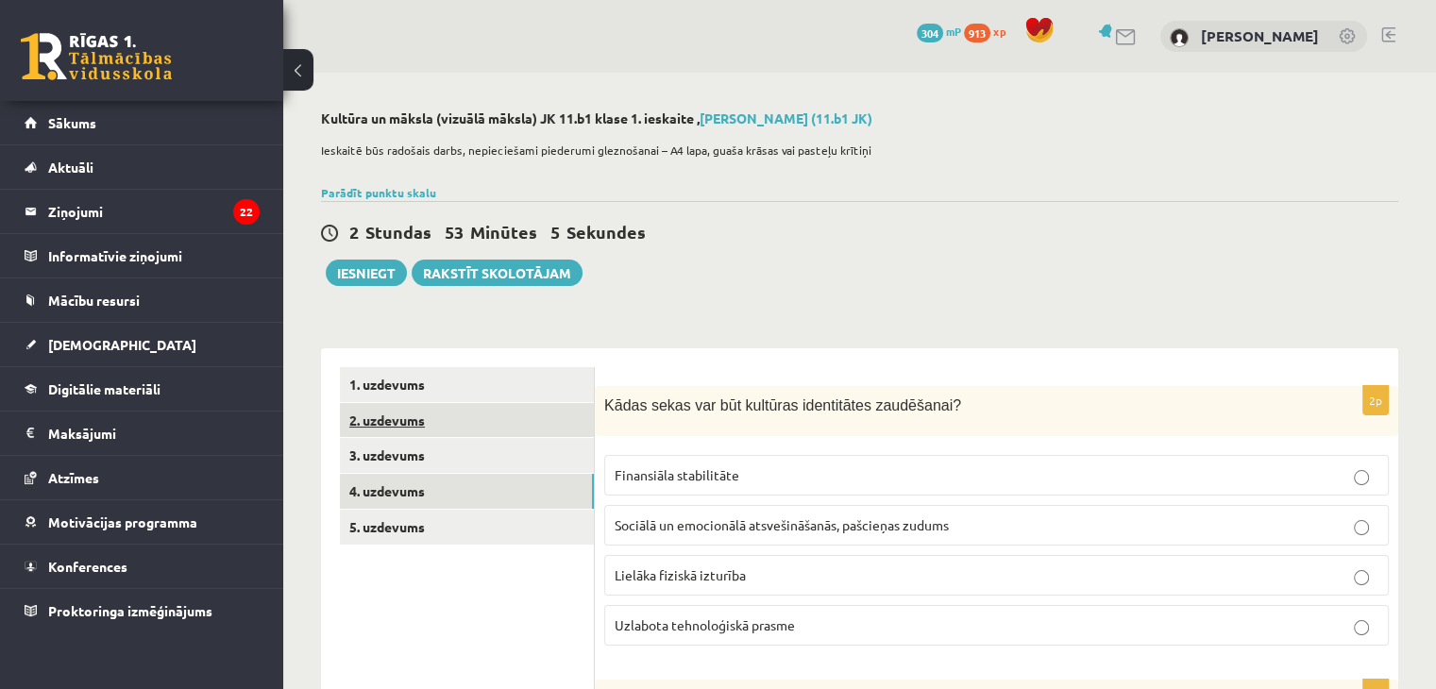
click at [495, 420] on link "2. uzdevums" at bounding box center [467, 420] width 254 height 35
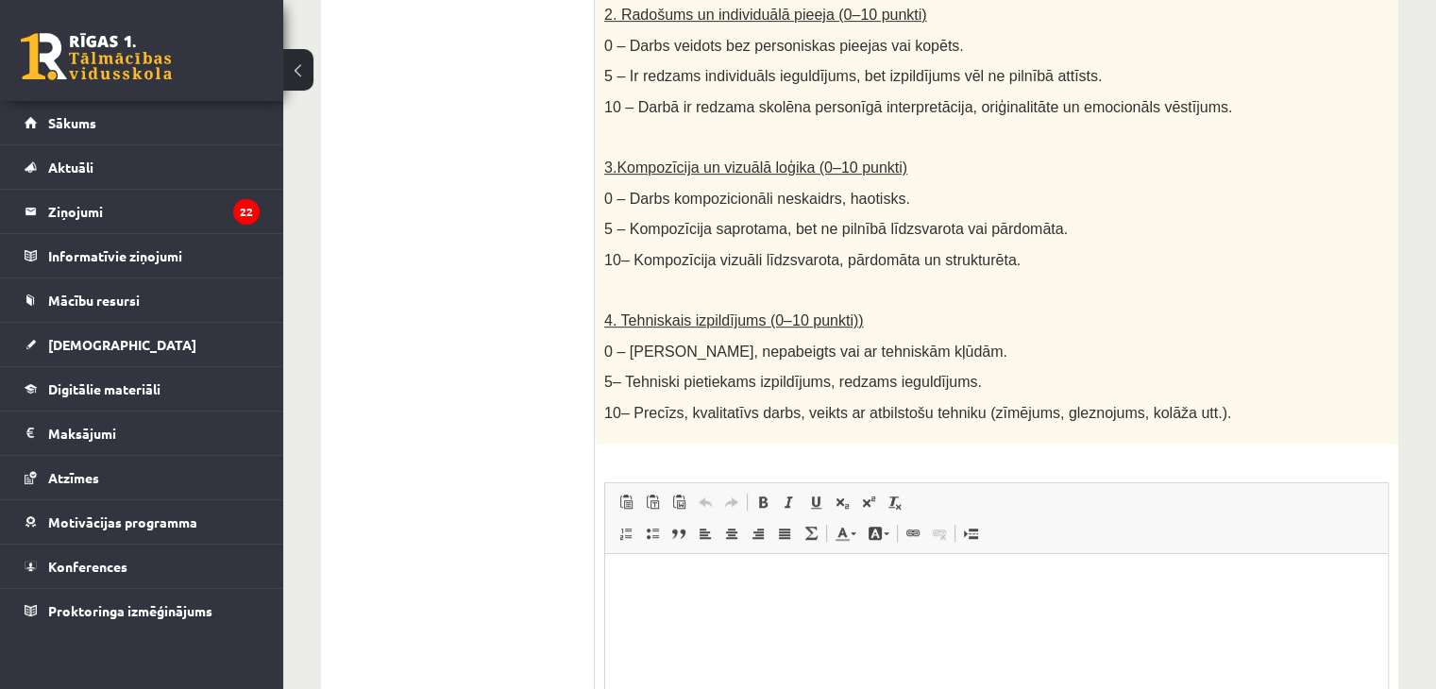
scroll to position [1094, 0]
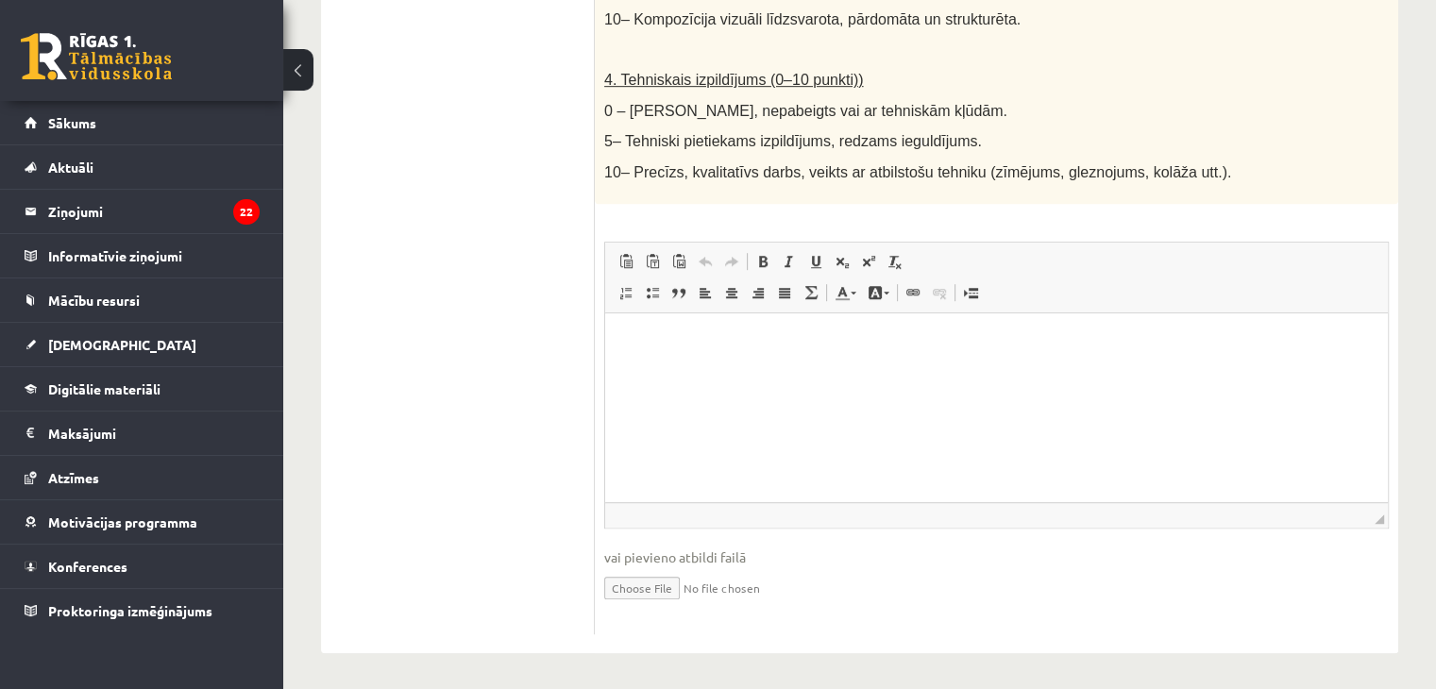
click at [669, 583] on input "file" at bounding box center [996, 586] width 784 height 39
click at [745, 370] on html at bounding box center [996, 341] width 782 height 58
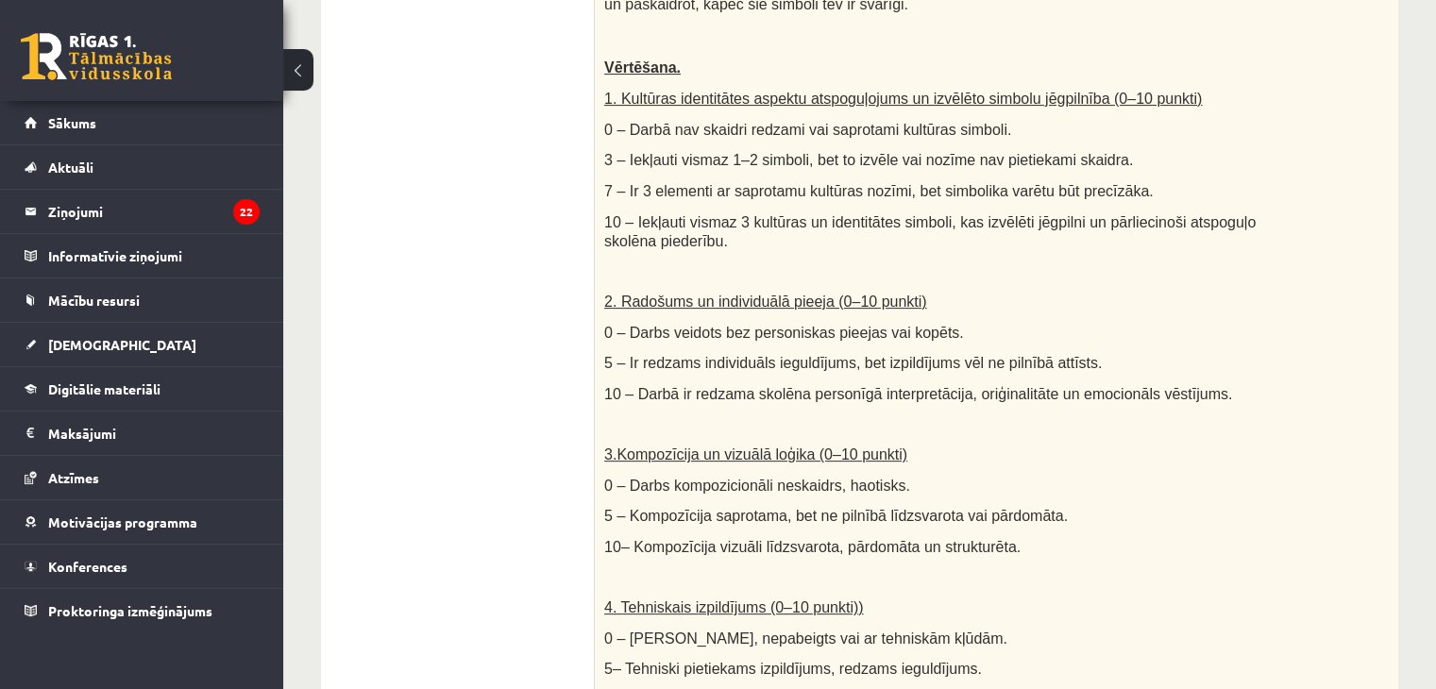
scroll to position [189, 0]
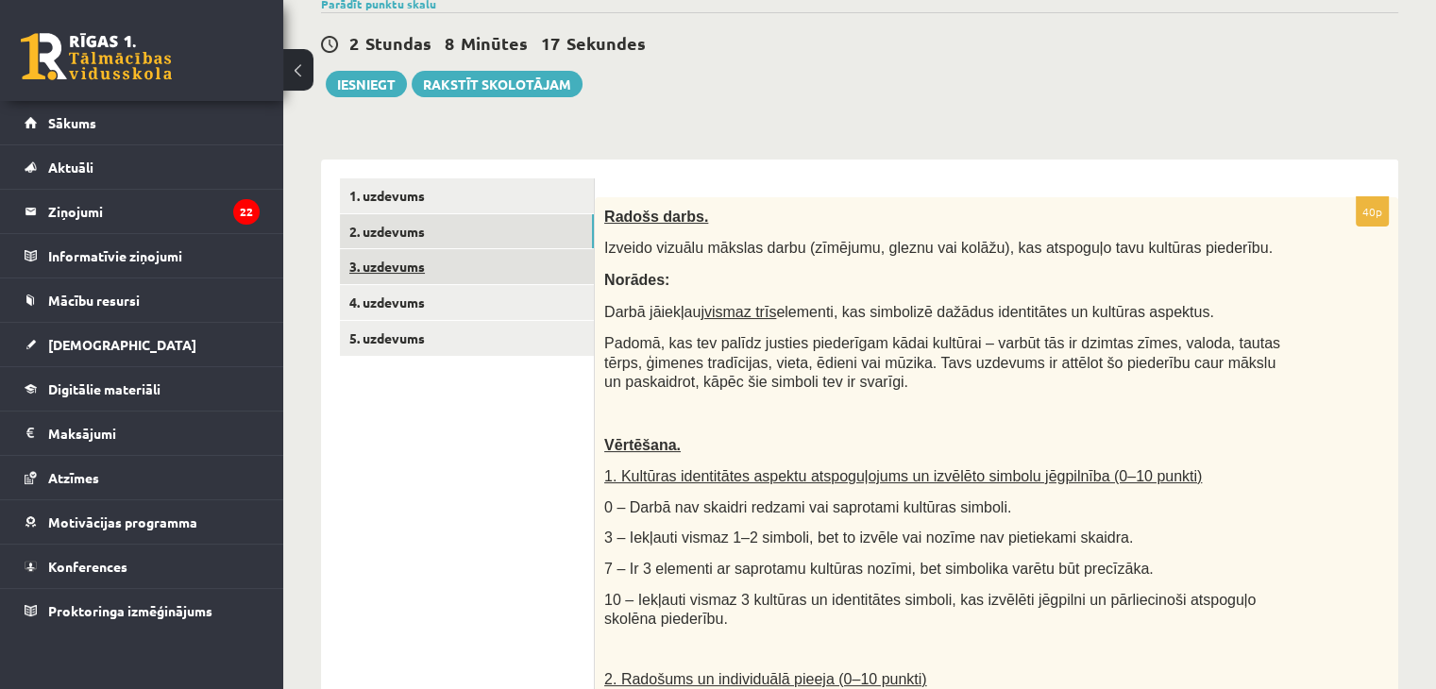
click at [443, 273] on link "3. uzdevums" at bounding box center [467, 266] width 254 height 35
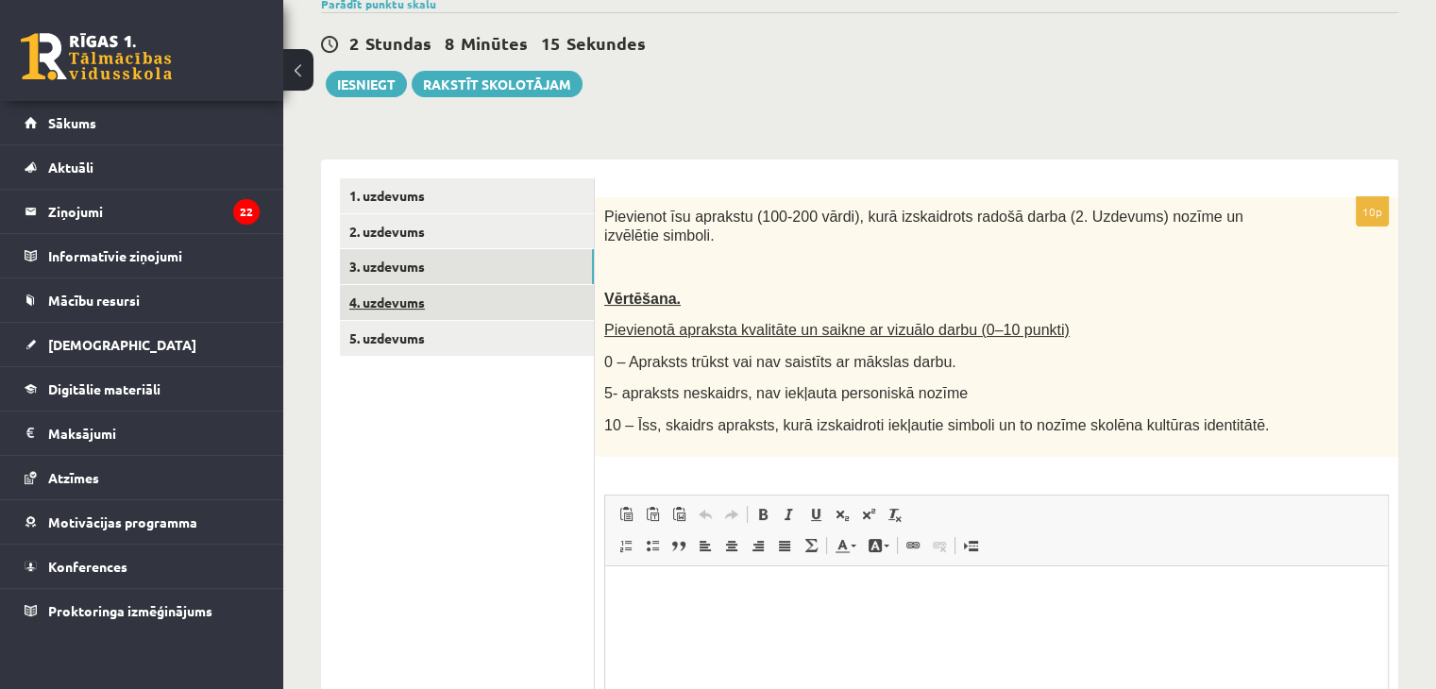
scroll to position [0, 0]
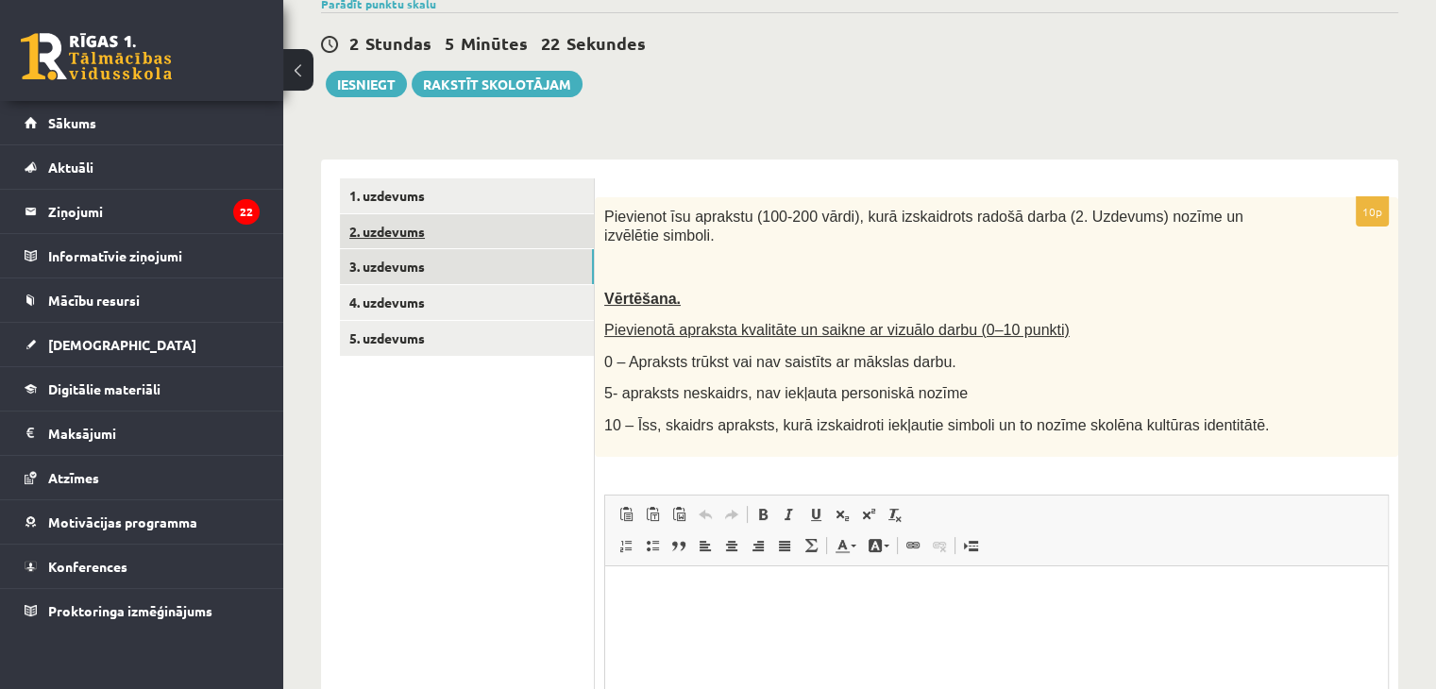
click at [468, 239] on link "2. uzdevums" at bounding box center [467, 231] width 254 height 35
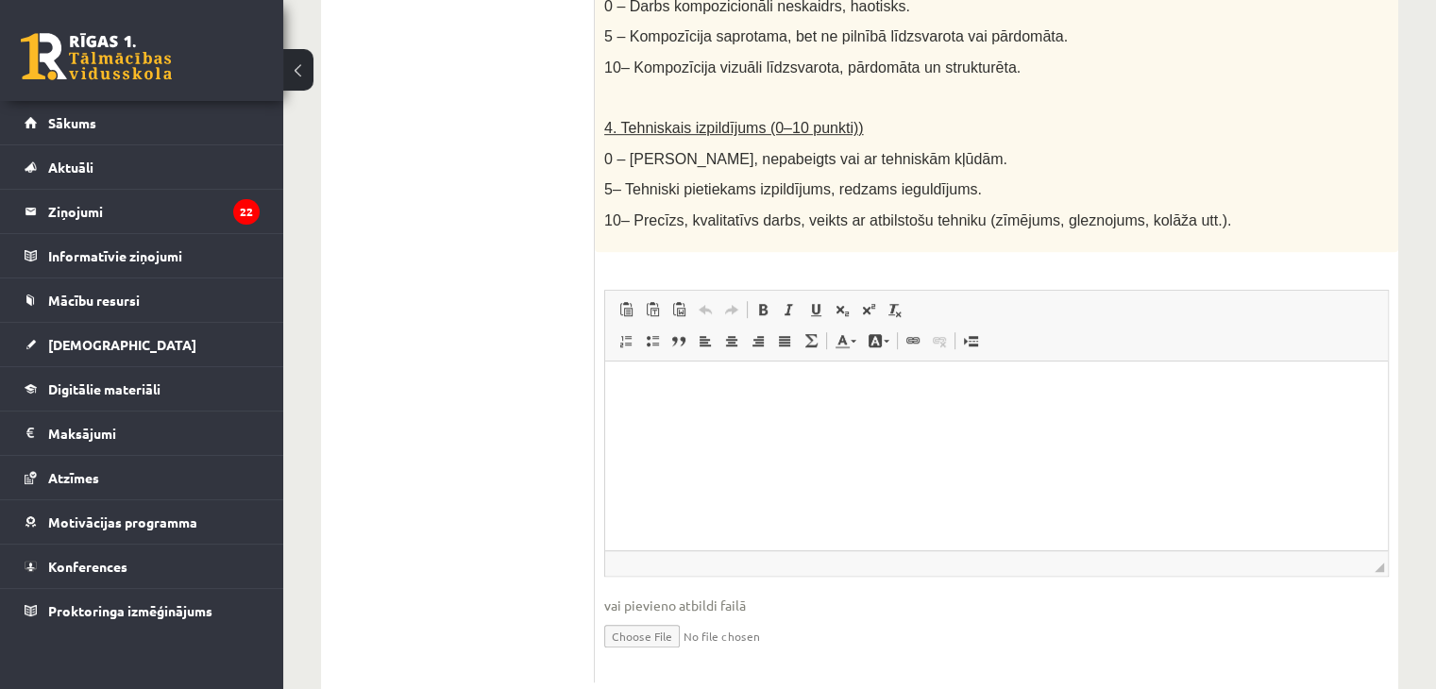
scroll to position [1094, 0]
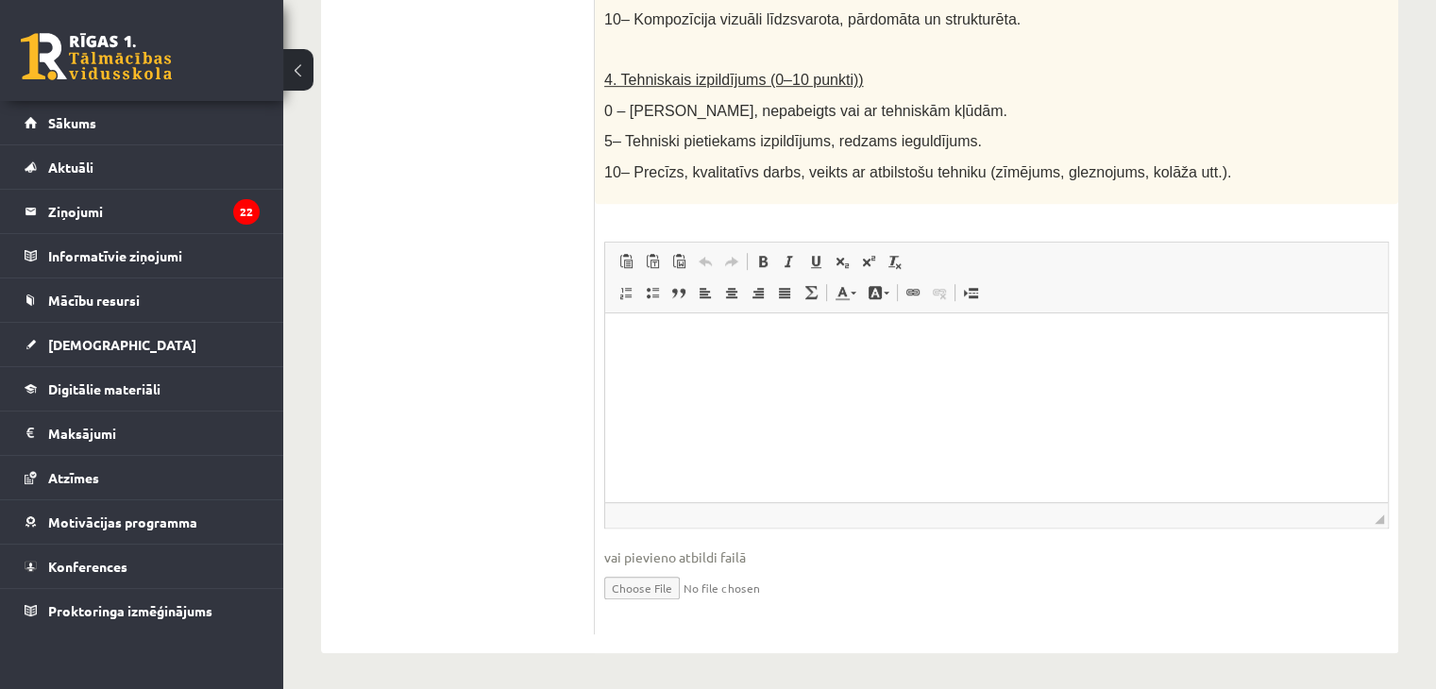
click at [641, 582] on input "file" at bounding box center [996, 586] width 784 height 39
type input "**********"
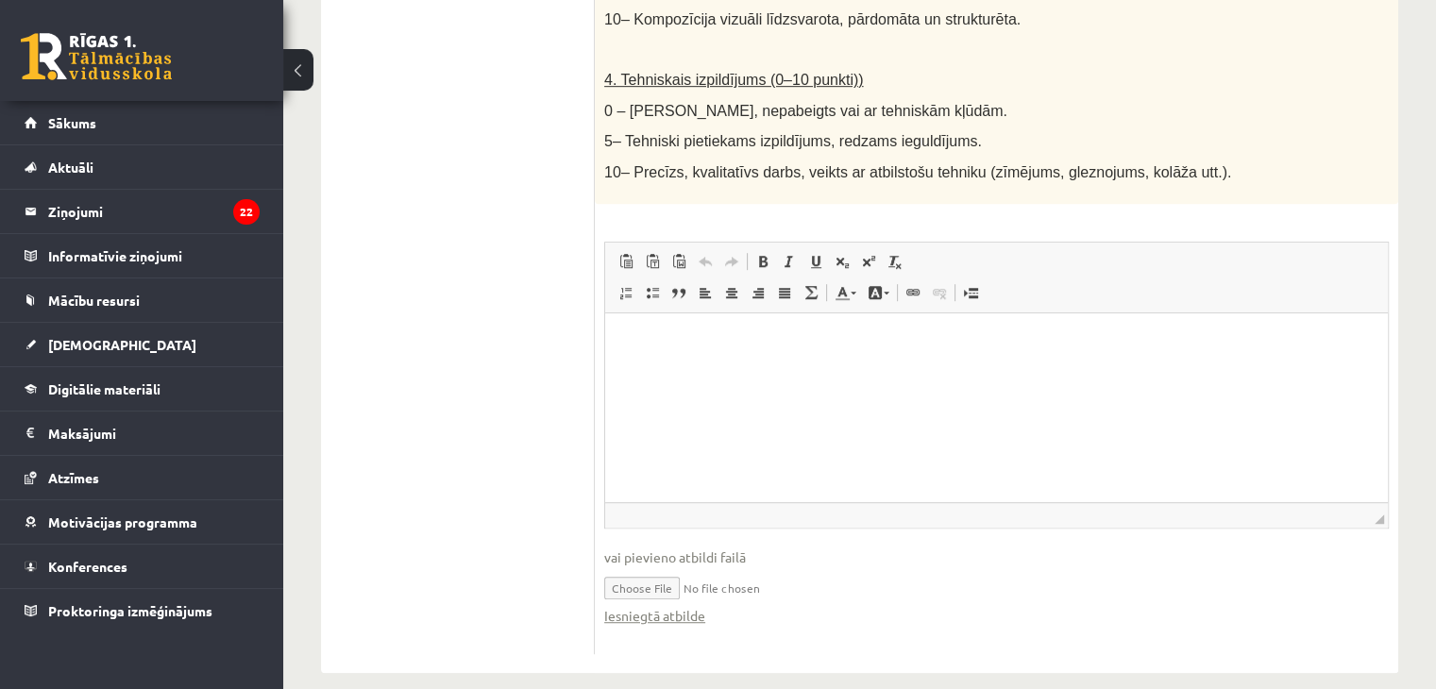
click at [707, 582] on input "file" at bounding box center [996, 586] width 784 height 39
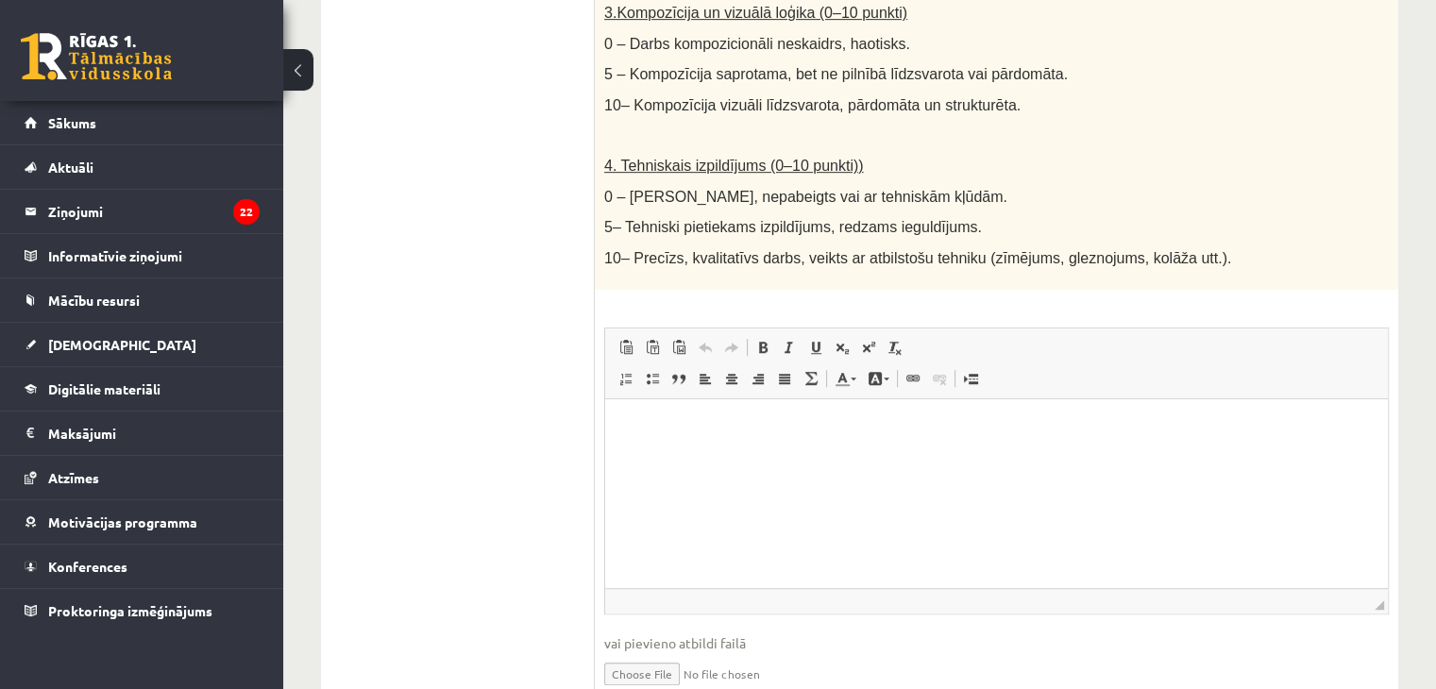
scroll to position [1114, 0]
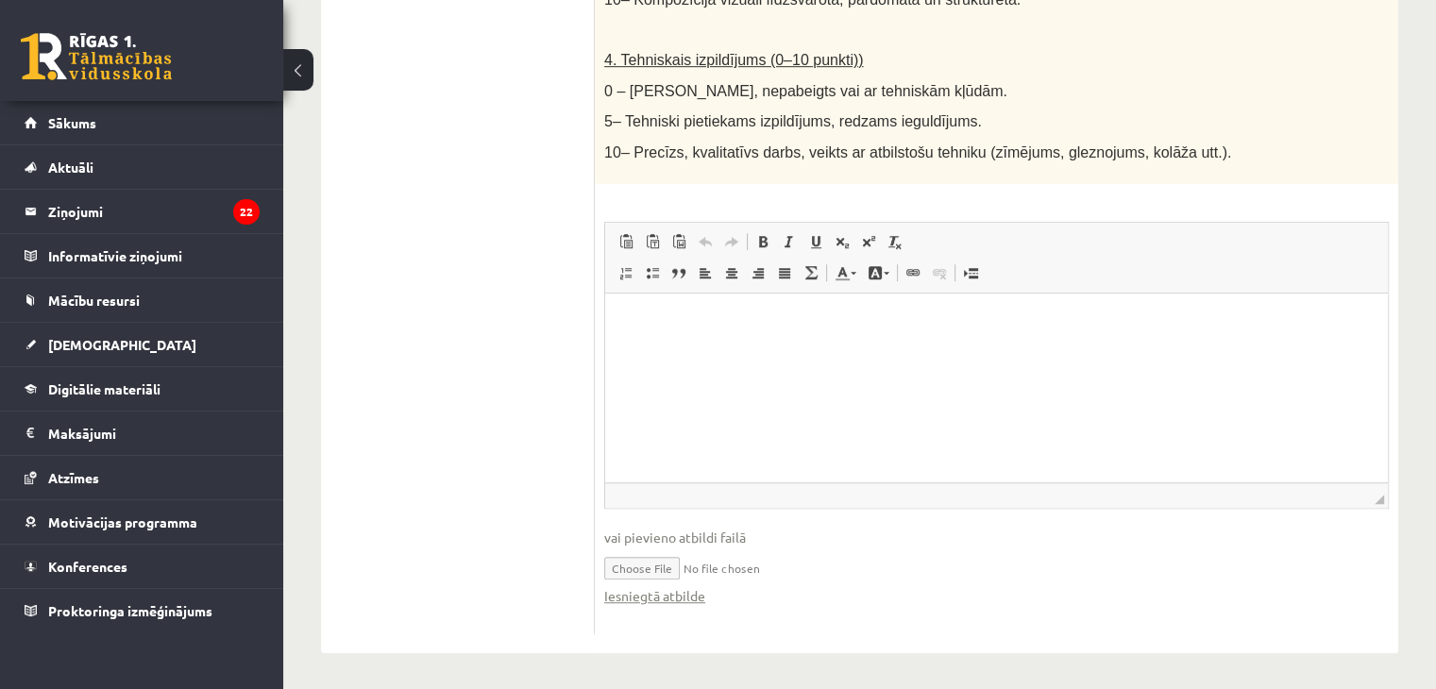
click at [707, 350] on html at bounding box center [996, 322] width 782 height 58
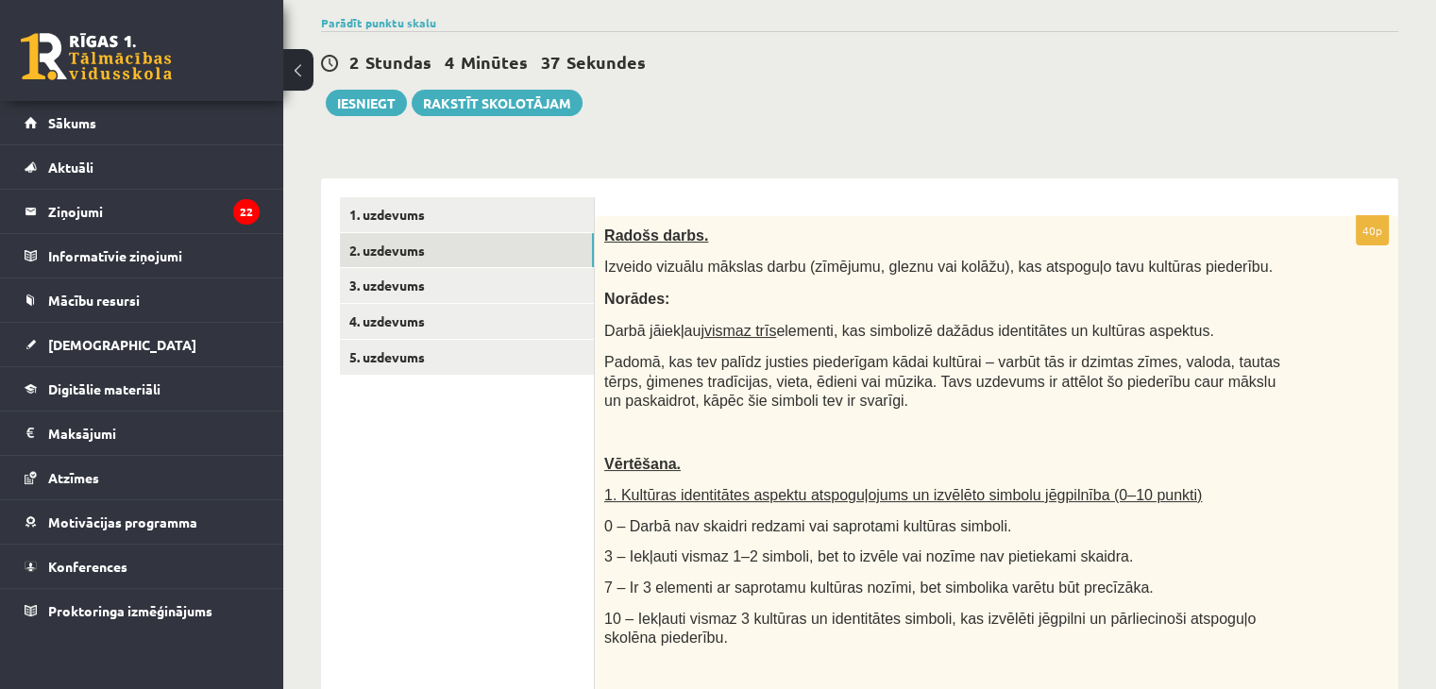
scroll to position [170, 0]
click at [508, 295] on link "3. uzdevums" at bounding box center [467, 285] width 254 height 35
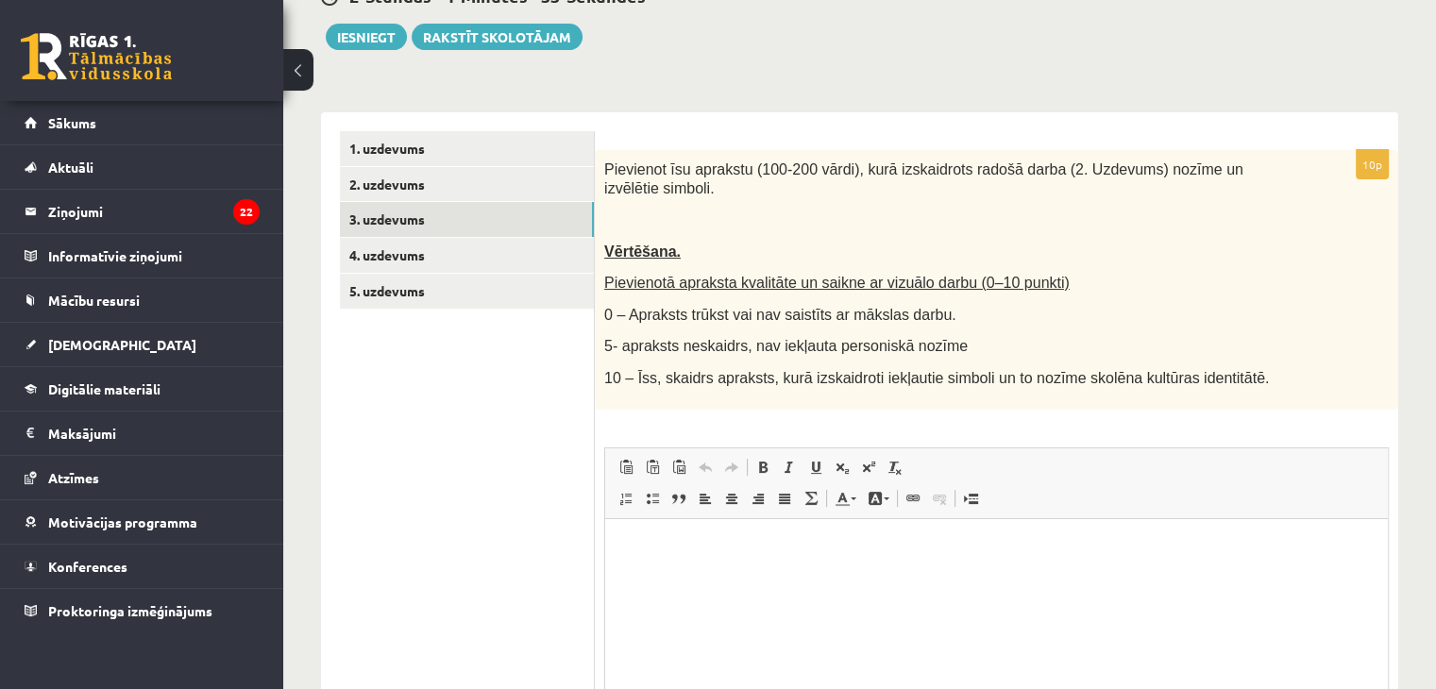
scroll to position [0, 0]
click at [719, 457] on link "Atkārtot Klaviatūras saīsne vadīšanas taustiņš+Y" at bounding box center [731, 467] width 26 height 25
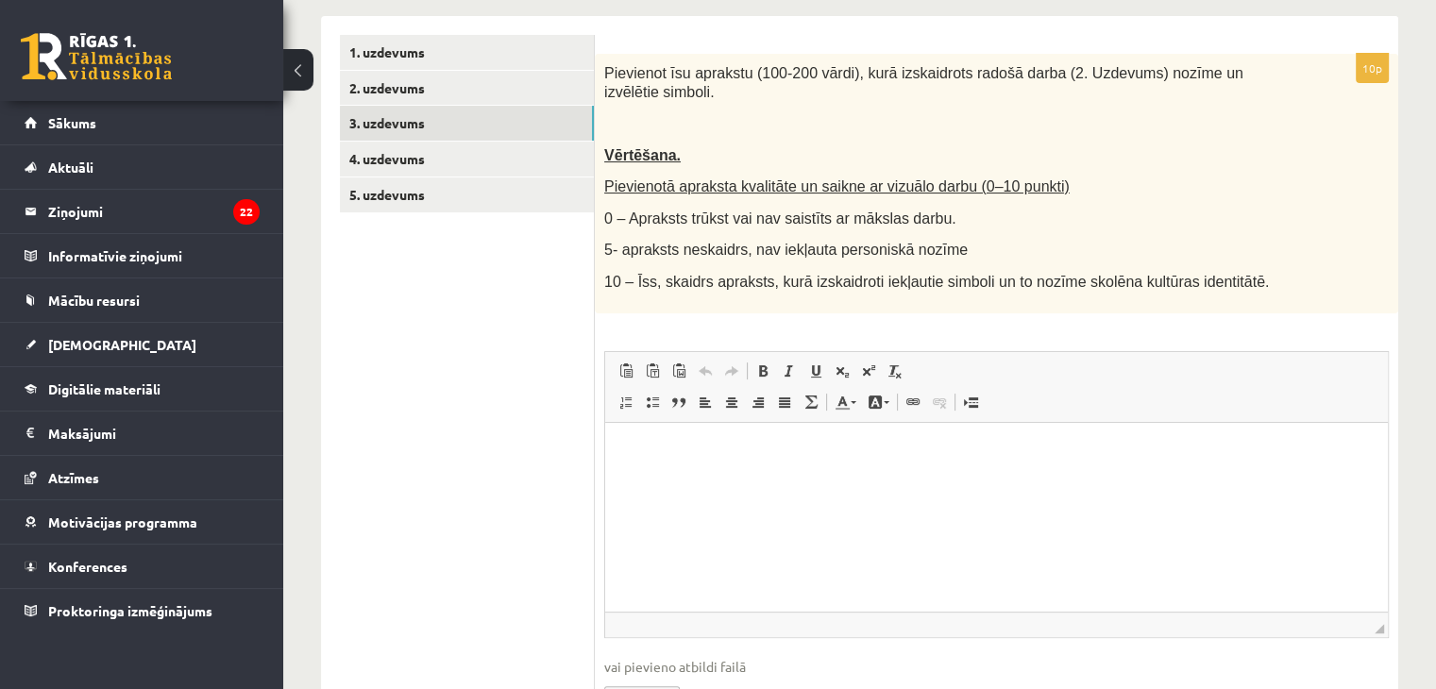
scroll to position [423, 0]
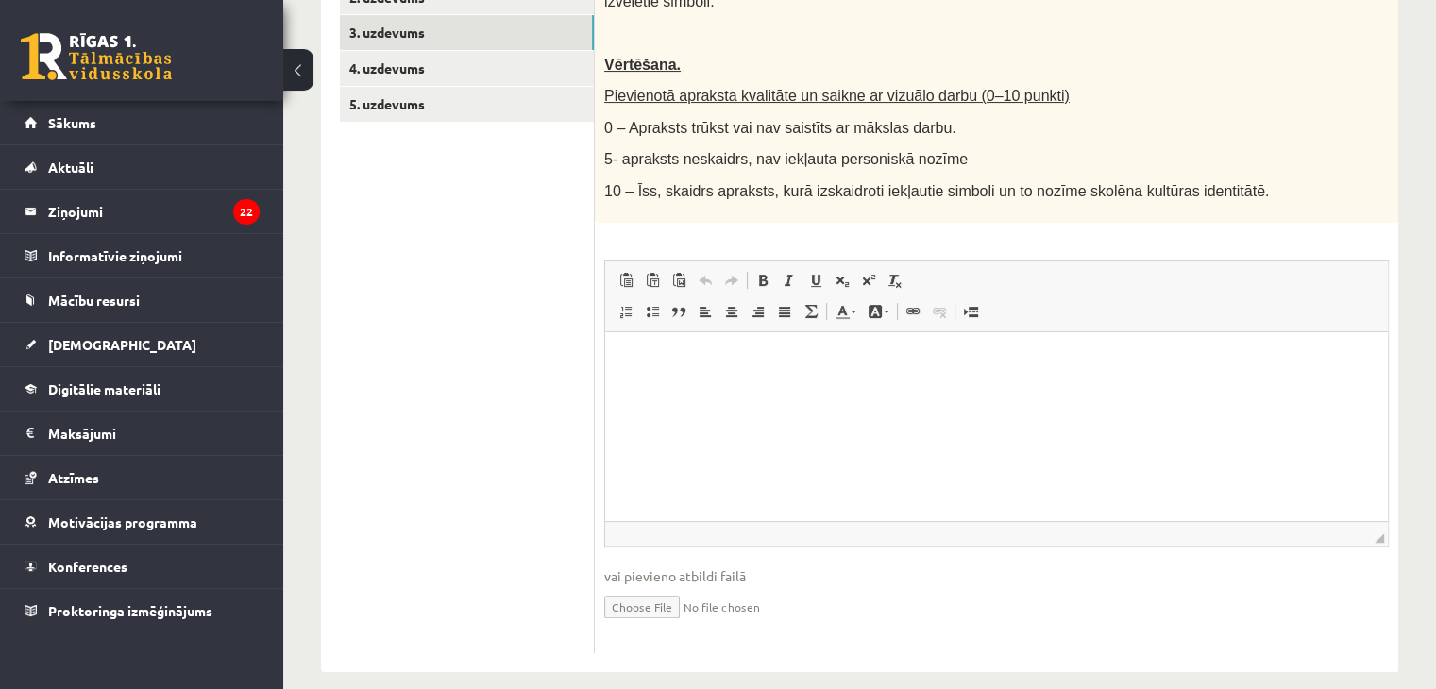
click at [645, 389] on html at bounding box center [996, 360] width 782 height 58
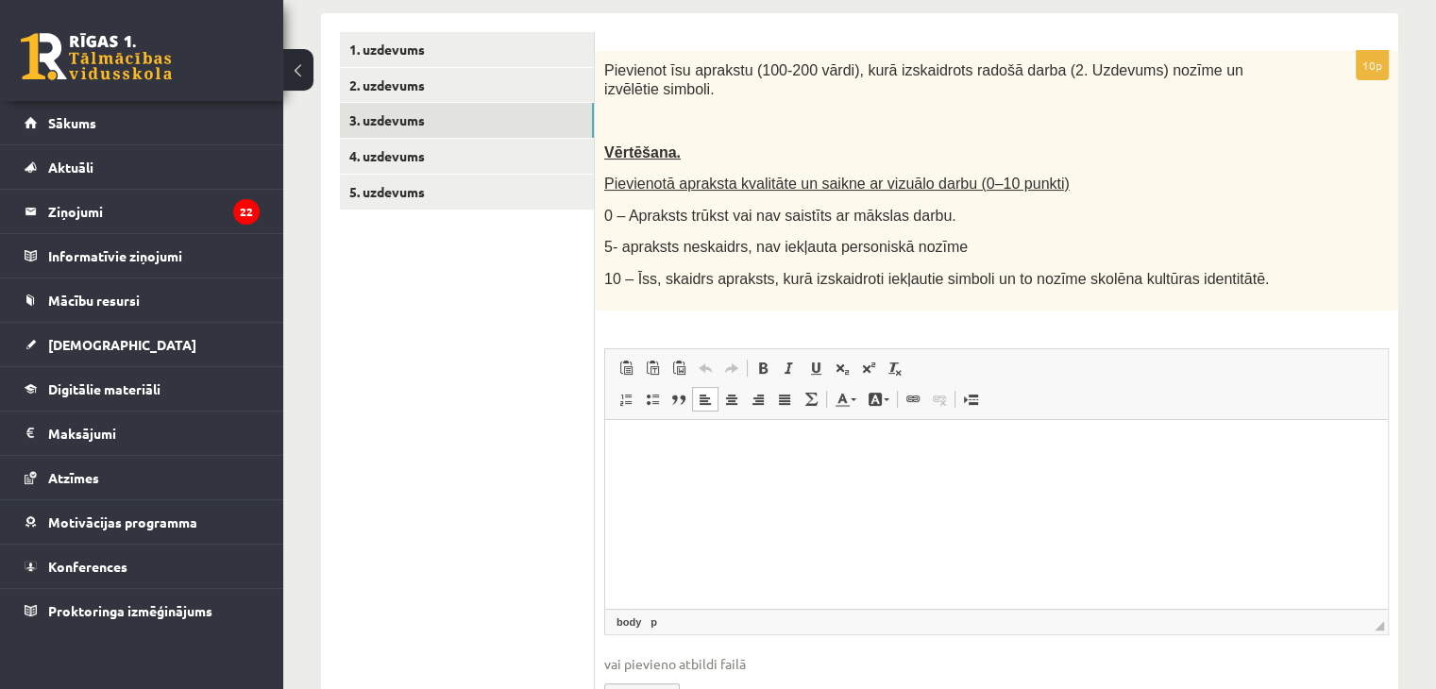
scroll to position [378, 0]
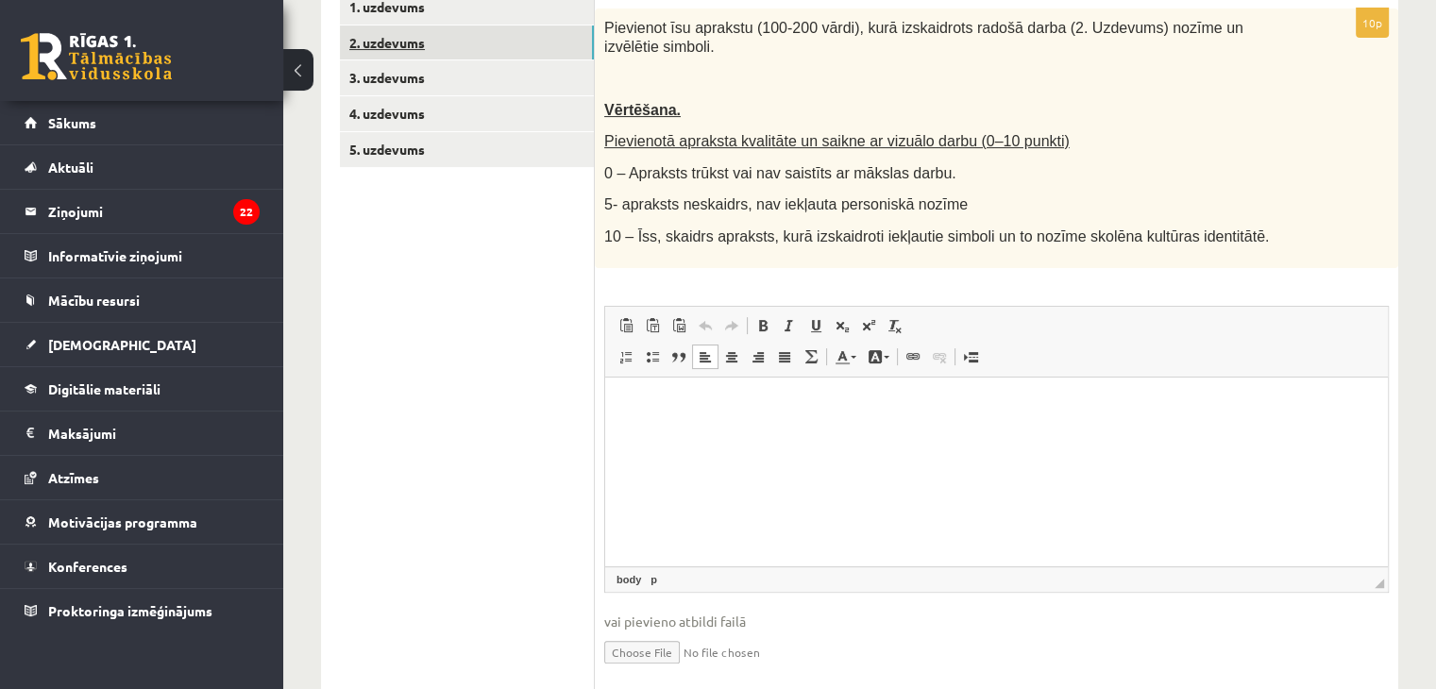
click at [422, 46] on link "2. uzdevums" at bounding box center [467, 42] width 254 height 35
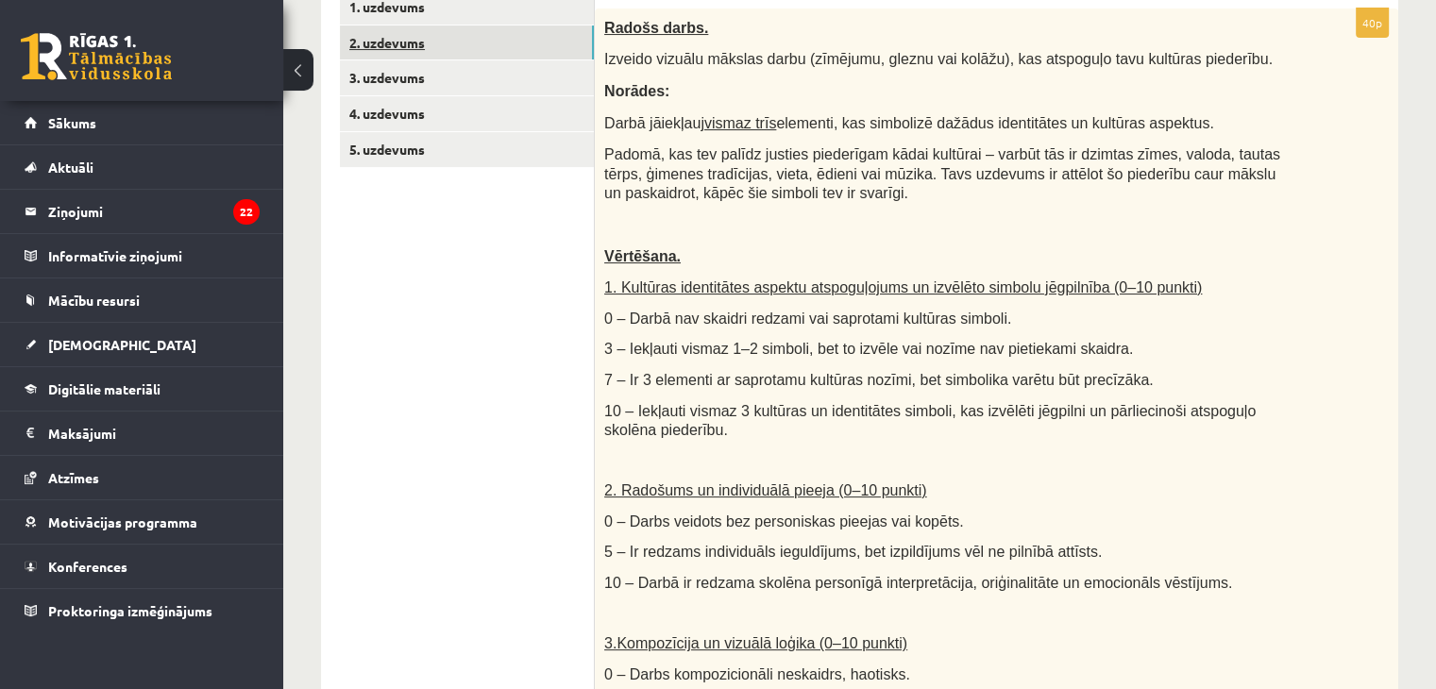
scroll to position [0, 0]
click at [468, 81] on link "3. uzdevums" at bounding box center [467, 77] width 254 height 35
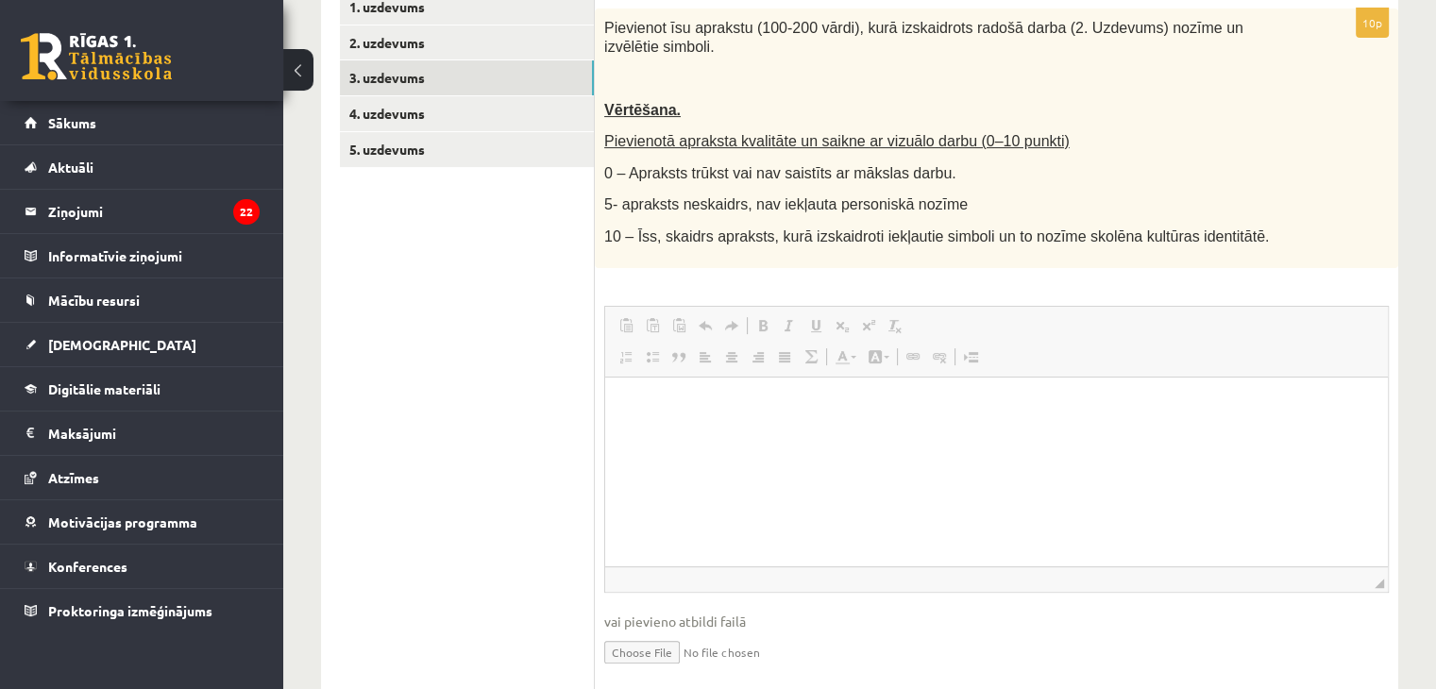
click at [684, 434] on html at bounding box center [996, 406] width 782 height 58
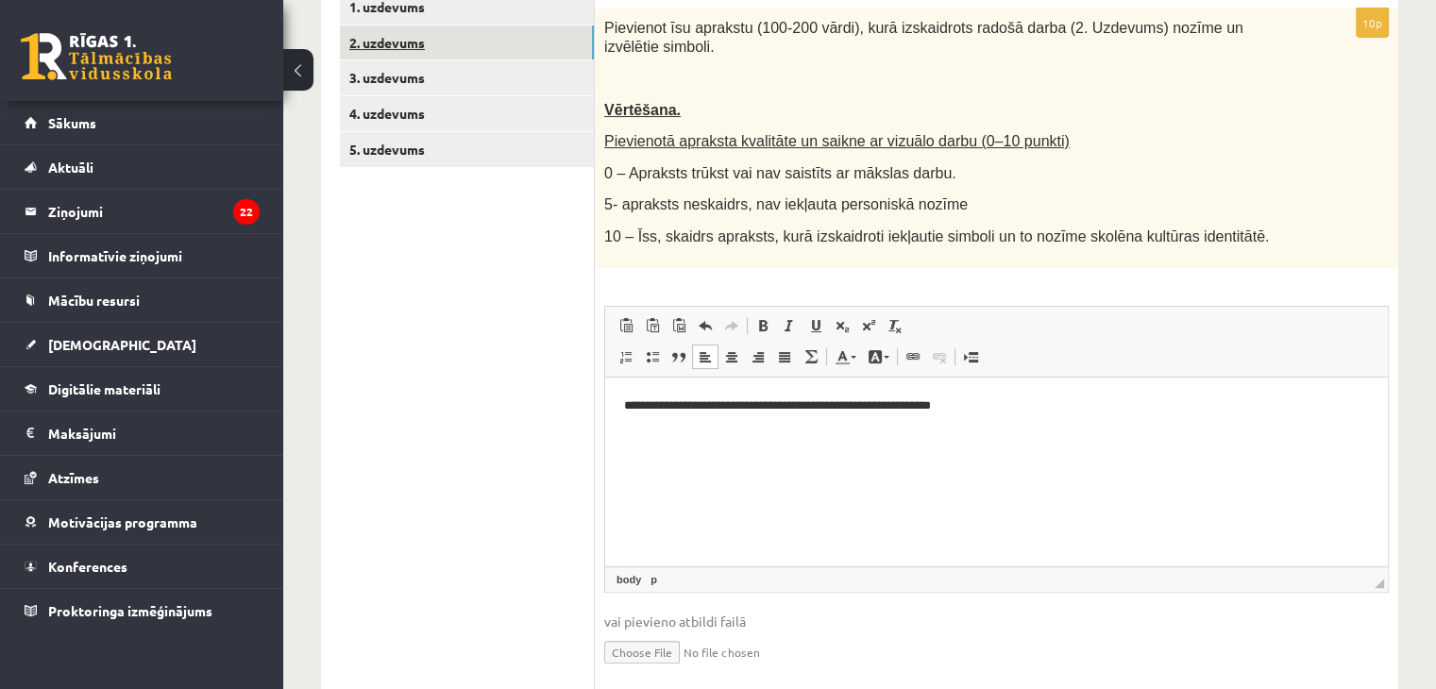
click at [446, 40] on link "2. uzdevums" at bounding box center [467, 42] width 254 height 35
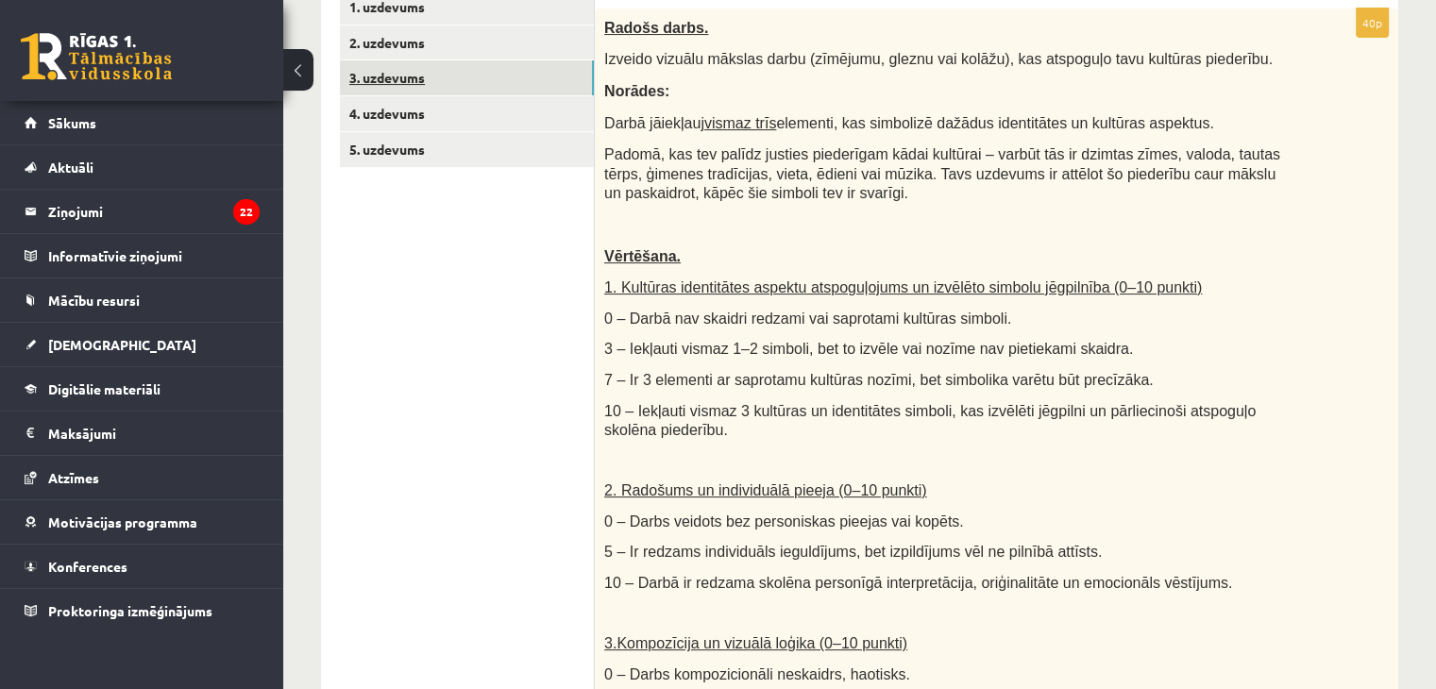
click at [388, 83] on link "3. uzdevums" at bounding box center [467, 77] width 254 height 35
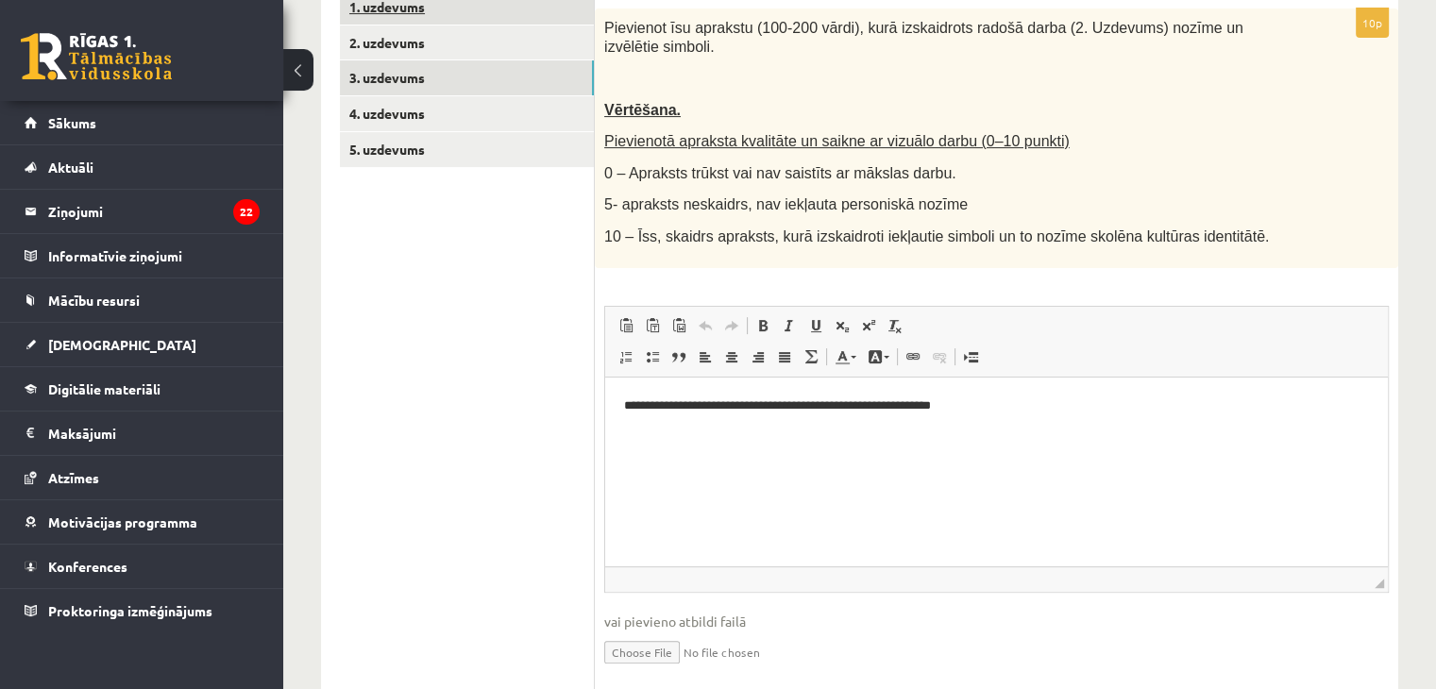
click at [513, 12] on link "1. uzdevums" at bounding box center [467, 7] width 254 height 35
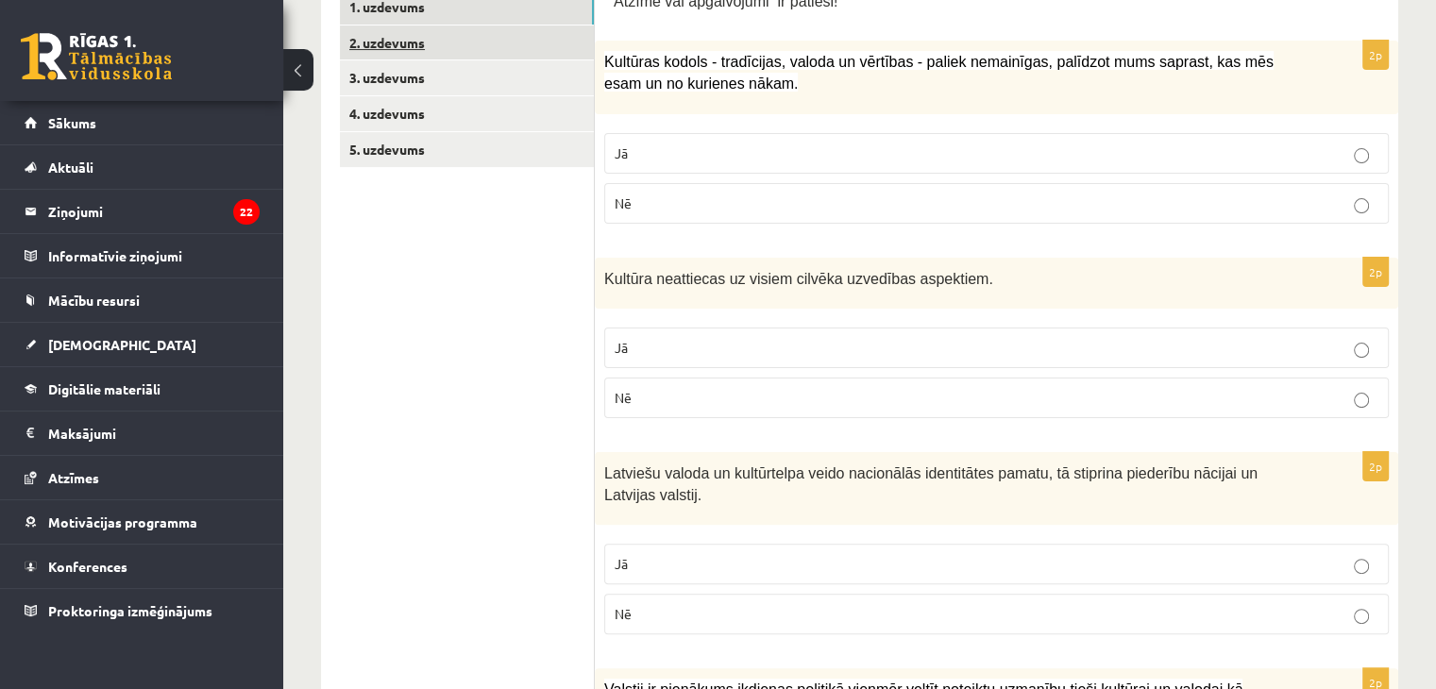
click at [499, 54] on link "2. uzdevums" at bounding box center [467, 42] width 254 height 35
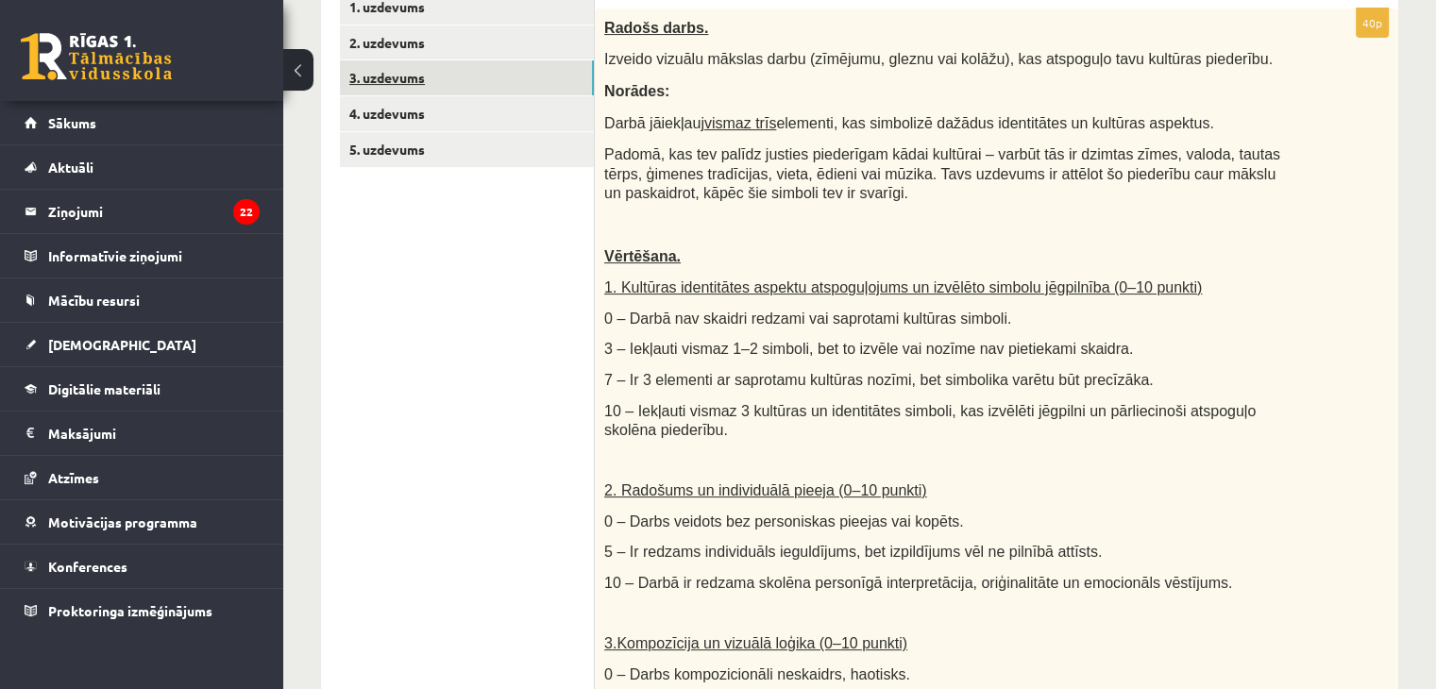
click at [419, 88] on link "3. uzdevums" at bounding box center [467, 77] width 254 height 35
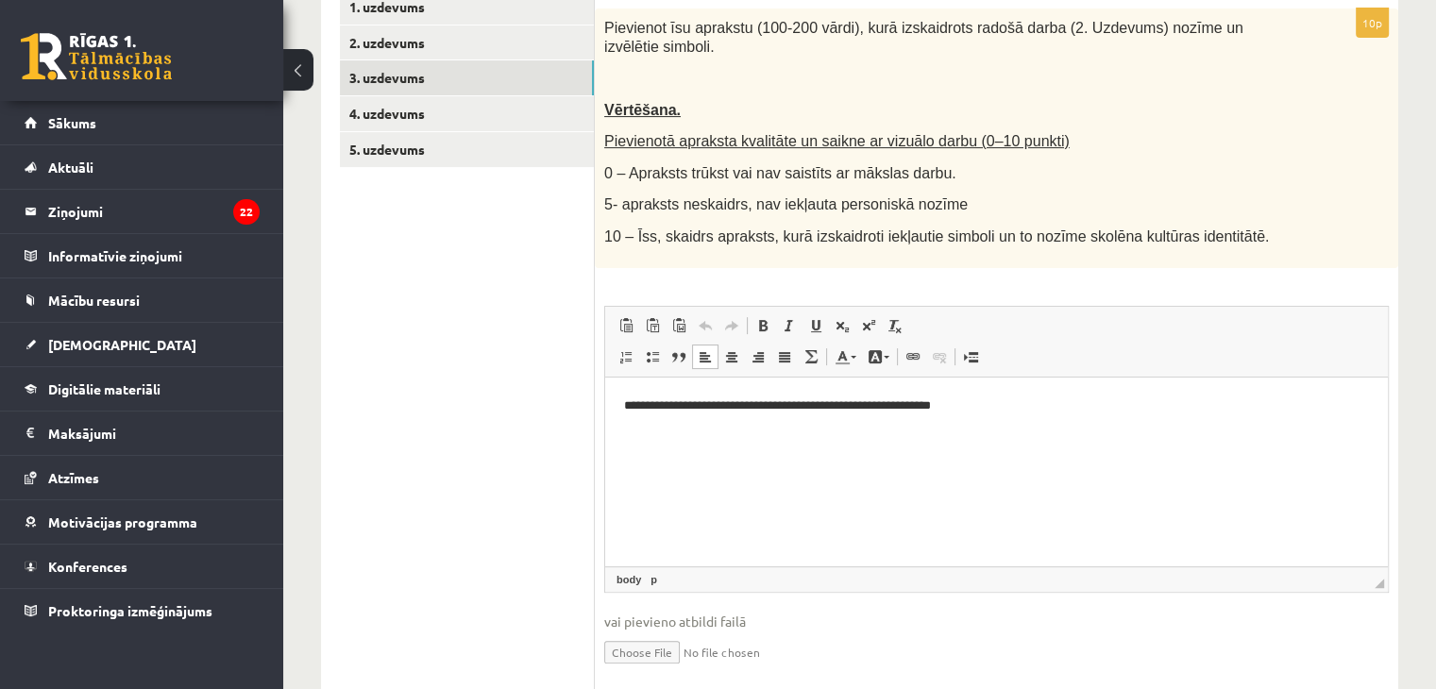
click at [1028, 396] on p "**********" at bounding box center [997, 405] width 746 height 20
click at [710, 407] on p "**********" at bounding box center [997, 405] width 746 height 20
click at [707, 404] on p "**********" at bounding box center [997, 405] width 746 height 20
click at [1084, 402] on p "**********" at bounding box center [997, 405] width 746 height 20
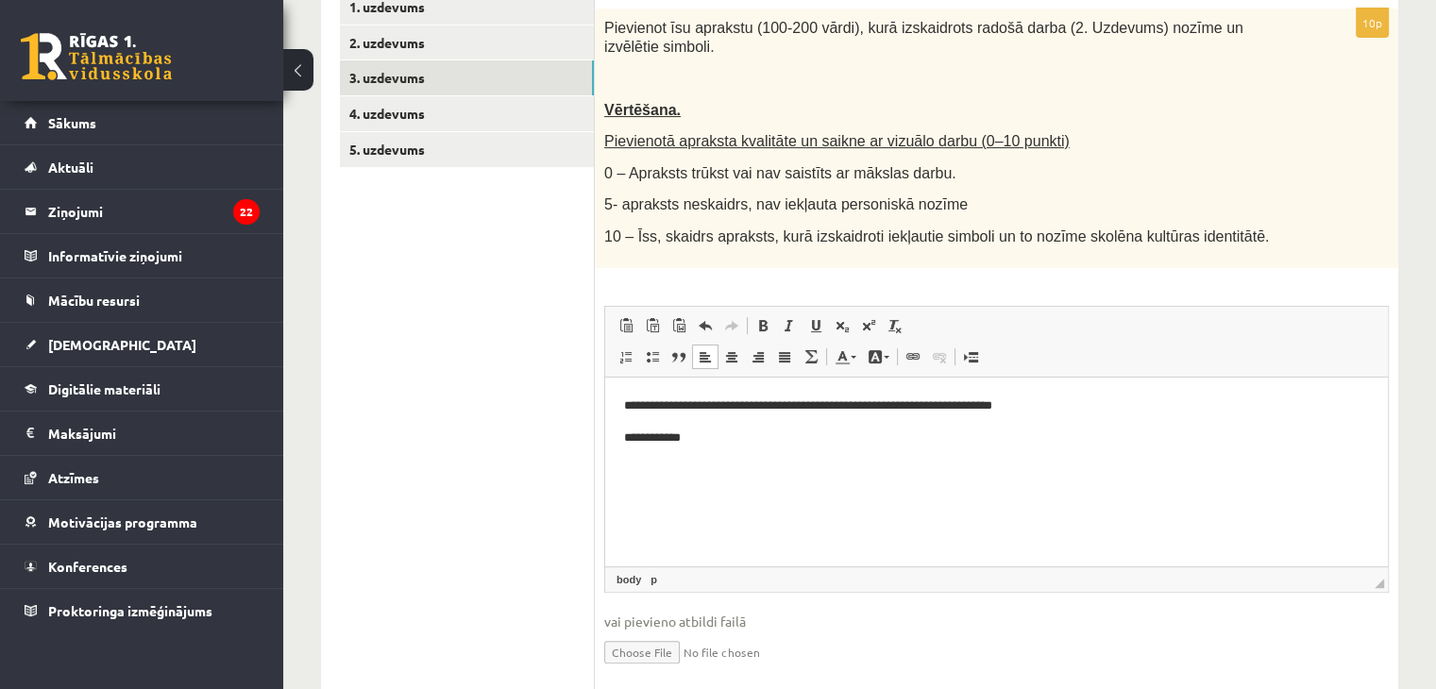
click at [1058, 436] on p "**********" at bounding box center [997, 438] width 746 height 20
click at [759, 438] on p "**********" at bounding box center [997, 438] width 746 height 20
click at [830, 439] on p "**********" at bounding box center [997, 438] width 746 height 20
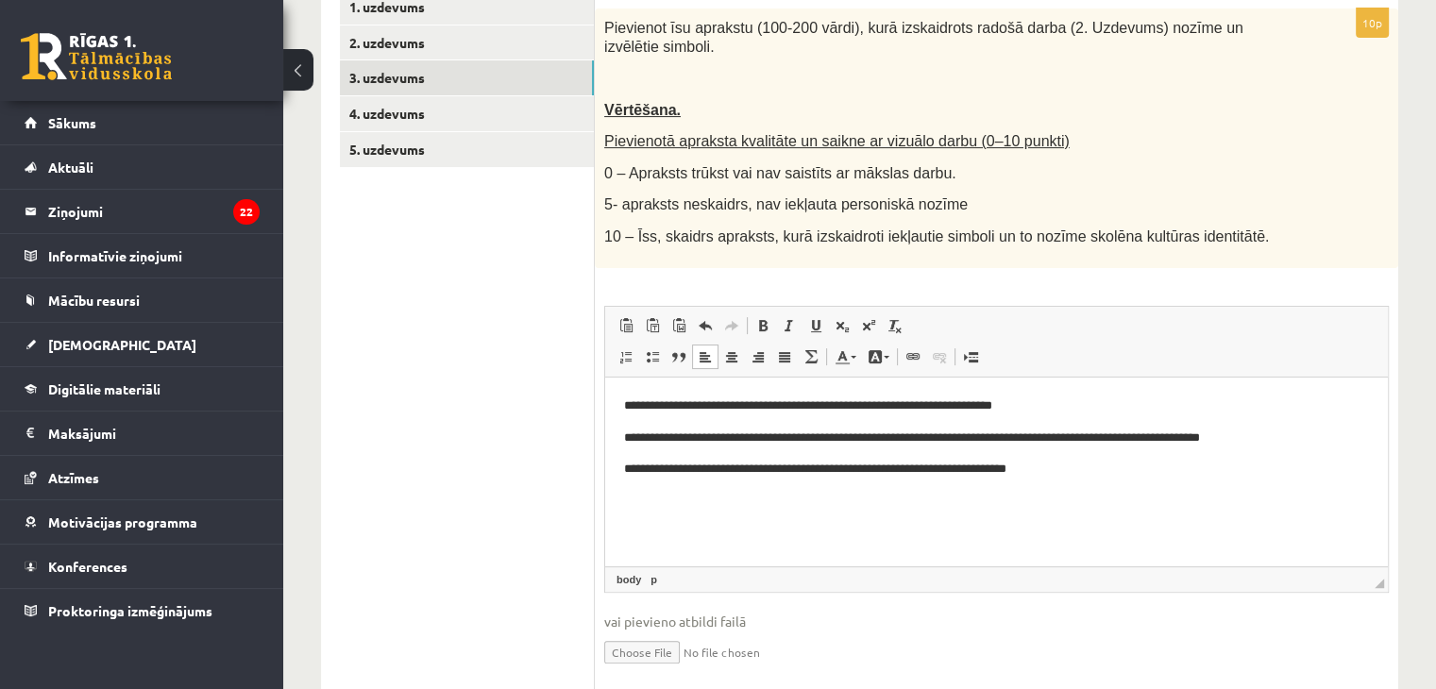
click at [1088, 474] on p "**********" at bounding box center [997, 469] width 746 height 20
click at [662, 496] on p "**********" at bounding box center [997, 501] width 746 height 20
click at [752, 517] on body "**********" at bounding box center [996, 468] width 745 height 147
click at [760, 500] on p "**********" at bounding box center [997, 501] width 746 height 20
click at [667, 502] on p "**********" at bounding box center [997, 501] width 746 height 20
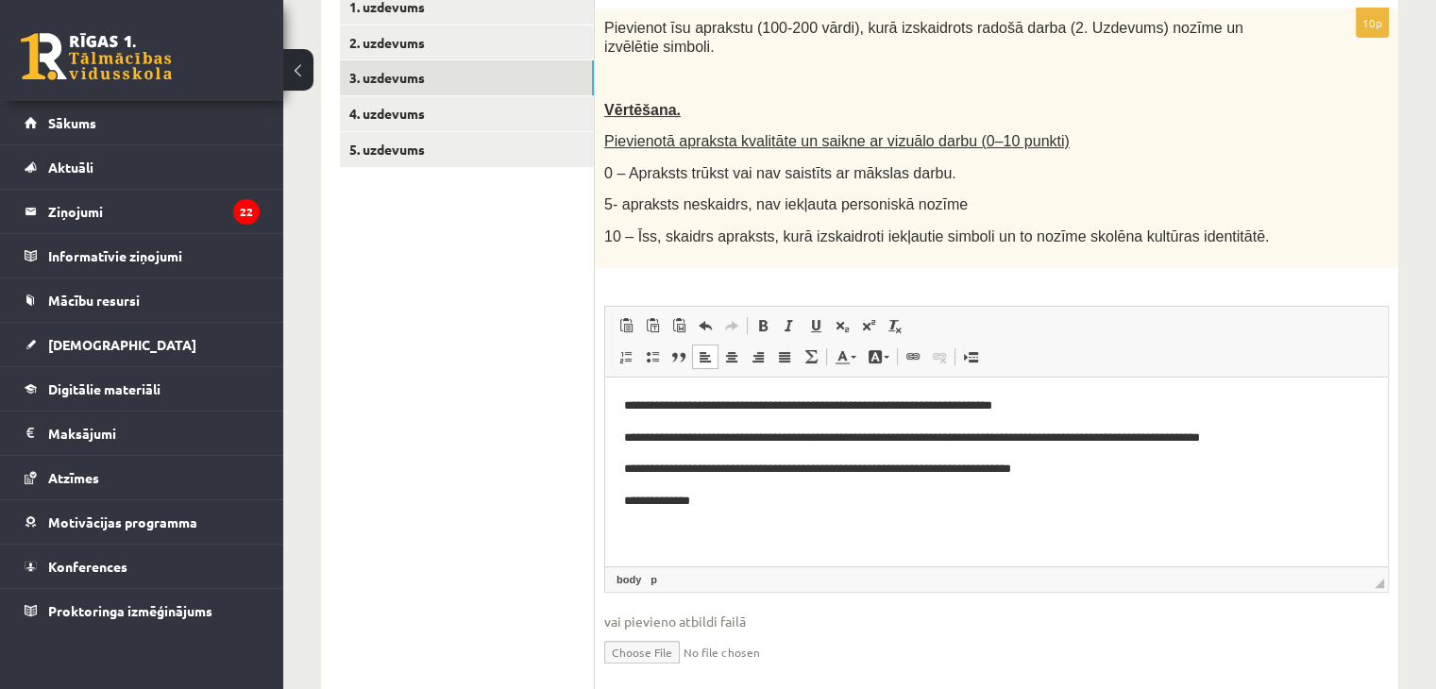
click at [664, 502] on p "**********" at bounding box center [997, 501] width 746 height 20
click at [714, 510] on p "**********" at bounding box center [997, 501] width 746 height 20
click at [710, 501] on p "**********" at bounding box center [989, 501] width 731 height 20
click at [1028, 513] on body "**********" at bounding box center [996, 484] width 745 height 178
click at [1021, 506] on p "**********" at bounding box center [989, 501] width 731 height 20
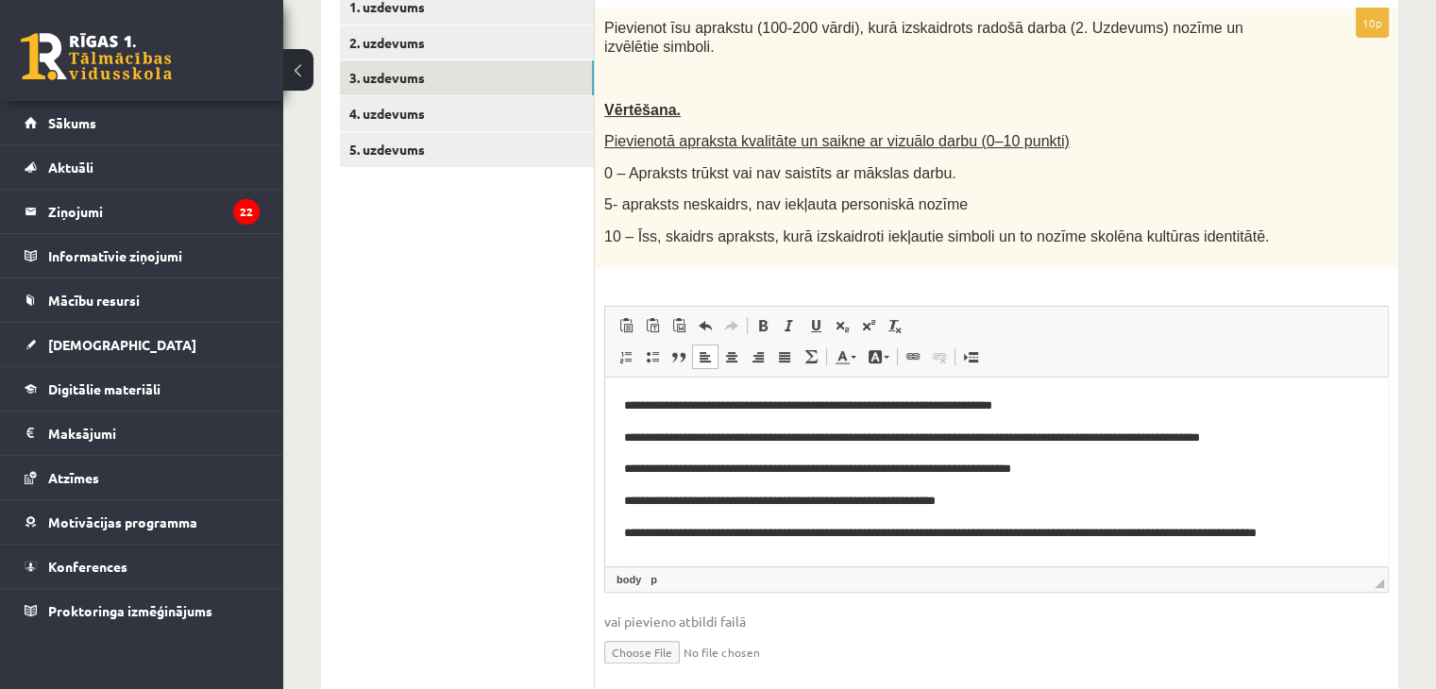
click at [764, 409] on p "**********" at bounding box center [989, 405] width 731 height 20
click at [981, 444] on p "**********" at bounding box center [989, 438] width 731 height 20
click at [990, 438] on p "**********" at bounding box center [989, 438] width 731 height 20
click at [1019, 438] on p "**********" at bounding box center [989, 438] width 731 height 20
click at [1032, 438] on p "**********" at bounding box center [989, 438] width 731 height 20
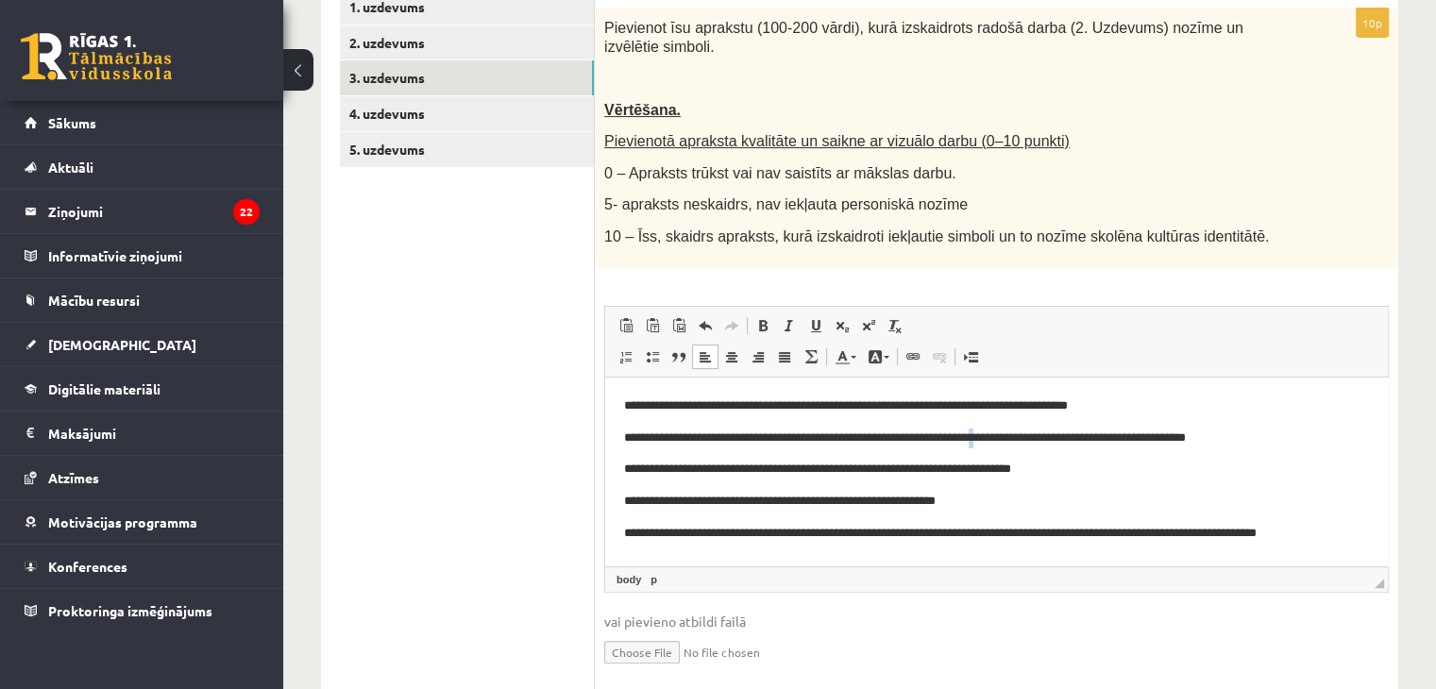
click at [1032, 438] on p "**********" at bounding box center [989, 438] width 731 height 20
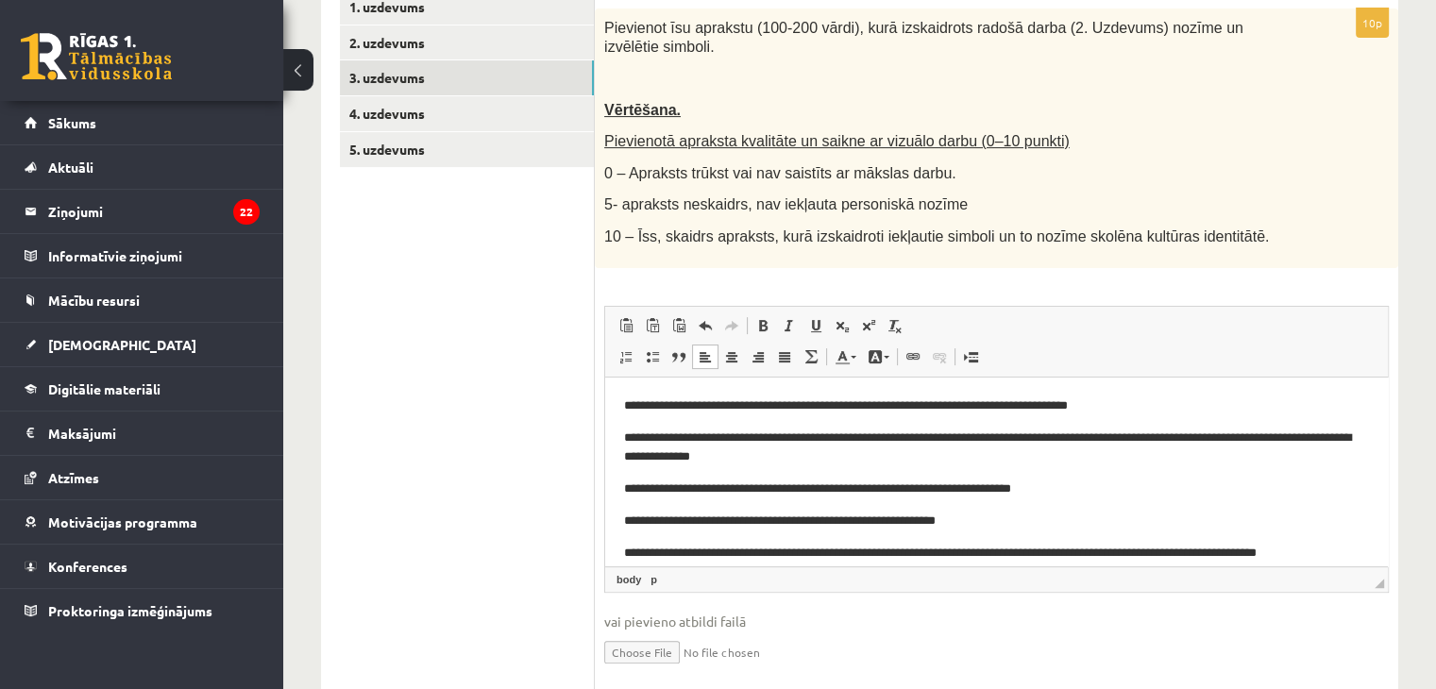
click at [1296, 448] on p "**********" at bounding box center [989, 448] width 731 height 40
click at [1321, 449] on p "**********" at bounding box center [989, 448] width 731 height 40
click at [1303, 433] on p "**********" at bounding box center [989, 448] width 731 height 40
click at [1306, 447] on p "**********" at bounding box center [989, 448] width 731 height 40
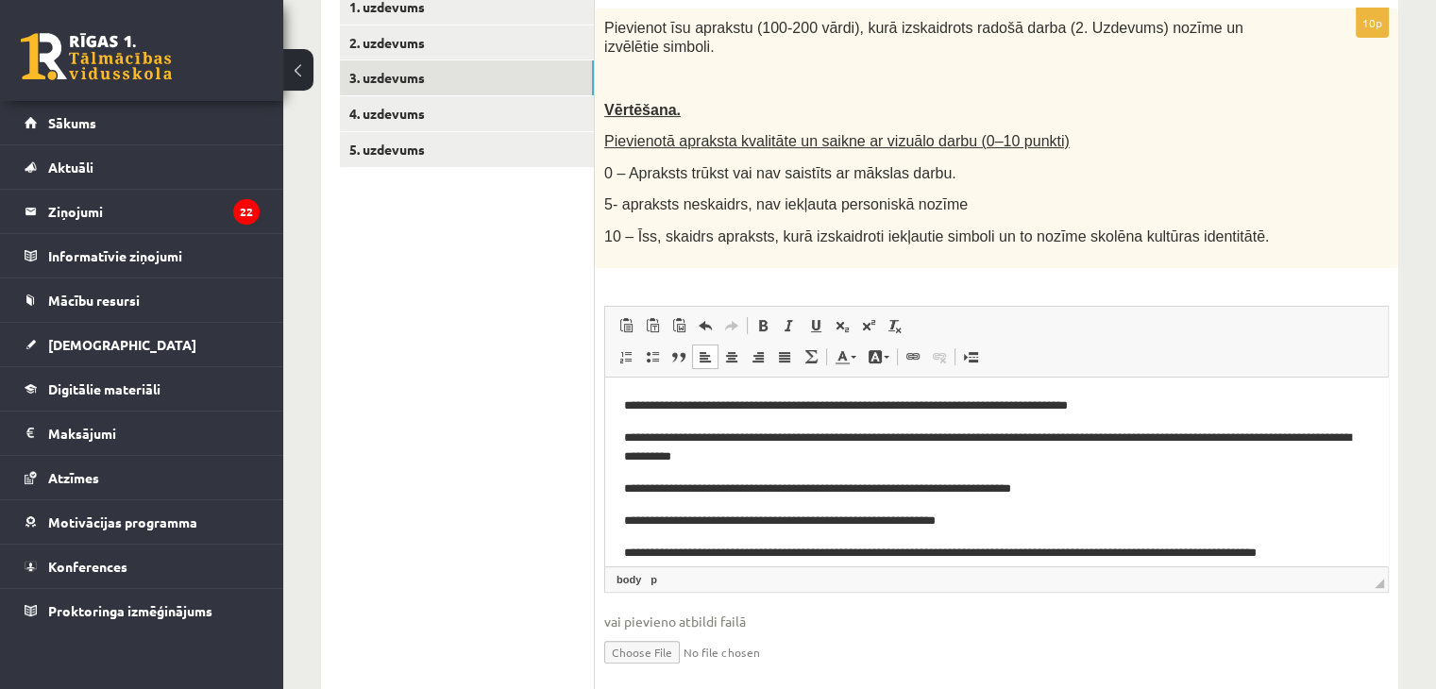
click at [1292, 434] on p "**********" at bounding box center [989, 448] width 731 height 40
click at [1029, 464] on p "**********" at bounding box center [989, 448] width 731 height 40
click at [1290, 428] on p "**********" at bounding box center [989, 448] width 731 height 40
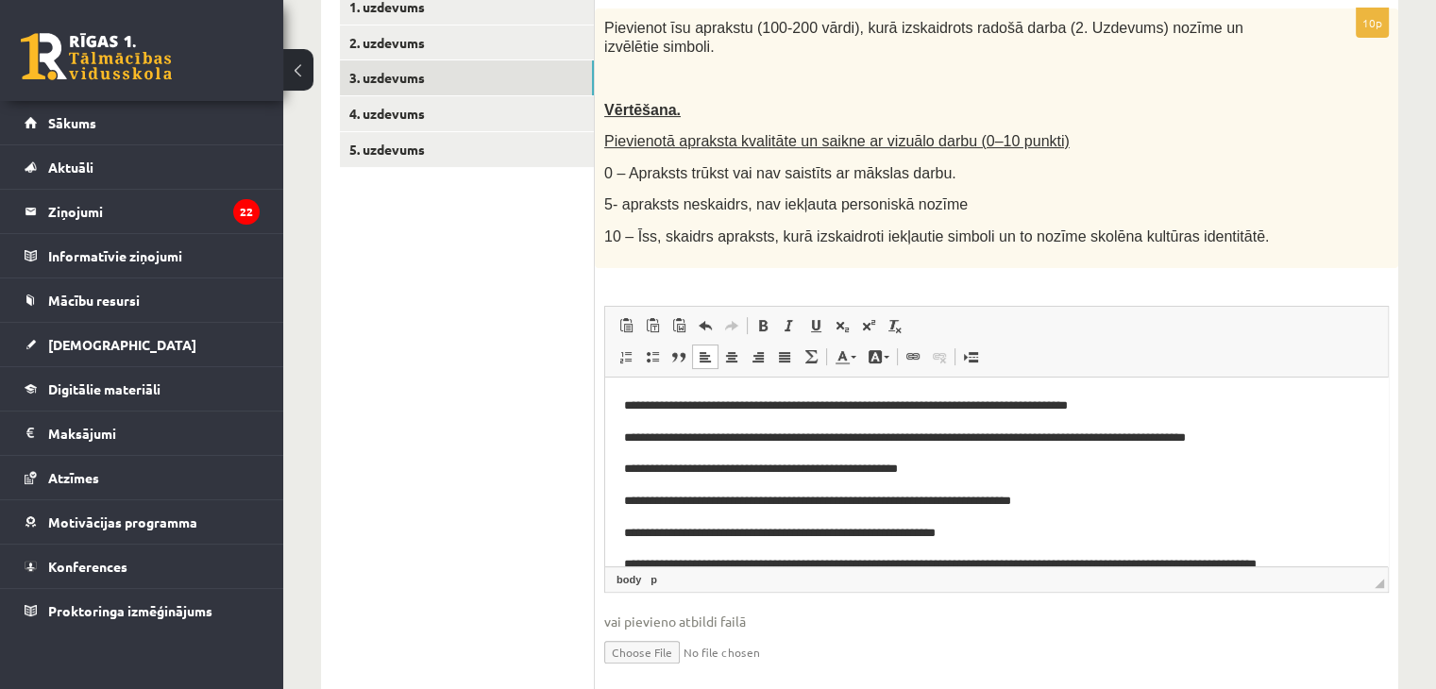
click at [984, 474] on p "**********" at bounding box center [989, 469] width 731 height 20
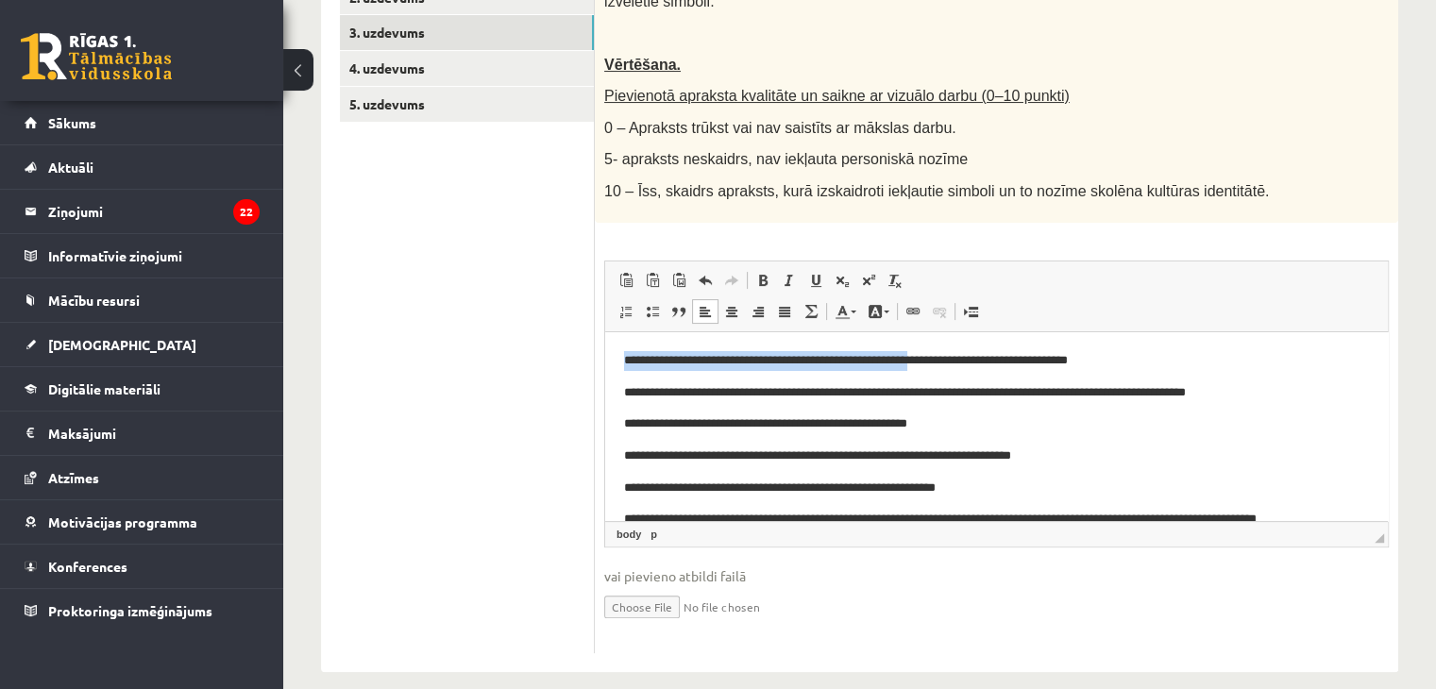
drag, startPoint x: 626, startPoint y: 358, endPoint x: 949, endPoint y: 336, distance: 323.5
click at [949, 336] on html "**********" at bounding box center [996, 465] width 782 height 268
click at [543, 356] on ul "1. uzdevums 2. uzdevums 3. uzdevums 4. uzdevums 5. uzdevums" at bounding box center [467, 298] width 255 height 709
click at [982, 428] on p "**********" at bounding box center [989, 423] width 731 height 20
click at [786, 430] on p "**********" at bounding box center [989, 423] width 731 height 20
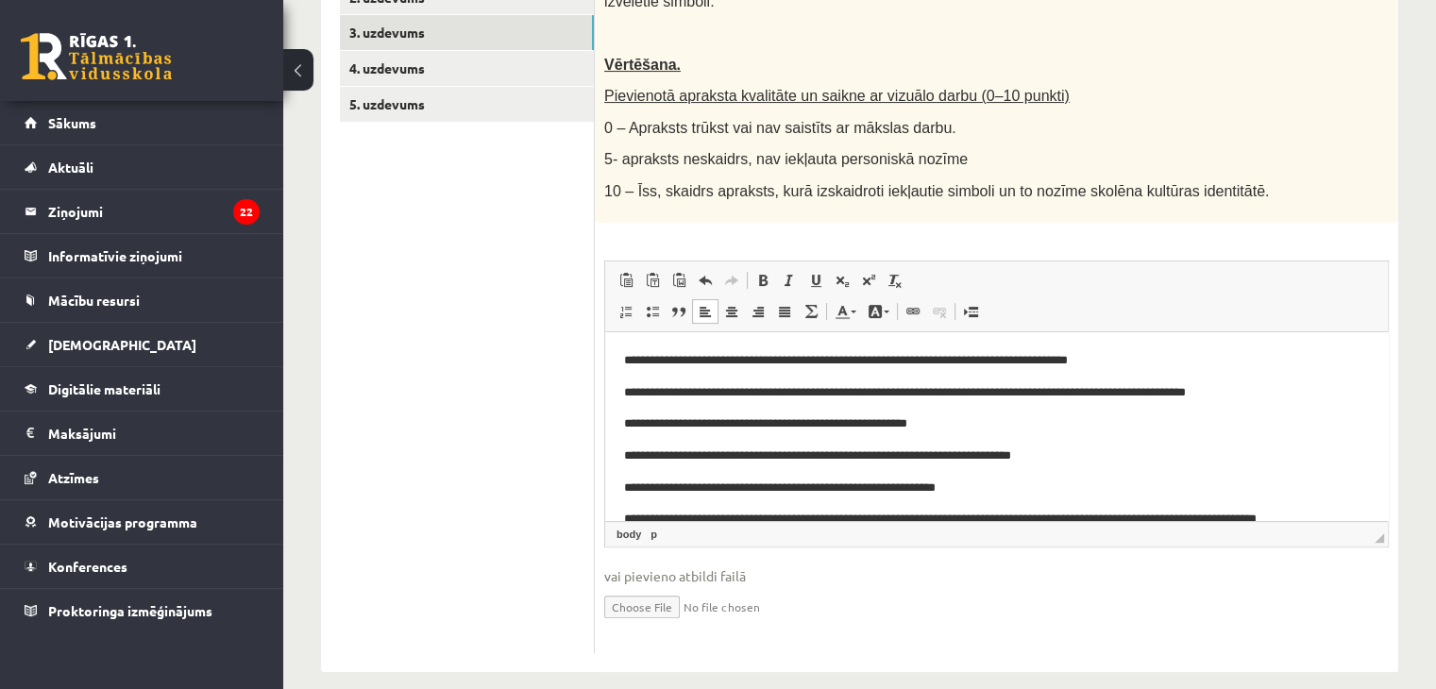
click at [788, 427] on p "**********" at bounding box center [989, 423] width 731 height 20
click at [1001, 430] on p "**********" at bounding box center [989, 423] width 731 height 20
click at [770, 395] on p "**********" at bounding box center [989, 392] width 731 height 20
click at [978, 397] on p "**********" at bounding box center [989, 392] width 731 height 20
click at [991, 374] on body "**********" at bounding box center [996, 465] width 745 height 230
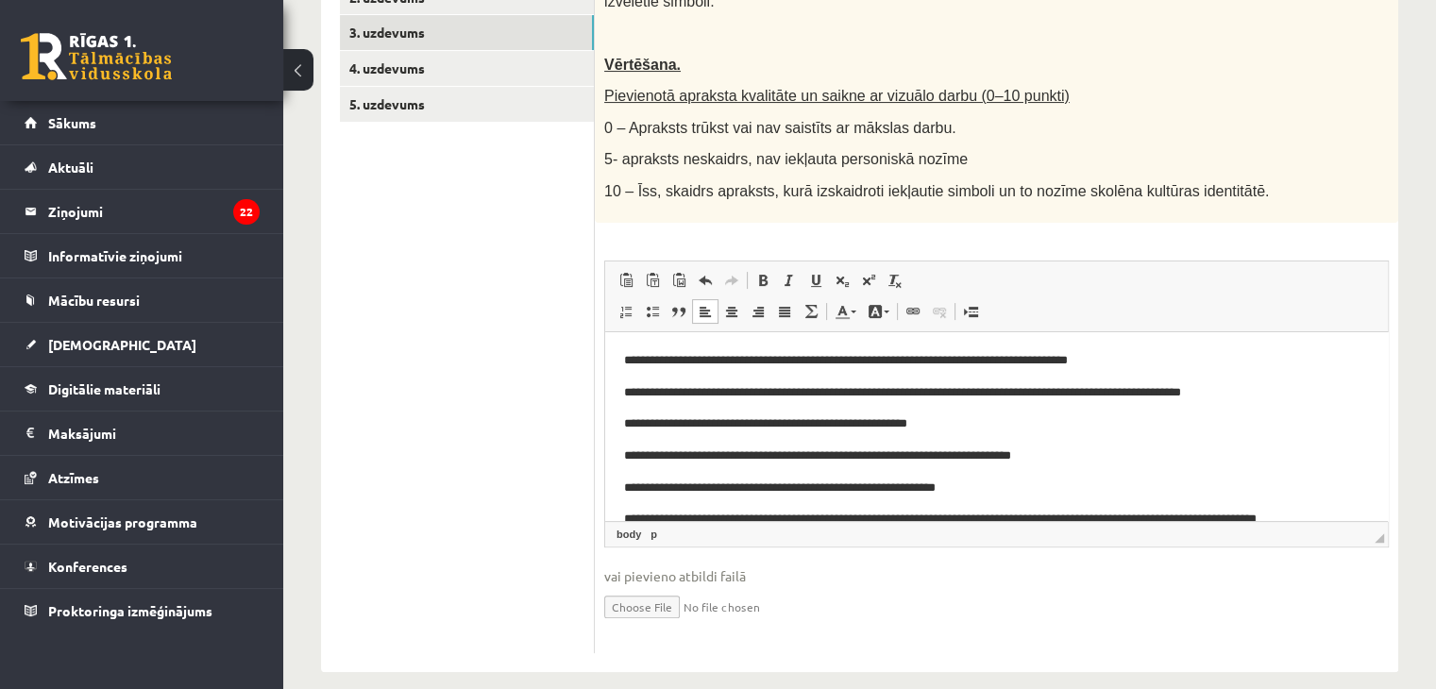
click at [980, 382] on body "**********" at bounding box center [996, 465] width 745 height 230
click at [1013, 442] on body "**********" at bounding box center [996, 465] width 745 height 230
click at [1001, 430] on p "**********" at bounding box center [989, 423] width 731 height 20
click at [1170, 401] on body "**********" at bounding box center [996, 465] width 745 height 230
click at [1166, 393] on p "**********" at bounding box center [989, 392] width 731 height 20
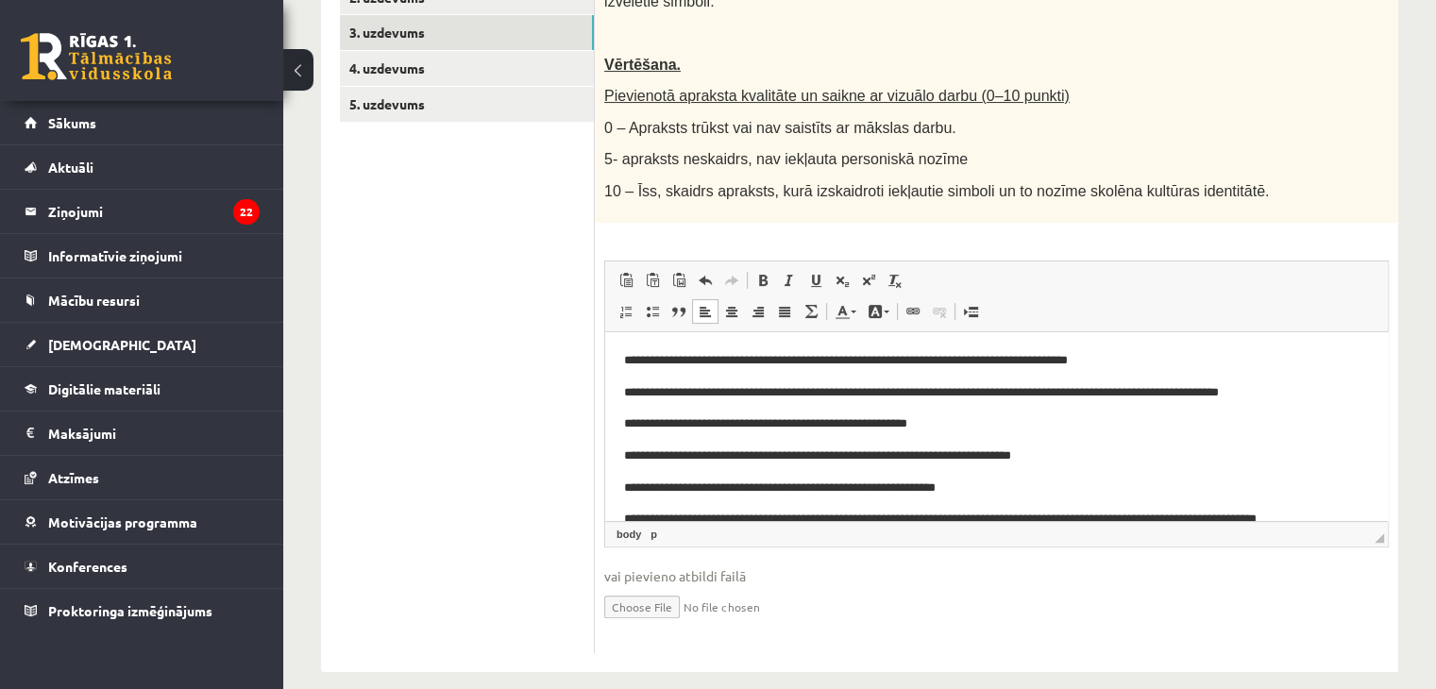
click at [1328, 388] on p "**********" at bounding box center [989, 392] width 731 height 20
click at [1346, 391] on p "**********" at bounding box center [989, 392] width 731 height 20
click at [1000, 414] on p "**********" at bounding box center [989, 423] width 731 height 20
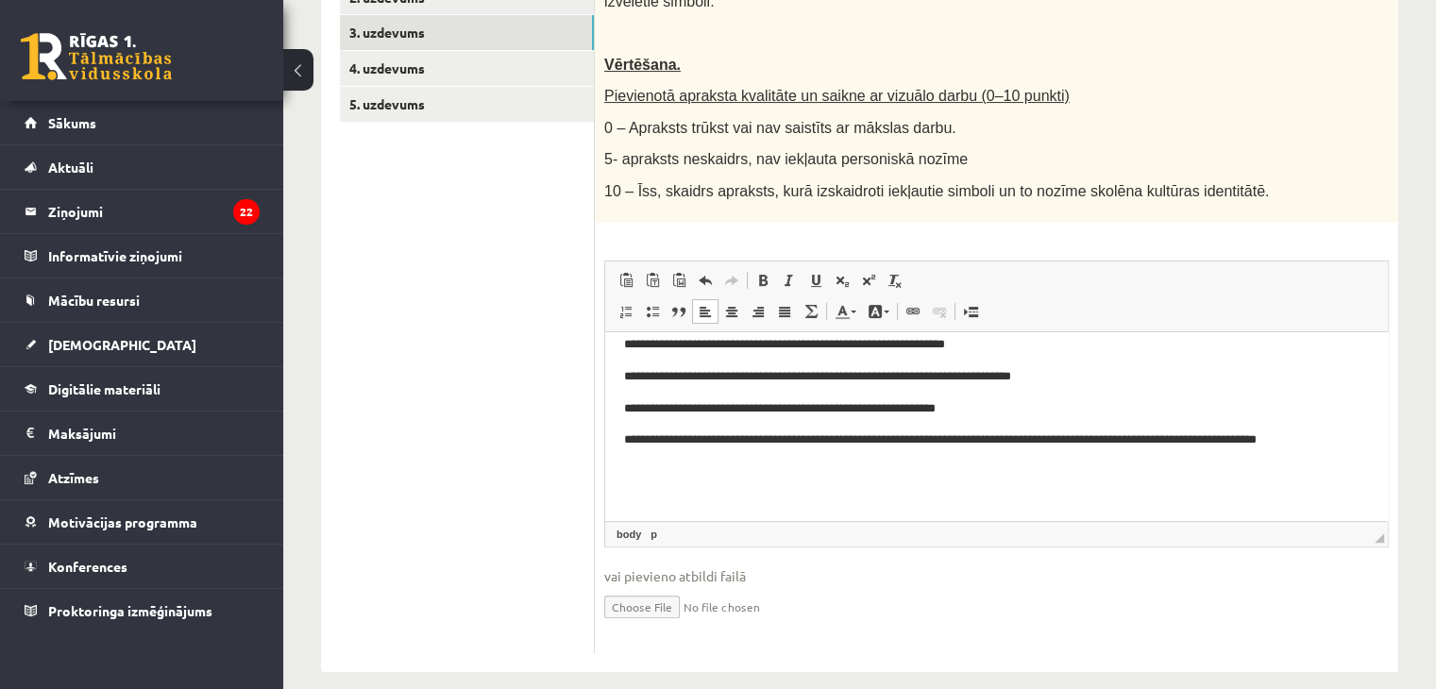
scroll to position [45, 0]
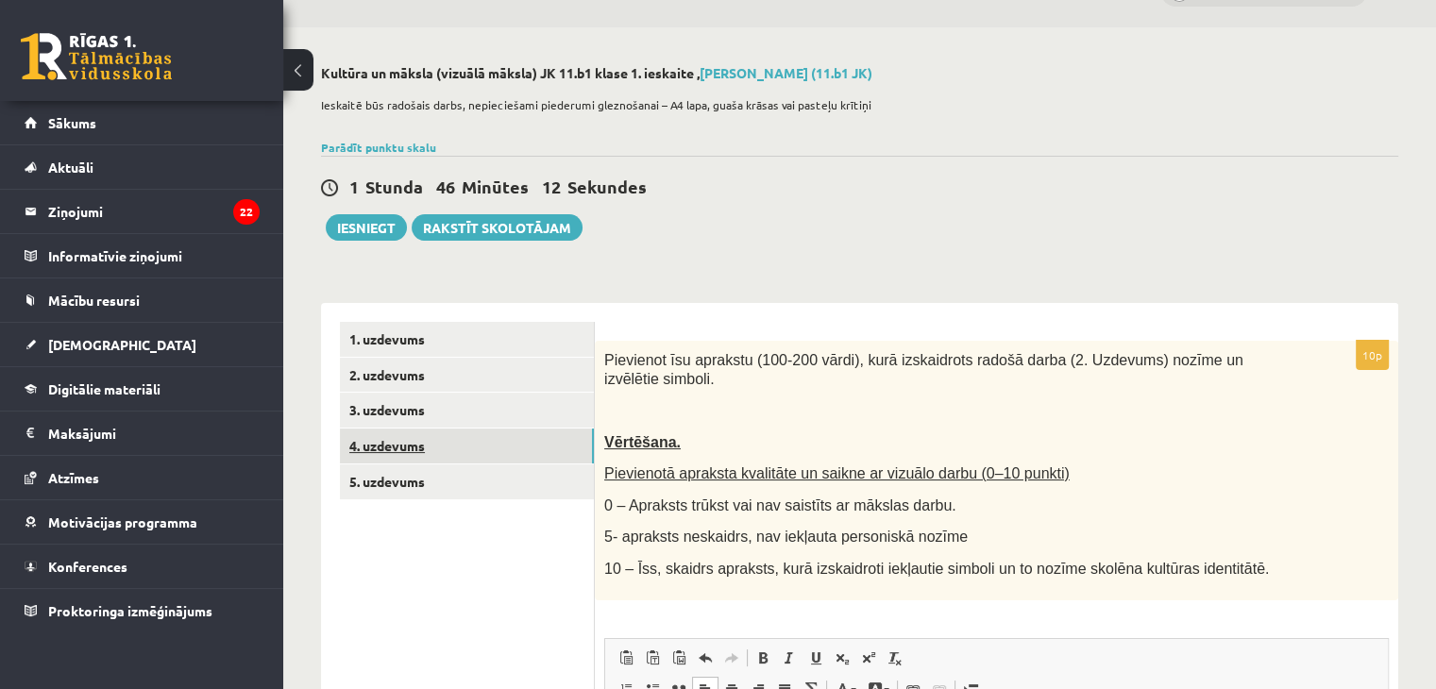
click at [452, 450] on link "4. uzdevums" at bounding box center [467, 446] width 254 height 35
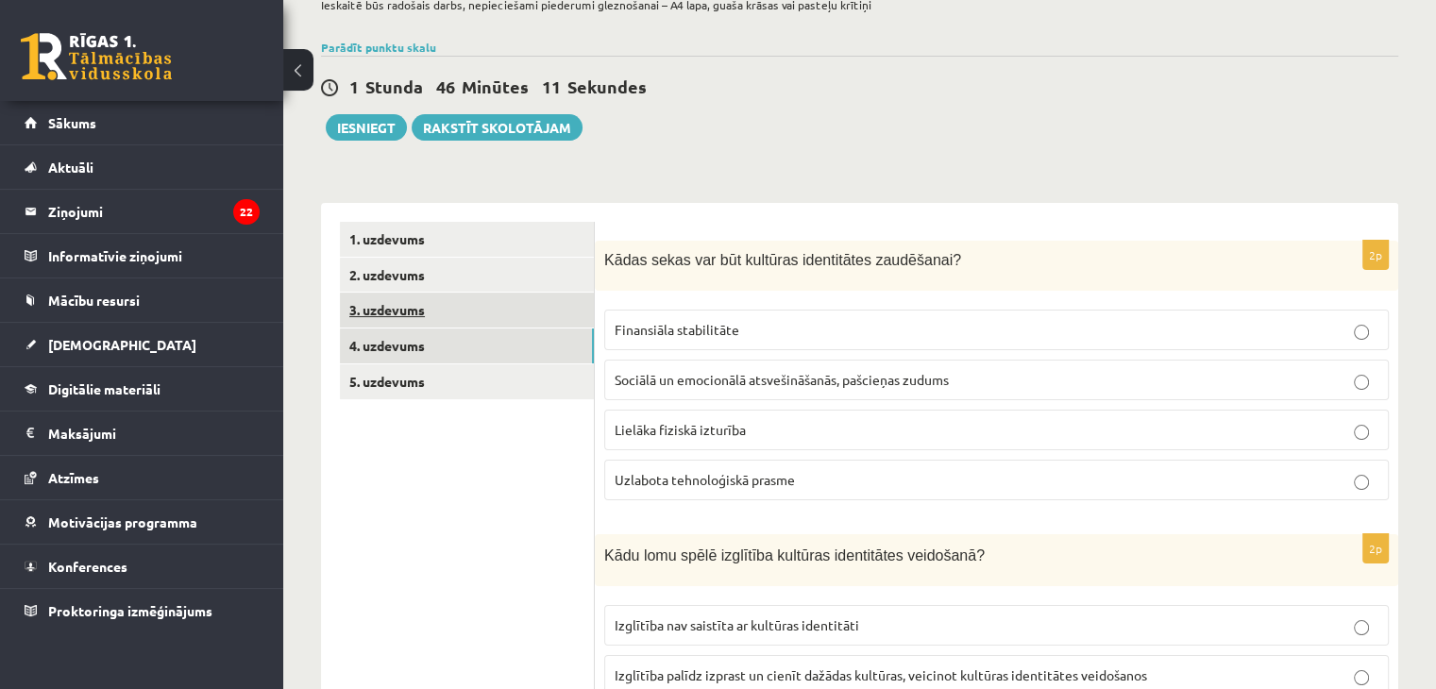
scroll to position [234, 0]
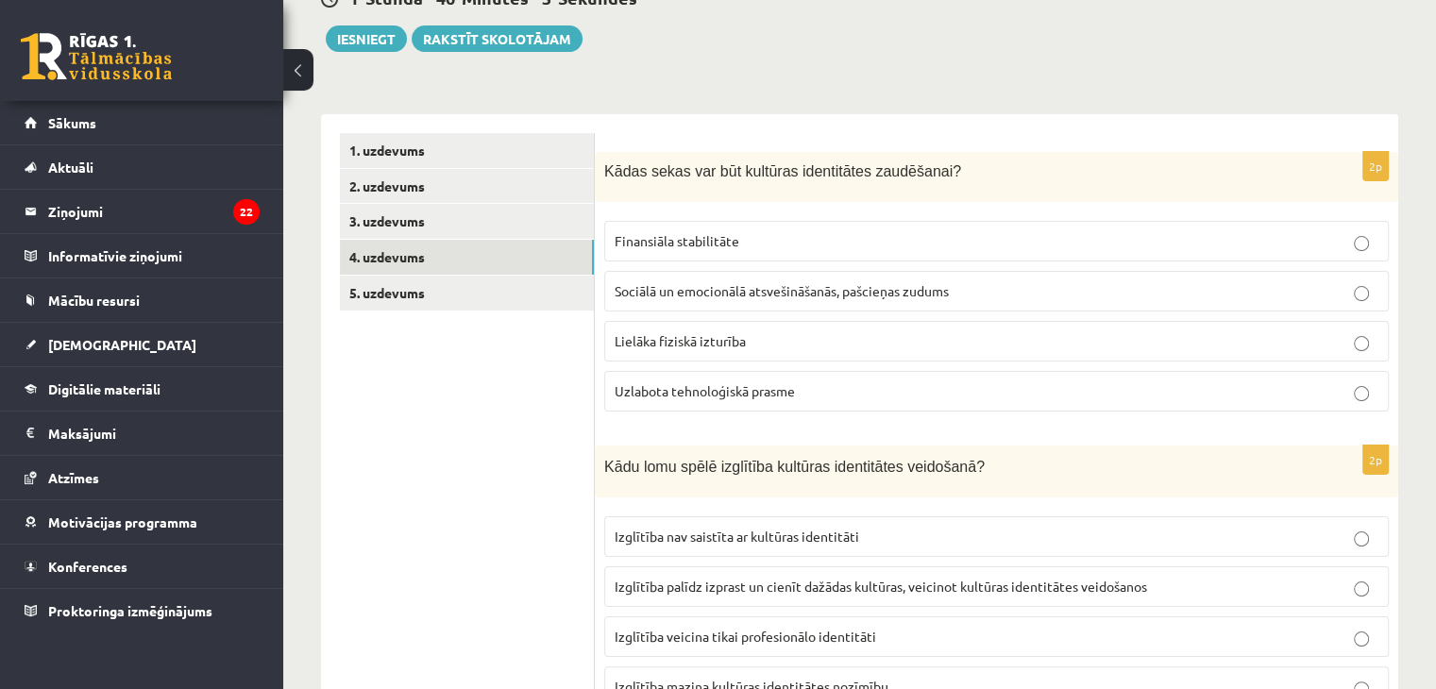
click at [783, 303] on label "Sociālā un emocionālā atsvešināšanās, pašcieņas zudums" at bounding box center [996, 291] width 784 height 41
click at [783, 299] on p "Sociālā un emocionālā atsvešināšanās, pašcieņas zudums" at bounding box center [996, 291] width 764 height 20
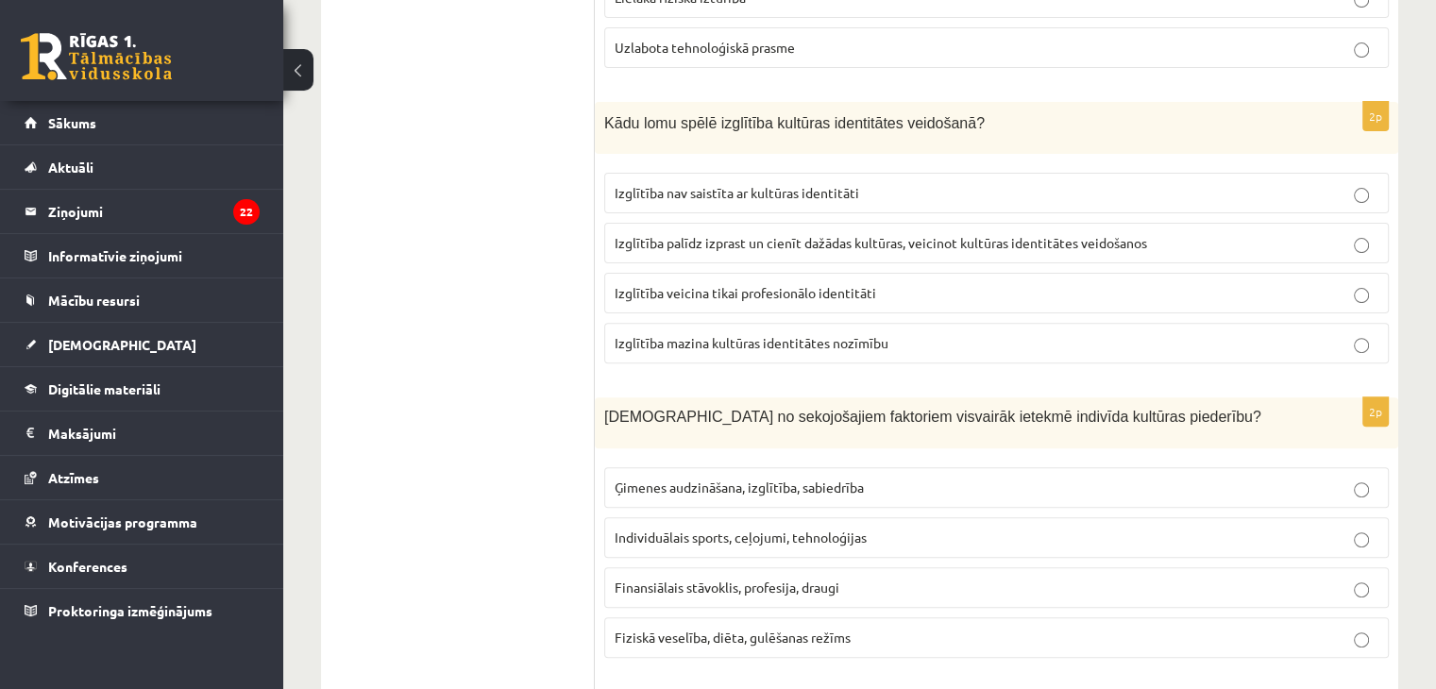
scroll to position [612, 0]
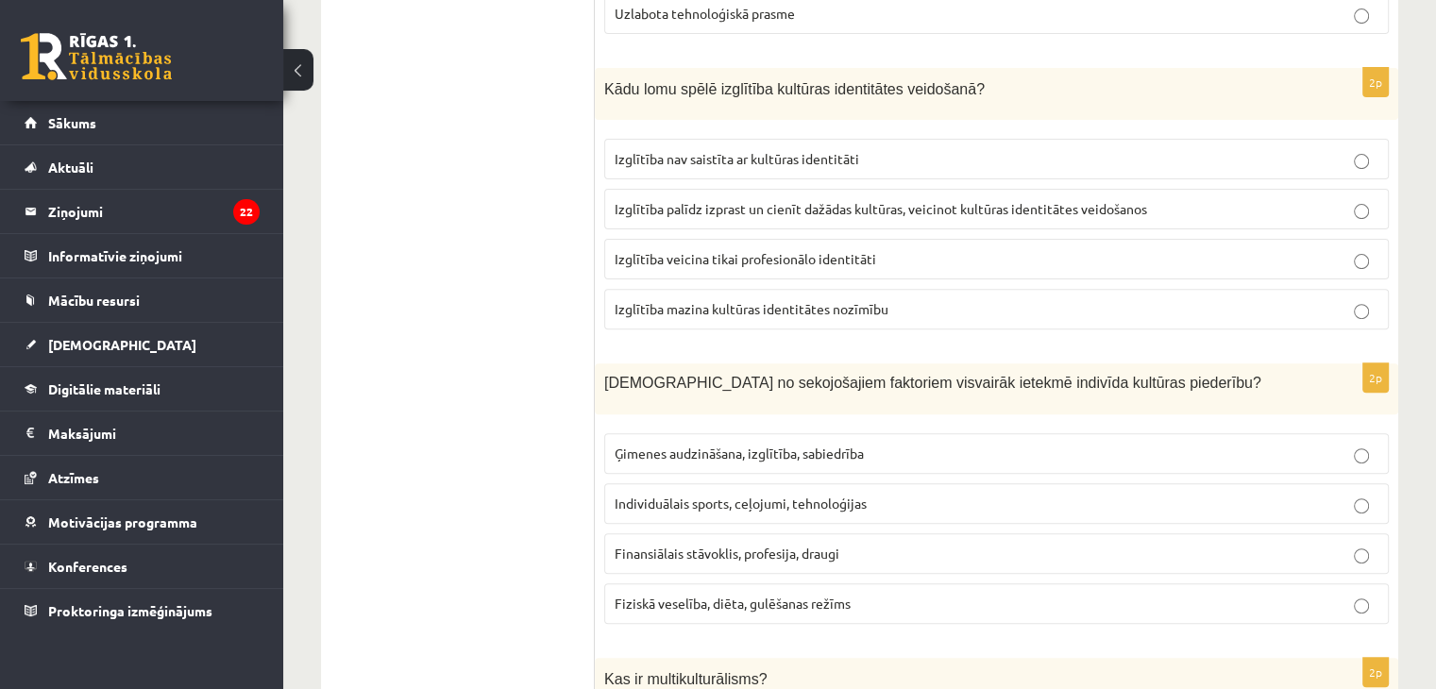
click at [859, 211] on span "Izglītība palīdz izprast un cienīt dažādas kultūras, veicinot kultūras identitā…" at bounding box center [880, 208] width 532 height 17
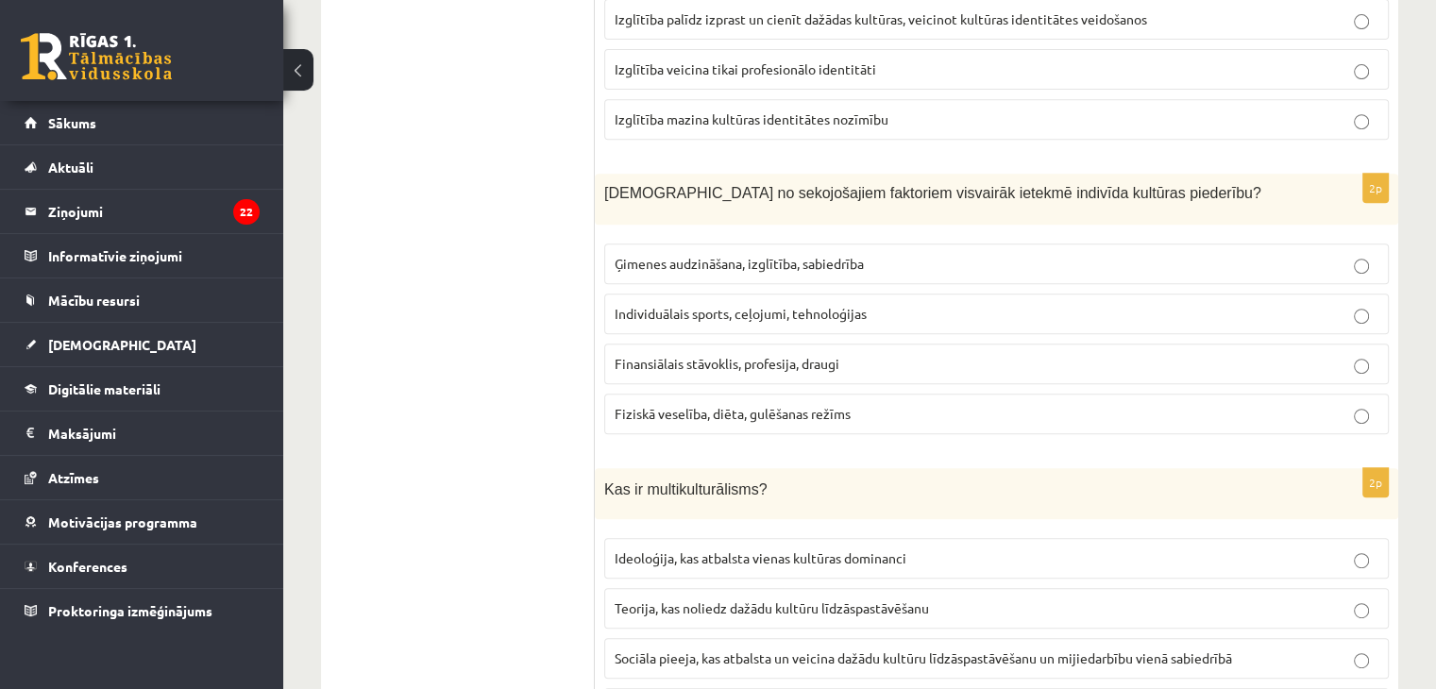
scroll to position [800, 0]
click at [800, 261] on span "Ģimenes audzināšana, izglītība, sabiedrība" at bounding box center [738, 264] width 249 height 17
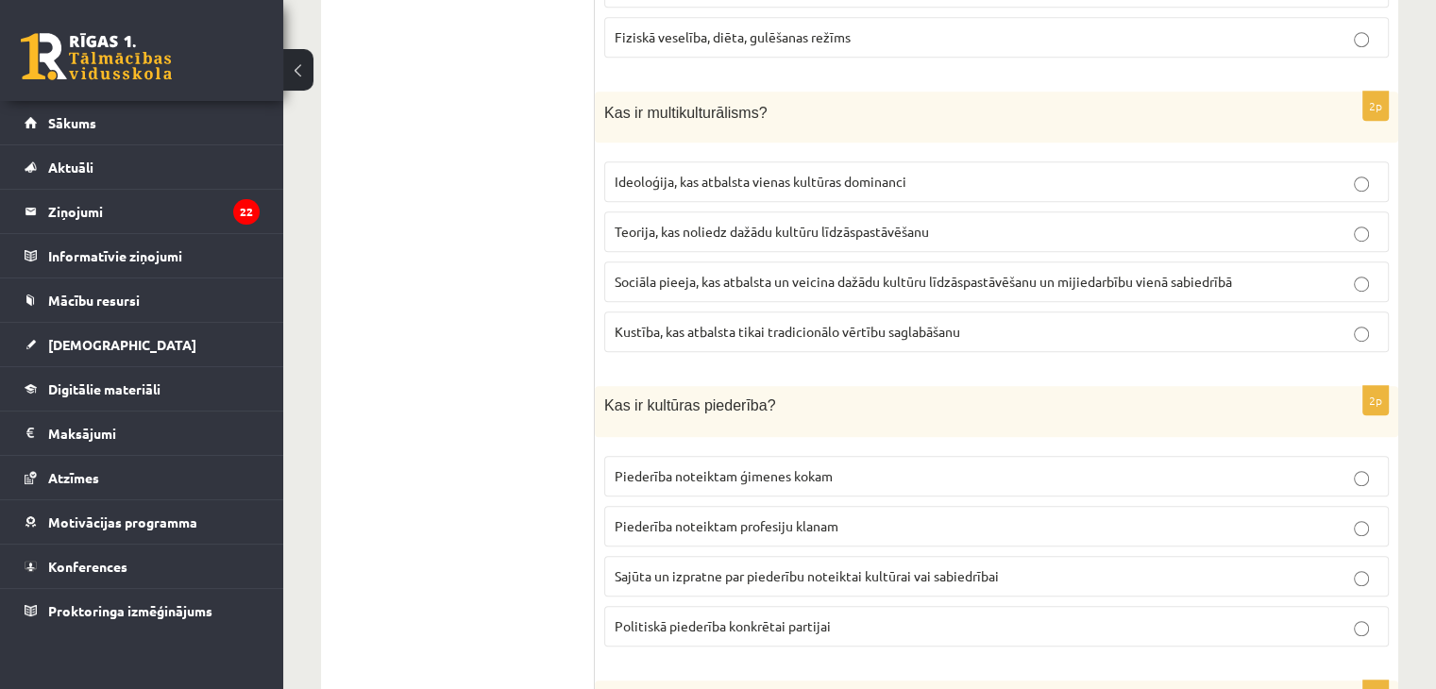
scroll to position [1178, 0]
click at [767, 280] on span "Sociāla pieeja, kas atbalsta un veicina dažādu kultūru līdzāspastāvēšanu un mij…" at bounding box center [922, 281] width 617 height 17
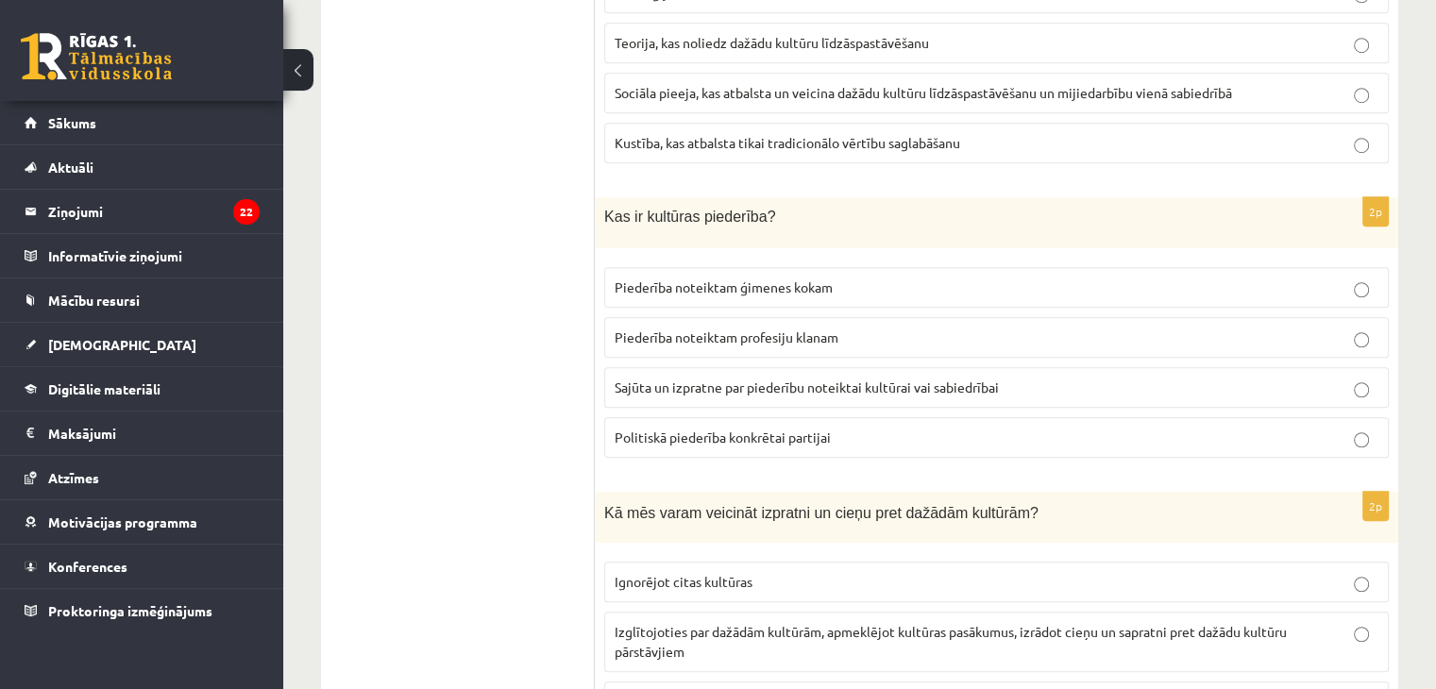
click at [770, 381] on span "Sajūta un izpratne par piederību noteiktai kultūrai vai sabiedrībai" at bounding box center [806, 387] width 384 height 17
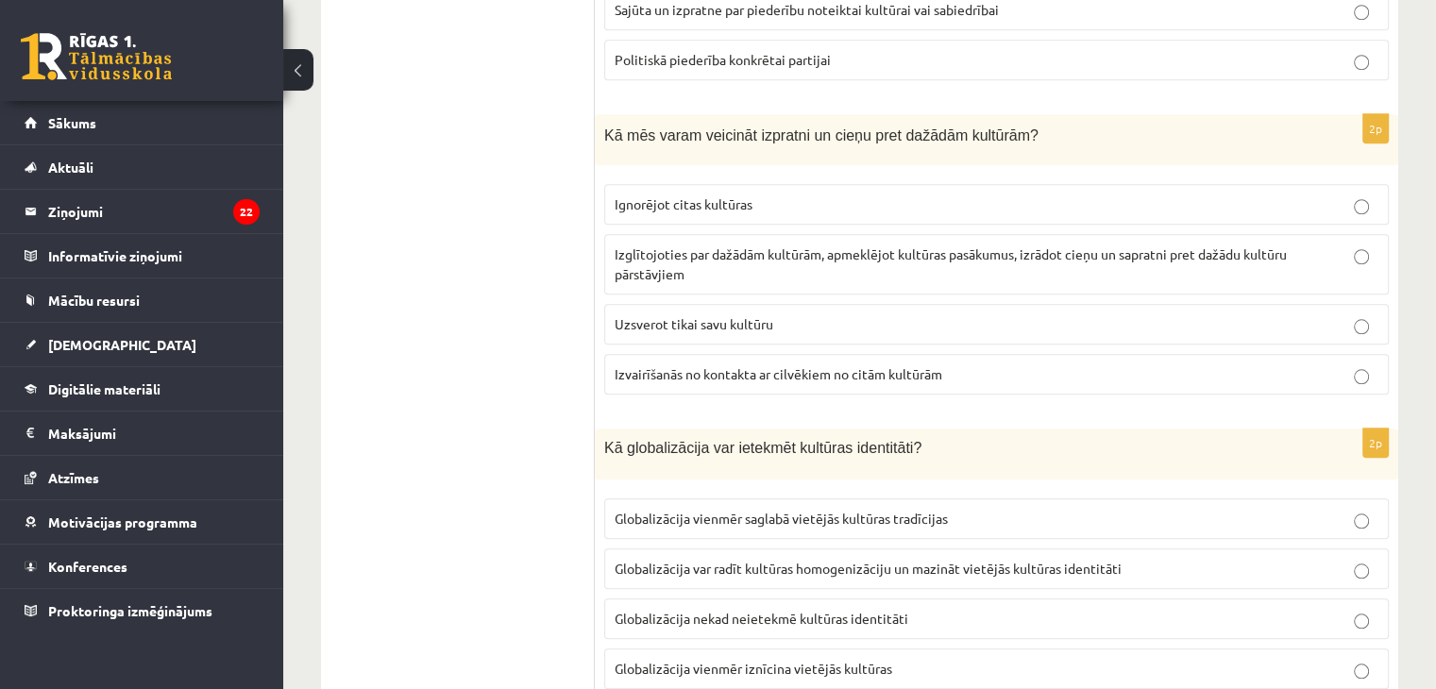
scroll to position [1744, 0]
click at [755, 251] on span "Izglītojoties par dažādām kultūrām, apmeklējot kultūras pasākumus, izrādot cieņ…" at bounding box center [950, 263] width 672 height 37
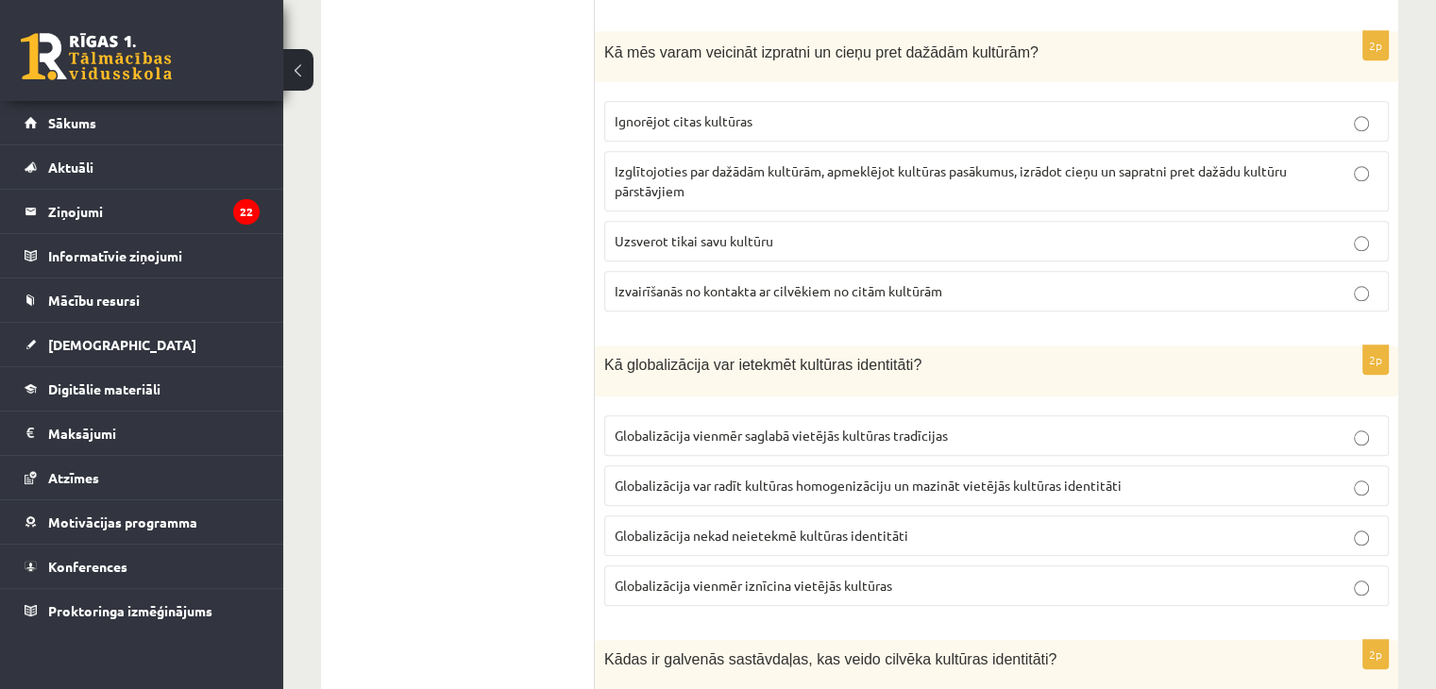
scroll to position [1933, 0]
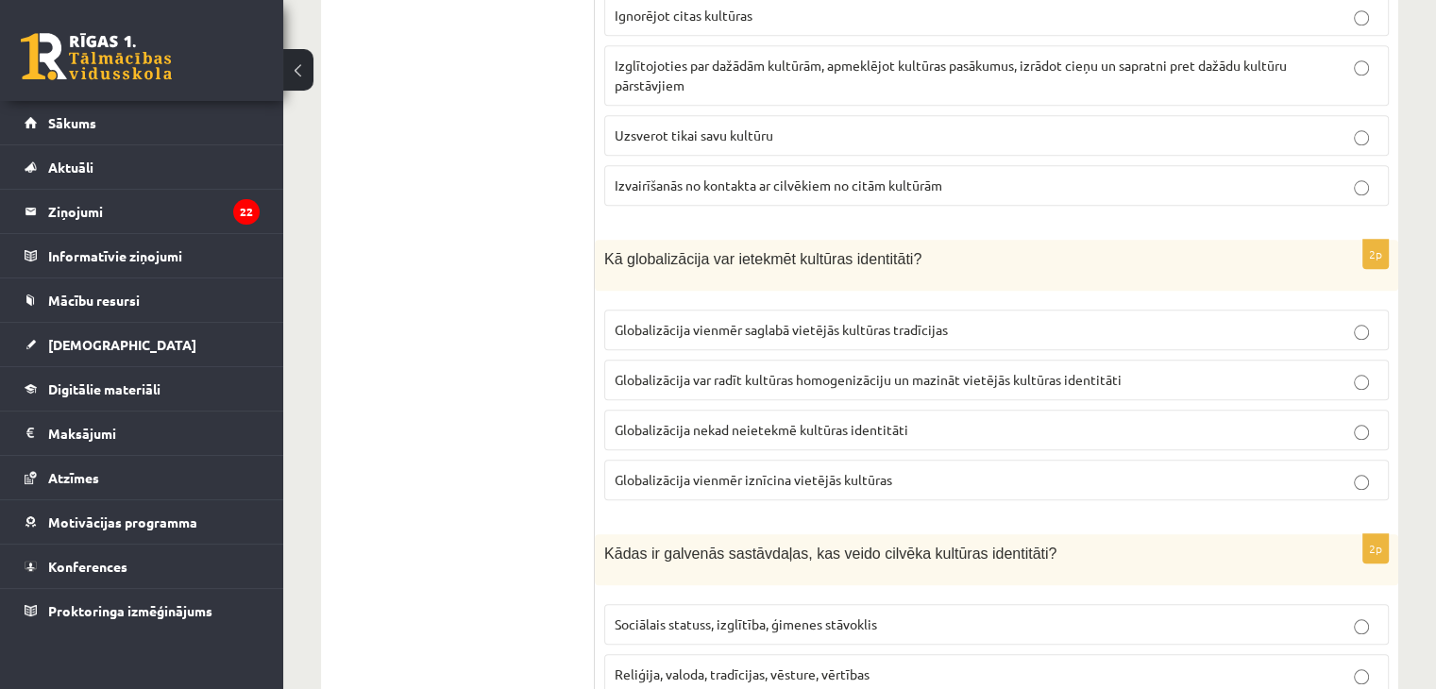
click at [972, 371] on span "Globalizācija var radīt kultūras homogenizāciju un mazināt vietējās kultūras id…" at bounding box center [867, 379] width 507 height 17
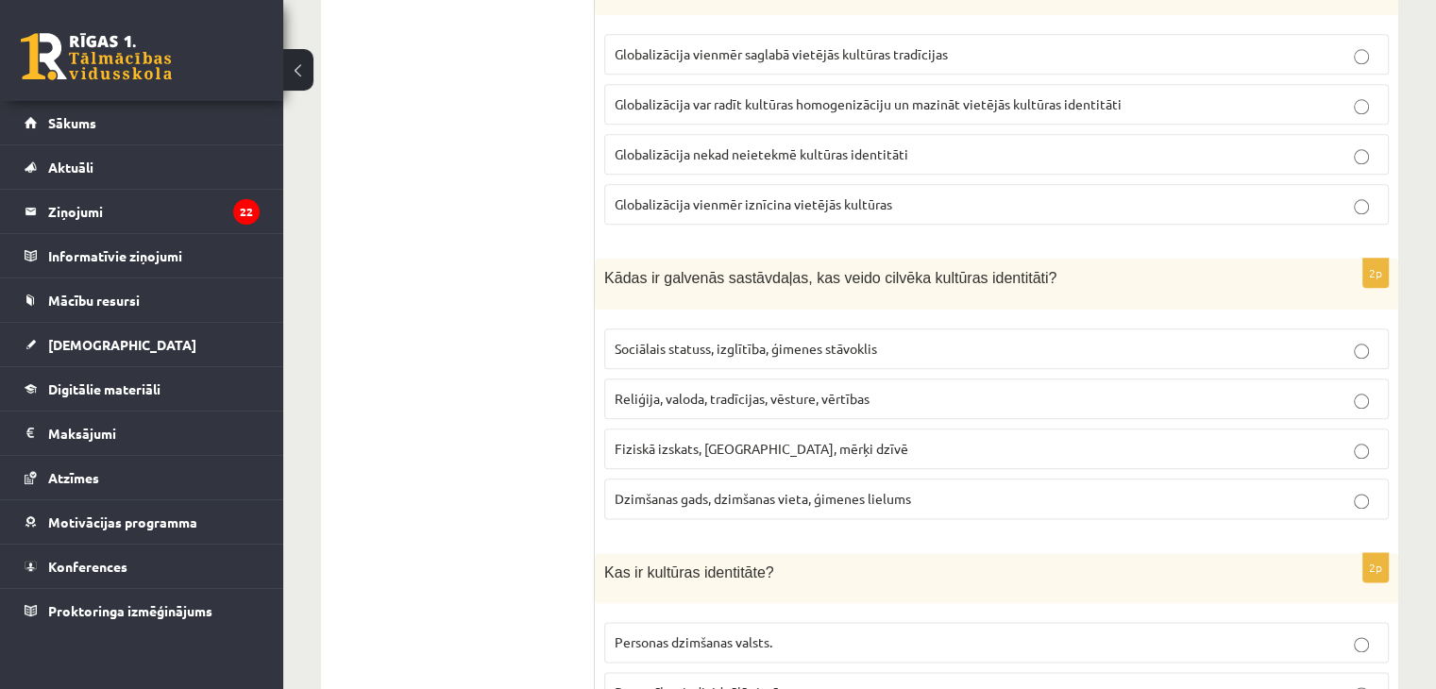
scroll to position [2311, 0]
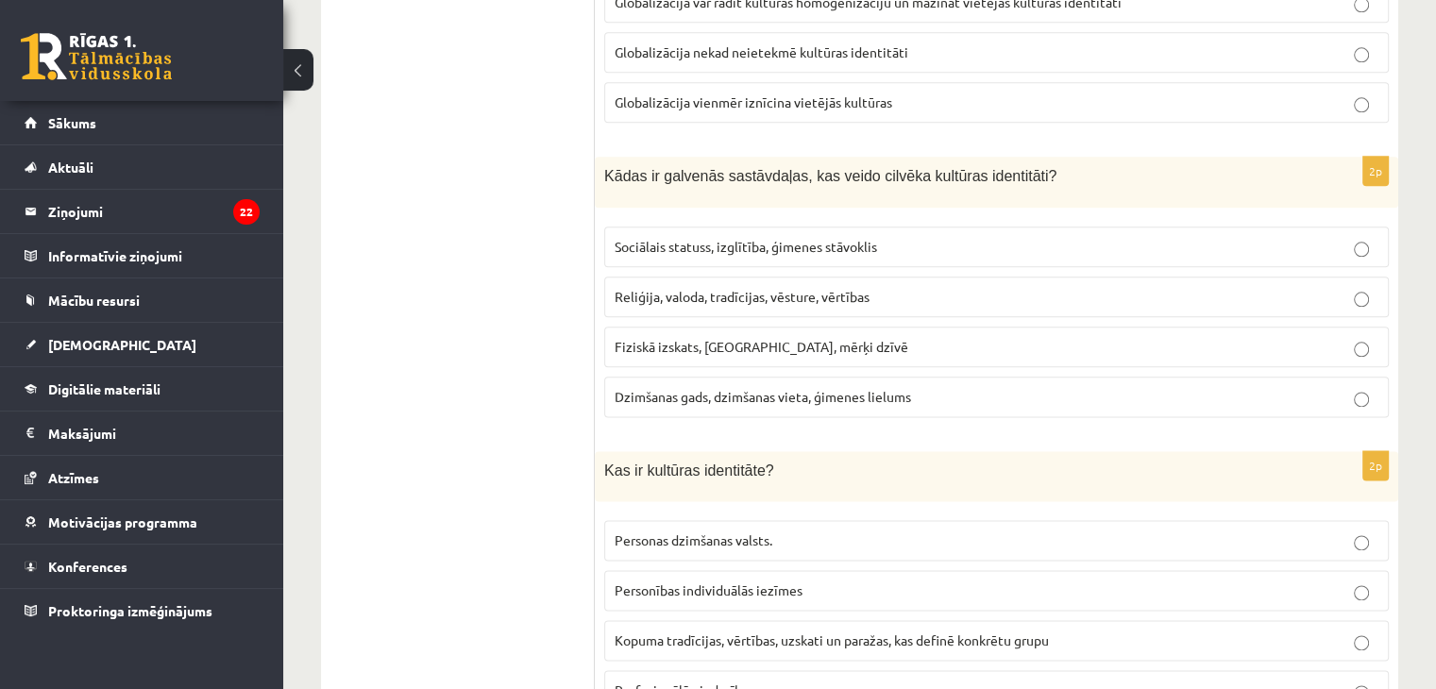
click at [835, 289] on span "Reliģija, valoda, tradīcijas, vēsture, vērtības" at bounding box center [741, 296] width 255 height 17
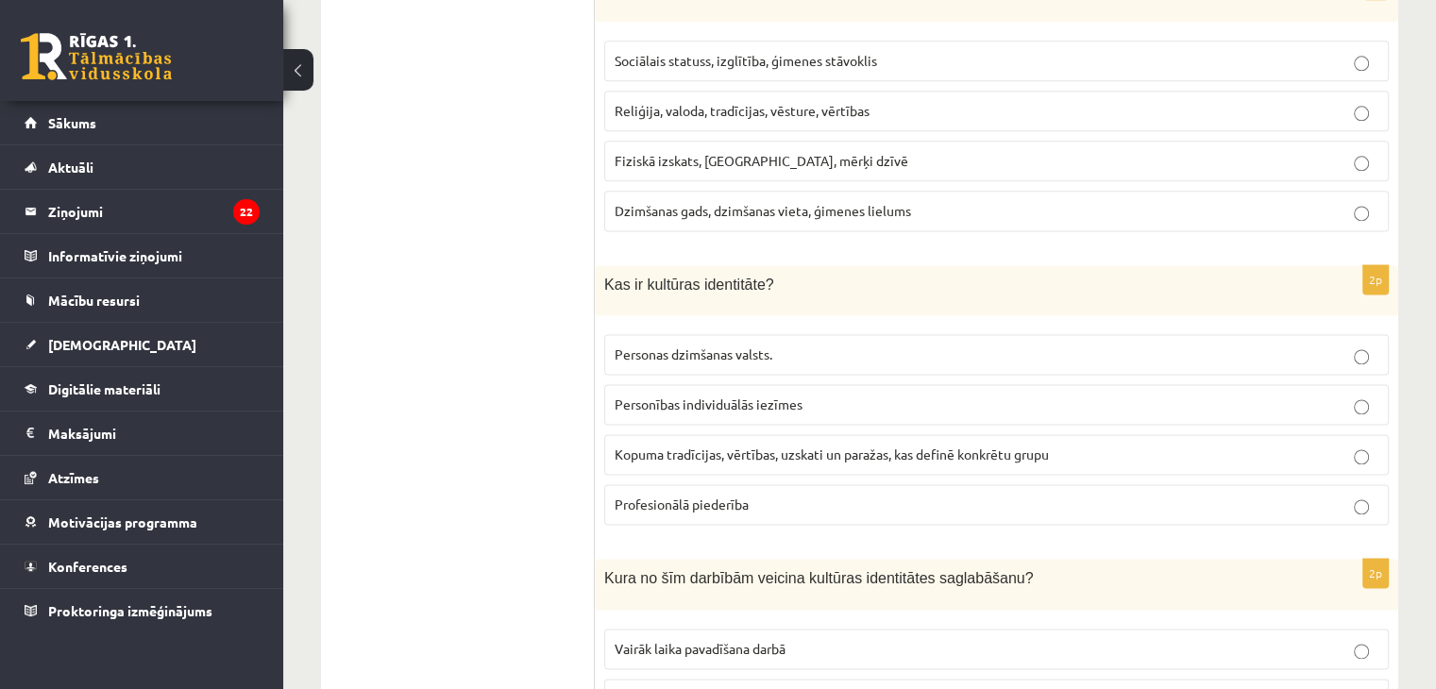
scroll to position [2499, 0]
click at [827, 443] on span "Kopuma tradīcijas, vērtības, uzskati un paražas, kas definē konkrētu grupu" at bounding box center [831, 451] width 434 height 17
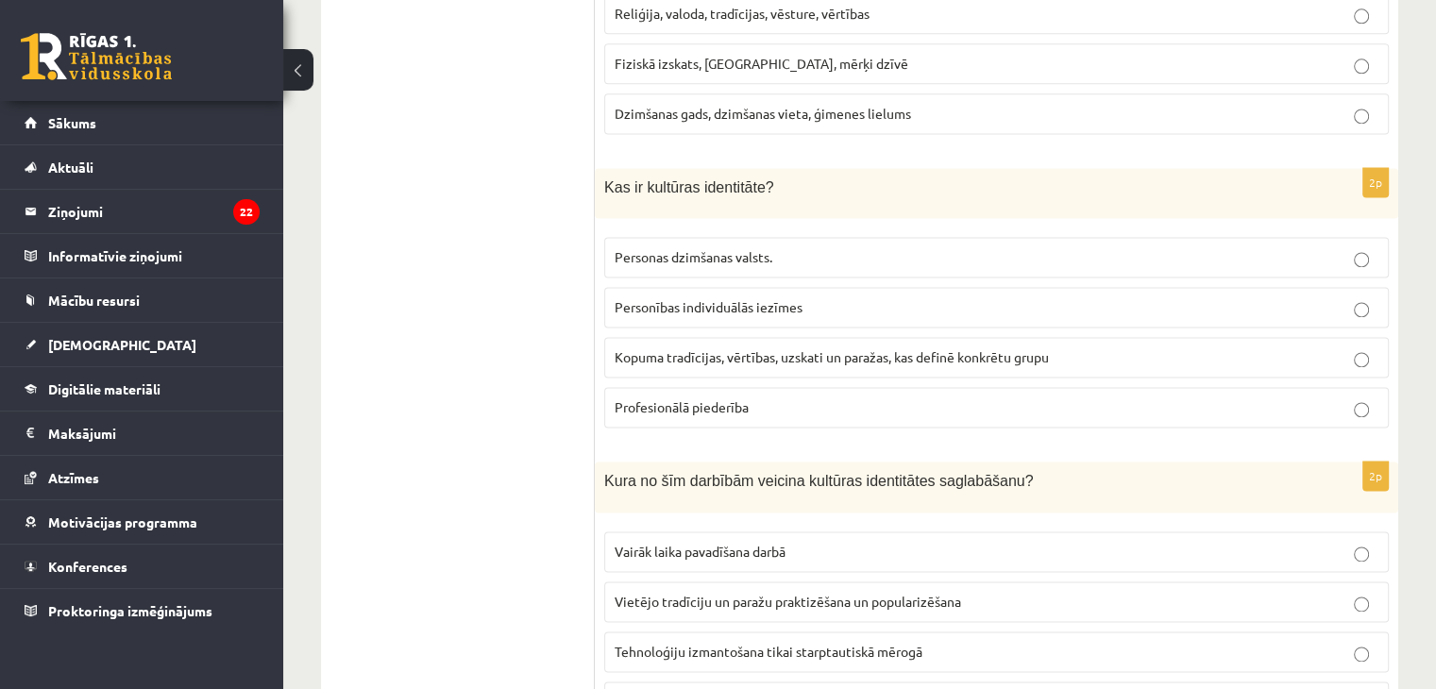
scroll to position [2684, 0]
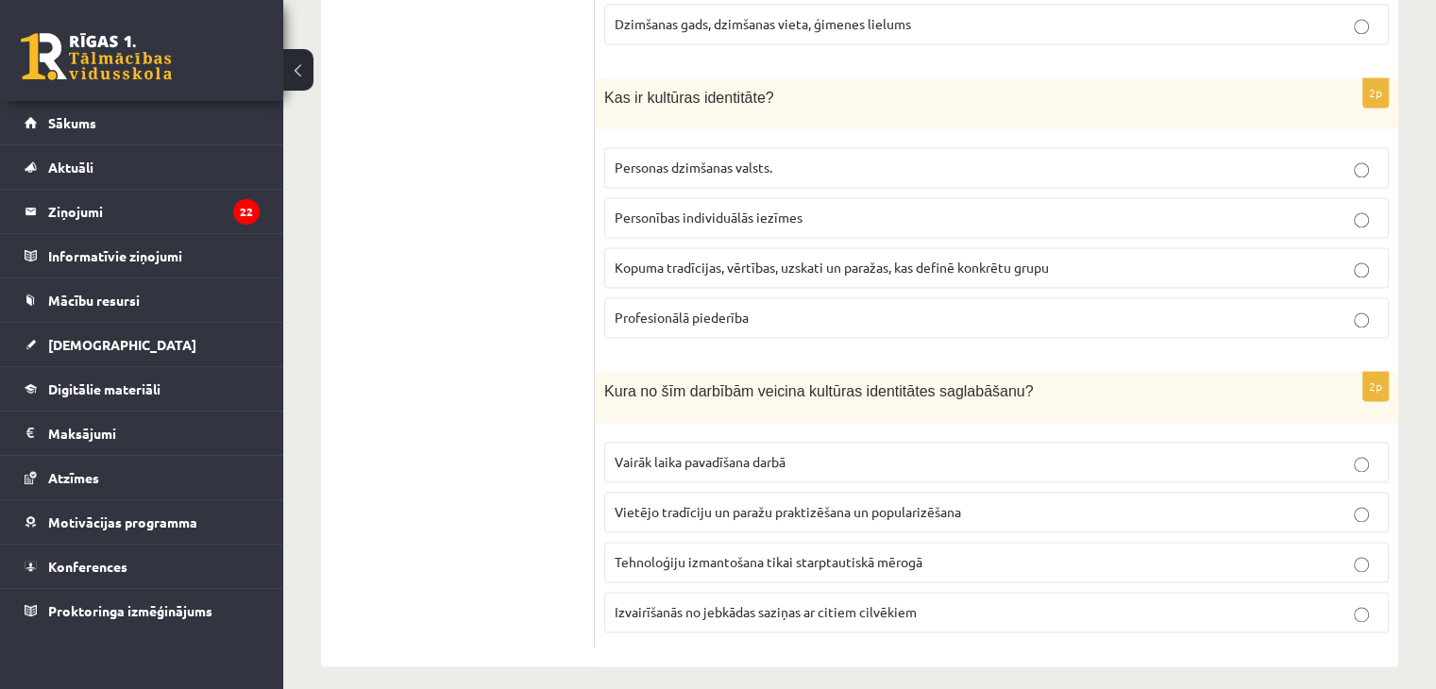
click at [815, 503] on span "Vietējo tradīciju un paražu praktizēšana un popularizēšana" at bounding box center [787, 511] width 346 height 17
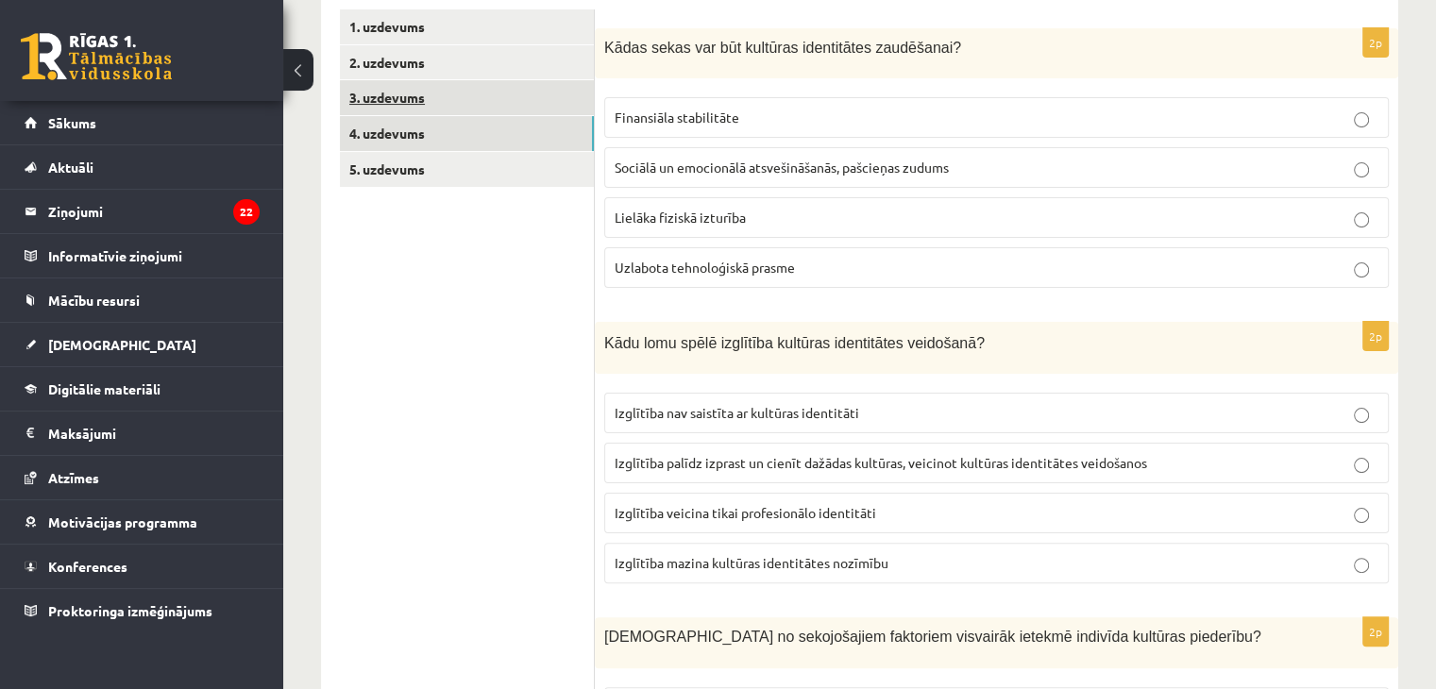
scroll to position [41, 0]
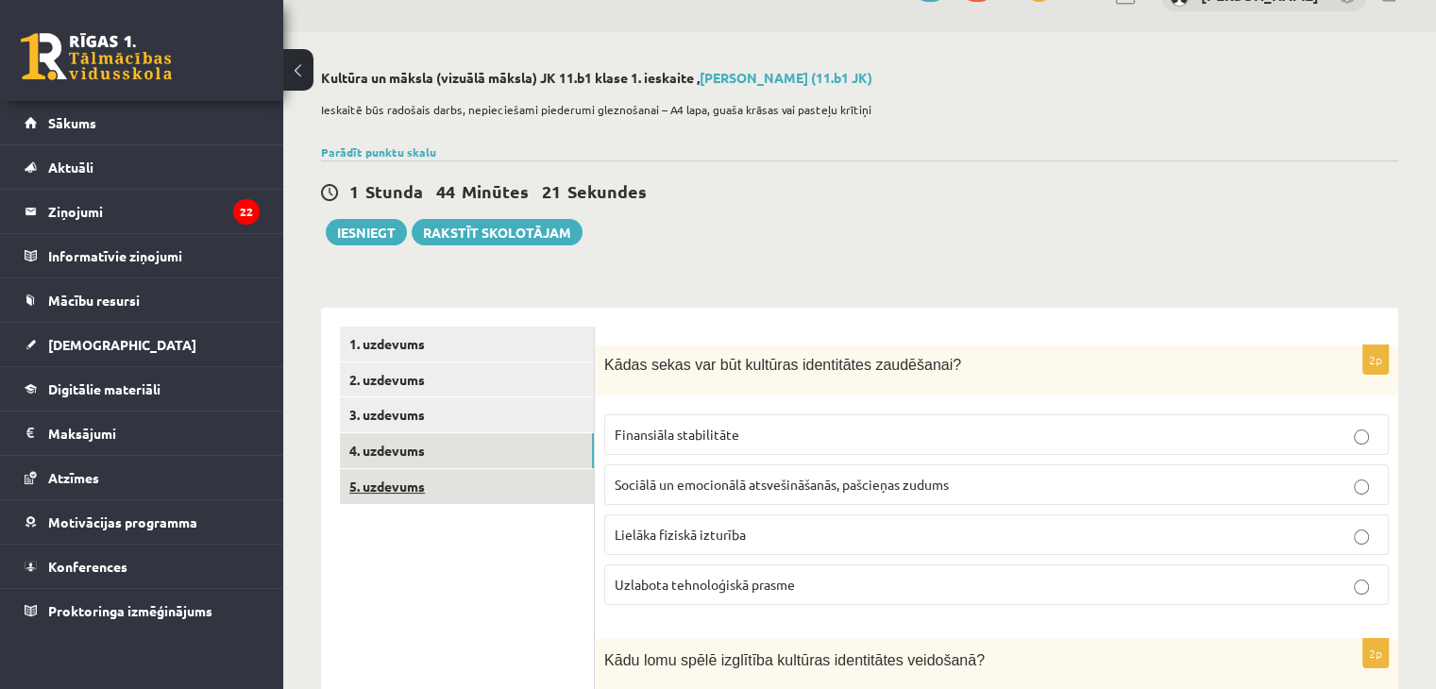
click at [514, 473] on link "5. uzdevums" at bounding box center [467, 486] width 254 height 35
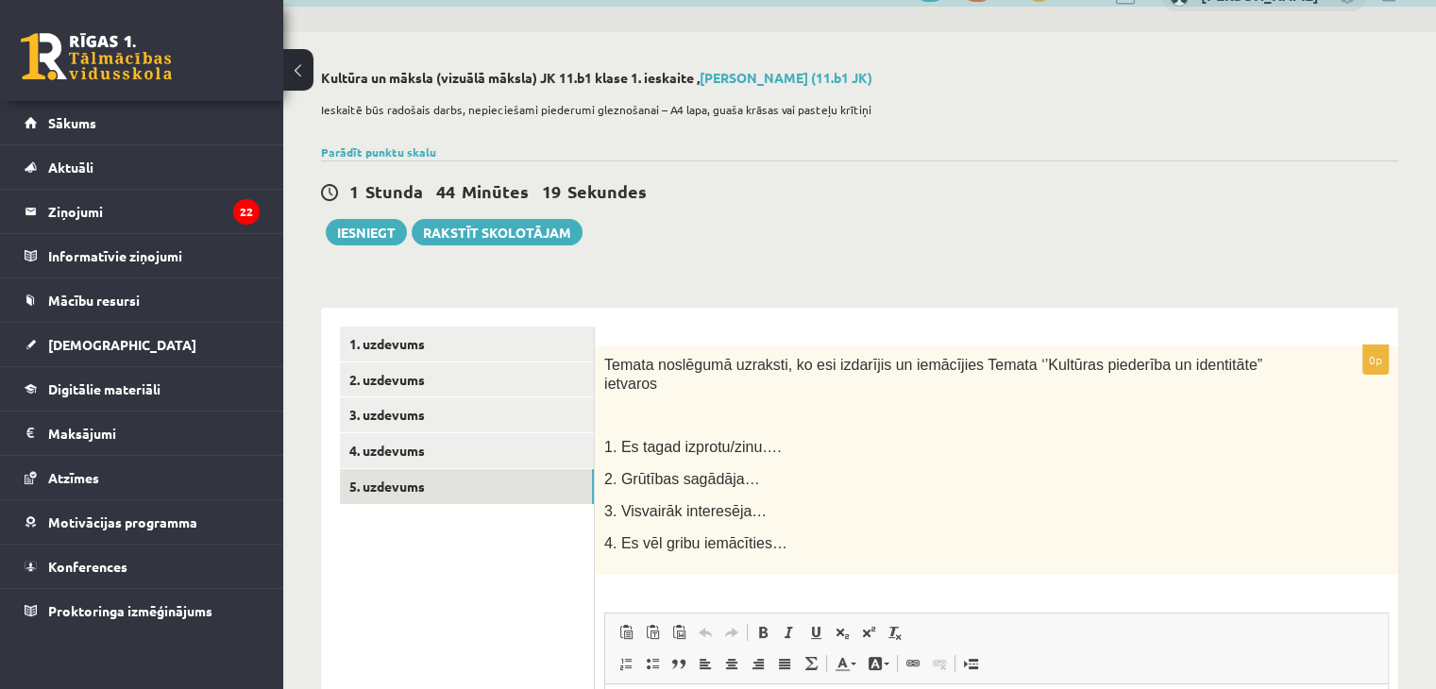
scroll to position [0, 0]
click at [336, 230] on button "Iesniegt" at bounding box center [366, 232] width 81 height 26
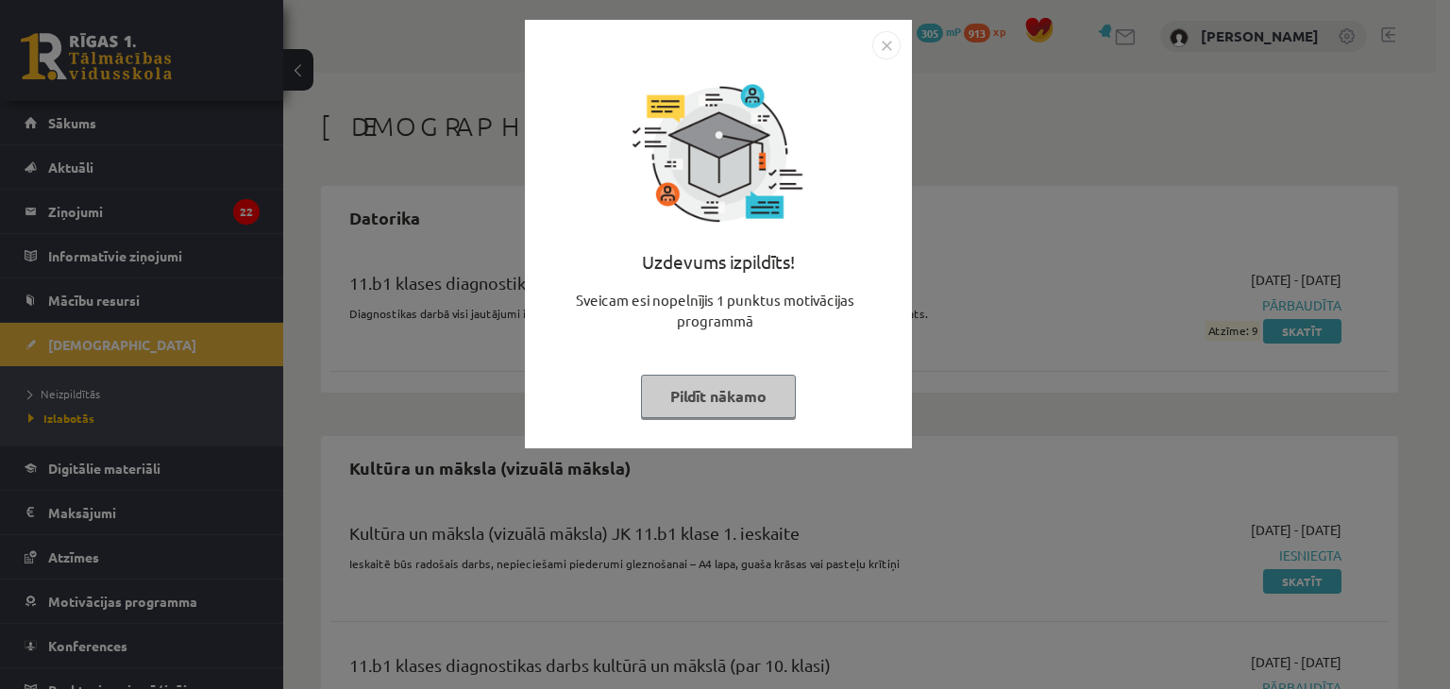
click at [734, 399] on button "Pildīt nākamo" at bounding box center [718, 396] width 155 height 43
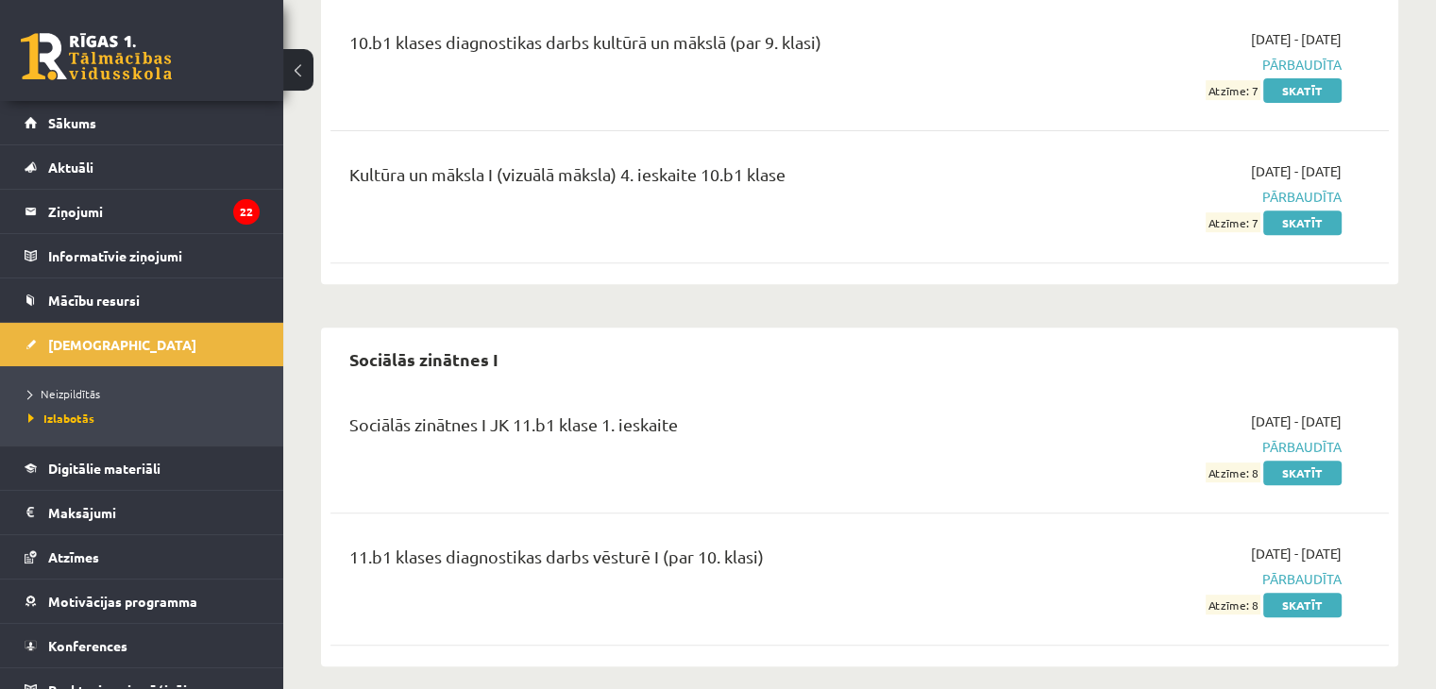
scroll to position [1133, 0]
